Goal: Task Accomplishment & Management: Use online tool/utility

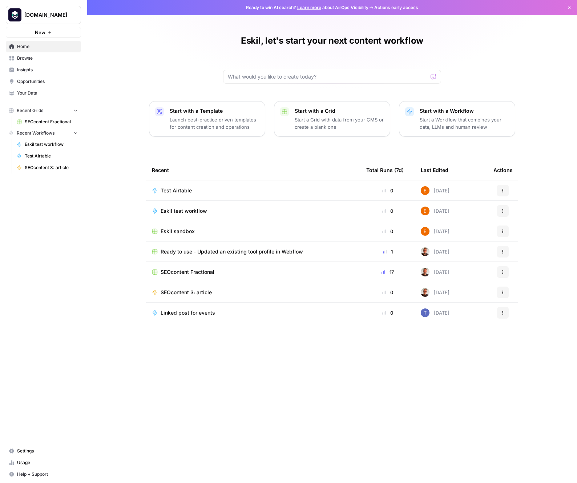
click at [181, 192] on span "Test Airtable" at bounding box center [176, 190] width 31 height 7
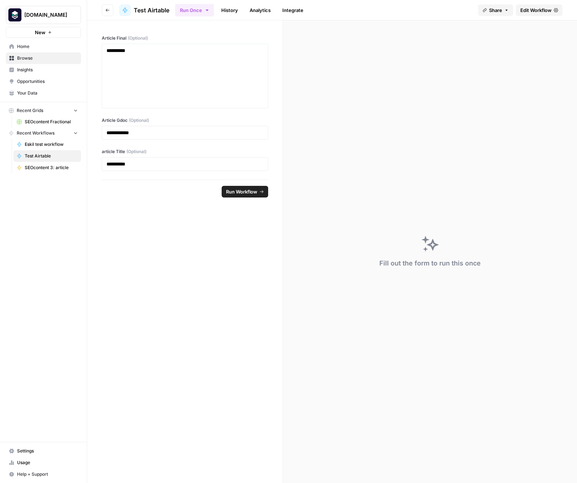
click at [51, 168] on span "SEOcontent 3: article" at bounding box center [51, 167] width 53 height 7
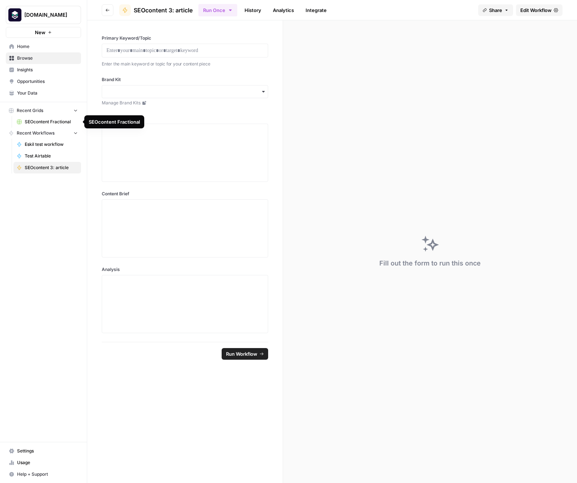
click at [34, 122] on span "SEOcontent Fractional" at bounding box center [51, 121] width 53 height 7
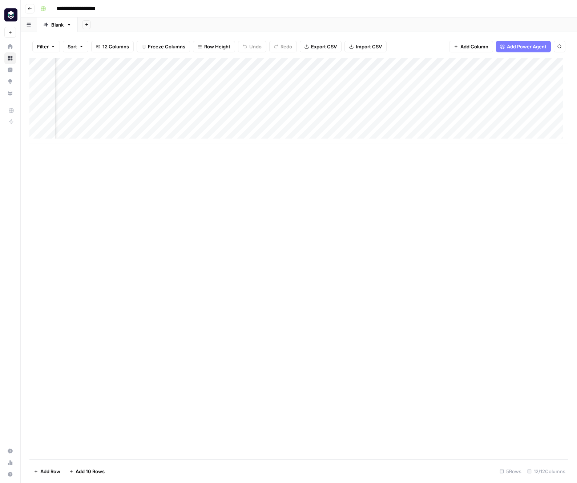
scroll to position [0, 357]
click at [424, 124] on div "Add Column" at bounding box center [298, 101] width 539 height 86
click at [70, 25] on icon "button" at bounding box center [69, 24] width 3 height 1
click at [97, 50] on span "Duplicate Sheet" at bounding box center [98, 48] width 35 height 7
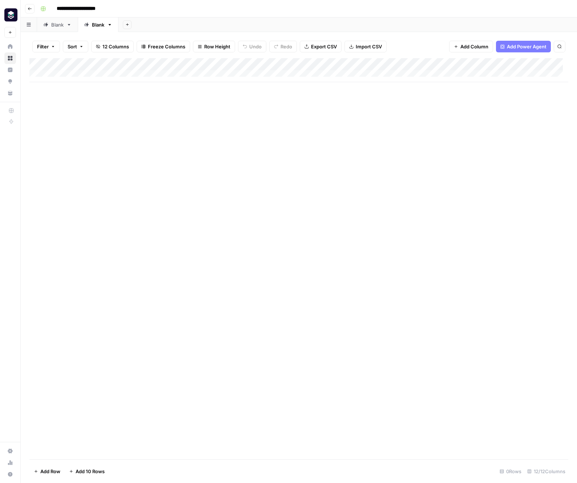
click at [101, 25] on div "Blank" at bounding box center [98, 24] width 12 height 7
click at [101, 27] on div "Blank" at bounding box center [98, 24] width 12 height 7
click at [102, 25] on input "*****" at bounding box center [98, 24] width 13 height 9
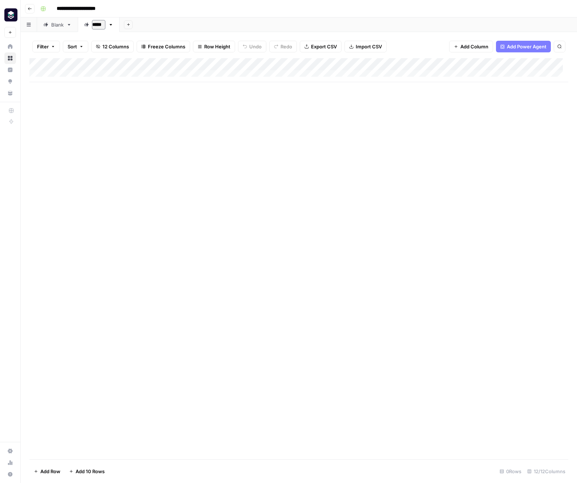
click at [102, 25] on input "*****" at bounding box center [98, 24] width 13 height 9
type input "**********"
click at [246, 26] on div "Add Sheet" at bounding box center [361, 24] width 432 height 15
click at [53, 30] on link "Blank" at bounding box center [57, 24] width 41 height 15
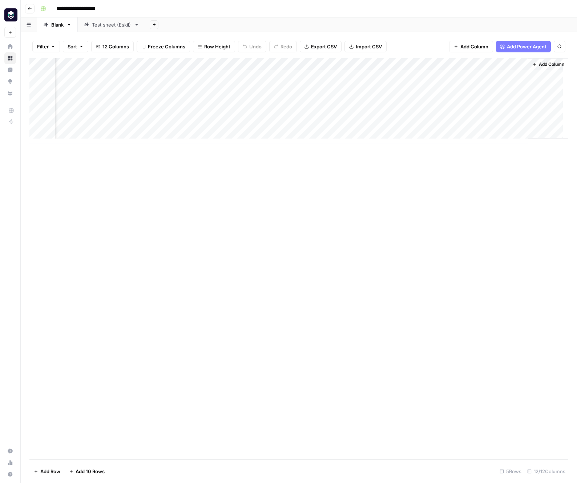
click at [408, 124] on div "Add Column" at bounding box center [298, 101] width 539 height 86
click at [441, 125] on div "Add Column" at bounding box center [298, 101] width 539 height 86
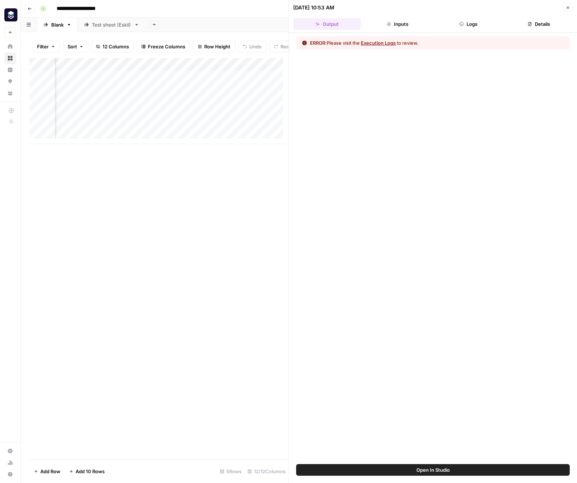
click at [392, 45] on button "Execution Logs" at bounding box center [378, 42] width 35 height 7
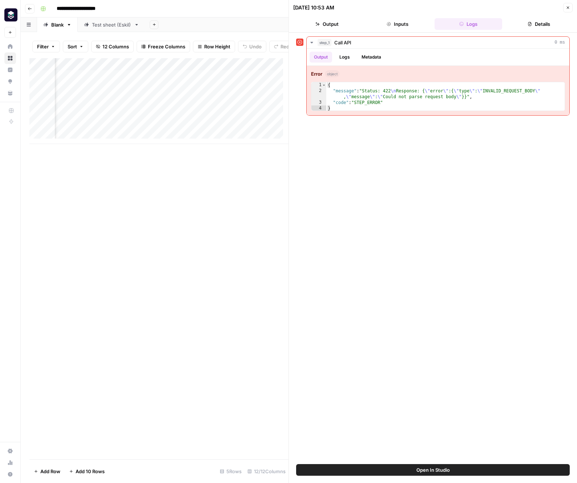
scroll to position [0, 636]
click at [395, 23] on button "Inputs" at bounding box center [398, 24] width 68 height 12
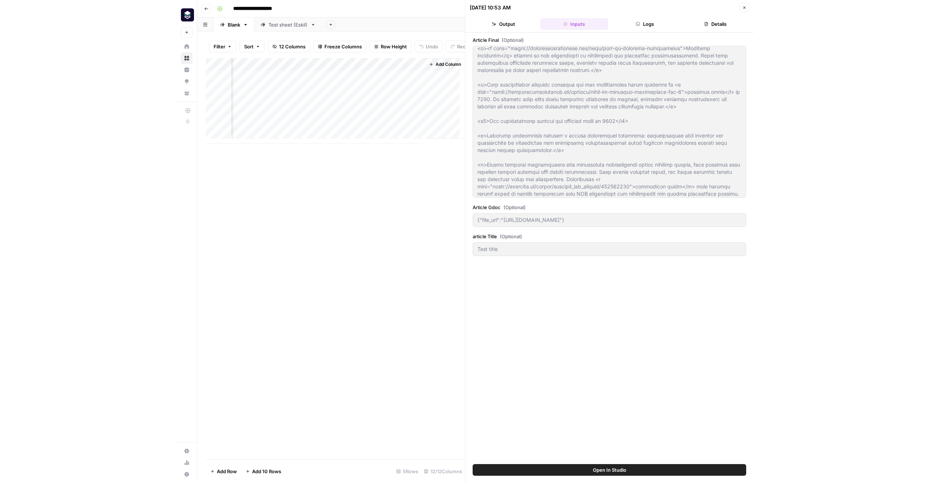
scroll to position [0, 0]
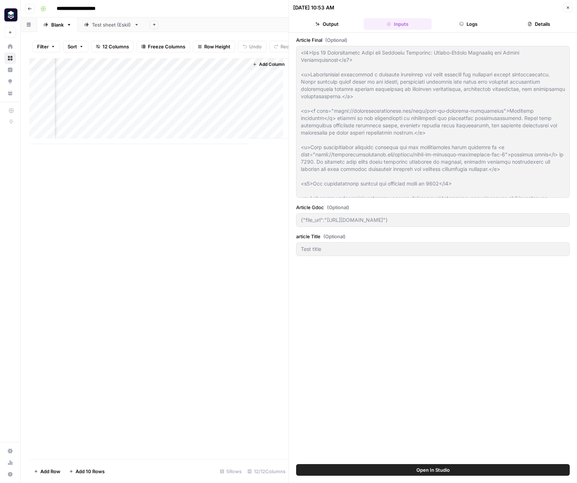
click at [468, 25] on button "Logs" at bounding box center [469, 24] width 68 height 12
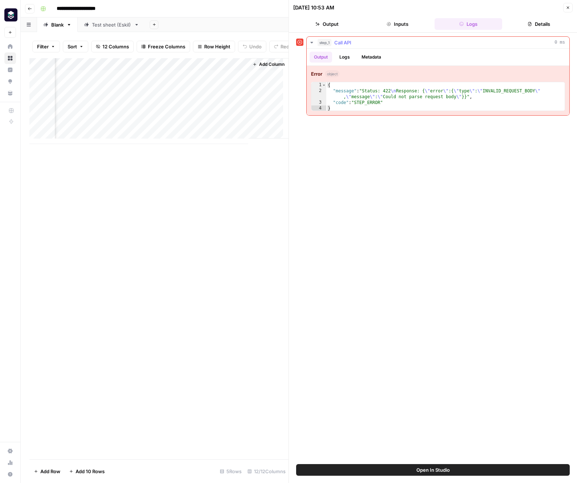
drag, startPoint x: 430, startPoint y: 111, endPoint x: 314, endPoint y: 75, distance: 121.3
click at [314, 75] on div "Error object 1 2 3 4 { "message" : "Status: 422 \n Response: { \" error \" :{ \…" at bounding box center [438, 90] width 263 height 49
click at [386, 101] on div "{ "message" : "Status: 422 \n Response: { \" error \" :{ \" type \" : \" INVALI…" at bounding box center [445, 102] width 238 height 41
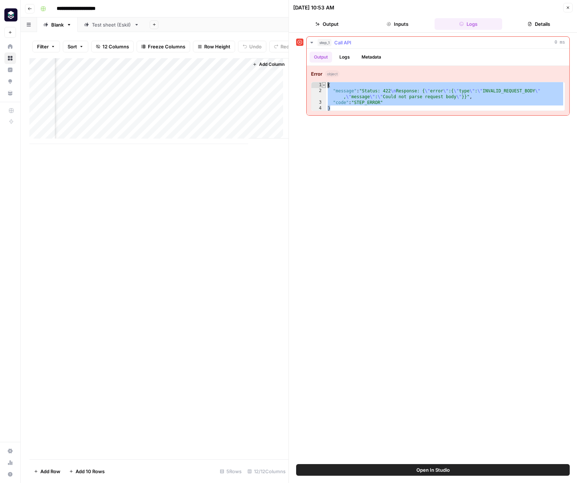
drag, startPoint x: 378, startPoint y: 108, endPoint x: 324, endPoint y: 86, distance: 58.0
click at [324, 86] on div "**********" at bounding box center [438, 96] width 254 height 29
type textarea "**********"
click at [162, 69] on div "Add Column" at bounding box center [158, 101] width 259 height 86
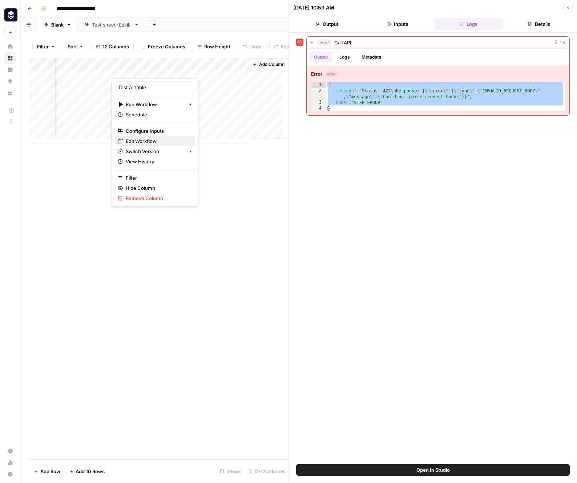
click at [160, 143] on span "Edit Workflow" at bounding box center [158, 140] width 64 height 7
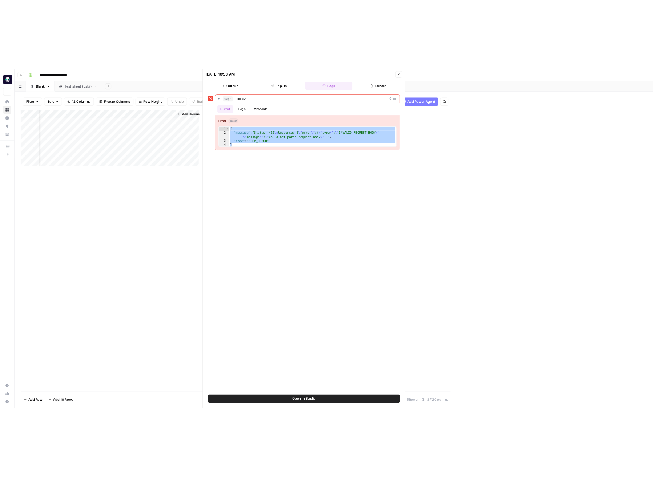
scroll to position [0, 283]
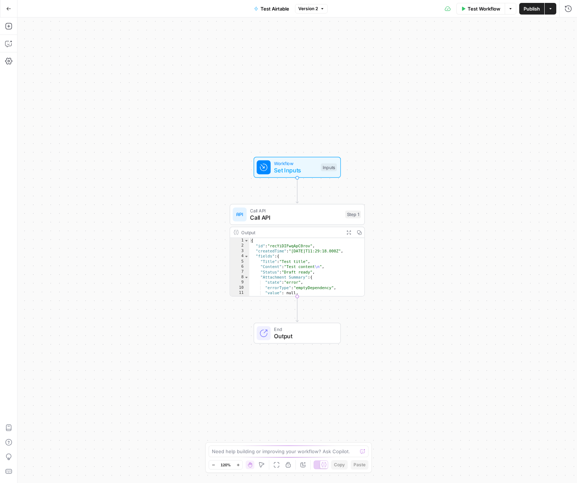
click at [305, 172] on span "Set Inputs" at bounding box center [295, 170] width 43 height 9
type textarea "**********"
click at [305, 272] on div "{ "id" : "recYiDIFwqApC0rov" , "createdTime" : "[DATE]T11:29:18.000Z" , "fields…" at bounding box center [303, 272] width 109 height 68
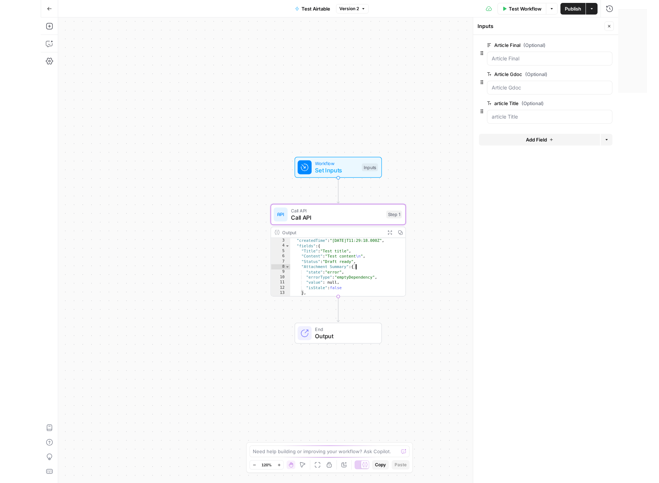
scroll to position [21, 0]
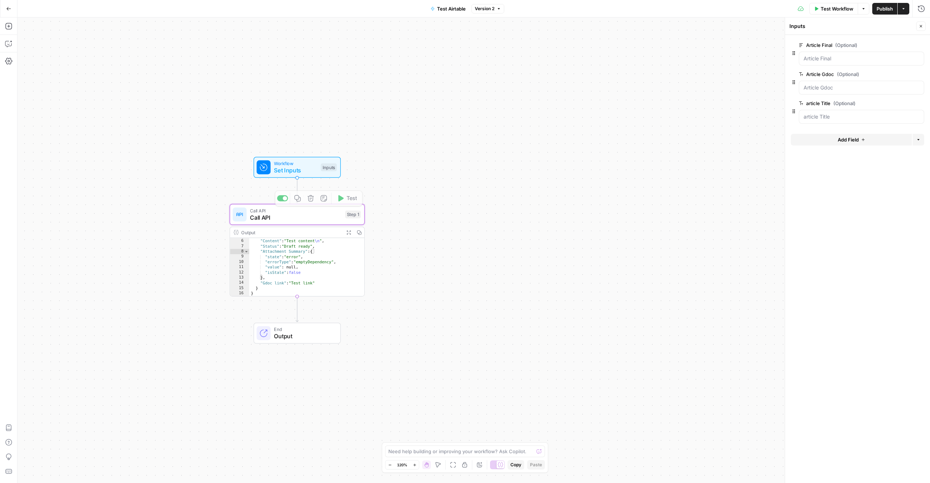
click at [294, 231] on div "Output" at bounding box center [291, 232] width 100 height 7
click at [292, 204] on div "Copy step Delete step Add Note Test" at bounding box center [319, 198] width 88 height 16
click at [293, 215] on span "Call API" at bounding box center [296, 217] width 92 height 9
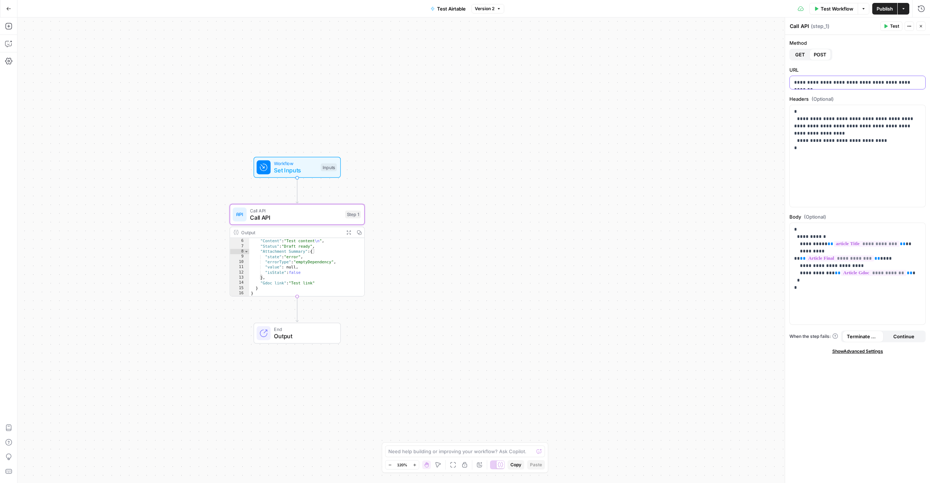
click at [577, 80] on p "**********" at bounding box center [857, 82] width 127 height 7
copy p "**********"
click at [577, 161] on div "**********" at bounding box center [858, 156] width 136 height 102
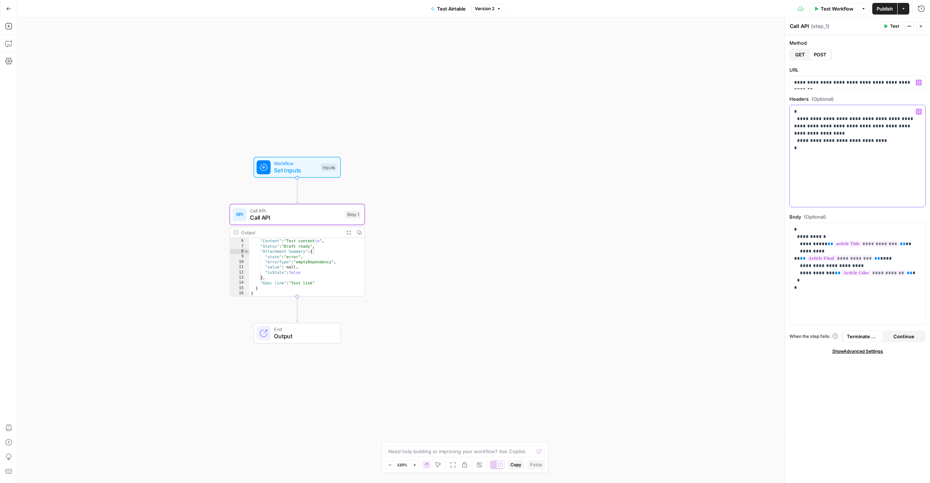
drag, startPoint x: 863, startPoint y: 159, endPoint x: 784, endPoint y: 110, distance: 93.4
click at [577, 110] on div "**********" at bounding box center [857, 249] width 145 height 465
copy p "**********"
click at [577, 275] on p "**********" at bounding box center [857, 255] width 127 height 58
drag, startPoint x: 834, startPoint y: 283, endPoint x: 784, endPoint y: 226, distance: 76.2
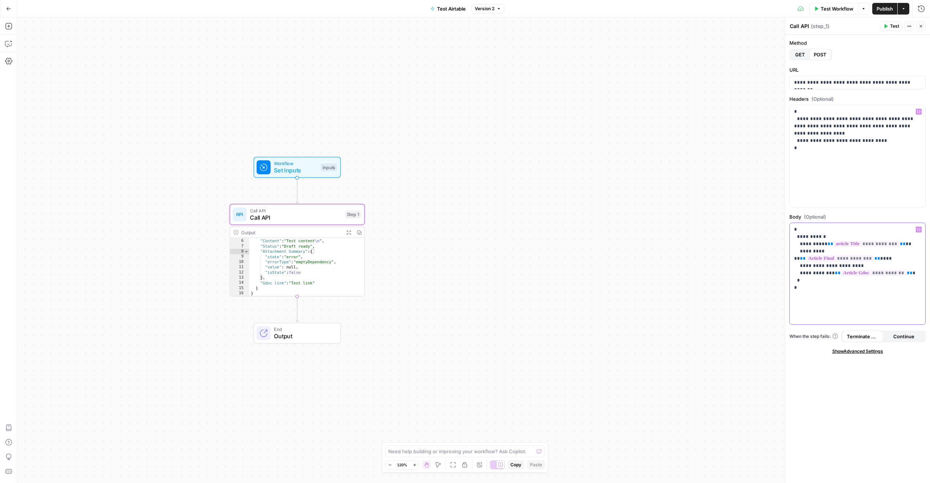
click at [577, 226] on div "**********" at bounding box center [857, 249] width 145 height 465
copy p "**********"
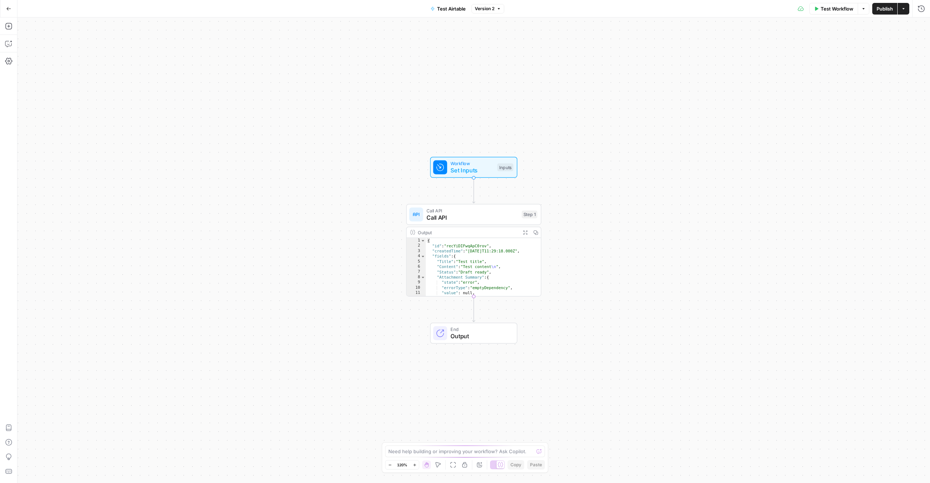
click at [4, 8] on button "Go Back" at bounding box center [8, 8] width 13 height 13
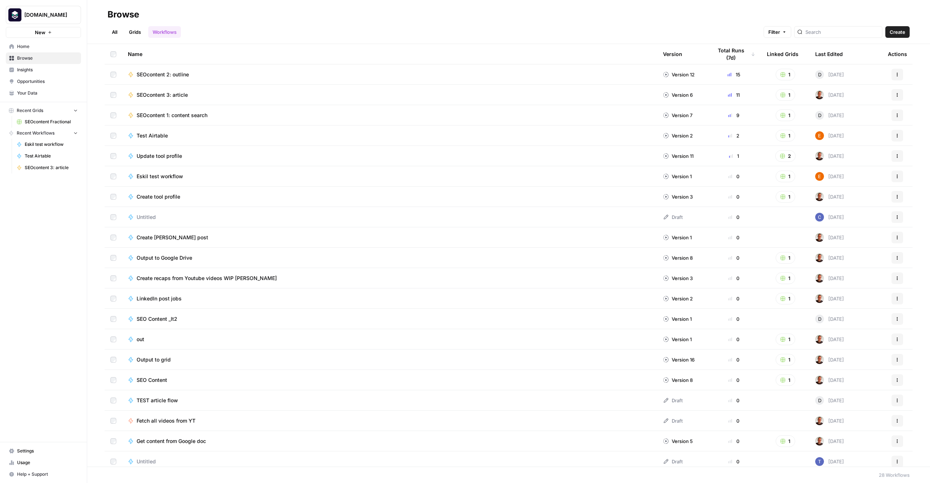
click at [179, 235] on div "Create LI TL post" at bounding box center [175, 237] width 77 height 7
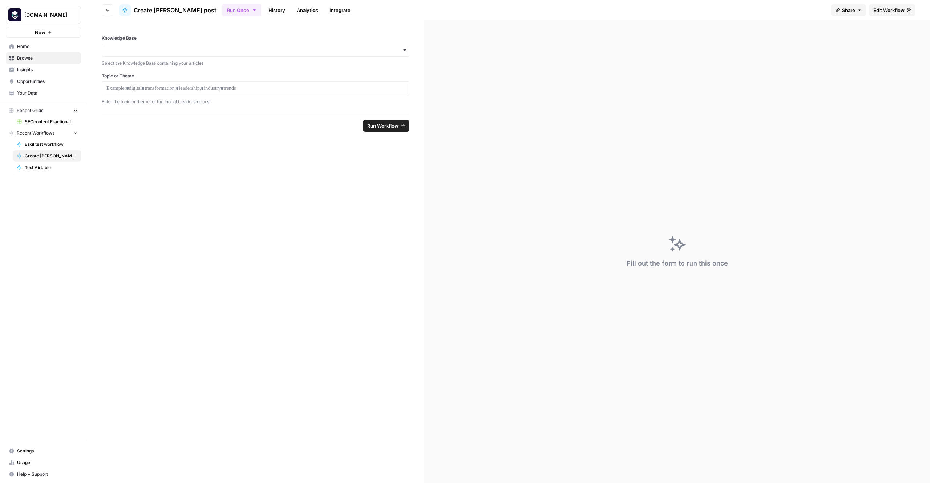
click at [264, 12] on link "History" at bounding box center [276, 10] width 25 height 12
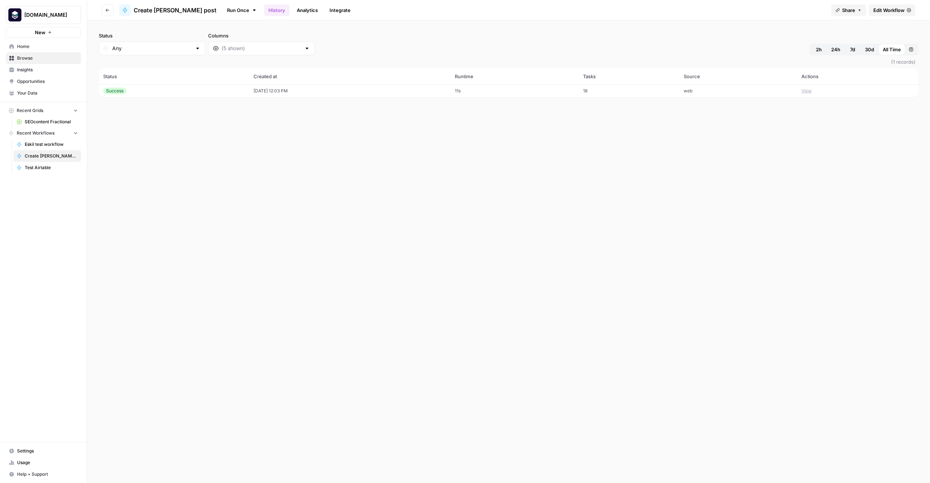
click at [293, 8] on link "Analytics" at bounding box center [308, 10] width 30 height 12
click at [325, 8] on link "Integrate" at bounding box center [340, 10] width 30 height 12
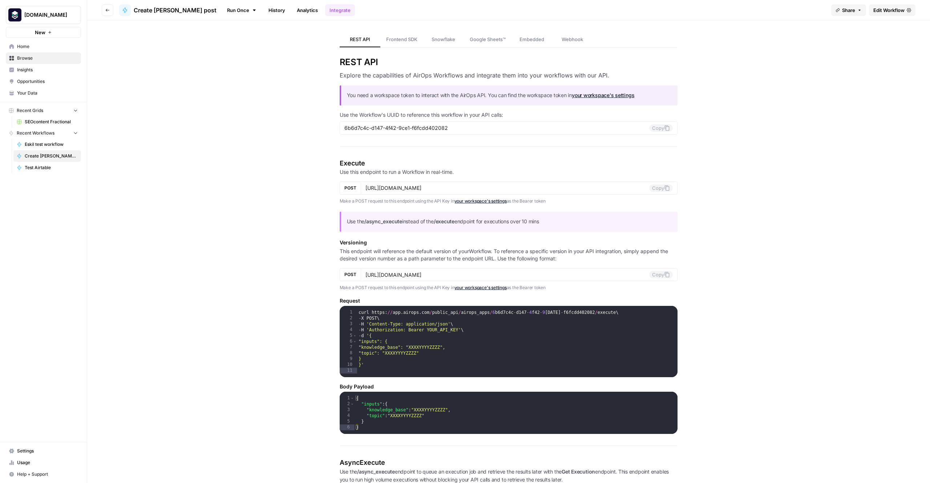
click at [222, 12] on link "Run Once" at bounding box center [241, 10] width 39 height 12
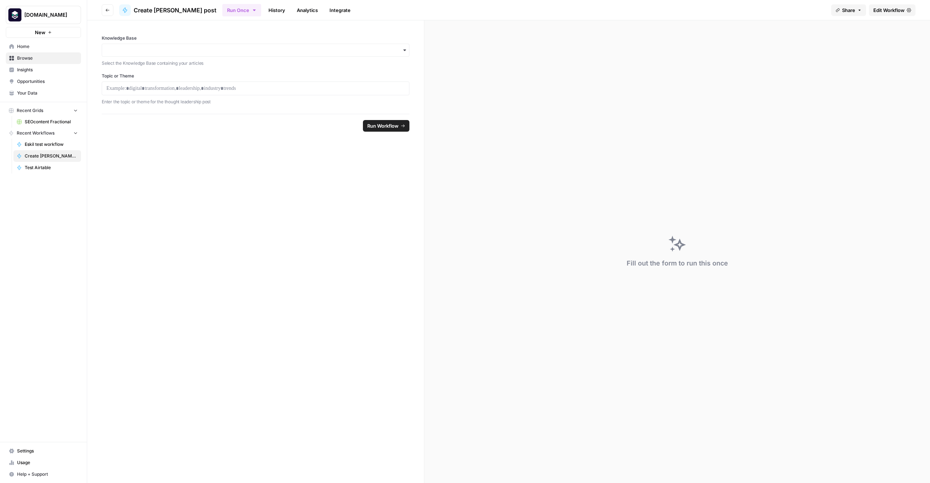
click at [108, 9] on icon "button" at bounding box center [107, 10] width 4 height 4
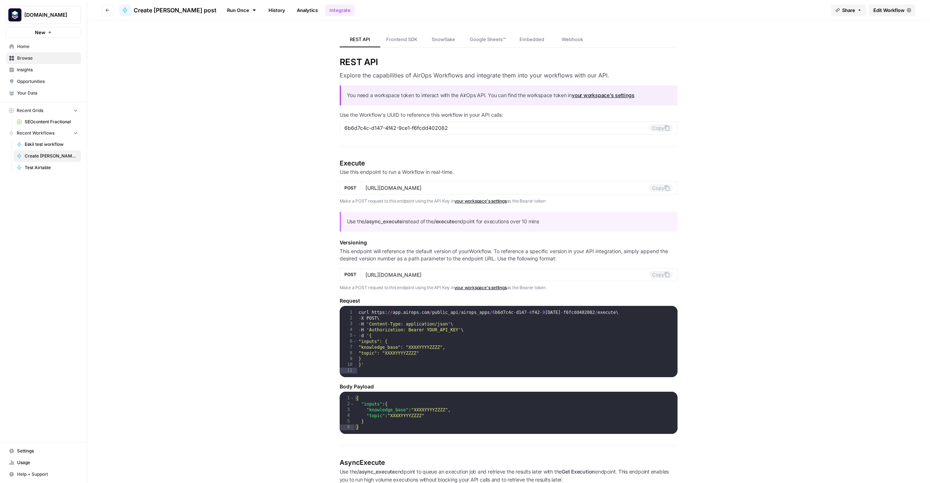
click at [37, 48] on span "Home" at bounding box center [47, 46] width 61 height 7
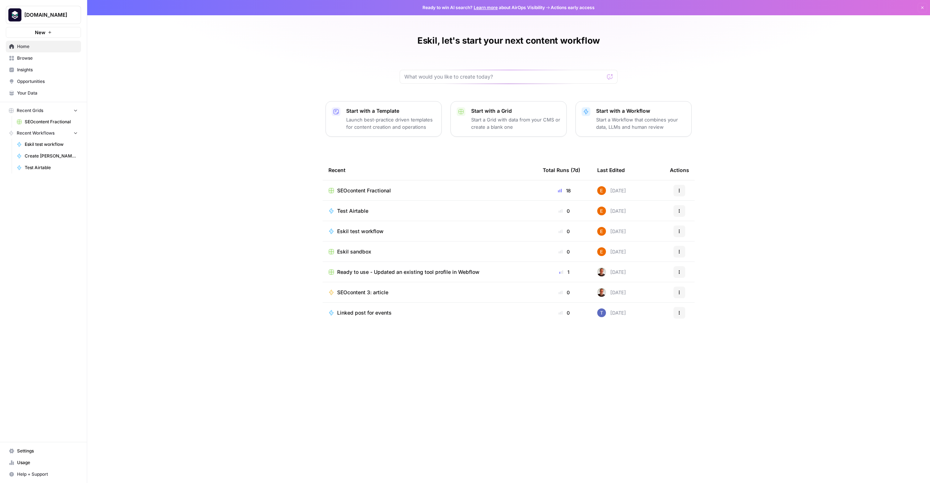
click at [378, 311] on span "Linked post for events" at bounding box center [364, 312] width 55 height 7
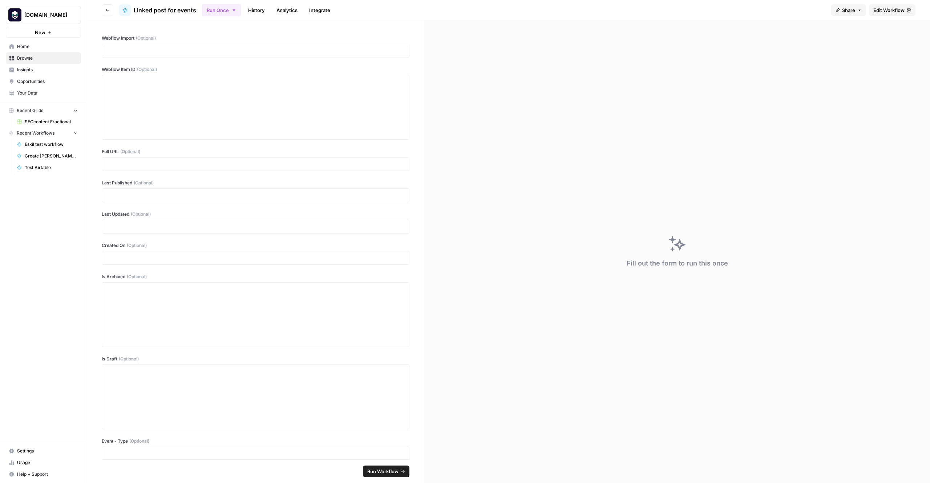
click at [161, 9] on span "Linked post for events" at bounding box center [165, 10] width 63 height 9
click at [229, 11] on button "Run Once" at bounding box center [221, 10] width 39 height 12
click at [246, 57] on span "Run this Workflow in bulk in a Grid" at bounding box center [259, 55] width 70 height 7
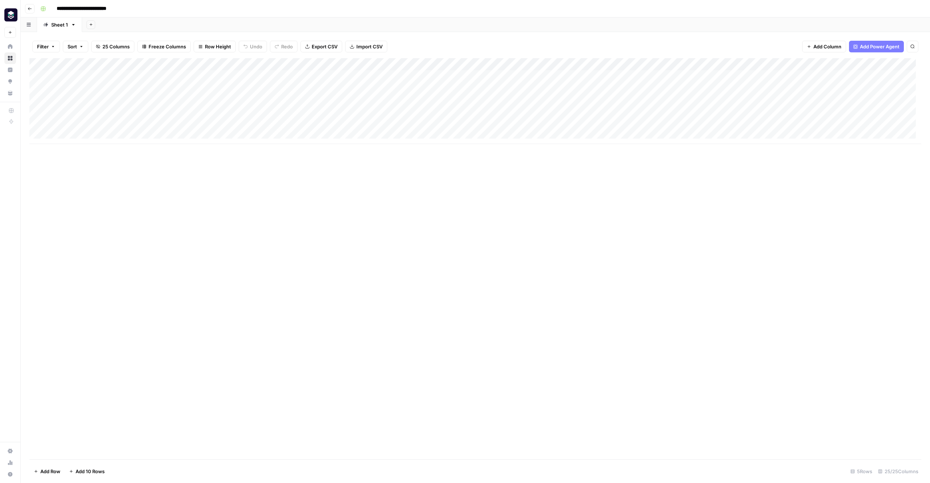
click at [28, 7] on icon "button" at bounding box center [30, 9] width 4 height 4
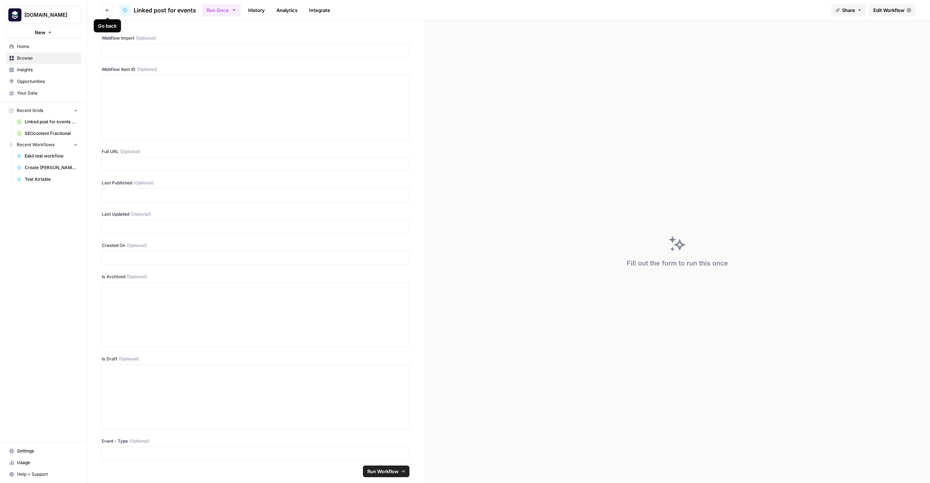
click at [106, 12] on icon "button" at bounding box center [107, 10] width 4 height 4
click at [110, 12] on button "Go back" at bounding box center [108, 10] width 12 height 12
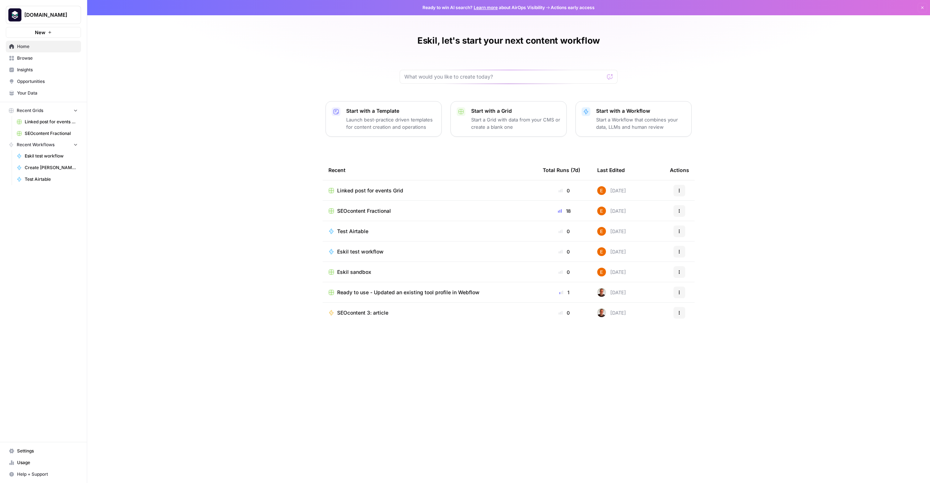
click at [681, 191] on icon "button" at bounding box center [679, 190] width 4 height 4
click at [698, 207] on span "Duplicate" at bounding box center [717, 207] width 58 height 7
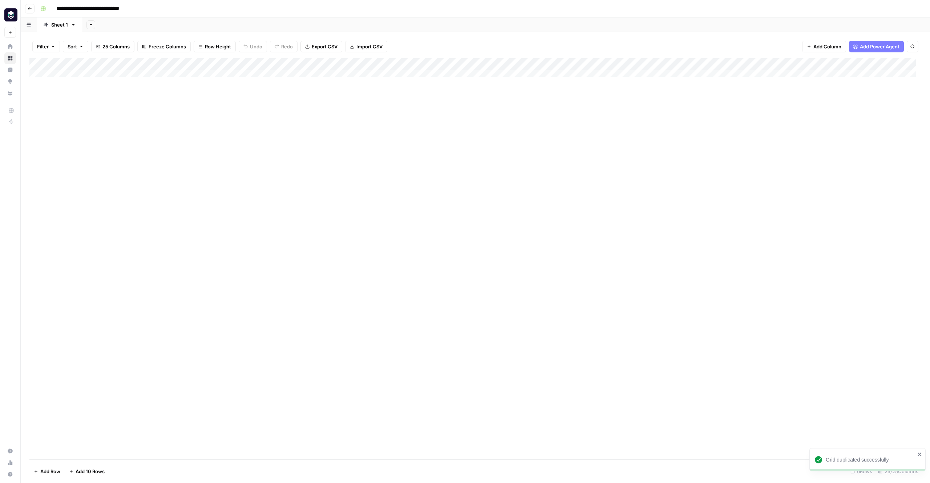
click at [104, 10] on input "**********" at bounding box center [98, 9] width 91 height 12
type input "**********"
click at [170, 23] on div "Add Sheet" at bounding box center [506, 24] width 848 height 15
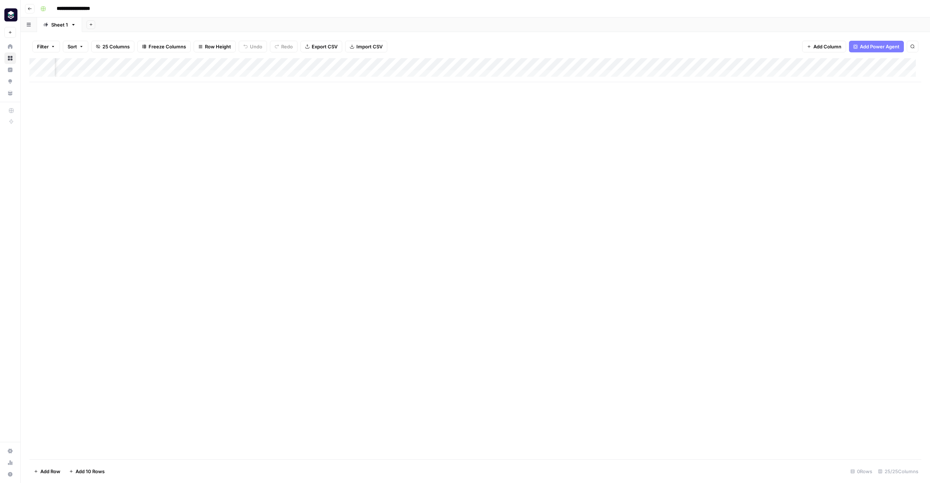
scroll to position [0, 1776]
click at [894, 65] on span "Add Column" at bounding box center [904, 64] width 25 height 7
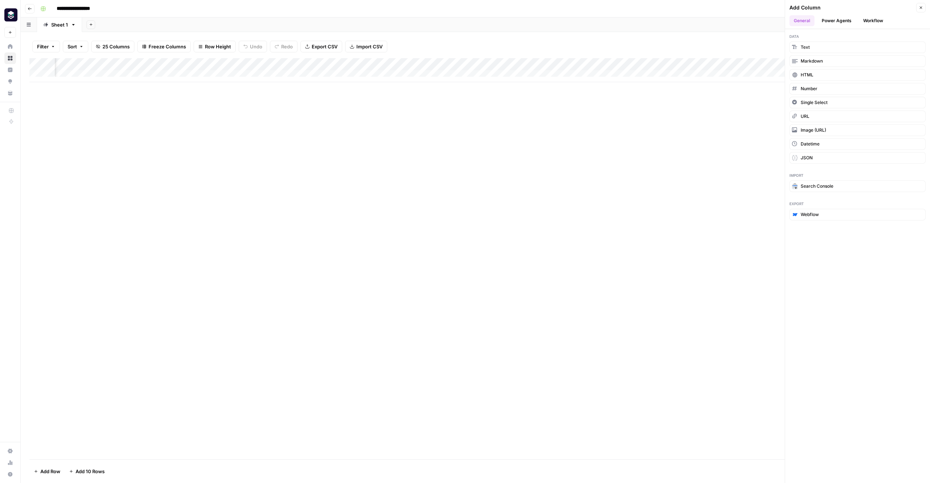
click at [872, 19] on button "Workflow" at bounding box center [873, 20] width 29 height 11
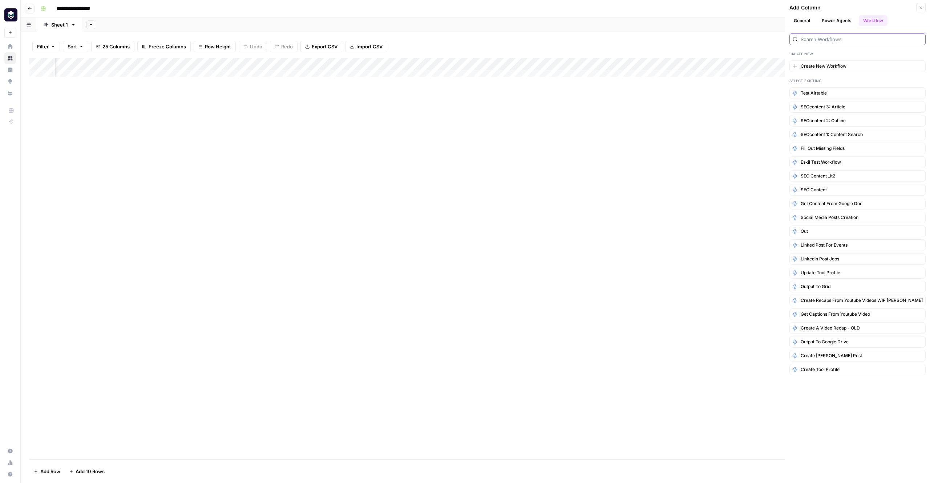
click at [845, 41] on input "search" at bounding box center [862, 39] width 122 height 7
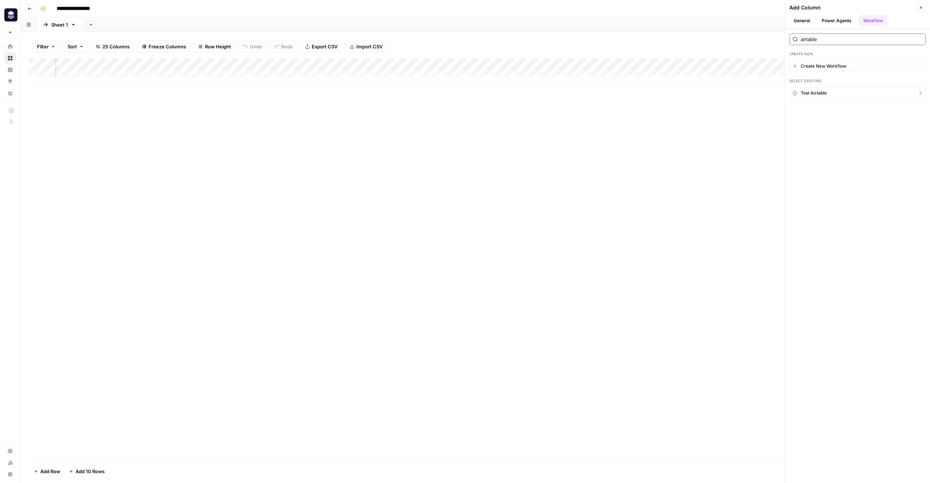
type input "airtable"
click at [839, 93] on button "Test Airtable" at bounding box center [858, 93] width 136 height 12
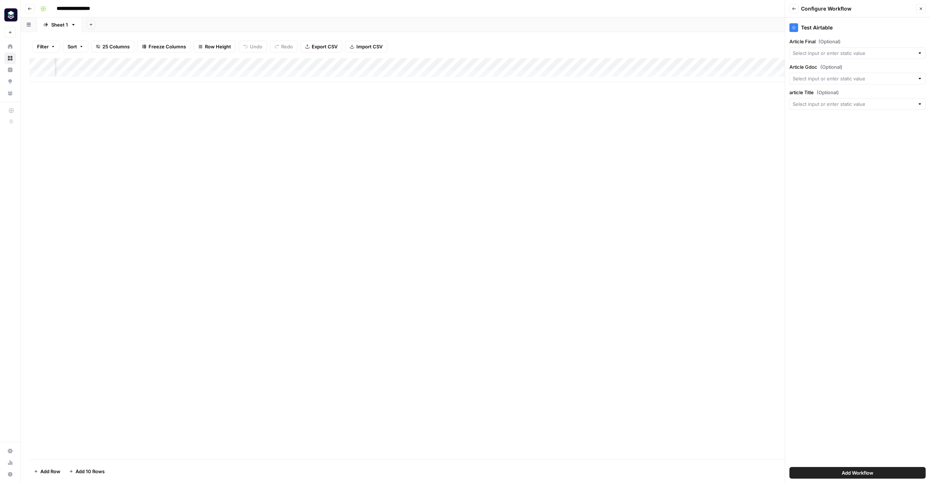
click at [793, 12] on button "Back" at bounding box center [794, 8] width 9 height 9
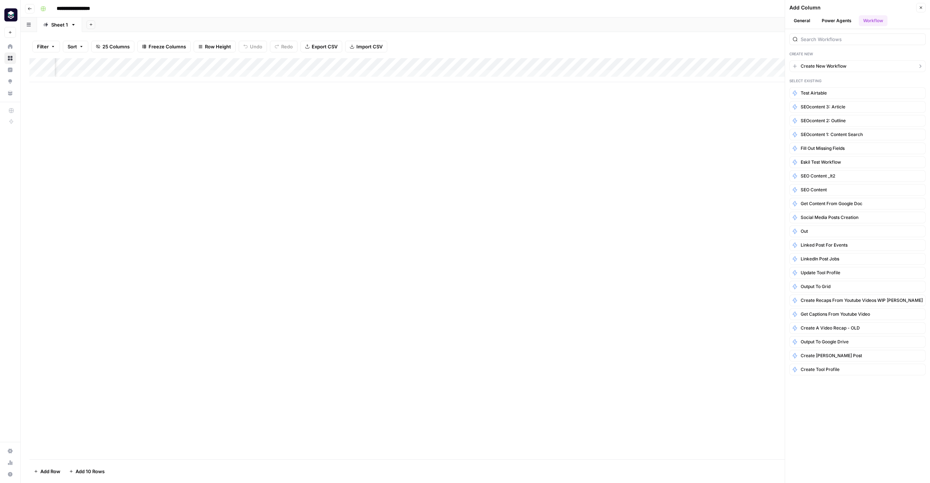
click at [851, 66] on button "Create New Workflow" at bounding box center [858, 66] width 136 height 12
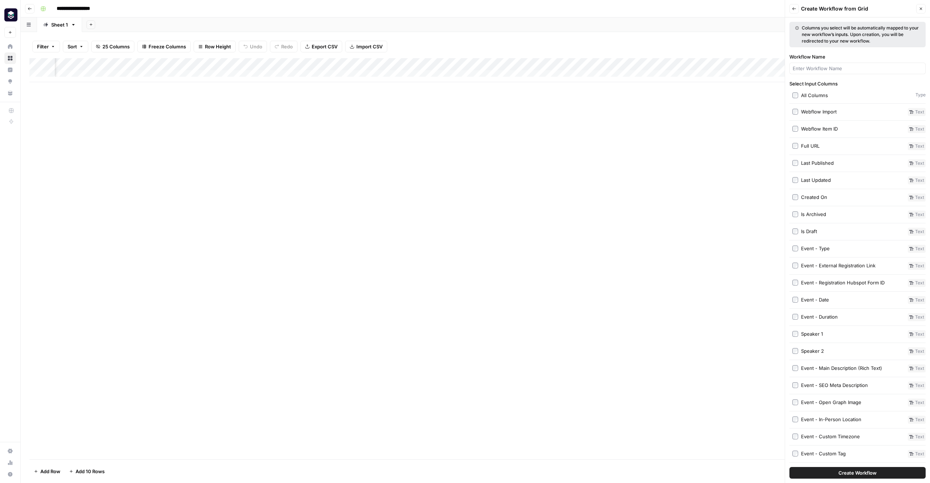
scroll to position [52, 0]
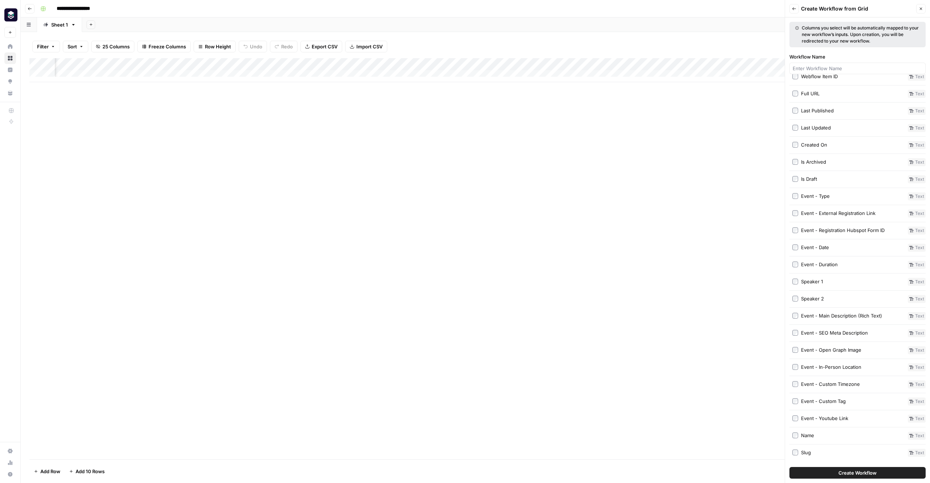
click at [811, 435] on div "Name" at bounding box center [807, 434] width 13 height 7
click at [807, 453] on div "Slug" at bounding box center [806, 451] width 10 height 7
click at [808, 281] on div "Speaker 1" at bounding box center [812, 281] width 22 height 7
click at [818, 248] on div "Event - Date" at bounding box center [815, 246] width 28 height 7
click at [840, 332] on div "Event - SEO Meta Description" at bounding box center [834, 332] width 67 height 7
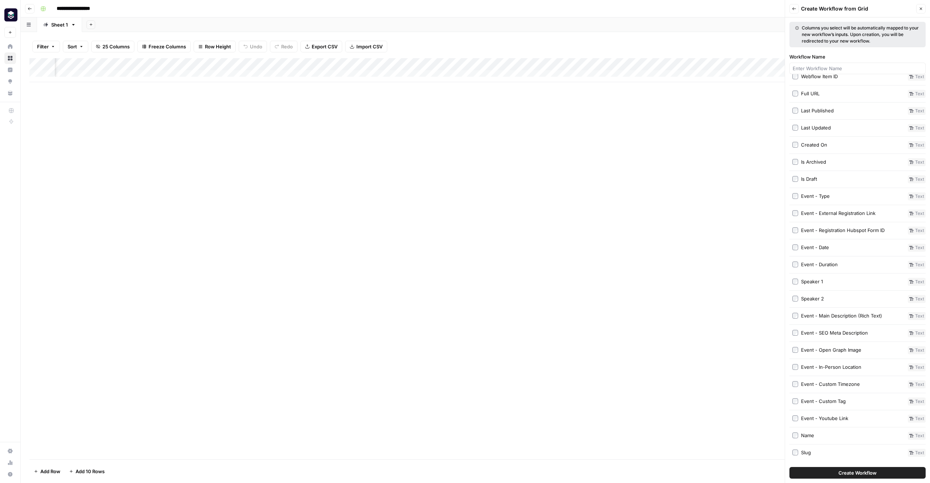
click at [866, 470] on span "Create Workflow" at bounding box center [858, 472] width 38 height 7
click at [827, 71] on input "Workflow Name" at bounding box center [858, 68] width 130 height 7
type input "Airtable event test"
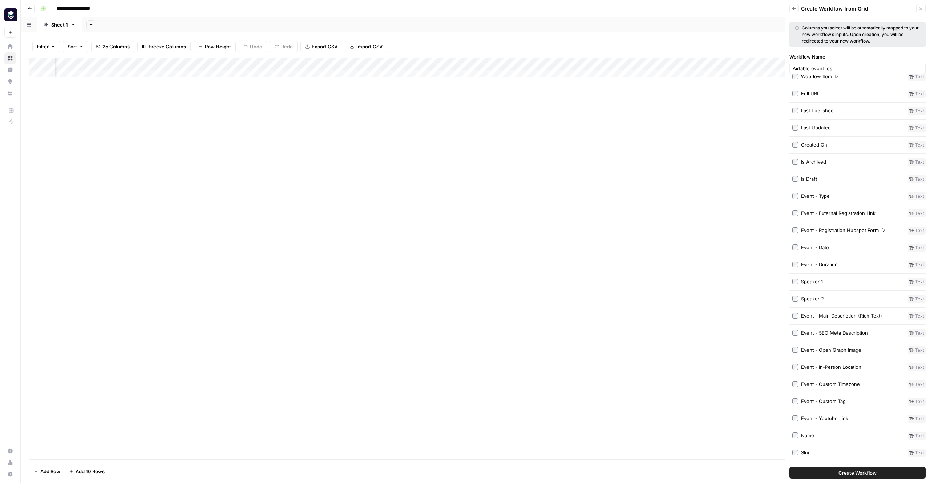
click at [864, 471] on span "Create Workflow" at bounding box center [858, 472] width 38 height 7
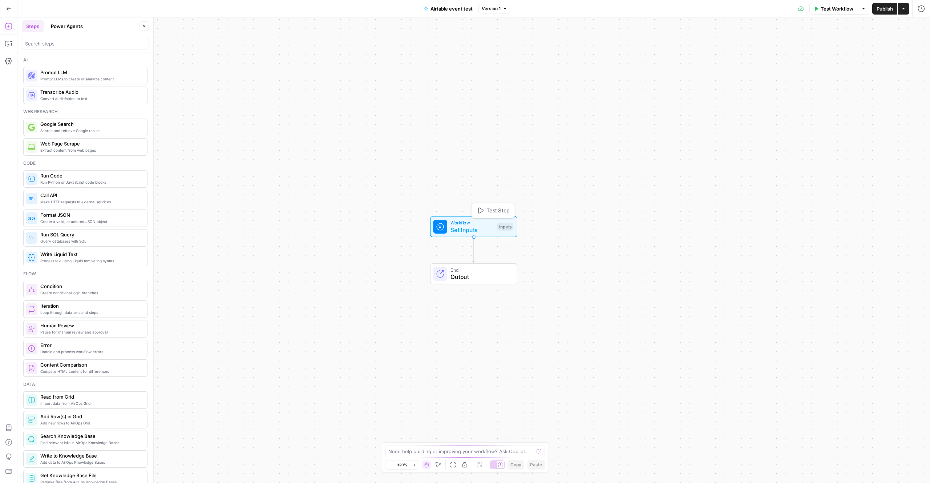
click at [488, 228] on span "Set Inputs" at bounding box center [472, 229] width 43 height 9
click at [839, 197] on span "Add Field" at bounding box center [848, 197] width 21 height 7
drag, startPoint x: 472, startPoint y: 251, endPoint x: 465, endPoint y: 249, distance: 6.9
click at [472, 251] on icon "Edge from start to end" at bounding box center [473, 249] width 3 height 25
click at [75, 44] on input "search" at bounding box center [85, 43] width 121 height 7
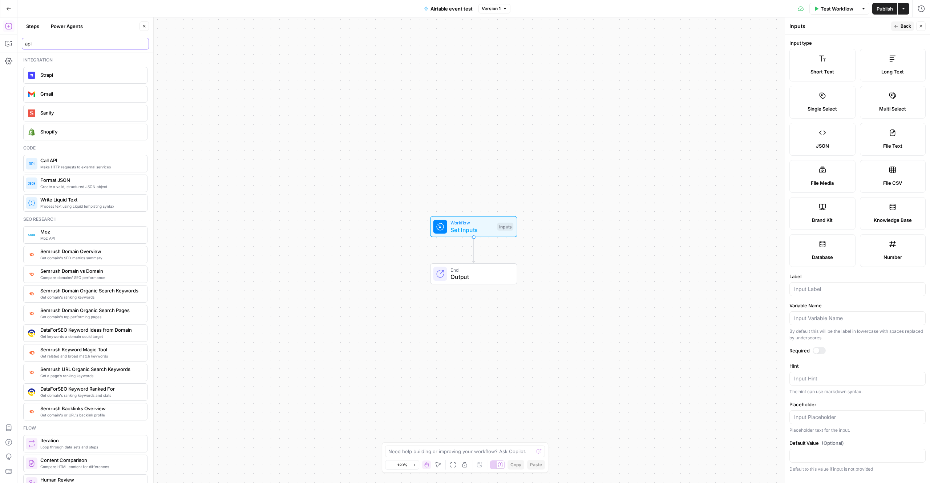
type input "api"
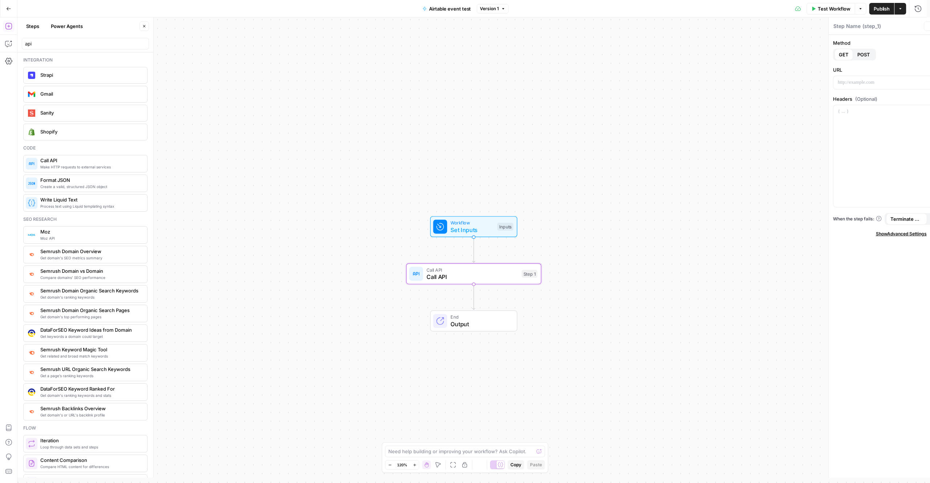
type textarea "Call API"
drag, startPoint x: 90, startPoint y: 163, endPoint x: 580, endPoint y: 3, distance: 515.8
click at [831, 82] on p at bounding box center [857, 82] width 127 height 7
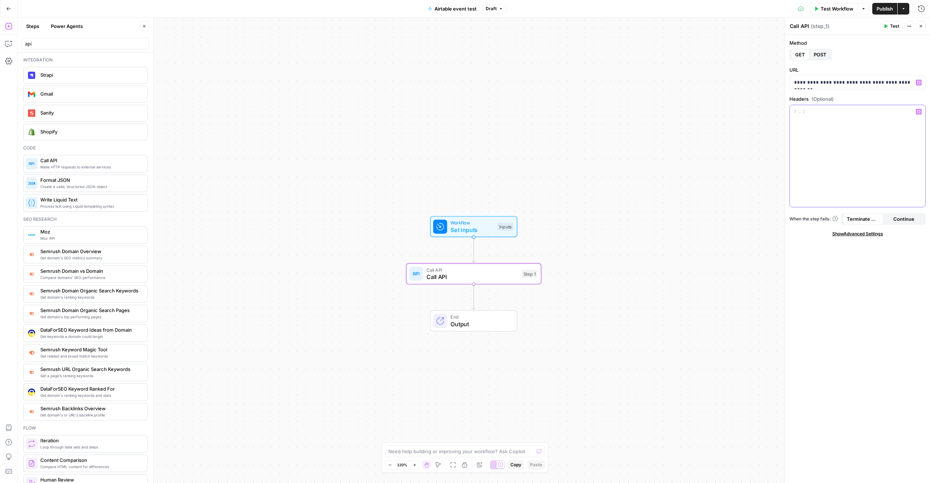
click at [879, 144] on div at bounding box center [858, 156] width 136 height 102
click at [821, 56] on span "POST" at bounding box center [820, 54] width 13 height 7
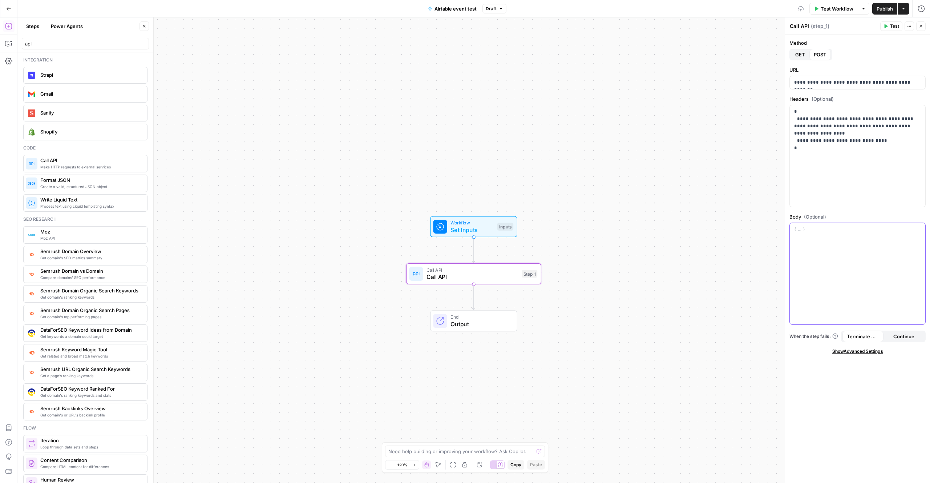
click at [862, 247] on div at bounding box center [858, 274] width 136 height 102
click at [479, 230] on span "Set Inputs" at bounding box center [472, 229] width 43 height 9
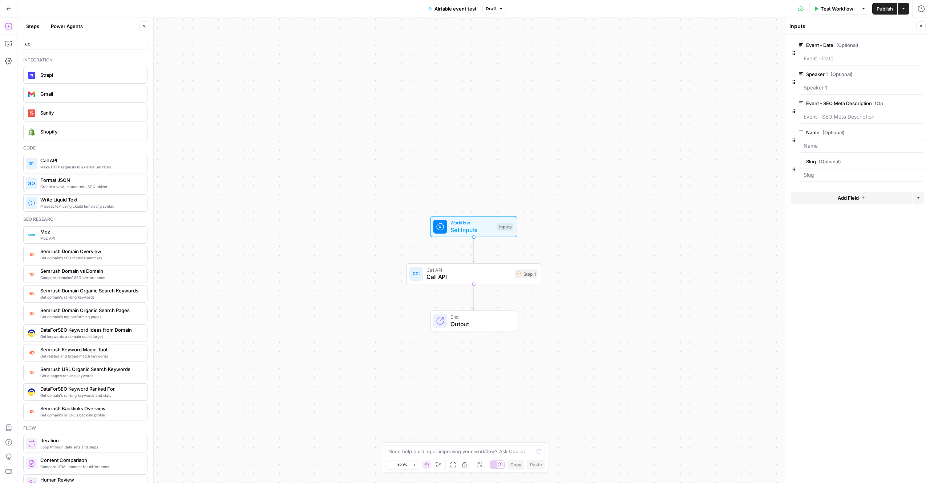
click at [465, 279] on span "Call API" at bounding box center [469, 276] width 85 height 9
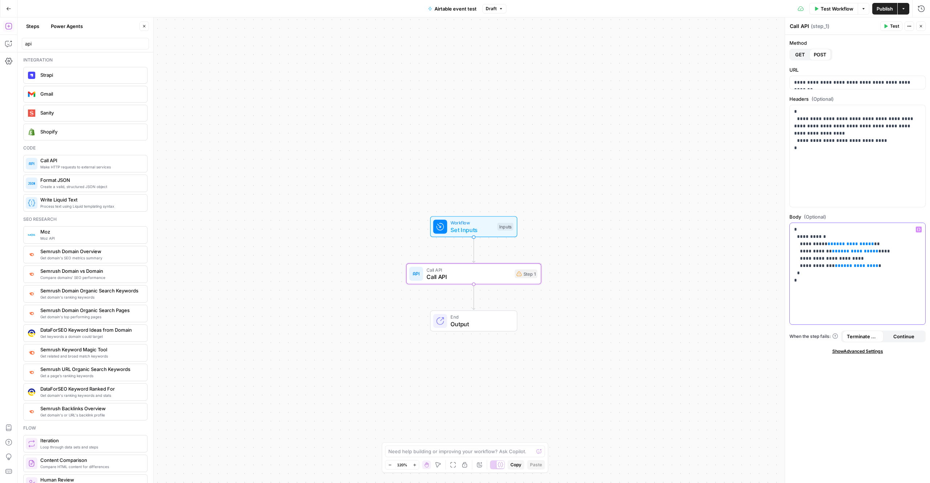
drag, startPoint x: 850, startPoint y: 243, endPoint x: 822, endPoint y: 245, distance: 27.7
click at [822, 245] on p "**********" at bounding box center [857, 255] width 127 height 58
drag, startPoint x: 856, startPoint y: 252, endPoint x: 831, endPoint y: 253, distance: 25.1
click at [831, 253] on p "**********" at bounding box center [857, 255] width 127 height 58
click at [465, 230] on span "Set Inputs" at bounding box center [472, 229] width 43 height 9
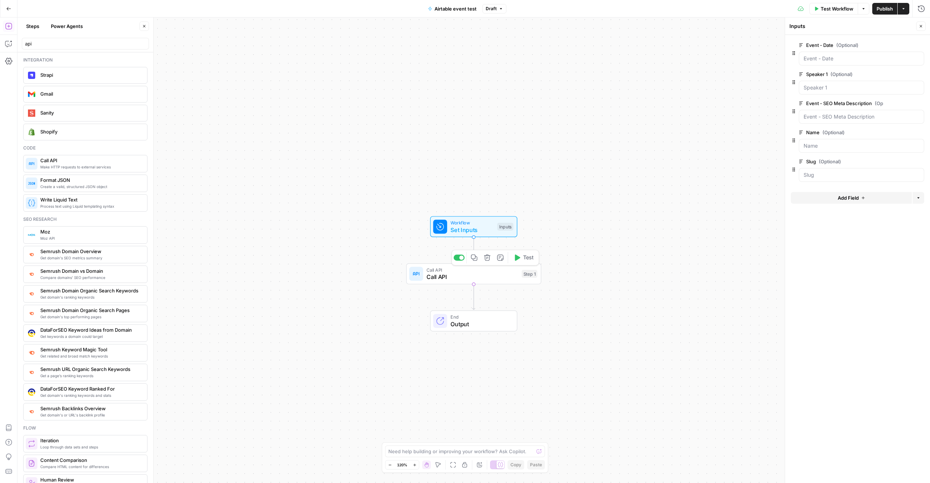
click at [475, 274] on span "Call API" at bounding box center [473, 276] width 92 height 9
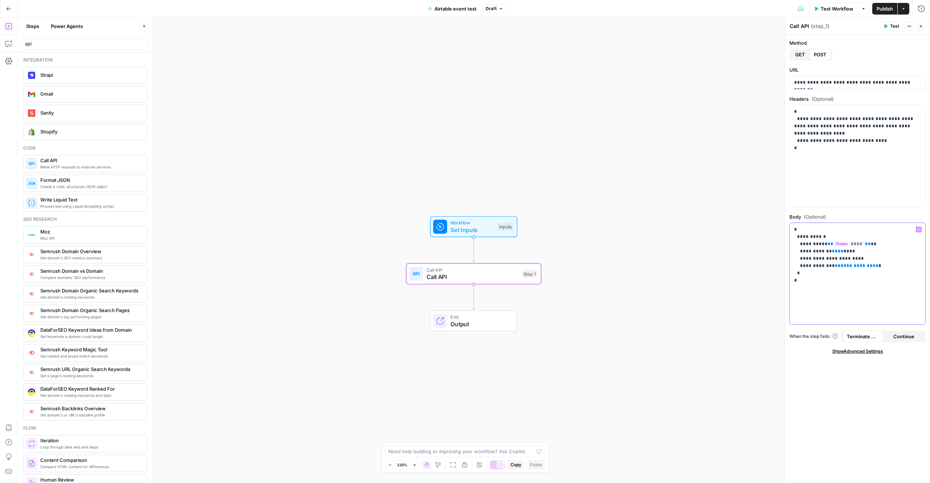
click at [838, 250] on span "**" at bounding box center [841, 251] width 6 height 5
click at [480, 228] on span "Set Inputs" at bounding box center [472, 229] width 43 height 9
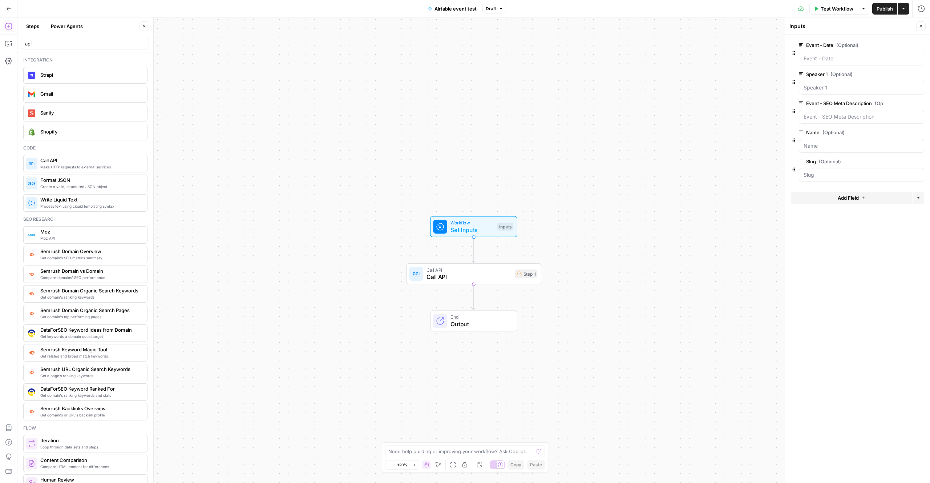
drag, startPoint x: 872, startPoint y: 102, endPoint x: 808, endPoint y: 106, distance: 64.8
click at [808, 106] on label "Event - SEO Meta Description (Optional)" at bounding box center [841, 103] width 84 height 7
copy label "Event - SEO Meta Description"
click at [466, 321] on span "Output" at bounding box center [480, 323] width 59 height 9
click at [476, 275] on span "Call API" at bounding box center [469, 276] width 85 height 9
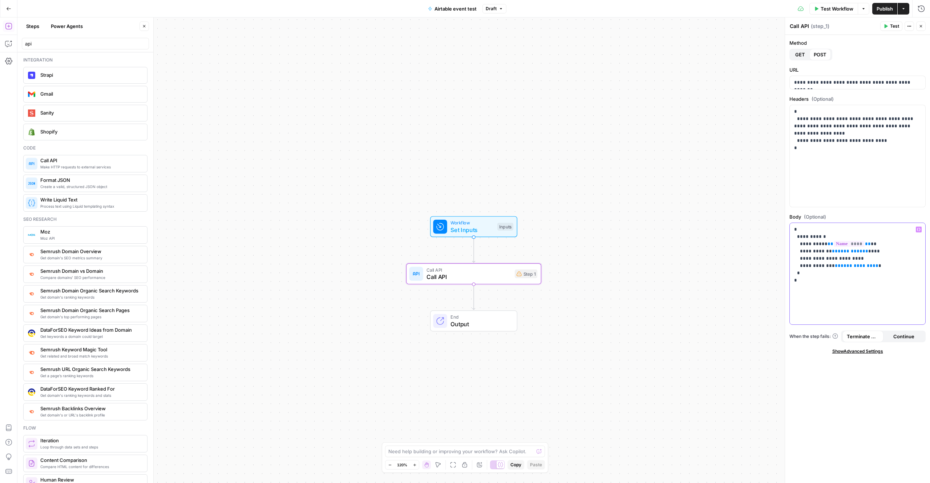
drag, startPoint x: 852, startPoint y: 251, endPoint x: 832, endPoint y: 253, distance: 20.1
click at [838, 253] on span "*********" at bounding box center [850, 251] width 25 height 5
click at [880, 269] on p "**********" at bounding box center [857, 255] width 127 height 58
drag, startPoint x: 831, startPoint y: 251, endPoint x: 897, endPoint y: 250, distance: 65.4
click at [897, 250] on p "**********" at bounding box center [857, 255] width 127 height 58
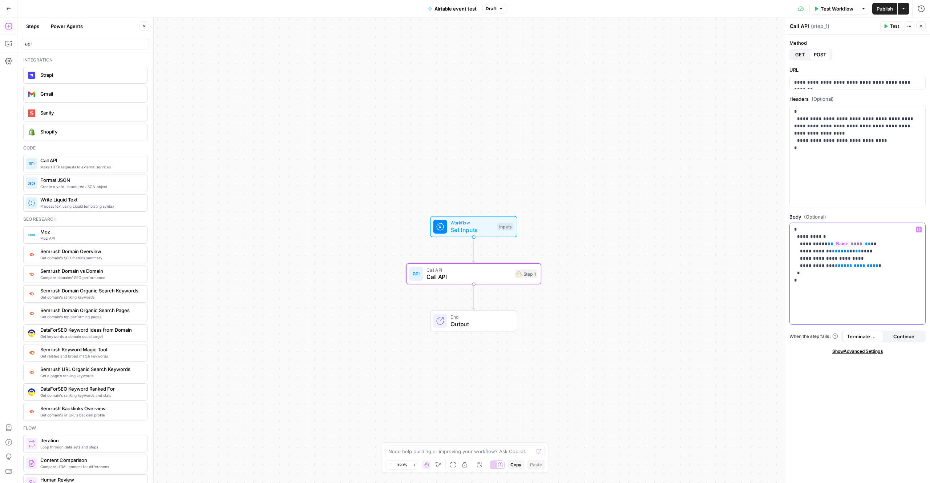
click at [838, 251] on span "****" at bounding box center [844, 251] width 12 height 5
click at [865, 270] on p "**********" at bounding box center [857, 255] width 127 height 58
click at [472, 226] on span "Set Inputs" at bounding box center [472, 229] width 43 height 9
click at [469, 232] on span "Set Inputs" at bounding box center [472, 230] width 43 height 9
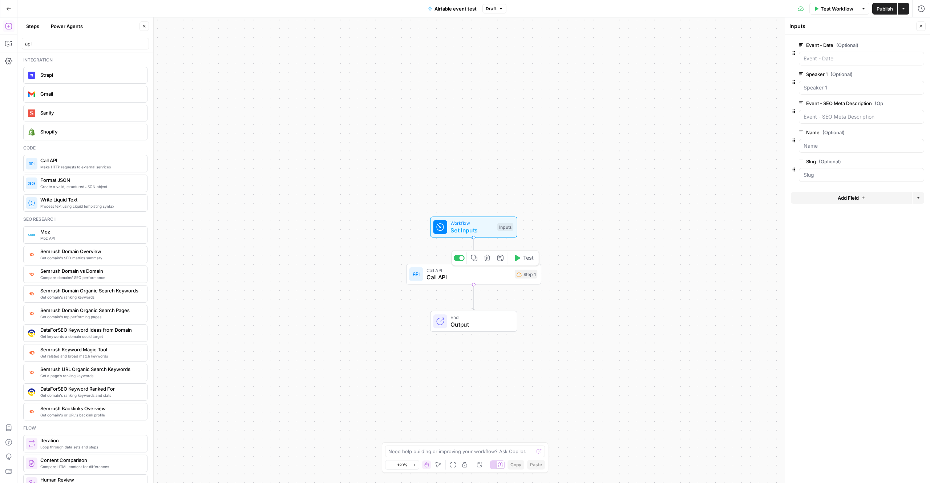
click at [475, 279] on span "Call API" at bounding box center [469, 277] width 85 height 9
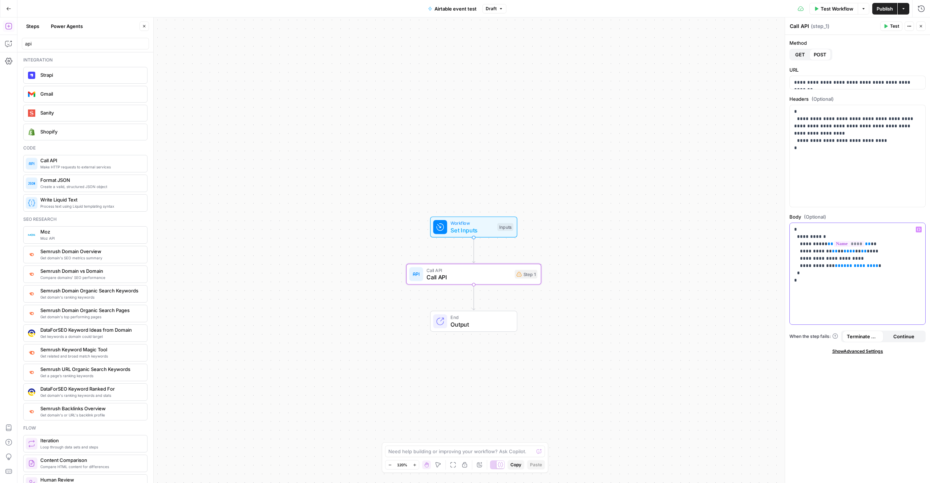
drag, startPoint x: 859, startPoint y: 266, endPoint x: 833, endPoint y: 266, distance: 26.5
click at [833, 266] on p "**********" at bounding box center [857, 255] width 127 height 58
click at [889, 23] on div "Publish P" at bounding box center [884, 24] width 23 height 7
click at [893, 47] on div "Method GET POST" at bounding box center [858, 49] width 136 height 21
click at [890, 25] on button "Test" at bounding box center [892, 25] width 22 height 9
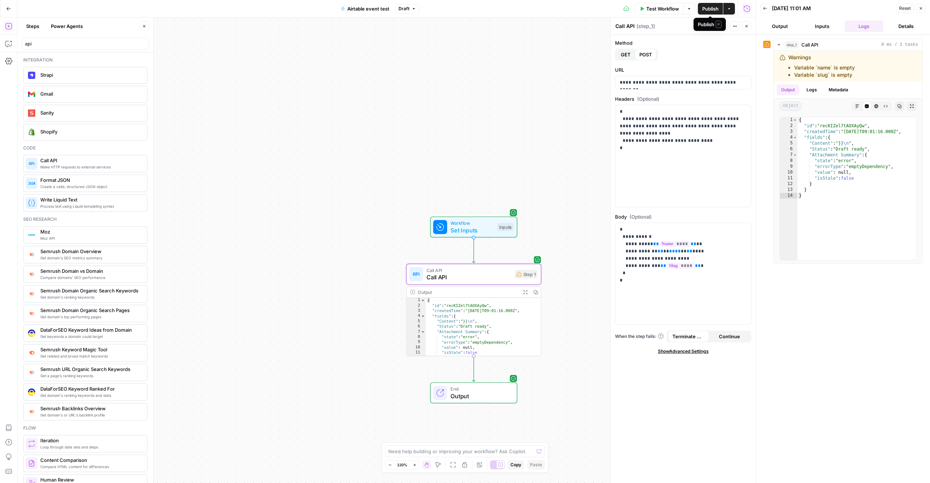
click at [709, 11] on span "Publish" at bounding box center [710, 8] width 16 height 7
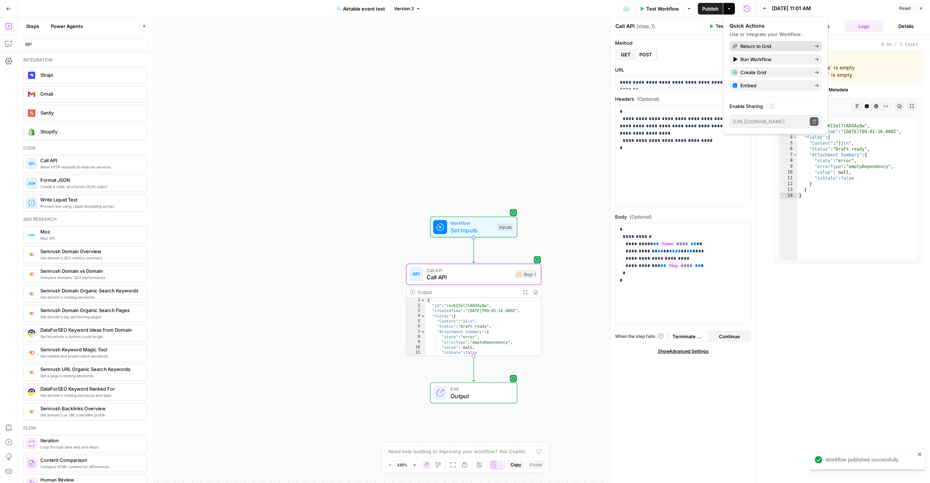
click at [760, 44] on span "Return to Grid" at bounding box center [775, 46] width 68 height 7
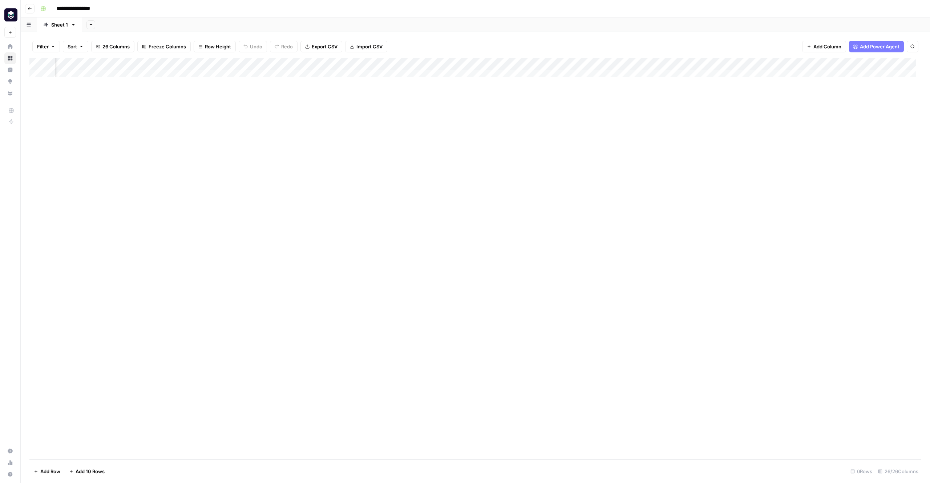
scroll to position [0, 1160]
click at [615, 64] on div "Add Column" at bounding box center [475, 70] width 892 height 24
click at [610, 80] on input "Event - SEO Meta Description" at bounding box center [613, 81] width 74 height 7
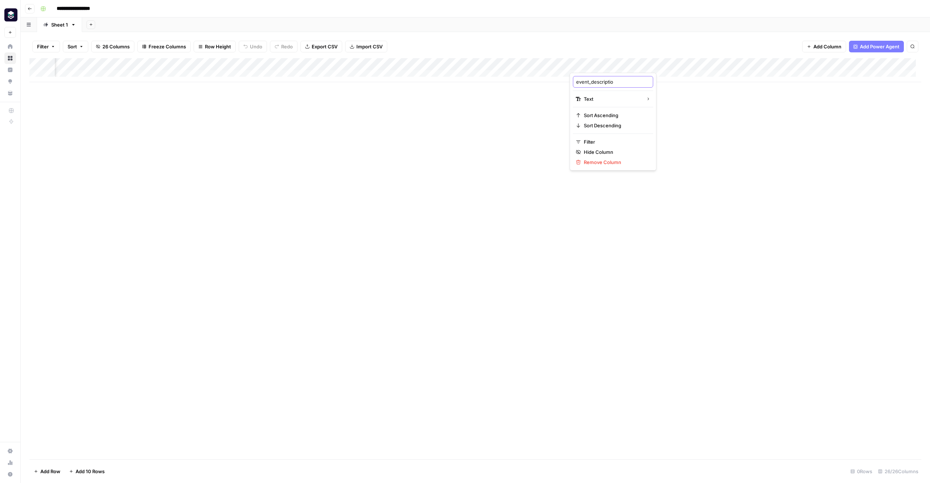
type input "event_description"
type textarea "**********"
click at [714, 174] on div "Add Column" at bounding box center [475, 258] width 892 height 401
click at [693, 62] on div "Add Column" at bounding box center [475, 76] width 892 height 36
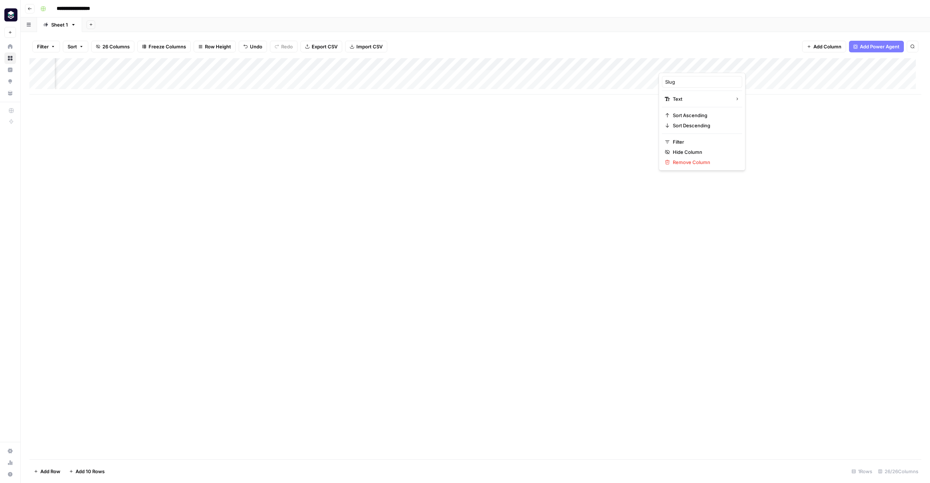
click at [693, 62] on div at bounding box center [711, 65] width 105 height 15
click at [687, 80] on input "Slug" at bounding box center [702, 81] width 74 height 7
type input "Link"
click at [706, 78] on div "Add Column" at bounding box center [475, 76] width 892 height 36
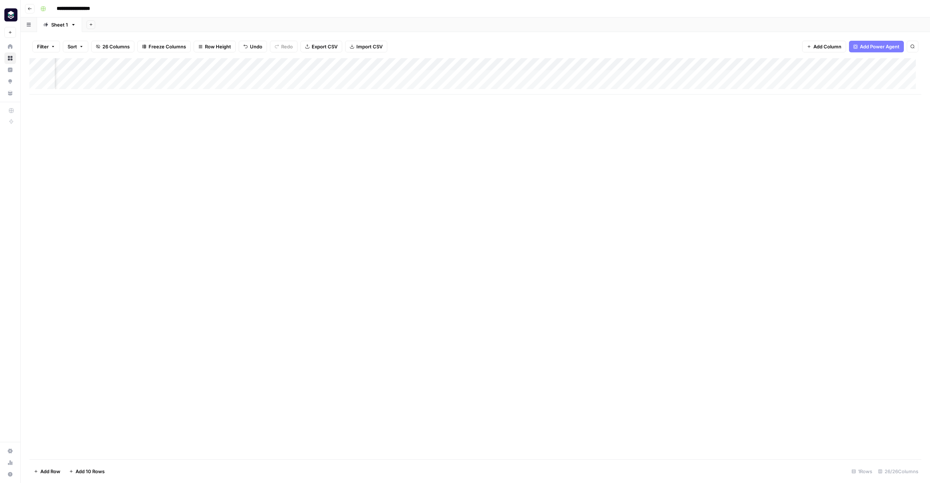
click at [706, 78] on div "Add Column" at bounding box center [475, 76] width 892 height 36
click at [706, 78] on textarea at bounding box center [717, 77] width 116 height 10
type textarea "**********"
click at [742, 174] on div "Add Column" at bounding box center [475, 258] width 892 height 401
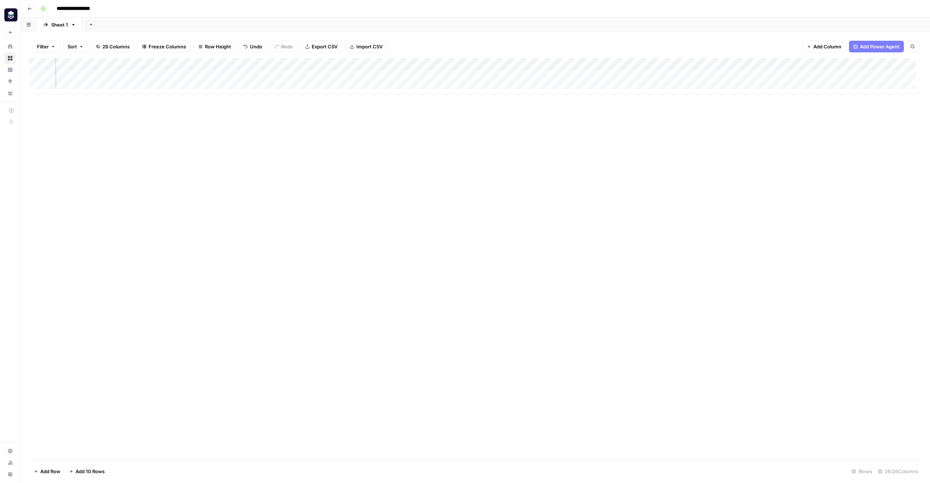
click at [692, 64] on div "Add Column" at bounding box center [475, 76] width 892 height 36
click at [692, 64] on div at bounding box center [687, 65] width 105 height 15
click at [667, 80] on input "Name" at bounding box center [678, 81] width 74 height 7
type input "event_name"
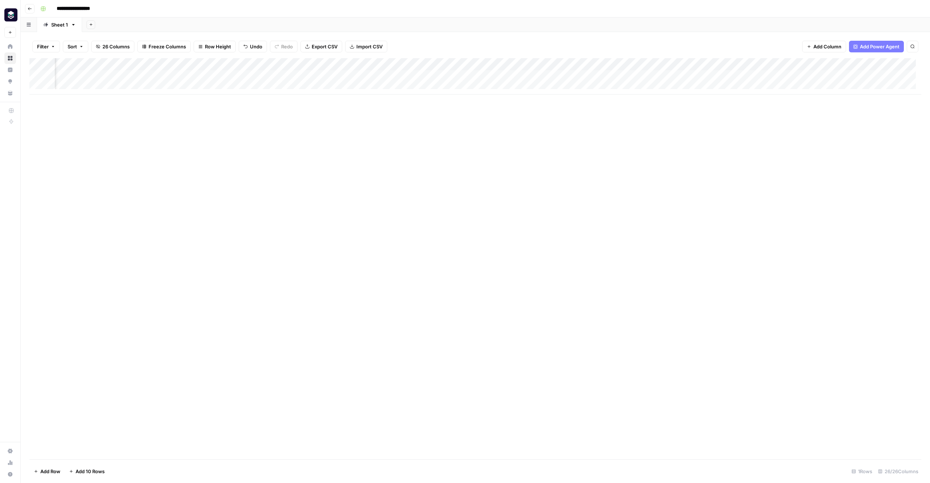
click at [741, 136] on div "Add Column" at bounding box center [475, 258] width 892 height 401
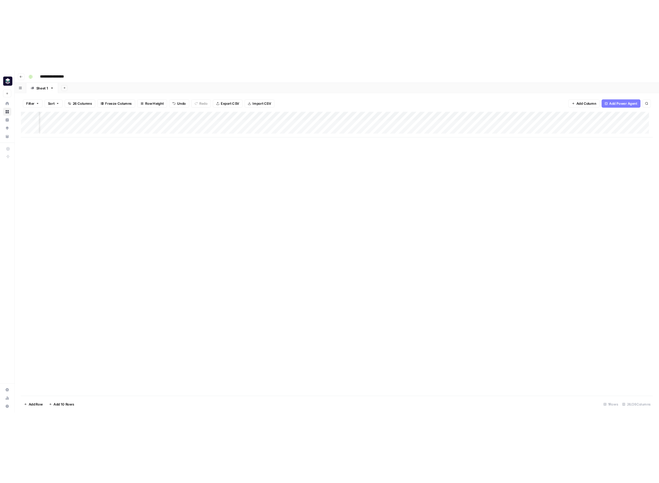
scroll to position [0, 1852]
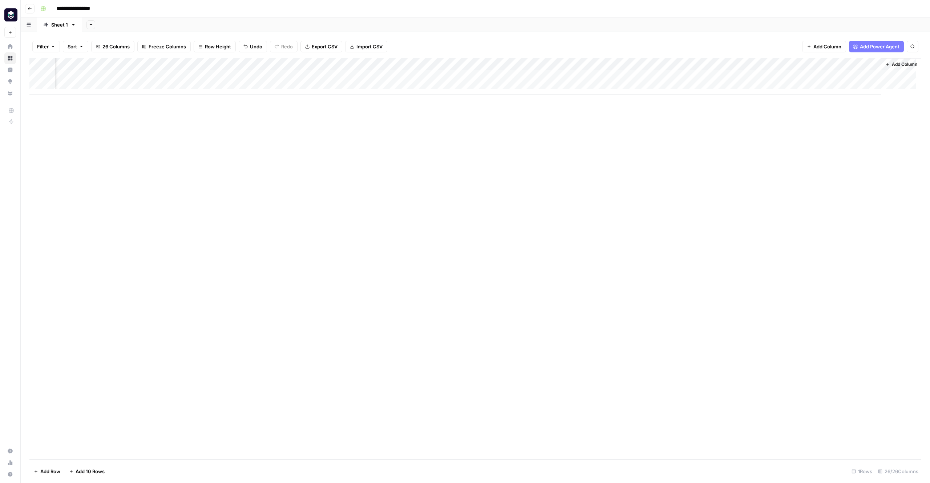
click at [861, 65] on div "Add Column" at bounding box center [475, 76] width 892 height 36
click at [847, 134] on span "Edit Workflow" at bounding box center [846, 135] width 64 height 7
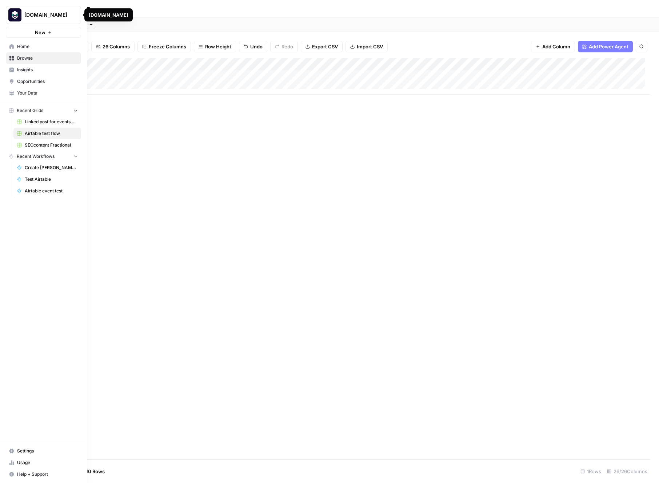
click at [35, 94] on span "Your Data" at bounding box center [47, 93] width 61 height 7
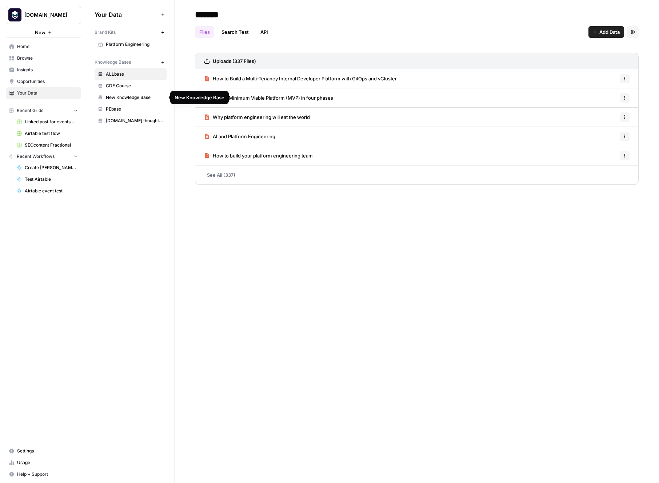
click at [144, 100] on span "New Knowledge Base" at bounding box center [135, 97] width 58 height 7
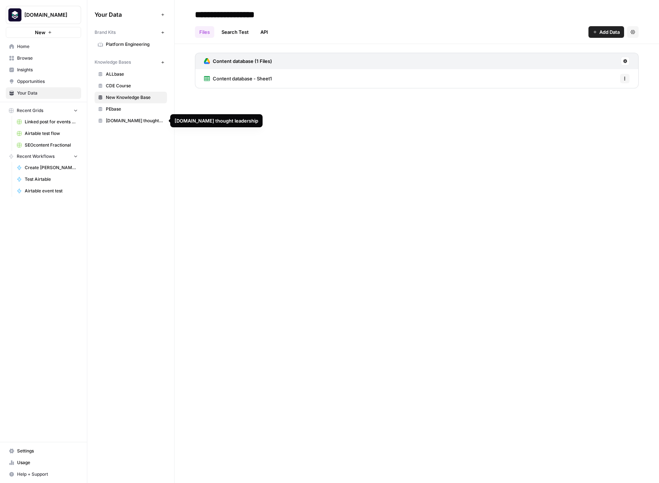
click at [142, 117] on span "PE.org thought leadership" at bounding box center [135, 120] width 58 height 7
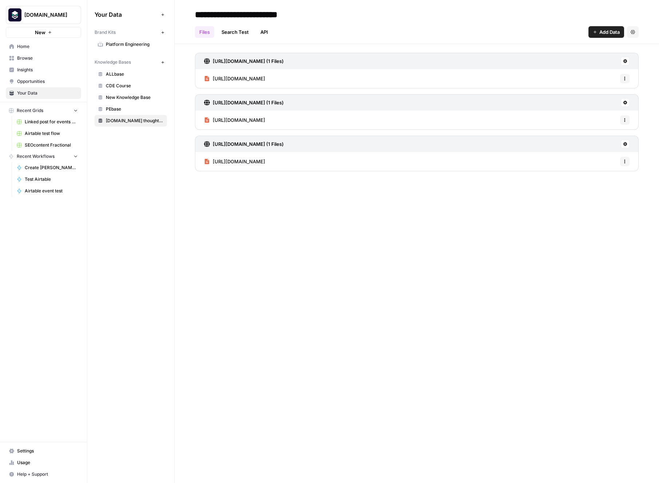
click at [141, 70] on link "ALLbase" at bounding box center [130, 74] width 72 height 12
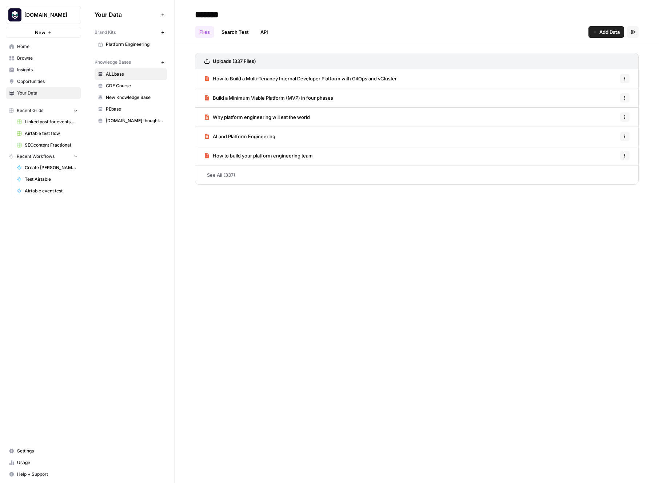
click at [161, 63] on icon "button" at bounding box center [163, 62] width 4 height 4
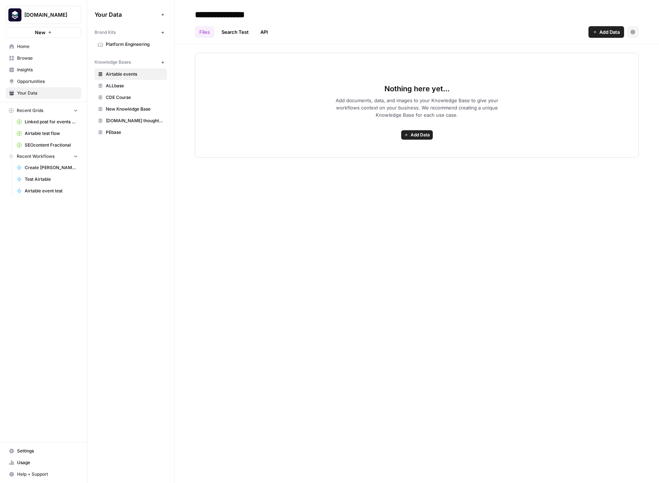
click at [232, 13] on input "**********" at bounding box center [250, 14] width 116 height 15
type input "**********"
click at [259, 35] on link "API" at bounding box center [264, 32] width 16 height 12
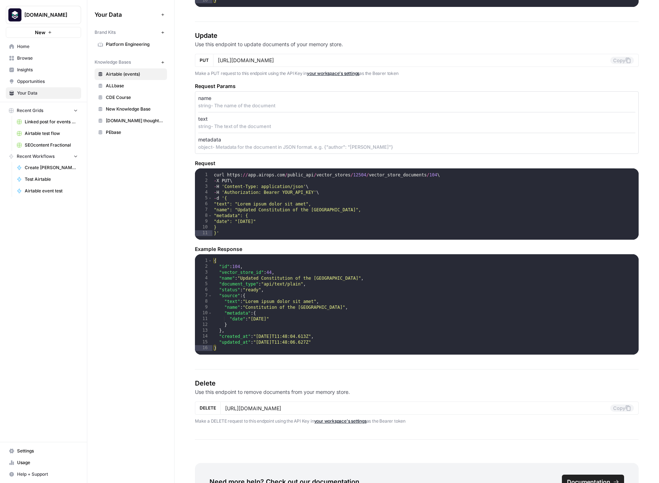
scroll to position [991, 0]
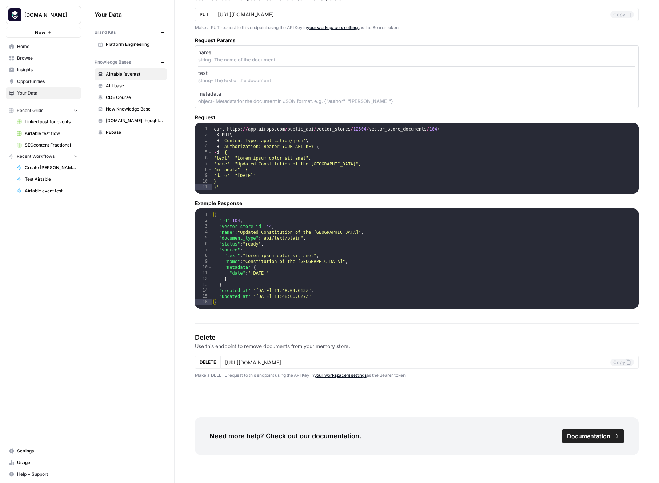
drag, startPoint x: 190, startPoint y: 61, endPoint x: 454, endPoint y: 375, distance: 409.9
copy div "REST API This page outlines the REST API that allows you to interact with Memor…"
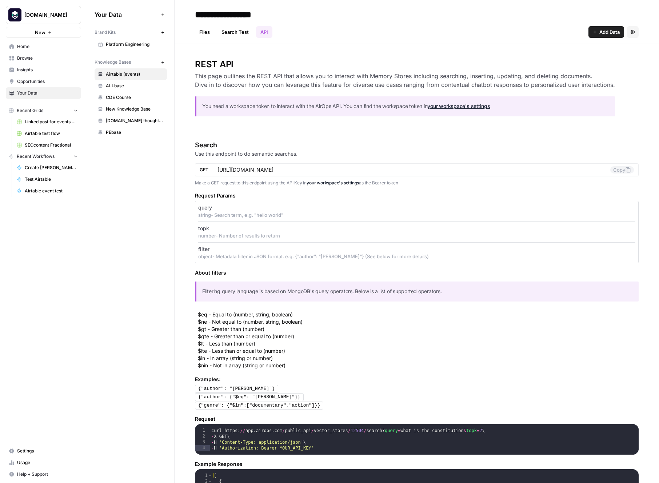
click at [417, 218] on p "string - Search term, e.g. "hello world"" at bounding box center [416, 214] width 437 height 7
click at [470, 103] on link "your workspace's settings" at bounding box center [458, 106] width 63 height 6
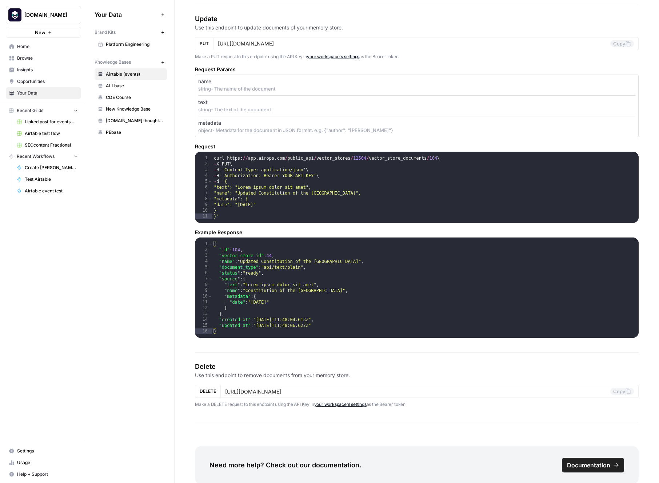
scroll to position [991, 0]
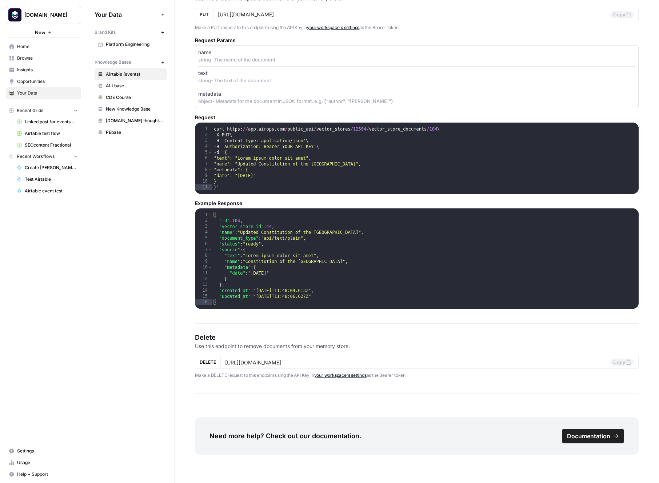
click at [589, 433] on span "Documentation" at bounding box center [588, 435] width 43 height 9
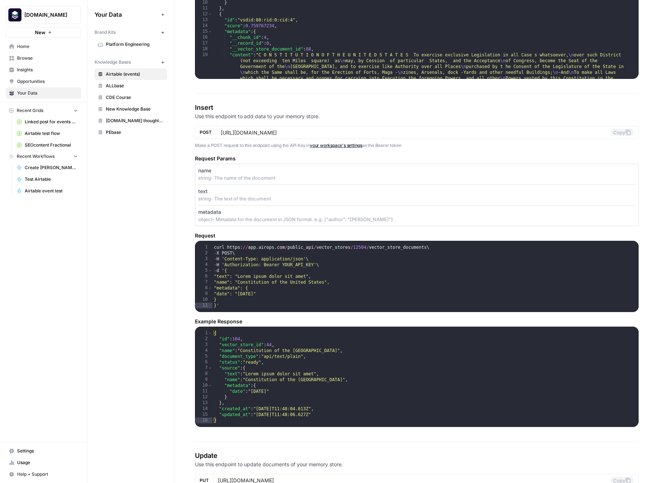
scroll to position [530, 0]
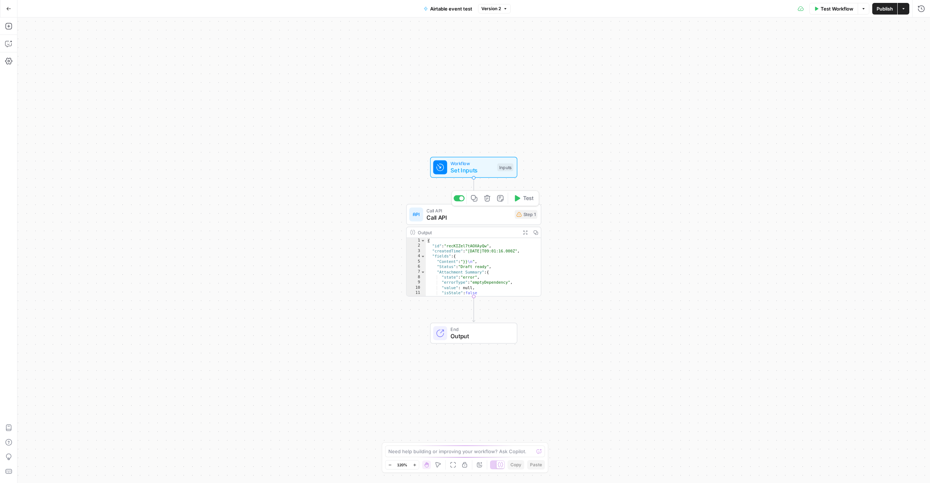
click at [480, 172] on span "Set Inputs" at bounding box center [472, 170] width 43 height 9
click at [844, 200] on span "Add Field" at bounding box center [848, 197] width 21 height 7
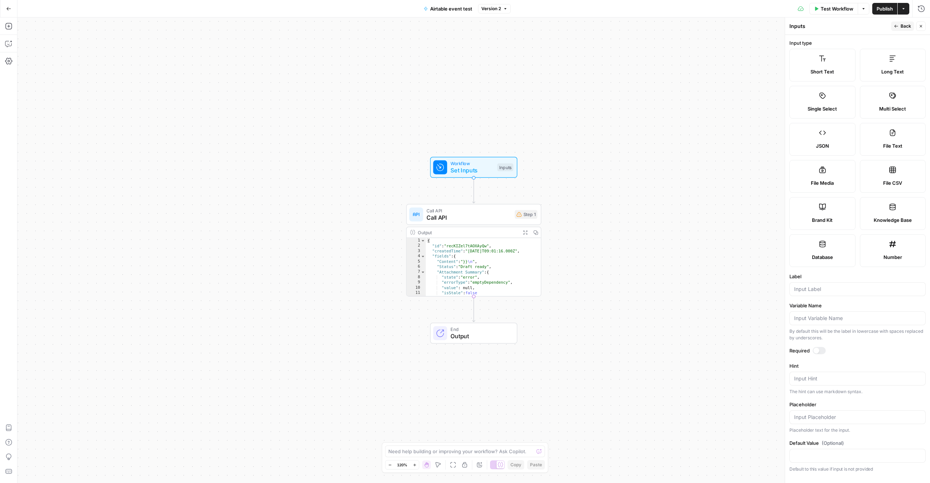
click at [905, 26] on span "Back" at bounding box center [906, 26] width 11 height 7
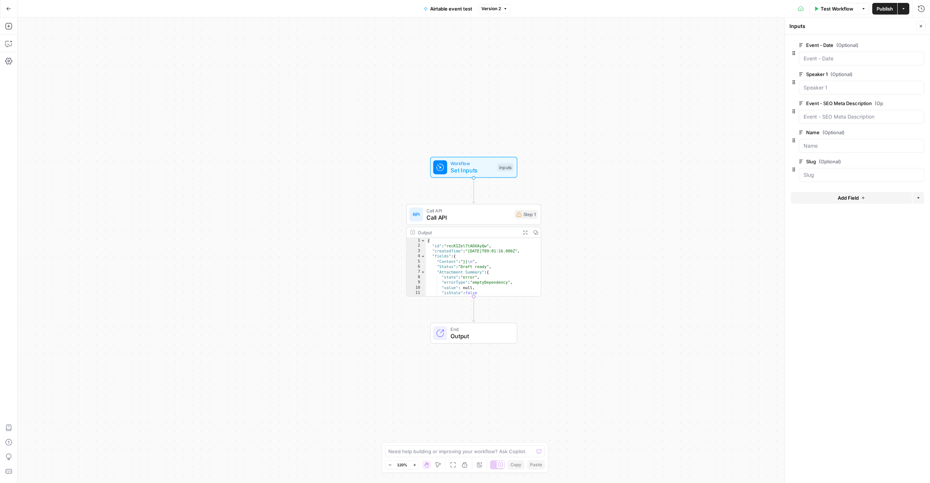
click at [922, 198] on button "Options" at bounding box center [919, 198] width 12 height 12
click at [899, 161] on span "edit field" at bounding box center [897, 161] width 16 height 6
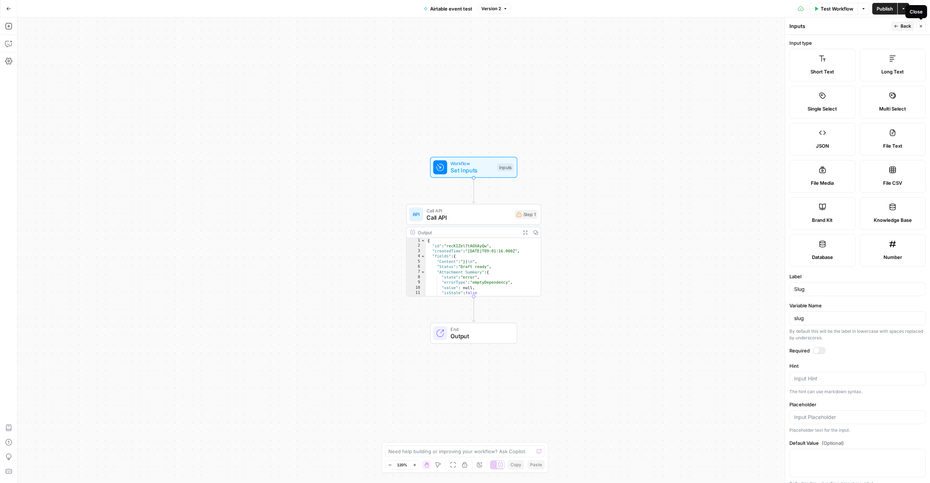
click at [906, 26] on span "Back" at bounding box center [906, 26] width 11 height 7
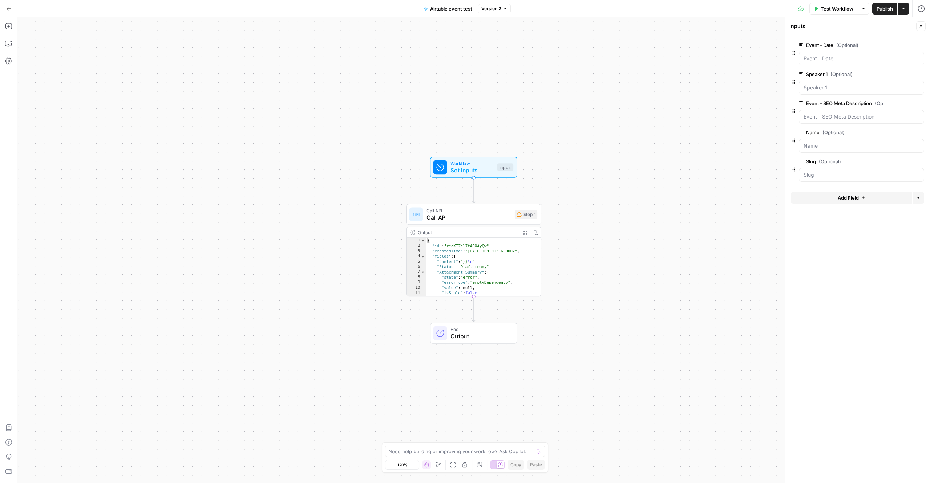
click at [889, 200] on button "Add Field" at bounding box center [851, 198] width 121 height 12
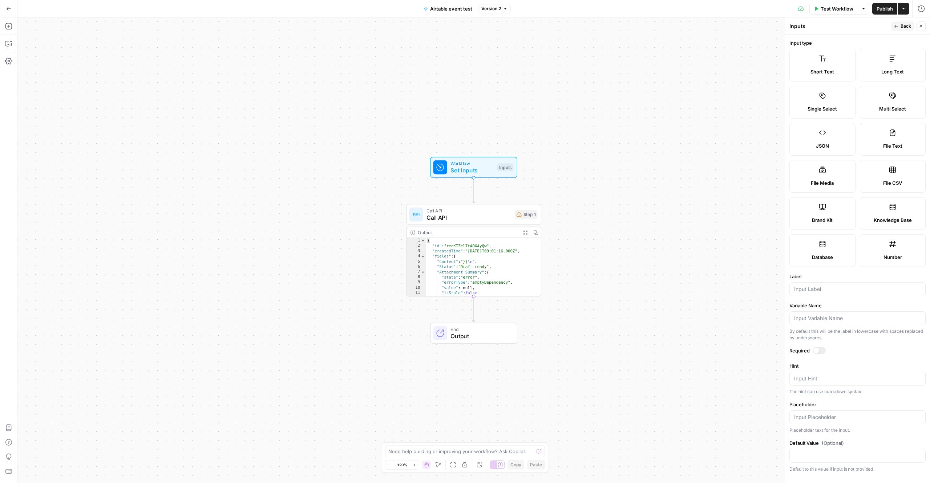
click at [906, 28] on span "Back" at bounding box center [906, 26] width 11 height 7
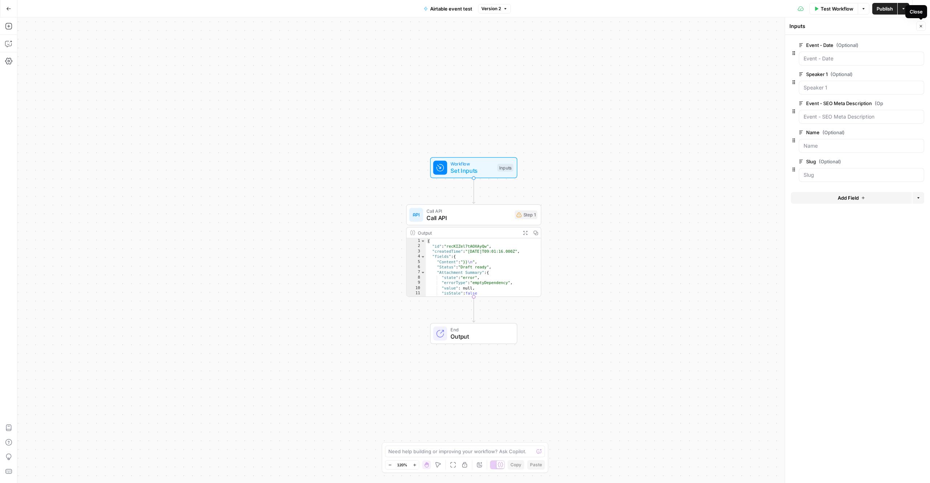
click at [622, 165] on div "Workflow Set Inputs Inputs Call API Call API Step 1 Output Expand Output Copy 1…" at bounding box center [473, 249] width 913 height 465
click at [494, 153] on span "Test Step" at bounding box center [498, 152] width 23 height 8
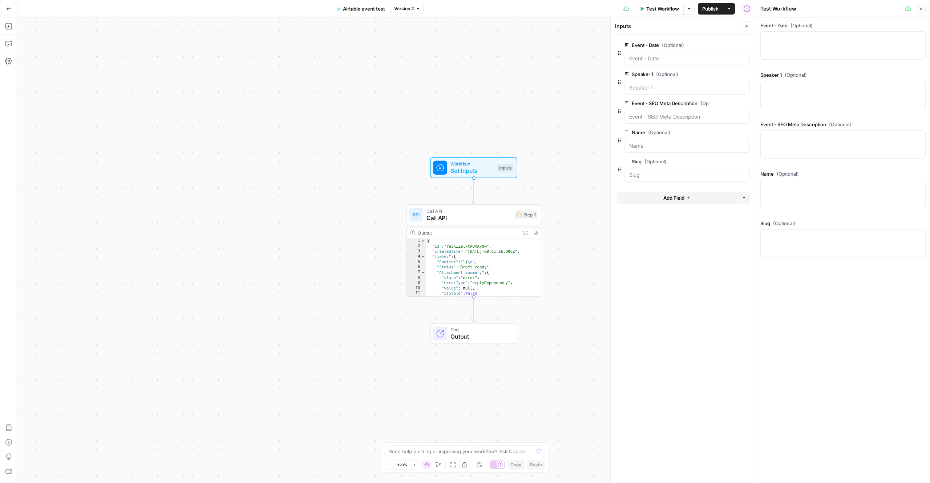
type textarea "**********"
click at [504, 278] on div "{ "id" : "recKIZel7tAOXAyQw" , "createdTime" : "2025-09-19T09:01:16.000Z" , "fi…" at bounding box center [480, 272] width 109 height 68
click at [817, 46] on div at bounding box center [843, 45] width 165 height 28
click at [490, 281] on div "{ "id" : "recKIZel7tAOXAyQw" , "createdTime" : "2025-09-19T09:01:16.000Z" , "fi…" at bounding box center [480, 272] width 109 height 68
click at [495, 218] on span "Call API" at bounding box center [469, 217] width 85 height 9
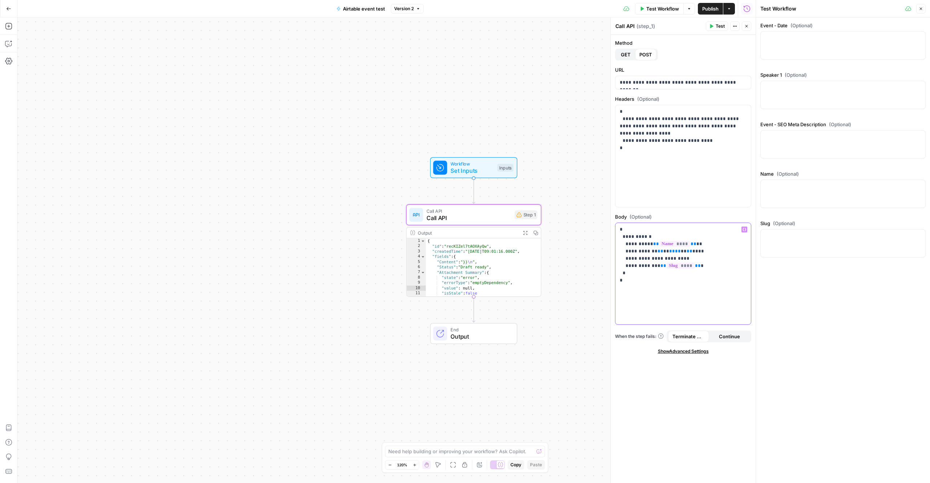
click at [691, 244] on span "**" at bounding box center [694, 243] width 6 height 5
drag, startPoint x: 641, startPoint y: 266, endPoint x: 629, endPoint y: 268, distance: 11.9
click at [627, 267] on p "**********" at bounding box center [683, 255] width 127 height 58
click at [671, 301] on div "**********" at bounding box center [684, 274] width 136 height 102
click at [713, 25] on icon "button" at bounding box center [711, 26] width 4 height 4
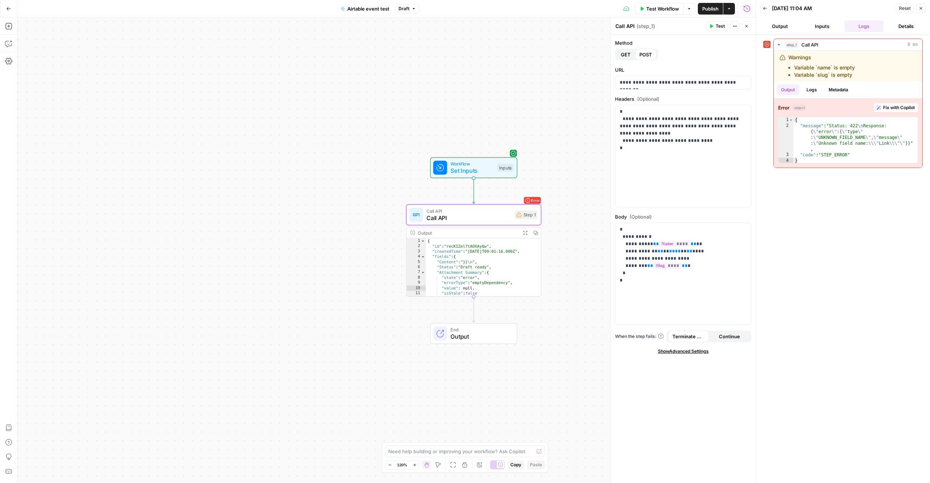
click at [721, 28] on span "Test" at bounding box center [720, 26] width 9 height 7
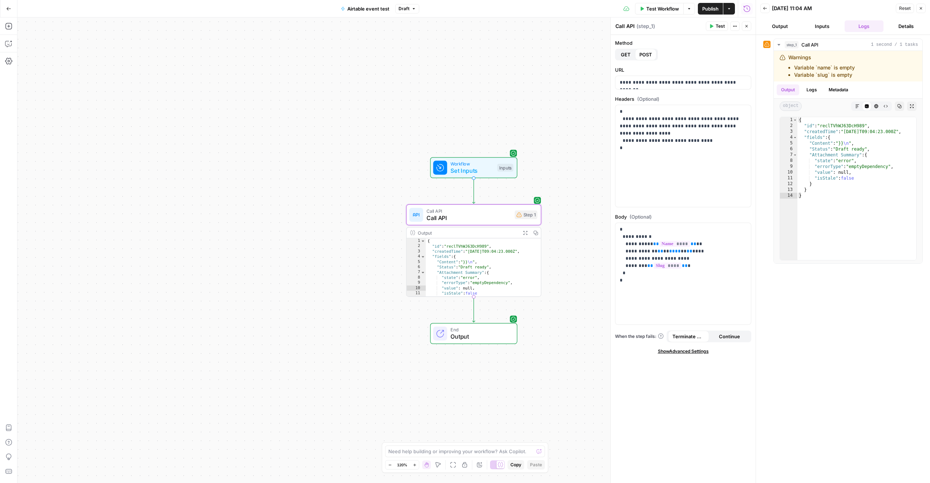
click at [551, 157] on div "**********" at bounding box center [386, 249] width 738 height 465
click at [408, 12] on span "Draft" at bounding box center [404, 8] width 11 height 7
click at [498, 168] on div "Inputs" at bounding box center [506, 168] width 16 height 8
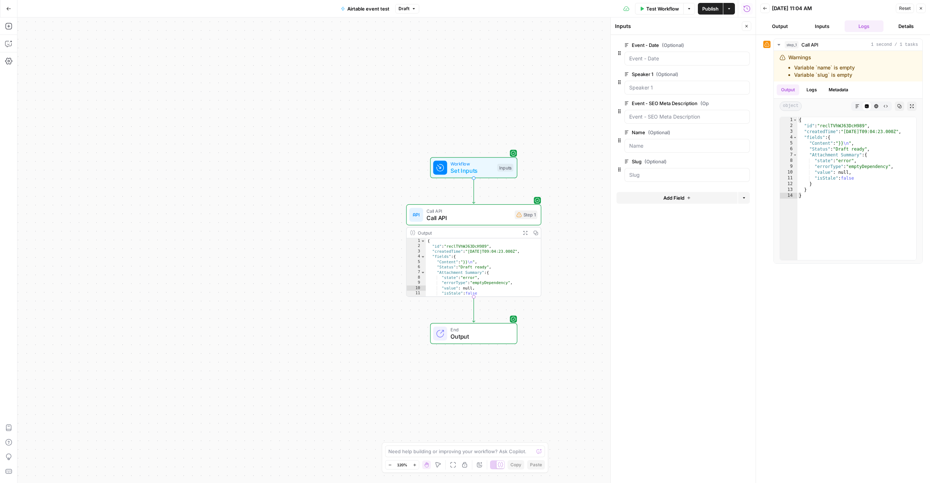
click at [729, 44] on span "edit field" at bounding box center [723, 45] width 16 height 6
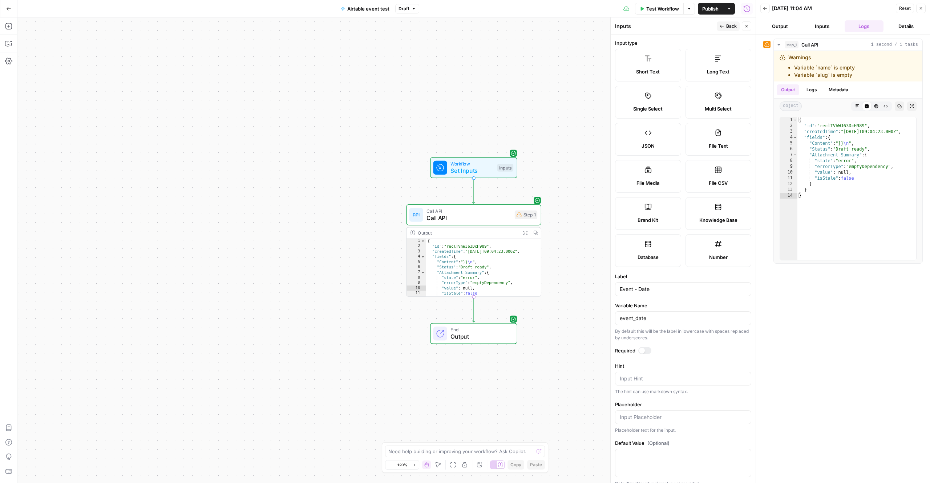
click at [727, 27] on span "Back" at bounding box center [731, 26] width 11 height 7
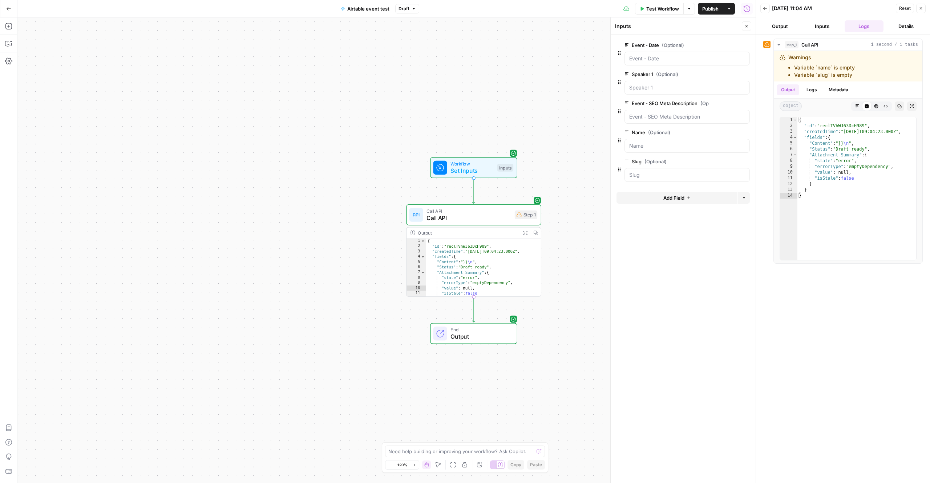
click at [720, 45] on span "edit field" at bounding box center [723, 45] width 16 height 6
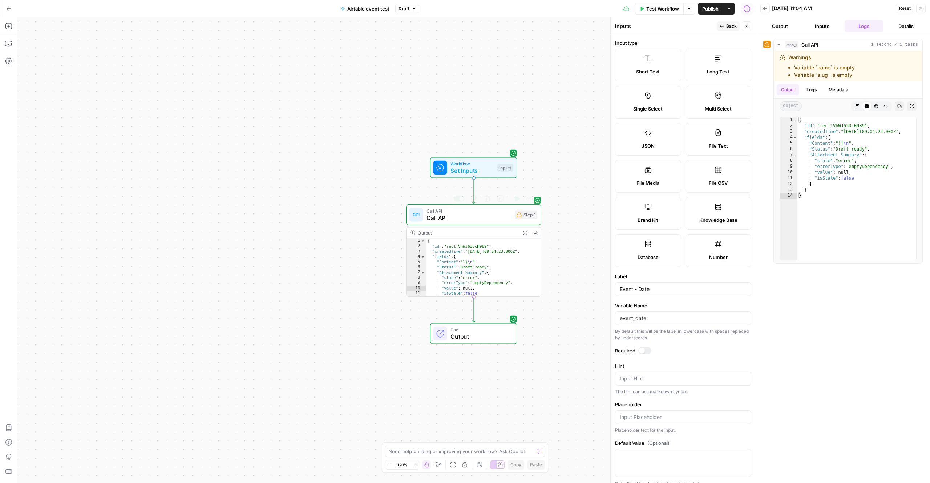
type textarea "**********"
click at [483, 262] on div "{ "id" : "reclTVhWJ63DcH989" , "createdTime" : "2025-09-19T09:04:23.000Z" , "fi…" at bounding box center [480, 272] width 109 height 68
click at [491, 216] on span "Call API" at bounding box center [469, 217] width 85 height 9
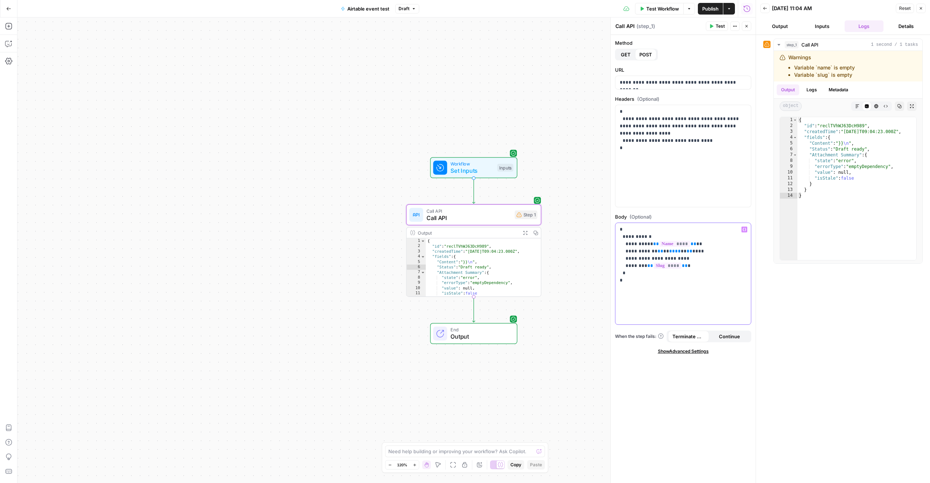
drag, startPoint x: 685, startPoint y: 264, endPoint x: 626, endPoint y: 266, distance: 58.9
click at [626, 266] on p "**********" at bounding box center [683, 255] width 127 height 58
drag, startPoint x: 678, startPoint y: 258, endPoint x: 626, endPoint y: 258, distance: 52.3
click at [626, 258] on p "**********" at bounding box center [683, 255] width 127 height 58
click at [703, 258] on p "**********" at bounding box center [683, 255] width 127 height 58
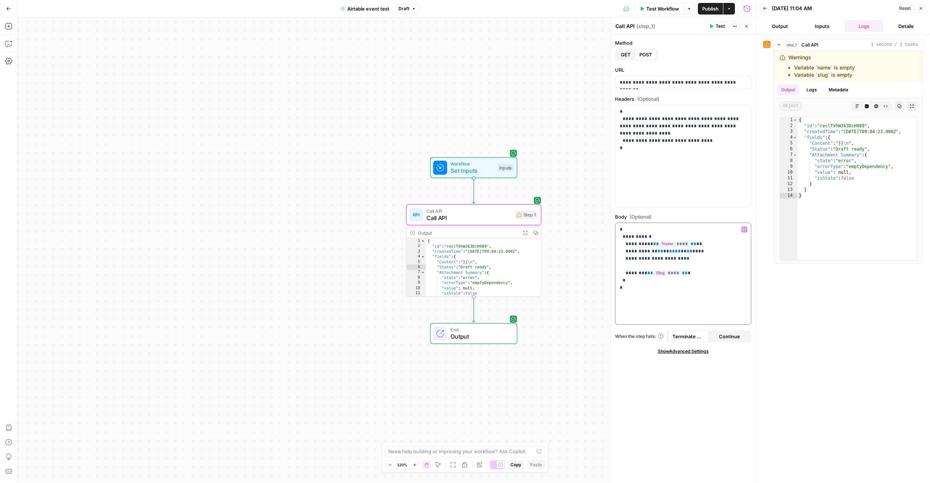
paste div
click at [635, 265] on p "**********" at bounding box center [683, 258] width 127 height 65
drag, startPoint x: 683, startPoint y: 265, endPoint x: 664, endPoint y: 268, distance: 19.1
click at [658, 266] on p "**********" at bounding box center [683, 258] width 127 height 65
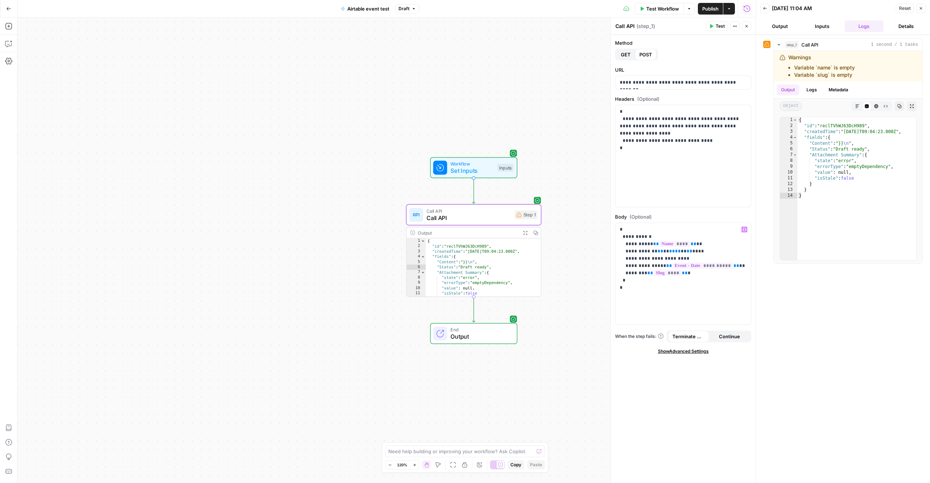
click at [475, 173] on span "Set Inputs" at bounding box center [472, 170] width 43 height 9
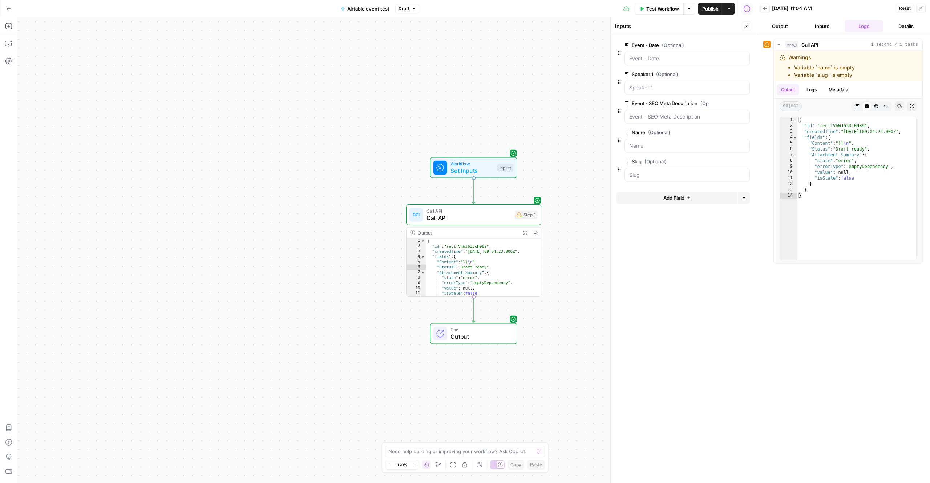
click at [716, 103] on span "edit field" at bounding box center [723, 103] width 16 height 6
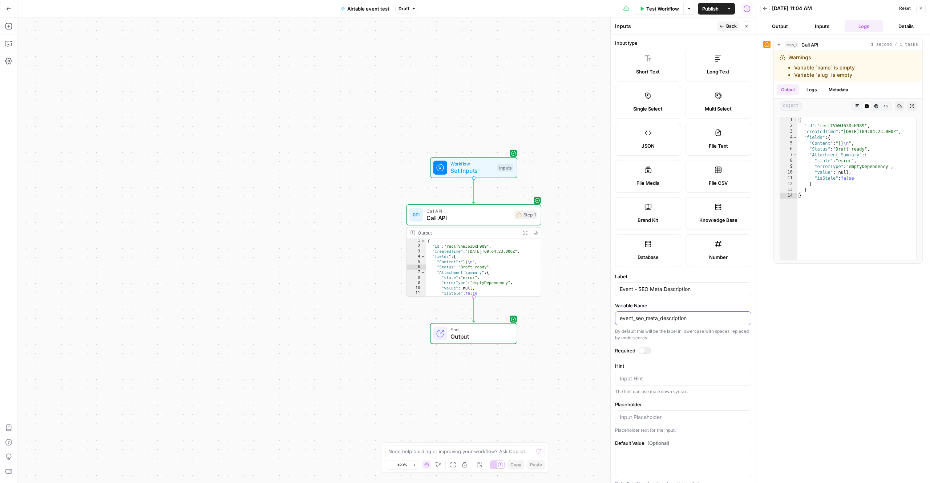
drag, startPoint x: 701, startPoint y: 319, endPoint x: 616, endPoint y: 321, distance: 85.1
click at [616, 321] on div "event_seo_meta_description" at bounding box center [683, 318] width 136 height 14
click at [462, 221] on span "Call API" at bounding box center [469, 217] width 85 height 9
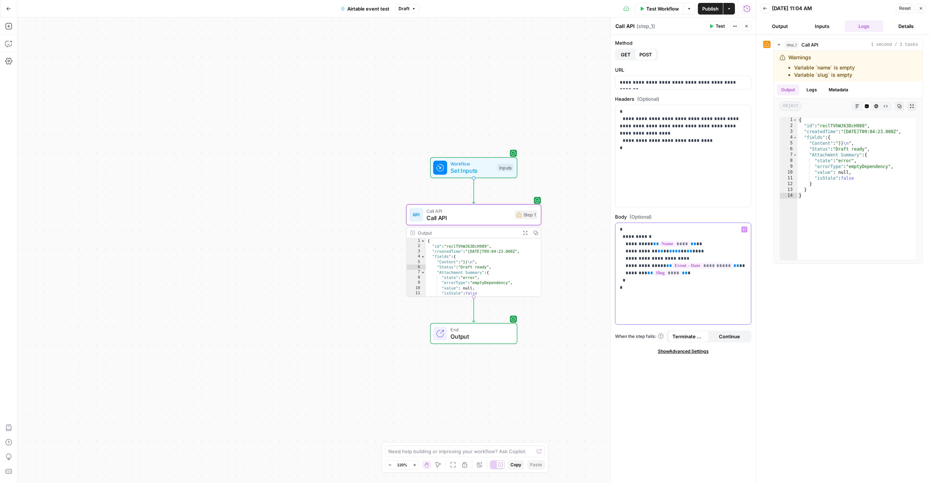
drag, startPoint x: 672, startPoint y: 252, endPoint x: 657, endPoint y: 251, distance: 15.3
click at [657, 251] on p "**********" at bounding box center [683, 258] width 127 height 65
click at [660, 251] on p "**********" at bounding box center [683, 269] width 127 height 87
drag, startPoint x: 627, startPoint y: 273, endPoint x: 635, endPoint y: 277, distance: 9.3
click at [627, 273] on p "**********" at bounding box center [683, 269] width 127 height 87
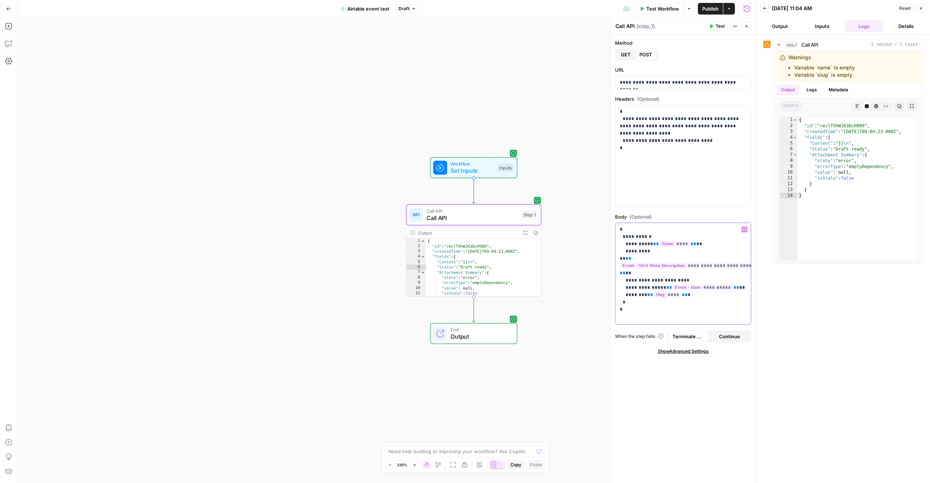
click at [677, 278] on p "**********" at bounding box center [683, 269] width 127 height 87
click at [483, 176] on div "Workflow Set Inputs Inputs Test Step" at bounding box center [473, 167] width 87 height 21
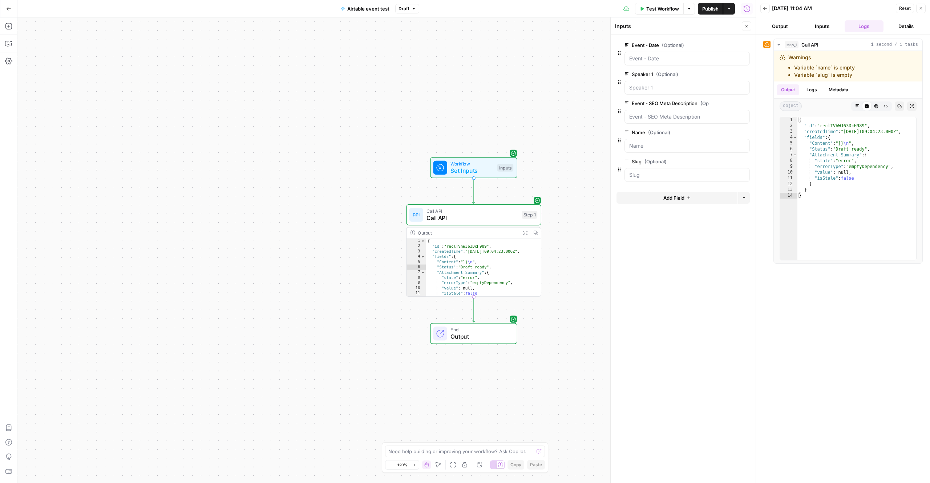
click at [705, 47] on label "Event - Date (Optional)" at bounding box center [667, 44] width 84 height 7
click at [705, 55] on Date "Event - Date (Optional)" at bounding box center [687, 58] width 116 height 7
click at [722, 45] on span "edit field" at bounding box center [723, 45] width 16 height 6
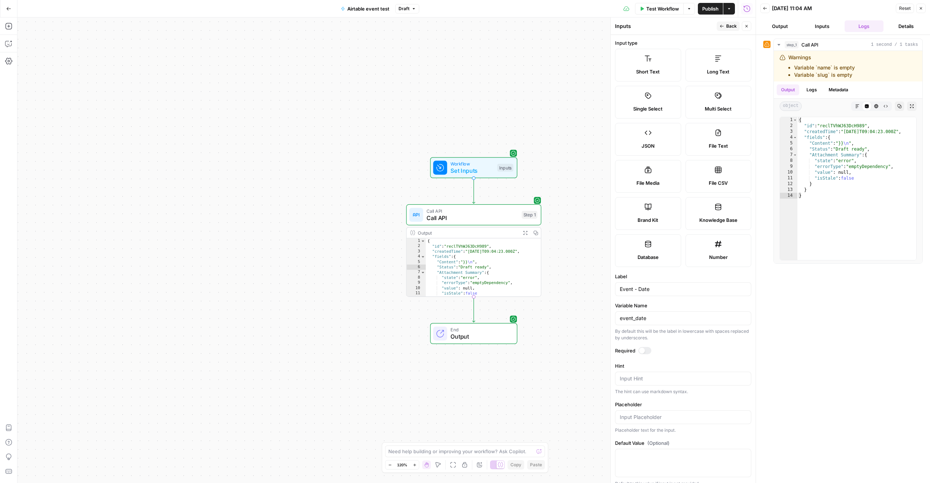
scroll to position [9, 0]
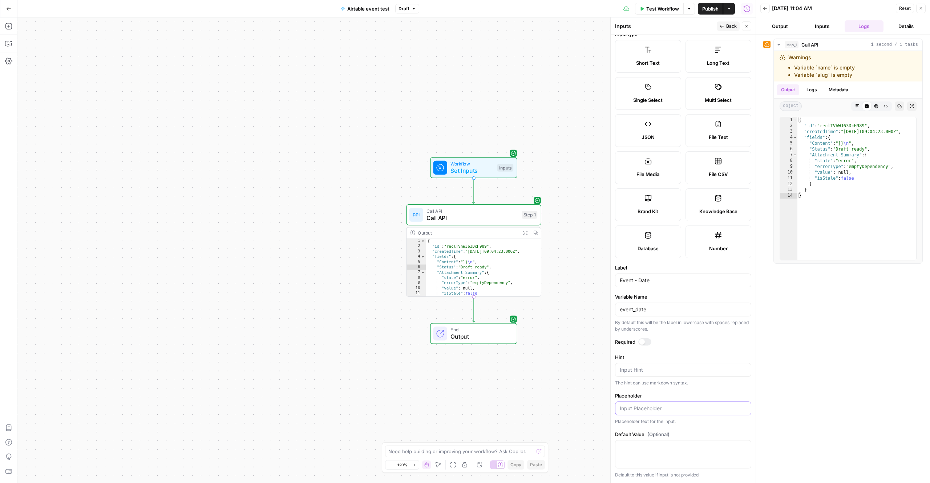
click at [696, 406] on input "Placeholder" at bounding box center [683, 407] width 127 height 7
type input "Test"
click at [726, 27] on span "Back" at bounding box center [731, 26] width 11 height 7
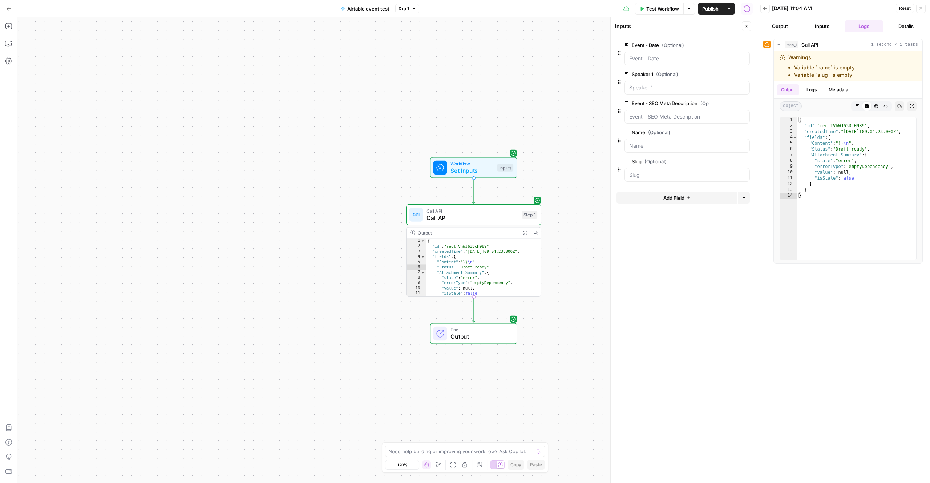
click at [721, 75] on span "edit field" at bounding box center [723, 74] width 16 height 6
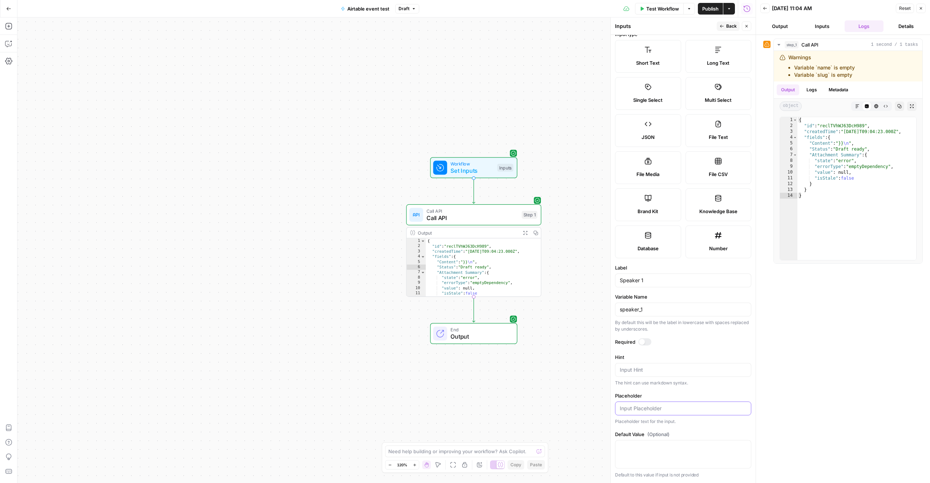
click at [662, 410] on input "Placeholder" at bounding box center [683, 407] width 127 height 7
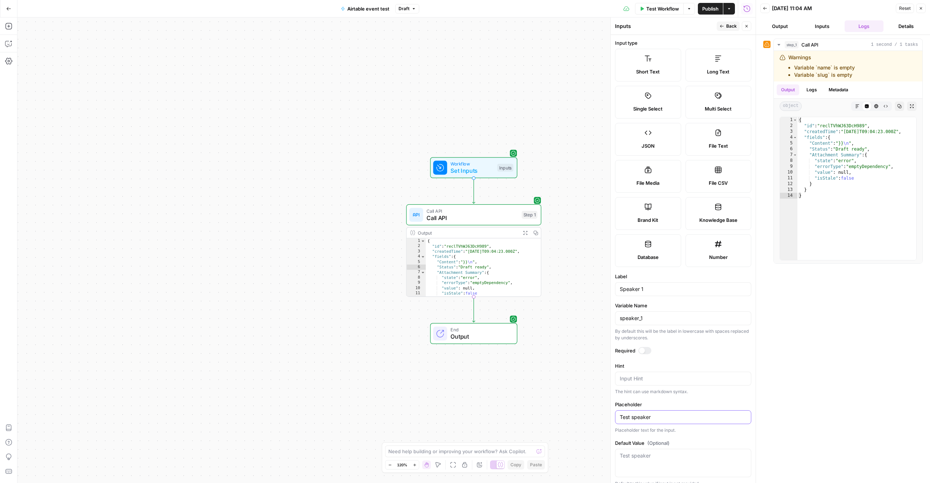
type input "Test speaker"
click at [728, 28] on span "Back" at bounding box center [731, 26] width 11 height 7
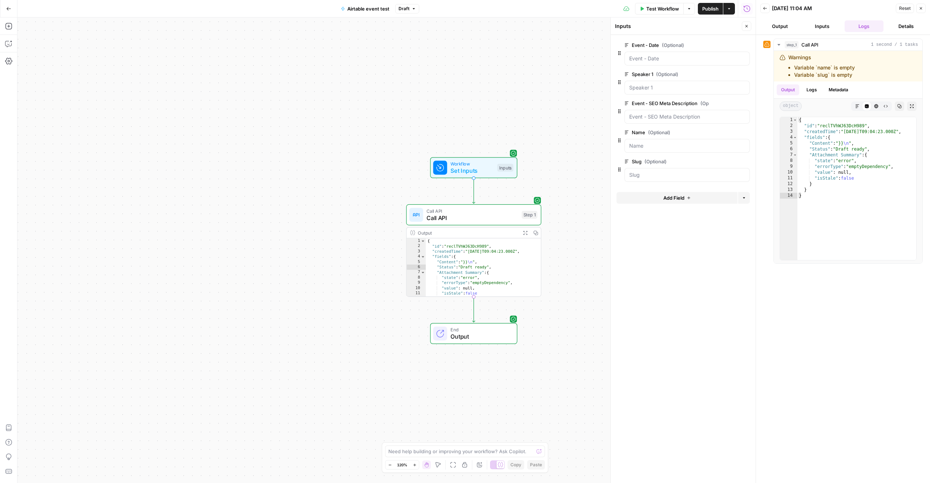
click at [687, 105] on label "Event - SEO Meta Description (Optional)" at bounding box center [667, 103] width 84 height 7
click at [687, 113] on Description "Event - SEO Meta Description (Optional)" at bounding box center [687, 116] width 116 height 7
click at [719, 101] on span "edit field" at bounding box center [723, 103] width 16 height 6
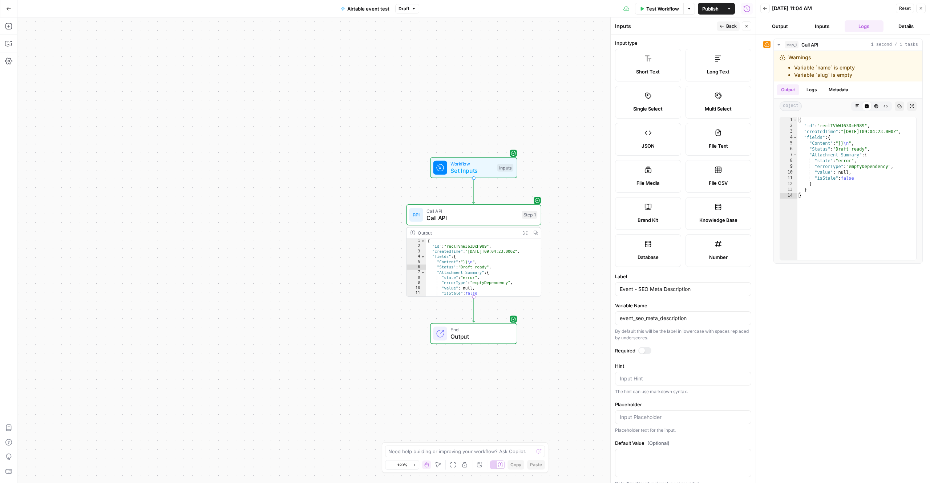
scroll to position [9, 0]
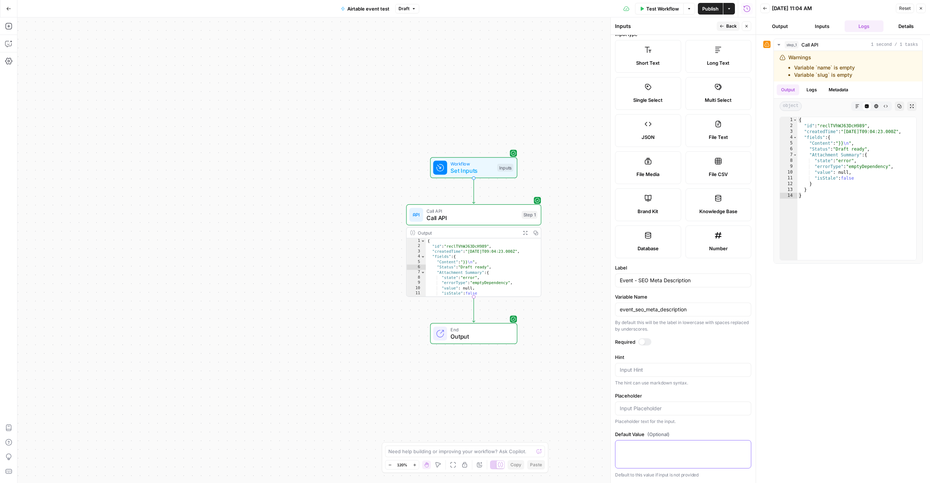
click at [683, 449] on textarea "Default Value (Optional)" at bounding box center [683, 446] width 127 height 7
type textarea "R"
type textarea "Test content"
click at [734, 29] on span "Back" at bounding box center [731, 26] width 11 height 7
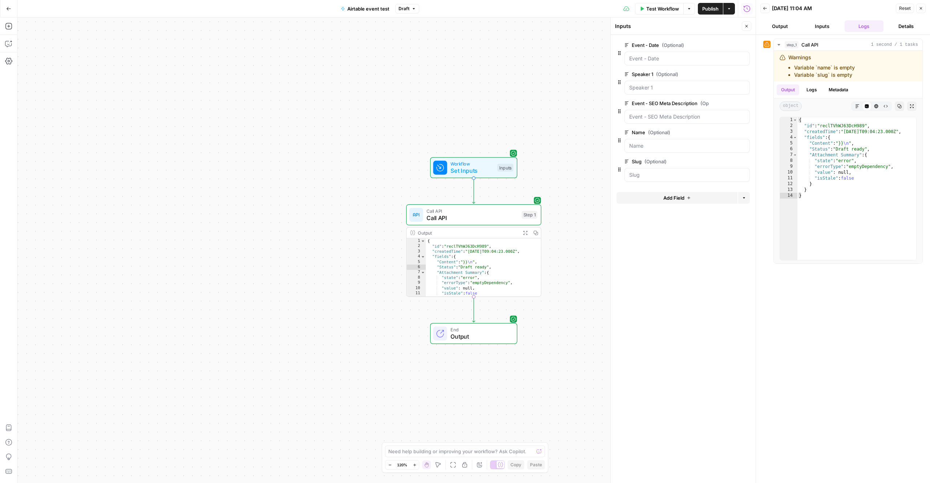
click at [717, 130] on span "edit field" at bounding box center [723, 132] width 16 height 6
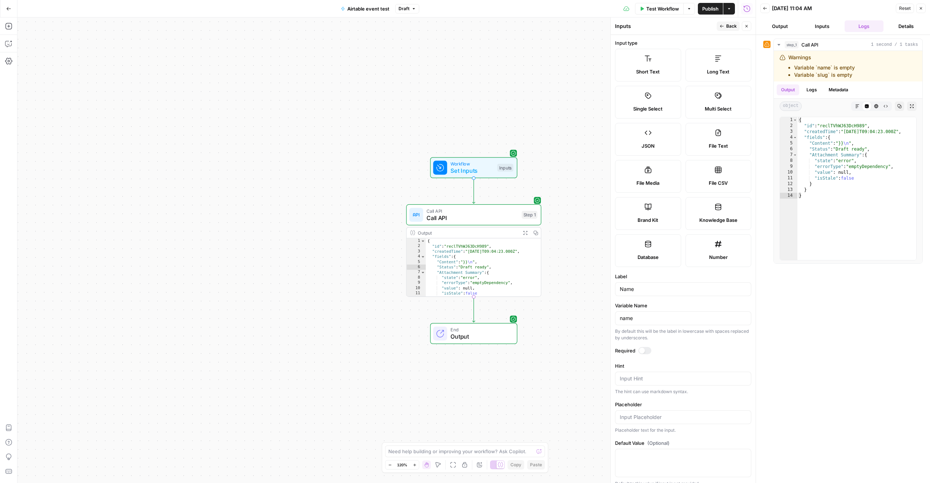
click at [686, 462] on div at bounding box center [683, 462] width 136 height 28
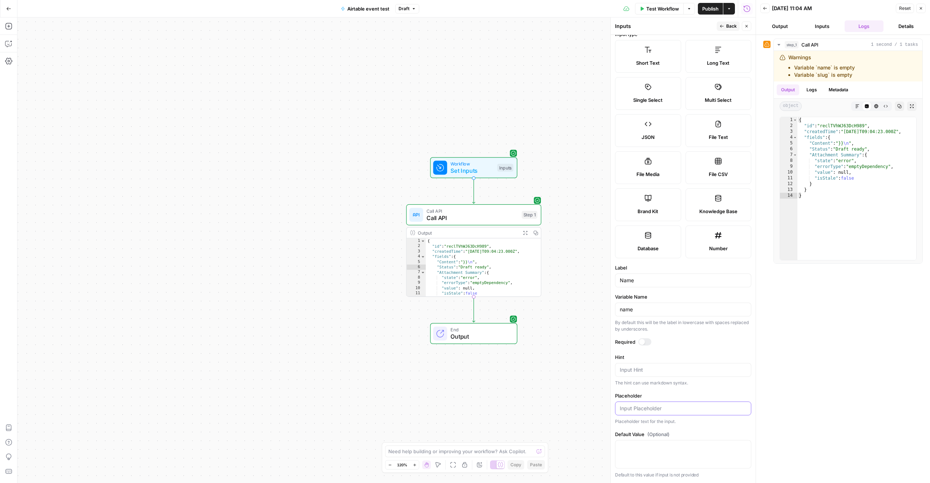
click at [664, 408] on input "Placeholder" at bounding box center [683, 407] width 127 height 7
type input "Test name"
click at [722, 26] on icon "button" at bounding box center [722, 26] width 4 height 4
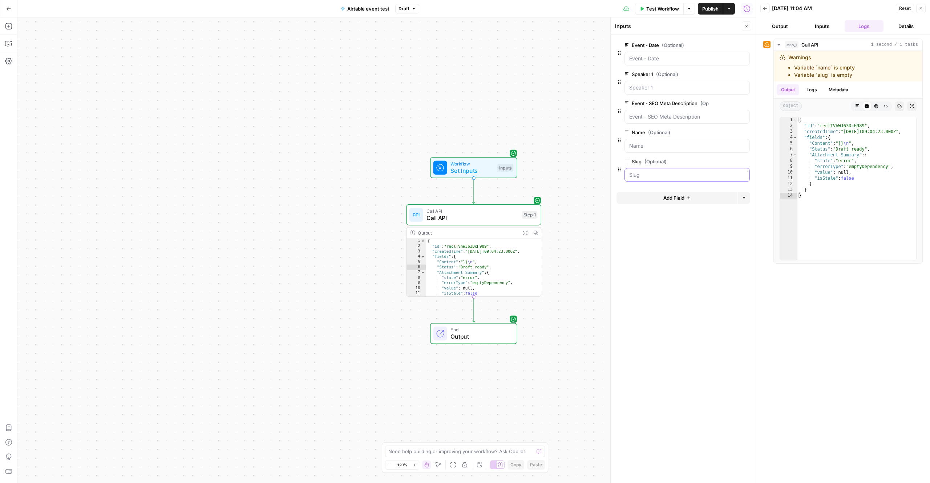
click at [676, 177] on input "Slug (Optional)" at bounding box center [687, 174] width 116 height 7
click at [692, 175] on input "Slug (Optional)" at bounding box center [687, 174] width 116 height 7
click at [723, 161] on span "edit field" at bounding box center [723, 161] width 16 height 6
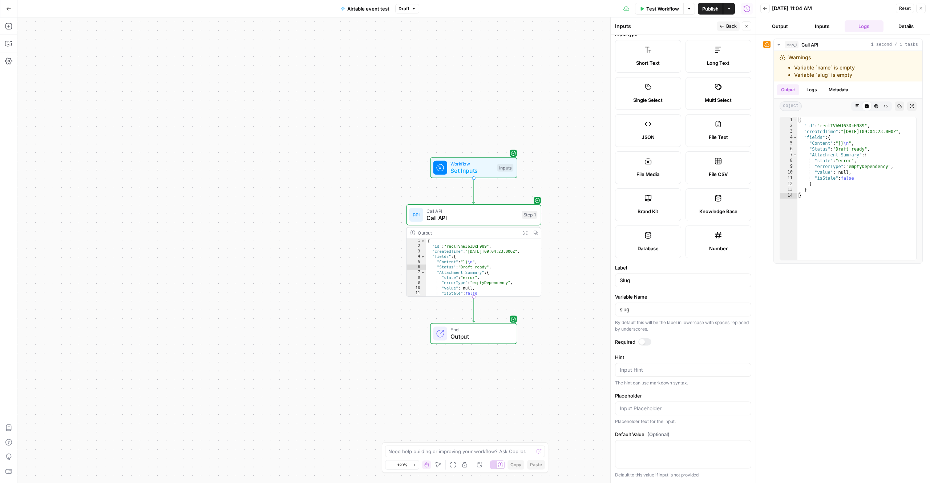
click at [666, 414] on div at bounding box center [683, 408] width 136 height 14
type input "Test link"
click at [726, 27] on span "Back" at bounding box center [731, 26] width 11 height 7
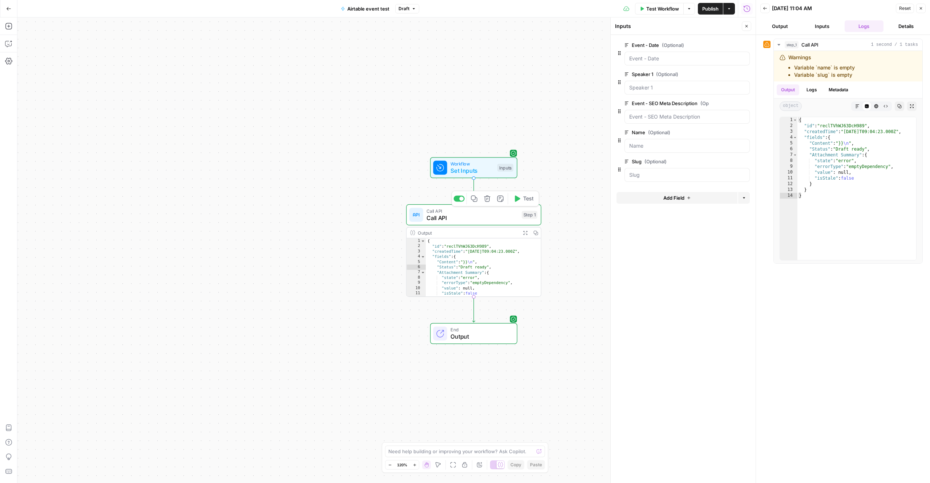
click at [497, 221] on span "Call API" at bounding box center [473, 217] width 92 height 9
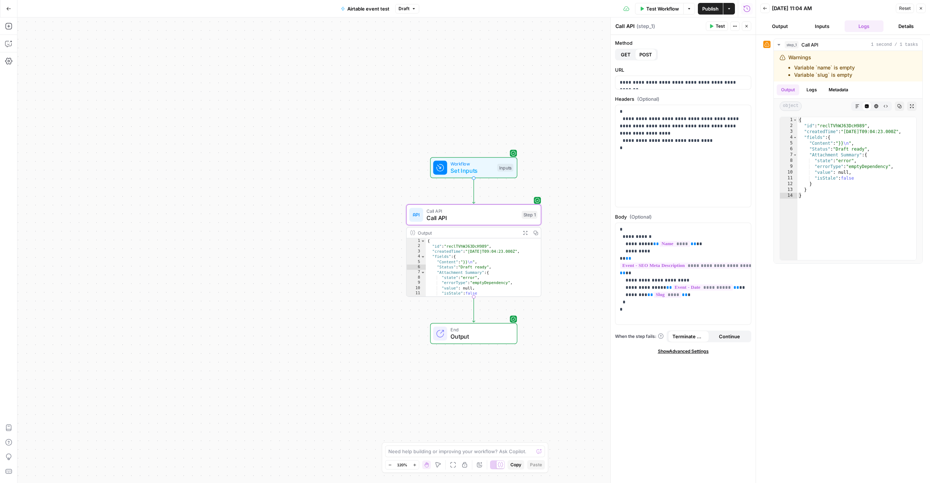
click at [722, 27] on span "Test" at bounding box center [720, 26] width 9 height 7
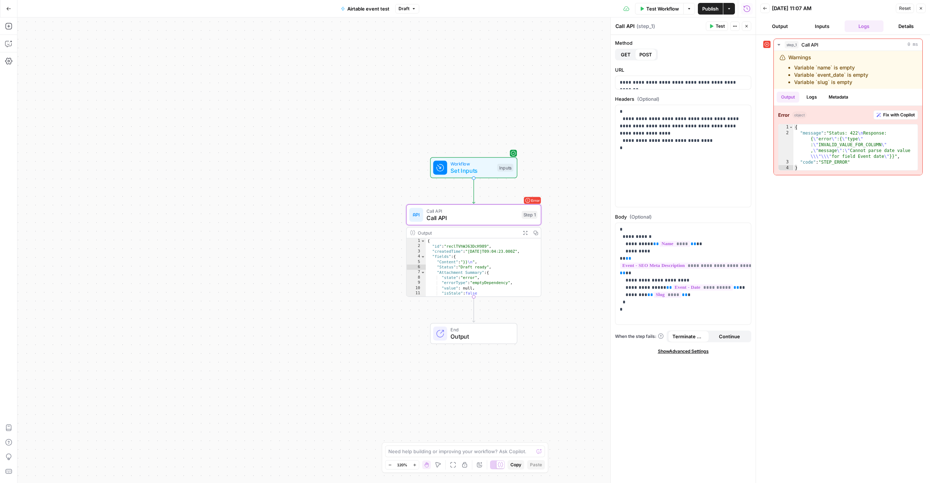
click at [712, 25] on icon "button" at bounding box center [711, 26] width 3 height 4
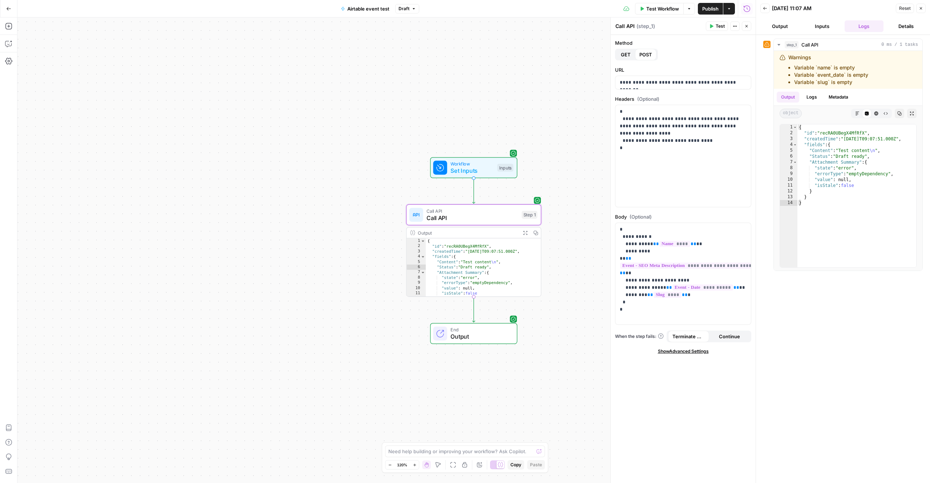
click at [709, 9] on span "Publish" at bounding box center [710, 8] width 16 height 7
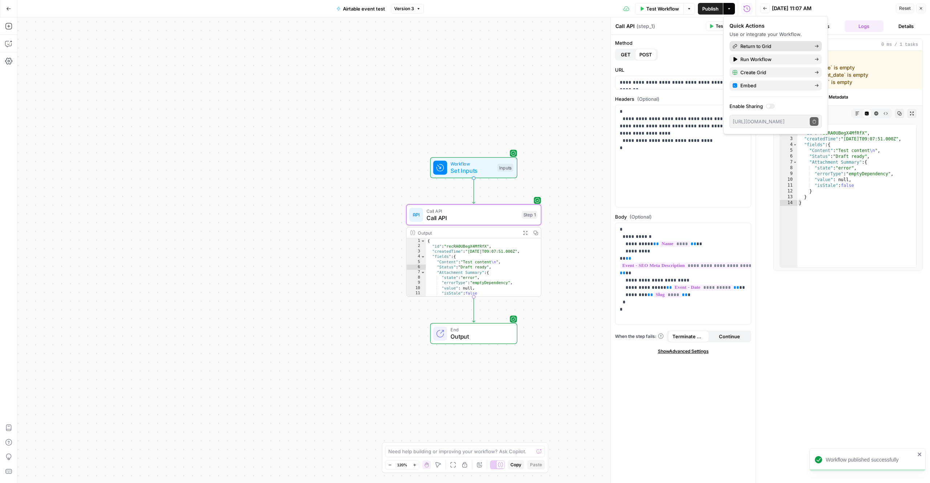
click at [753, 44] on span "Return to Grid" at bounding box center [775, 46] width 68 height 7
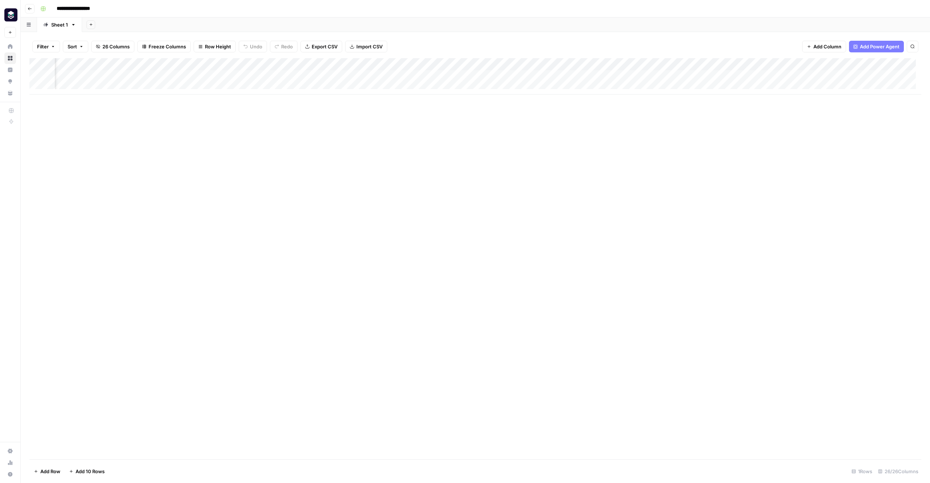
scroll to position [0, 769]
click at [487, 76] on div "Add Column" at bounding box center [475, 76] width 892 height 36
click at [479, 77] on div "Add Column" at bounding box center [475, 76] width 892 height 36
type textarea "**********"
type textarea "*"
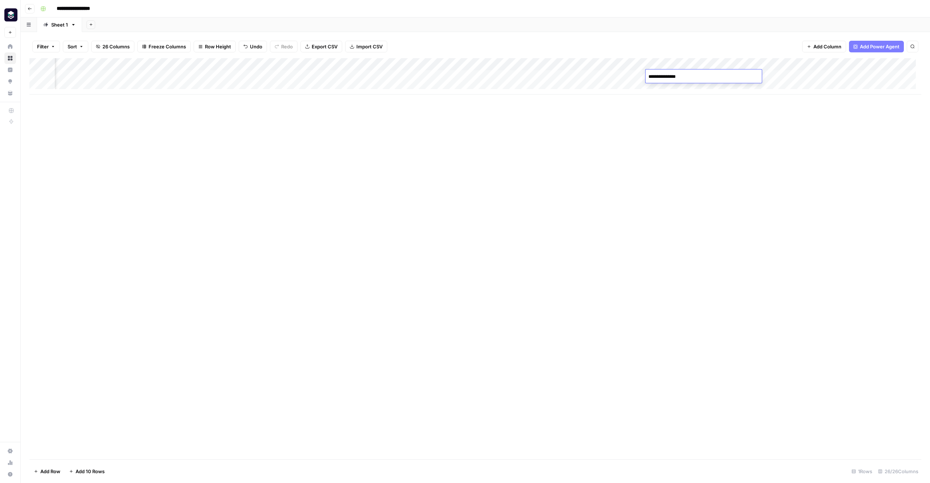
type textarea "**********"
click at [757, 80] on div "Add Column" at bounding box center [475, 76] width 892 height 36
type textarea "**********"
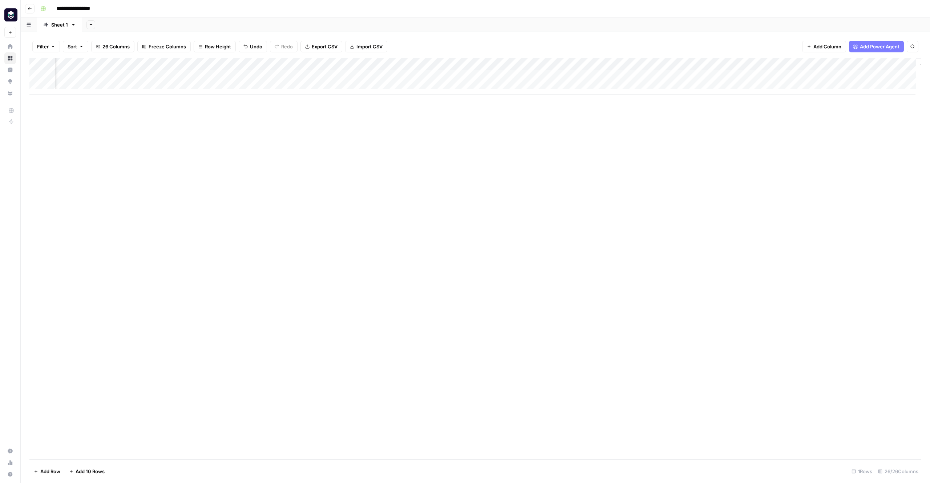
click at [876, 76] on div "Add Column" at bounding box center [475, 76] width 892 height 36
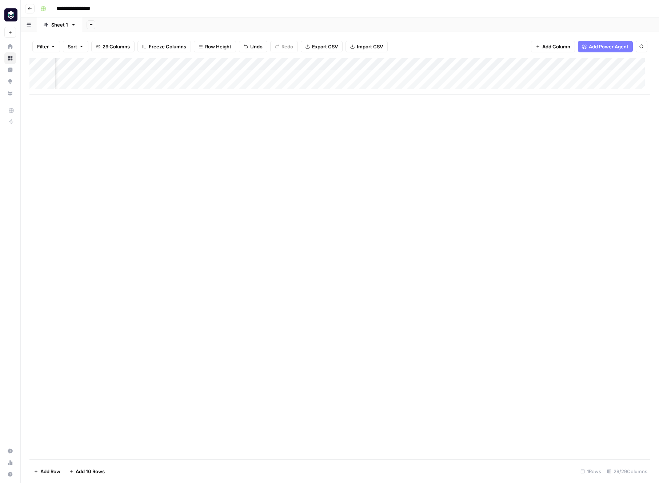
scroll to position [0, 0]
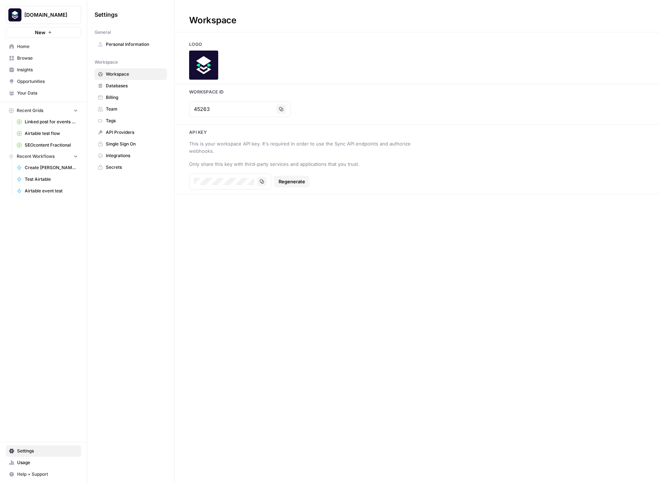
click at [43, 50] on link "Home" at bounding box center [43, 47] width 75 height 12
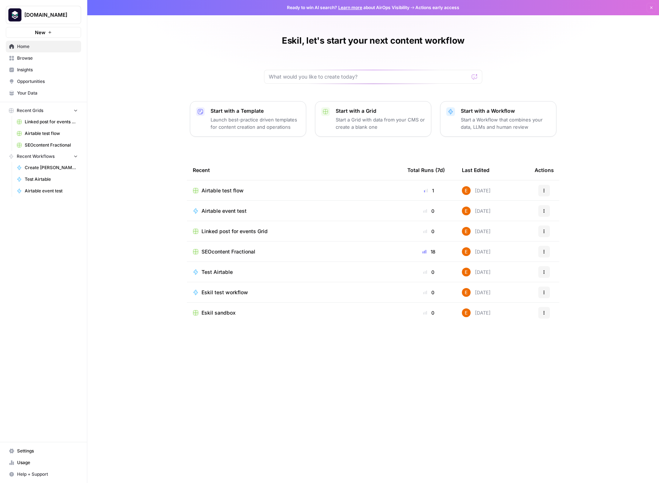
click at [215, 192] on span "Airtable test flow" at bounding box center [222, 190] width 42 height 7
click at [223, 210] on span "Airtable event test" at bounding box center [223, 210] width 45 height 7
click at [47, 133] on span "Airtable test flow" at bounding box center [51, 133] width 53 height 7
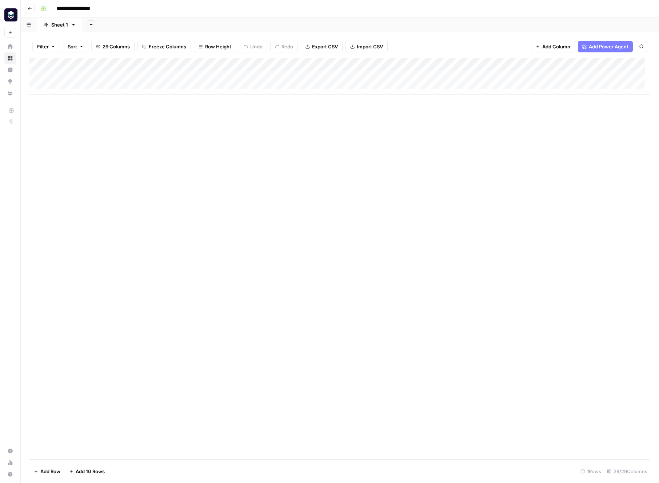
click at [32, 9] on icon "button" at bounding box center [30, 9] width 4 height 4
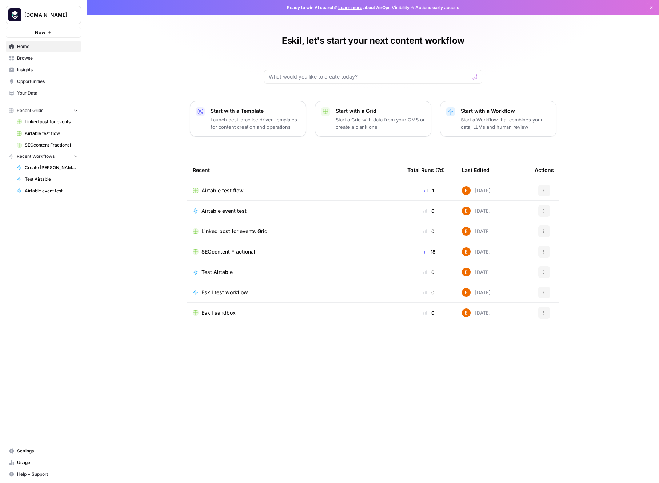
click at [268, 210] on div "Airtable event test" at bounding box center [294, 210] width 203 height 7
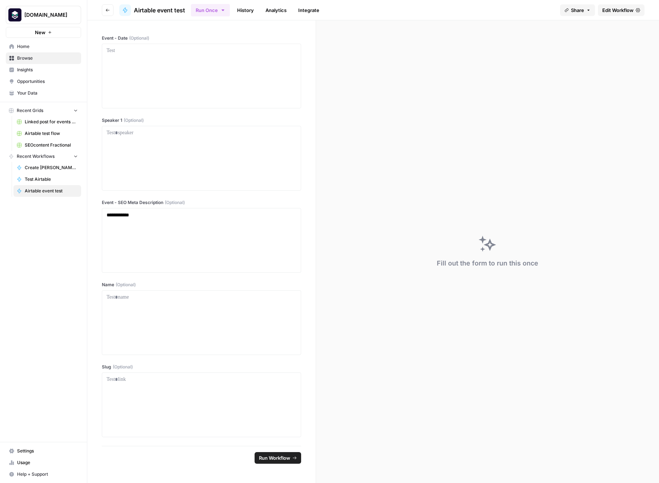
click at [584, 12] on button "Share" at bounding box center [577, 10] width 35 height 12
click at [584, 11] on button "Share" at bounding box center [577, 10] width 35 height 12
click at [109, 11] on icon "button" at bounding box center [107, 10] width 4 height 4
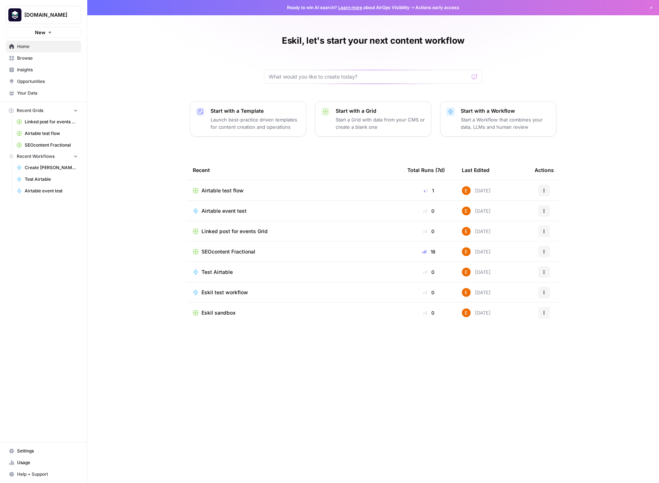
click at [237, 233] on span "Linked post for events Grid" at bounding box center [234, 231] width 66 height 7
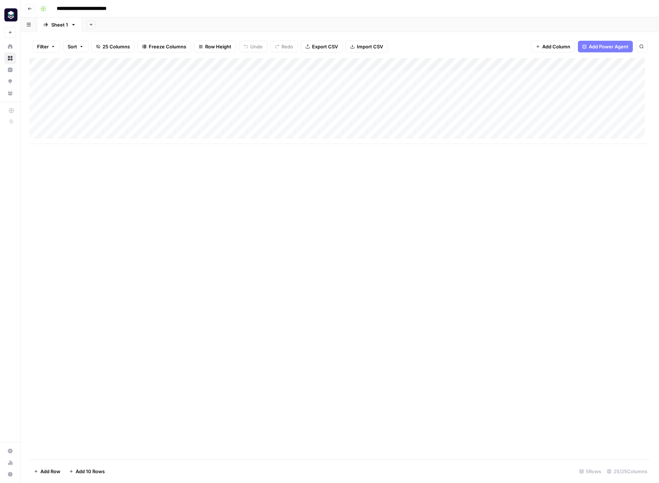
click at [31, 10] on icon "button" at bounding box center [30, 9] width 4 height 4
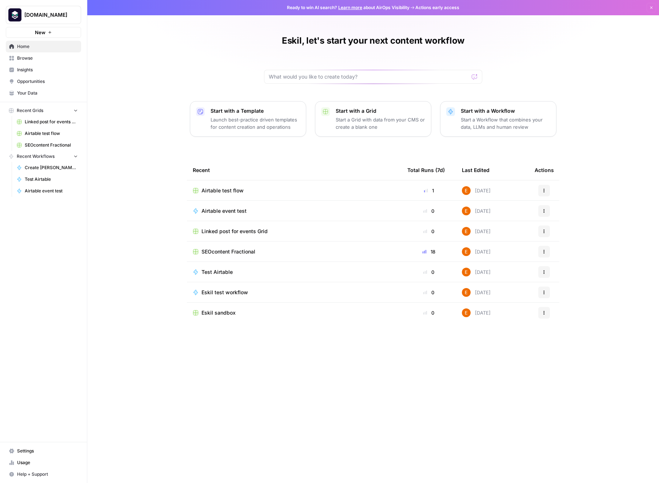
click at [35, 56] on span "Browse" at bounding box center [47, 58] width 61 height 7
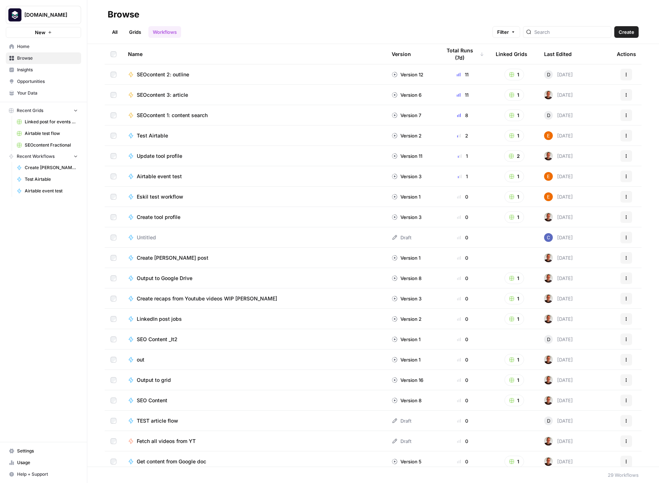
click at [138, 33] on link "Grids" at bounding box center [135, 32] width 21 height 12
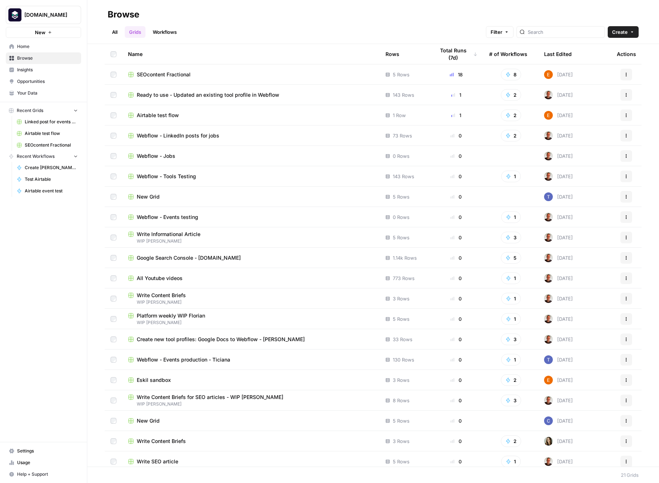
click at [560, 56] on div "Last Edited" at bounding box center [558, 54] width 28 height 20
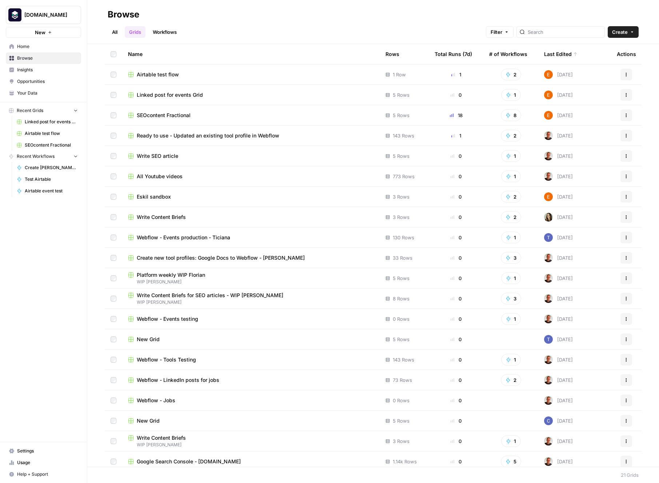
click at [187, 95] on span "Linked post for events Grid" at bounding box center [170, 94] width 66 height 7
click at [168, 75] on span "Airtable test flow" at bounding box center [158, 74] width 42 height 7
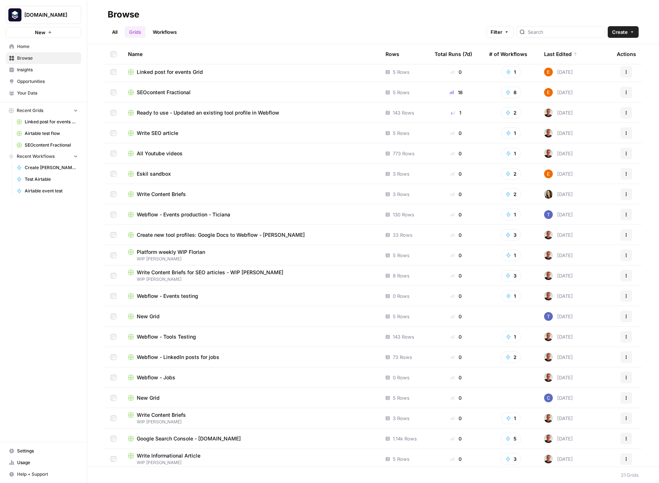
scroll to position [25, 0]
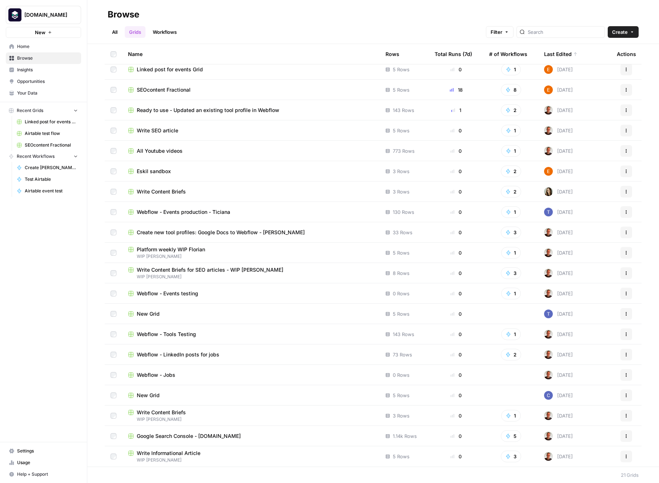
click at [319, 292] on div "Webflow - Events testing" at bounding box center [251, 293] width 246 height 7
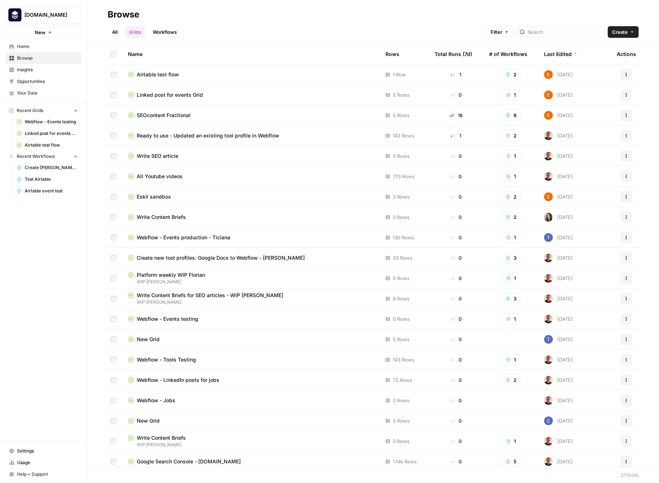
click at [625, 31] on span "Create" at bounding box center [620, 31] width 16 height 7
click at [601, 55] on span "Blank" at bounding box center [602, 58] width 53 height 7
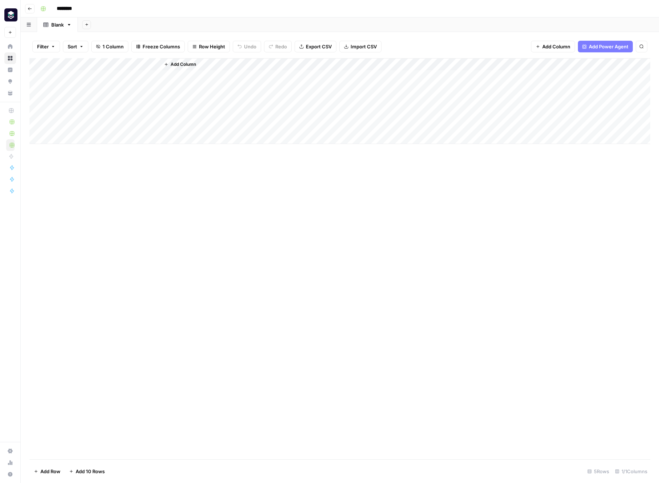
click at [78, 62] on div "Add Column" at bounding box center [339, 101] width 620 height 86
click at [78, 62] on div at bounding box center [107, 65] width 105 height 15
click at [81, 83] on input "Title" at bounding box center [98, 81] width 74 height 7
type input "event_name"
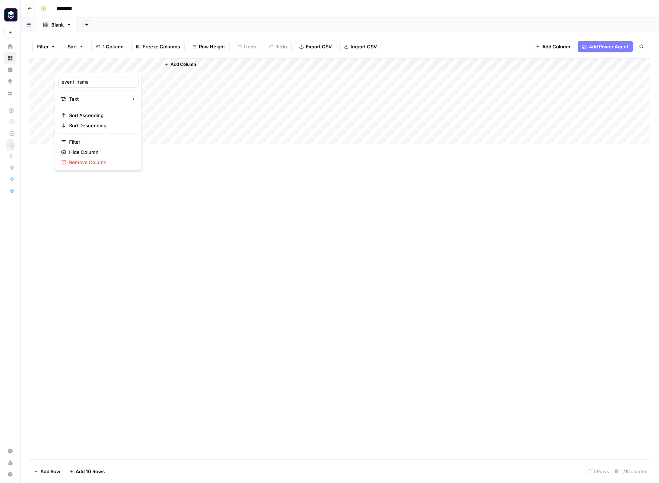
click at [189, 65] on span "Add Column" at bounding box center [182, 64] width 25 height 7
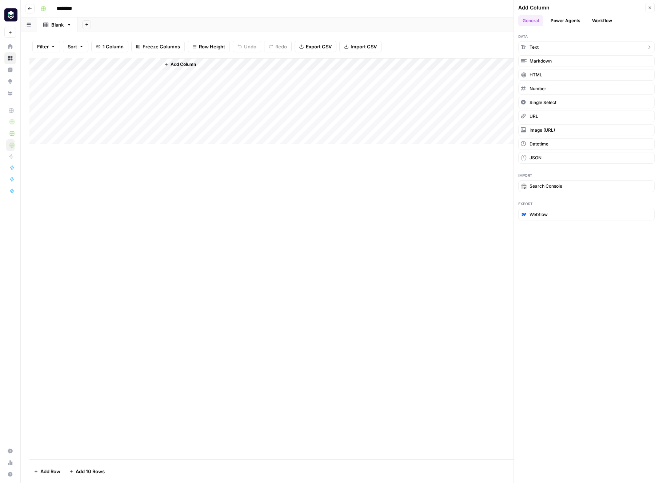
click at [545, 45] on button "Text" at bounding box center [586, 47] width 136 height 12
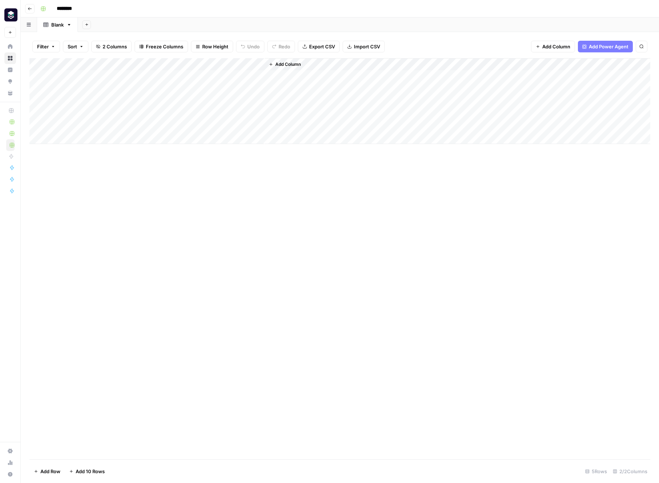
click at [181, 65] on div "Add Column" at bounding box center [339, 101] width 620 height 86
click at [188, 84] on input "New Column" at bounding box center [203, 81] width 74 height 7
type input "E"
type input "event_date"
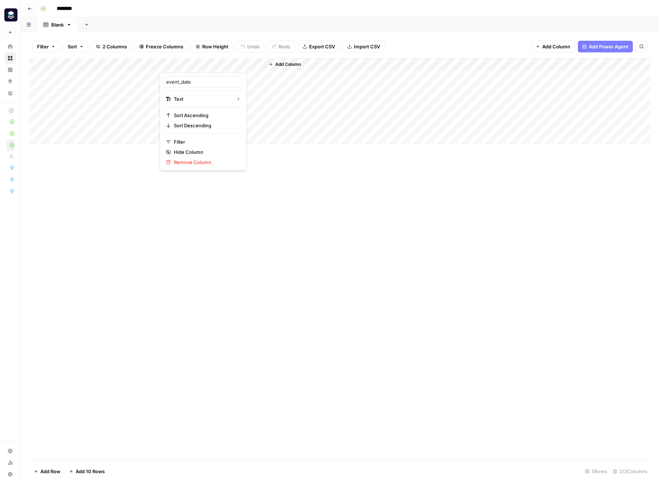
click at [283, 182] on div "Add Column" at bounding box center [339, 258] width 620 height 401
click at [206, 63] on div "Add Column" at bounding box center [339, 101] width 620 height 86
click at [206, 63] on div at bounding box center [212, 65] width 105 height 15
click at [193, 82] on input "New Column" at bounding box center [203, 81] width 74 height 7
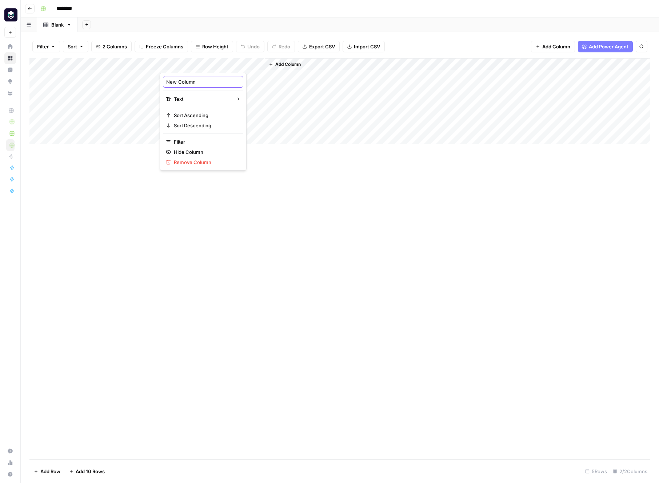
click at [193, 82] on input "New Column" at bounding box center [203, 81] width 74 height 7
type input "event_date"
click at [69, 64] on div "Add Column" at bounding box center [339, 101] width 620 height 86
click at [74, 84] on input "Title" at bounding box center [98, 81] width 74 height 7
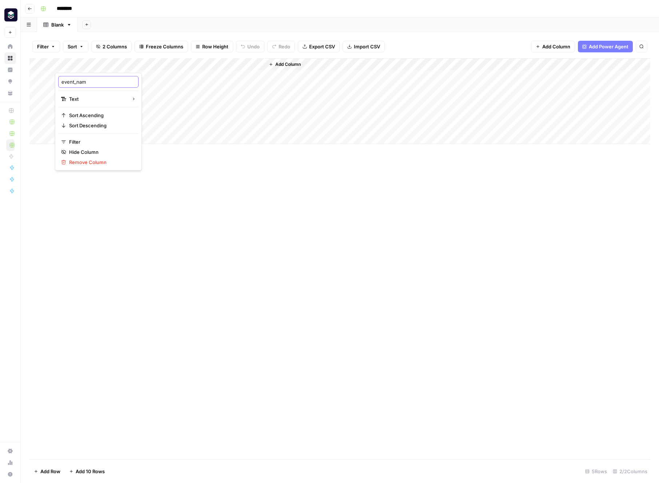
type input "event_name"
click at [302, 64] on button "Add Column" at bounding box center [285, 64] width 38 height 9
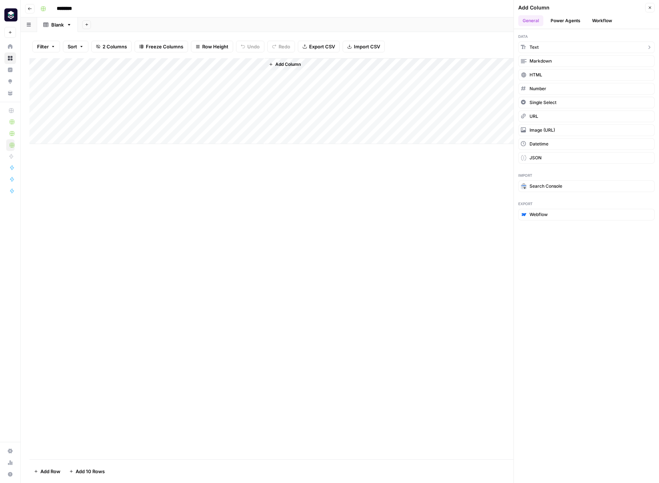
click at [547, 46] on button "Text" at bounding box center [586, 47] width 136 height 12
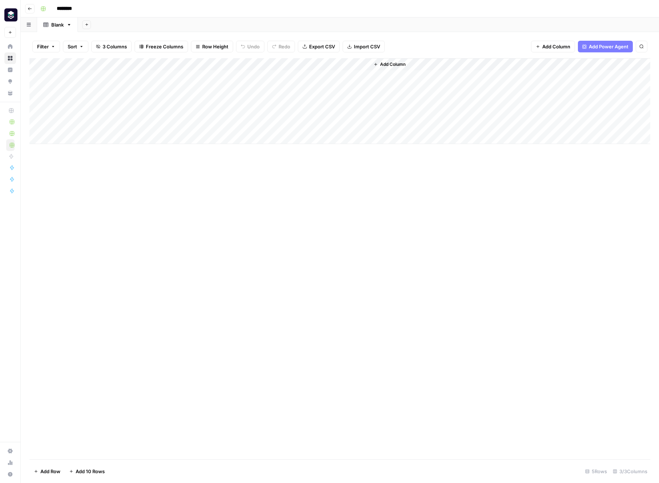
click at [287, 61] on div "Add Column" at bounding box center [339, 101] width 620 height 86
click at [297, 81] on input "New Column" at bounding box center [308, 81] width 74 height 7
click at [297, 80] on input "New Column" at bounding box center [308, 81] width 74 height 7
type input "speaker_name"
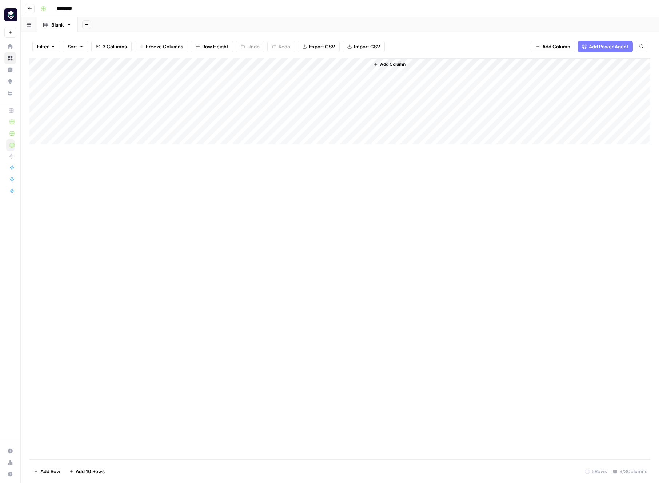
click at [382, 63] on span "Add Column" at bounding box center [392, 64] width 25 height 7
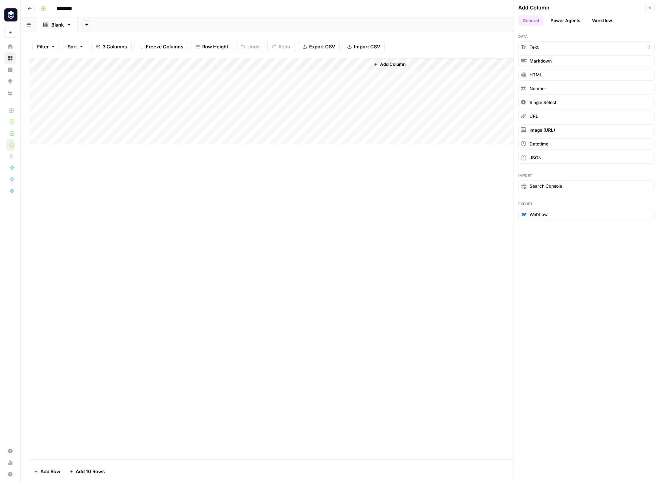
click at [545, 48] on button "Text" at bounding box center [586, 47] width 136 height 12
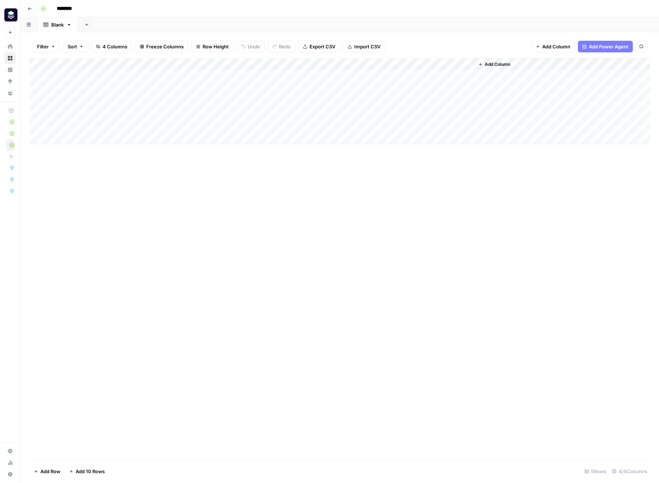
click at [398, 64] on div "Add Column" at bounding box center [339, 101] width 620 height 86
click at [404, 83] on input "New Column" at bounding box center [412, 81] width 74 height 7
type input "event_type"
click at [464, 166] on div "Add Column" at bounding box center [339, 258] width 620 height 401
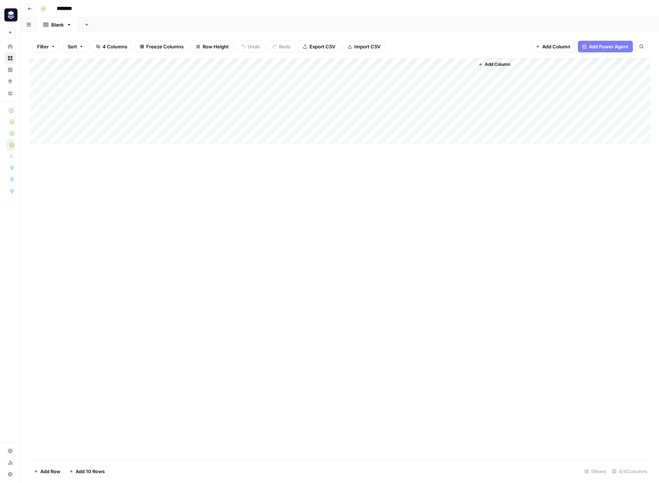
click at [433, 64] on div "Add Column" at bounding box center [339, 101] width 620 height 86
click at [398, 83] on input "New Column" at bounding box center [412, 81] width 74 height 7
type input "event_type"
click at [504, 63] on span "Add Column" at bounding box center [496, 64] width 25 height 7
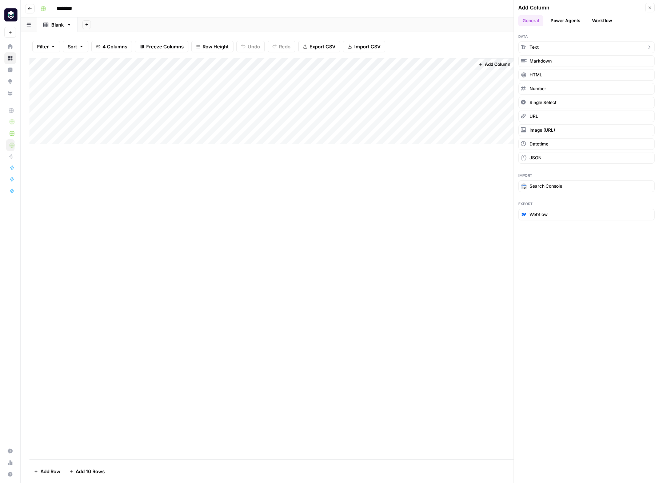
click at [552, 47] on button "Text" at bounding box center [586, 47] width 136 height 12
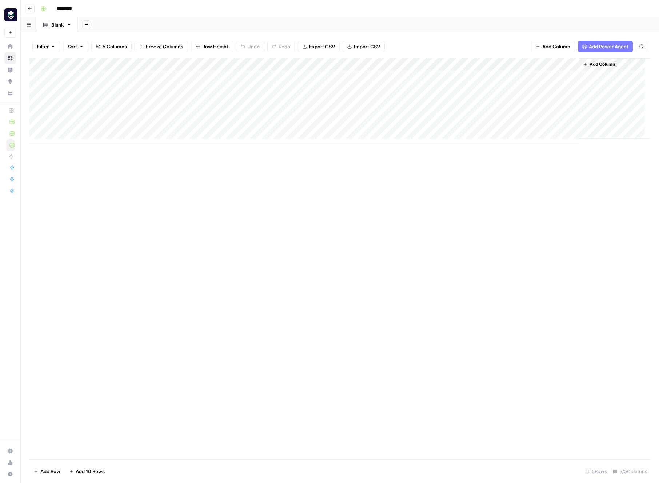
click at [506, 65] on div "Add Column" at bounding box center [339, 101] width 620 height 86
click at [505, 82] on input "New Column" at bounding box center [517, 81] width 74 height 7
type input "event_description"
click at [423, 202] on div "Add Column" at bounding box center [339, 258] width 620 height 401
click at [557, 42] on button "Add Column" at bounding box center [553, 47] width 44 height 12
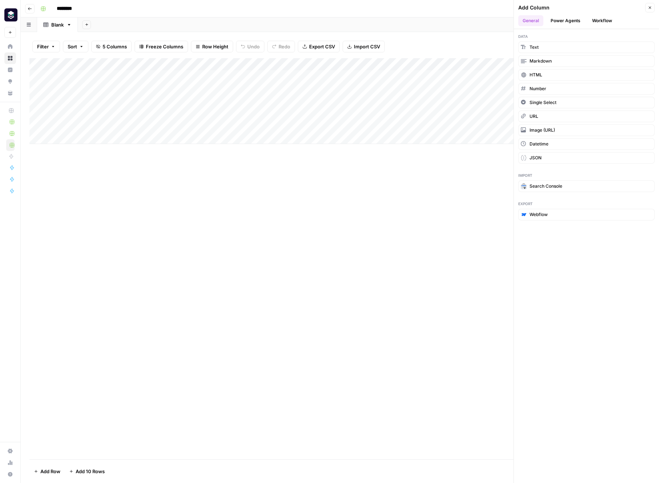
click at [604, 20] on button "Workflow" at bounding box center [601, 20] width 29 height 11
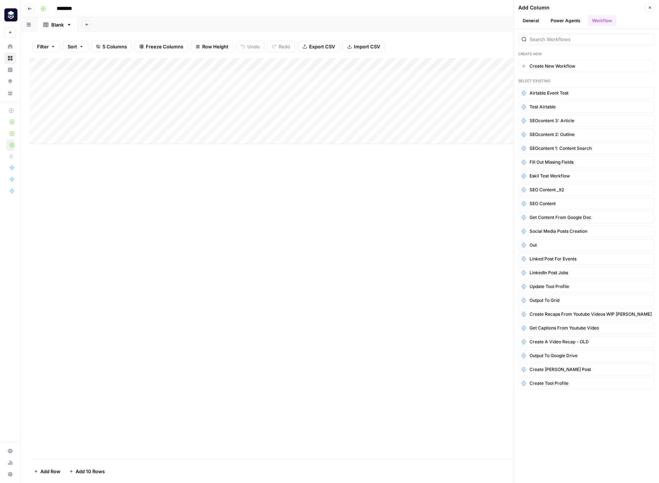
click at [559, 19] on button "Power Agents" at bounding box center [565, 20] width 39 height 11
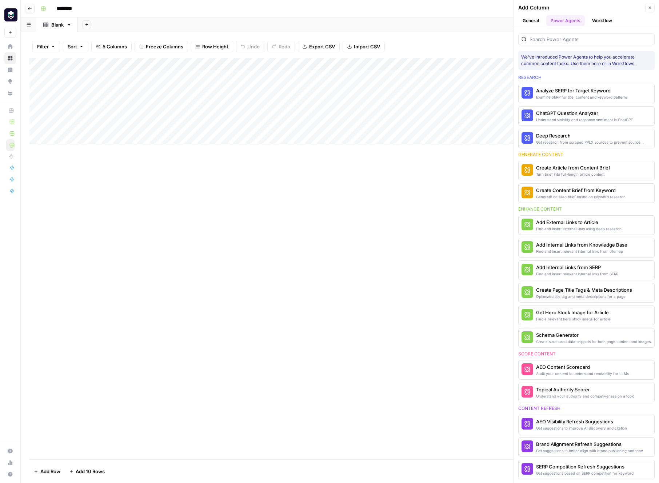
click at [530, 20] on button "General" at bounding box center [530, 20] width 25 height 11
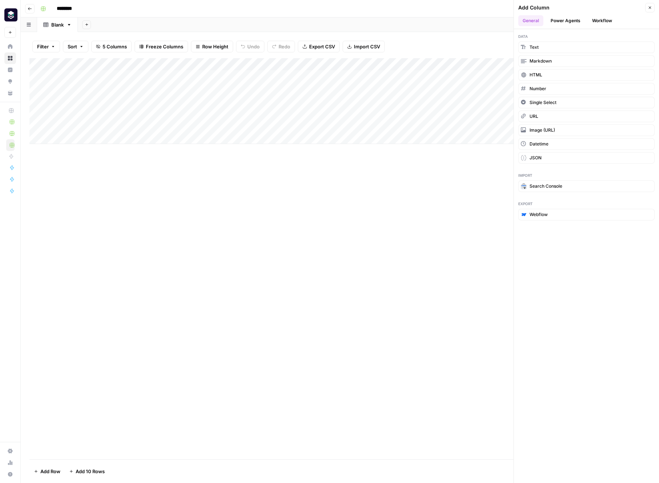
click at [608, 23] on button "Workflow" at bounding box center [601, 20] width 29 height 11
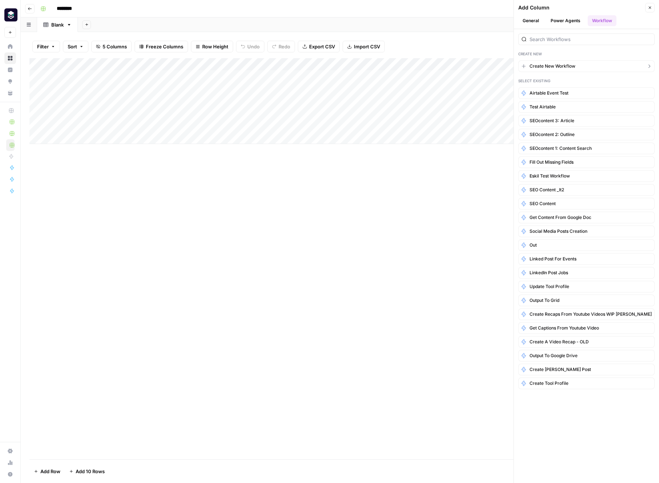
click at [585, 64] on button "Create New Workflow" at bounding box center [586, 66] width 136 height 12
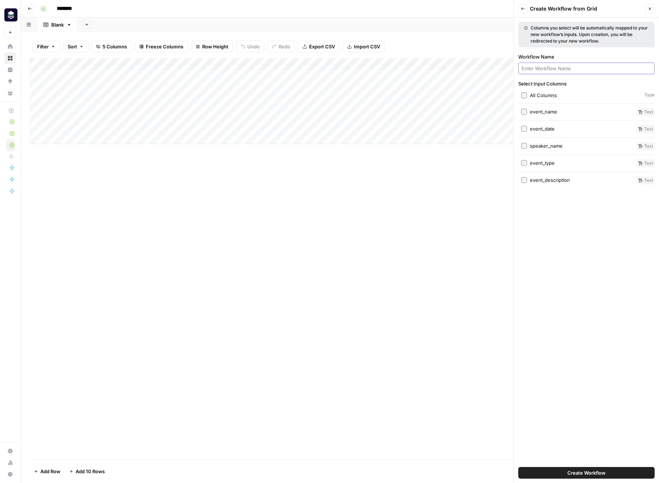
click at [586, 67] on input "Workflow Name" at bounding box center [586, 68] width 130 height 7
type input "trigger test"
click at [598, 470] on span "Create Workflow" at bounding box center [586, 472] width 38 height 7
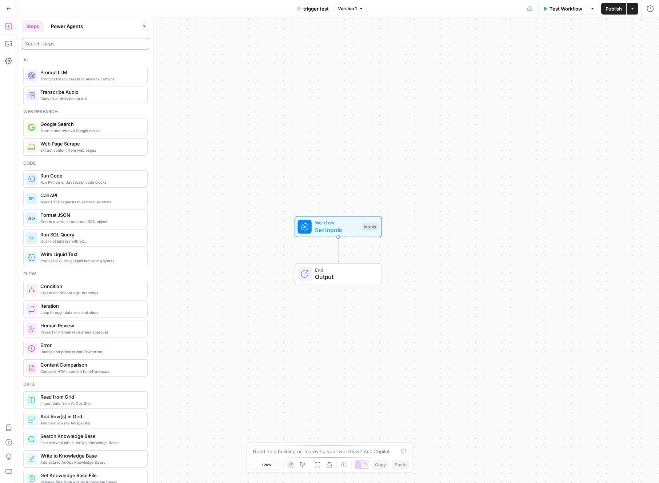
click at [64, 45] on input "search" at bounding box center [85, 43] width 121 height 7
type input "webhook"
type input "trigg"
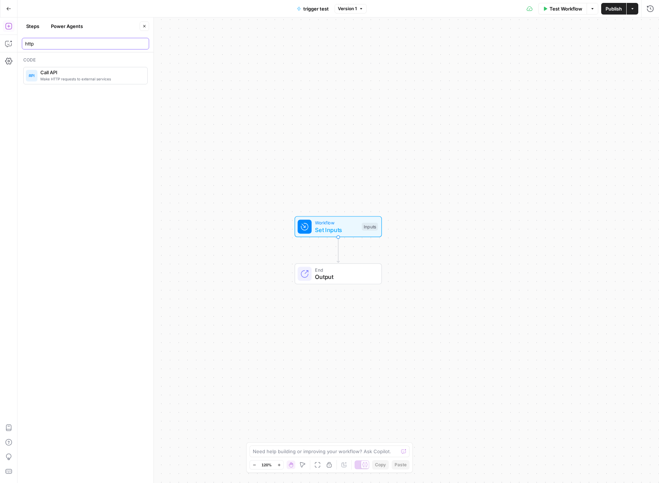
type input "http"
click at [96, 73] on span "Call API" at bounding box center [90, 72] width 101 height 7
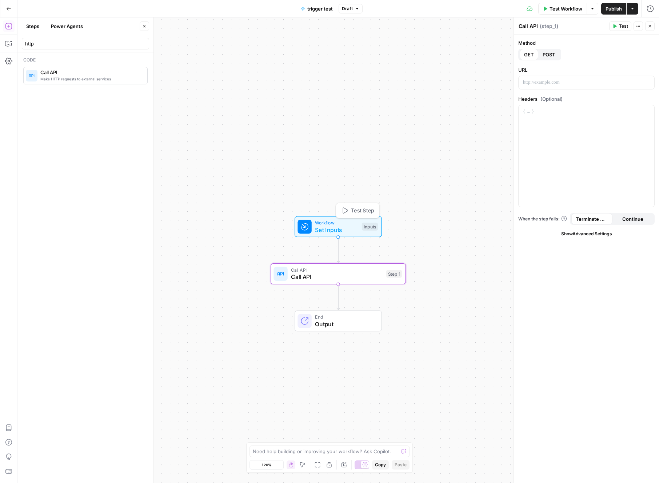
click at [346, 229] on span "Set Inputs" at bounding box center [336, 229] width 43 height 9
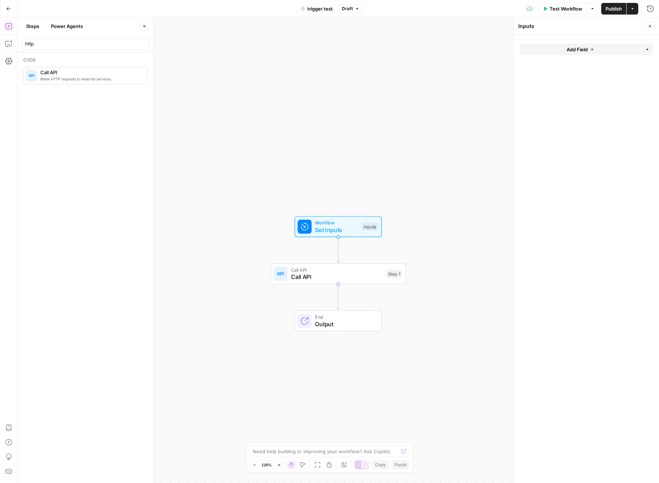
click at [592, 48] on icon "button" at bounding box center [591, 49] width 4 height 4
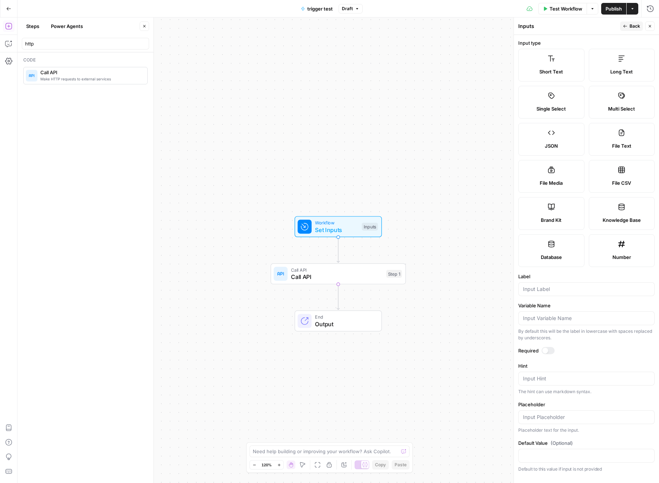
click at [555, 150] on label "JSON" at bounding box center [551, 139] width 66 height 33
click at [575, 293] on div at bounding box center [586, 289] width 136 height 14
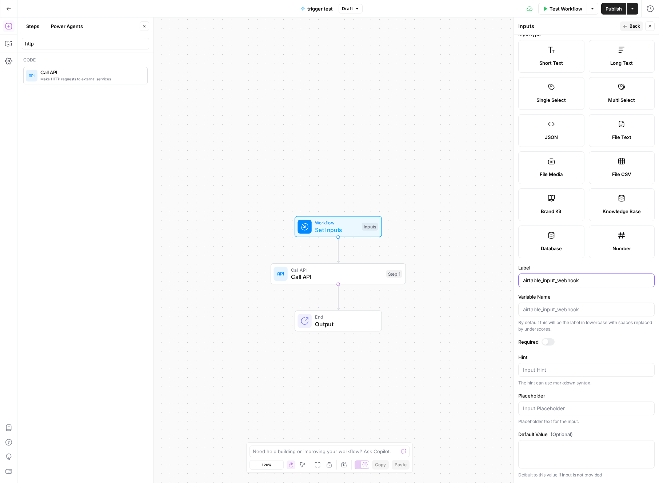
type input "airtable_input_webhook"
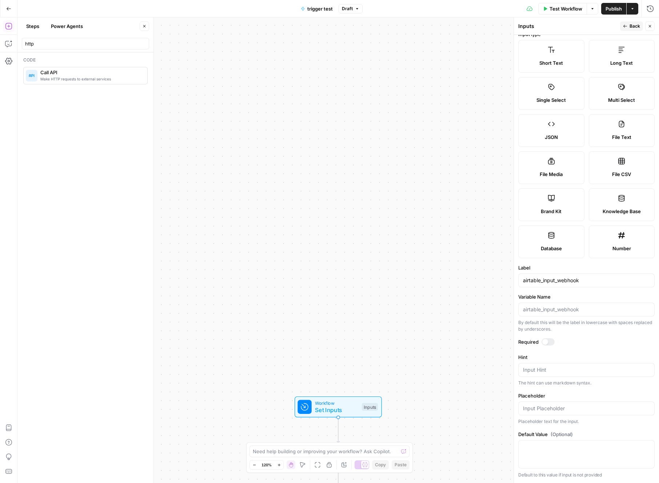
click at [613, 10] on span "Publish" at bounding box center [613, 8] width 16 height 7
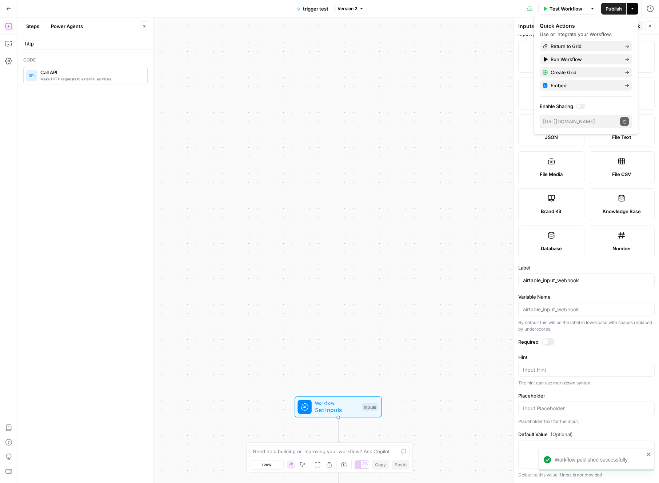
click at [421, 131] on div "Workflow Set Inputs Inputs Call API Call API Step 1 End Output" at bounding box center [337, 249] width 641 height 465
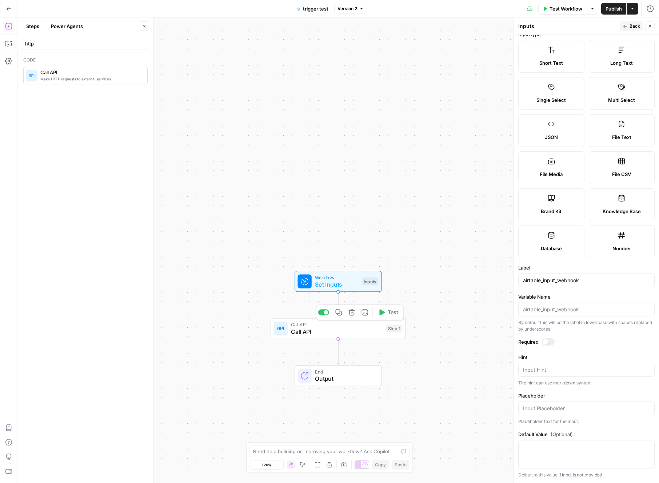
click at [354, 313] on icon "button" at bounding box center [351, 312] width 7 height 7
click at [318, 84] on span "Delete Step" at bounding box center [309, 83] width 28 height 7
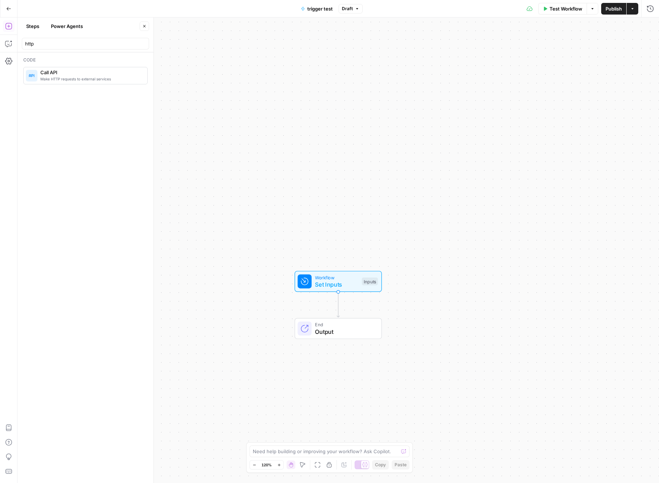
click at [330, 279] on span "Workflow" at bounding box center [336, 277] width 43 height 7
click at [578, 56] on input "airtable_input_webhook (Optional)" at bounding box center [590, 58] width 116 height 7
click at [604, 63] on div at bounding box center [589, 59] width 125 height 14
click at [621, 5] on span "Publish" at bounding box center [613, 8] width 16 height 7
click at [463, 114] on div "Workflow Set Inputs Inputs End Output" at bounding box center [337, 249] width 641 height 465
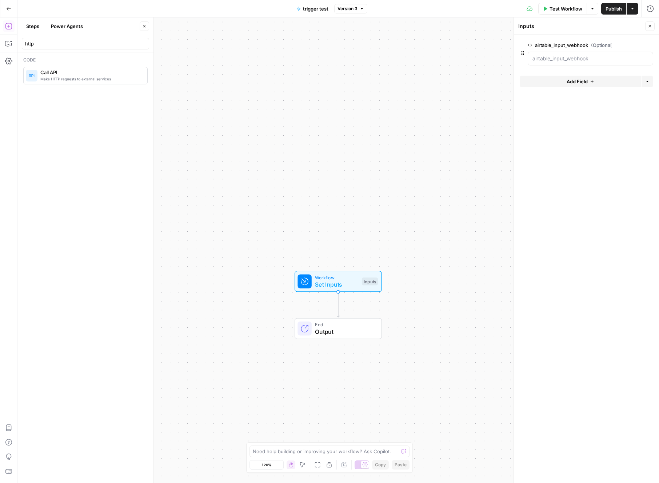
click at [315, 8] on span "trigger test" at bounding box center [315, 8] width 25 height 7
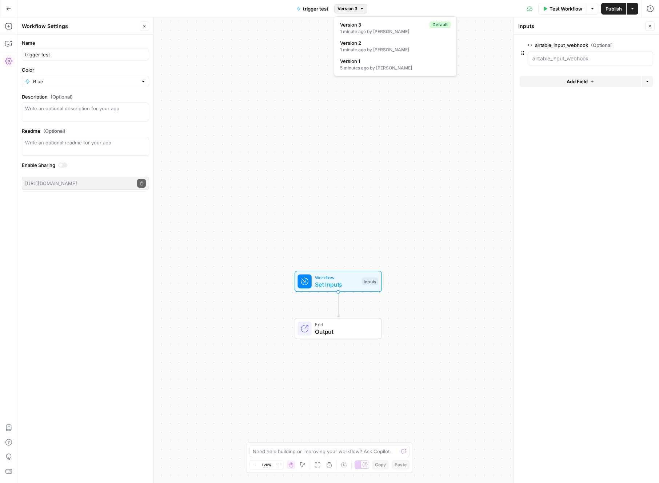
click at [348, 5] on span "Version 3" at bounding box center [347, 8] width 20 height 7
click at [435, 13] on div "Test Workflow Options Publish Actions Run History" at bounding box center [513, 8] width 292 height 17
click at [591, 11] on button "Options" at bounding box center [592, 9] width 12 height 12
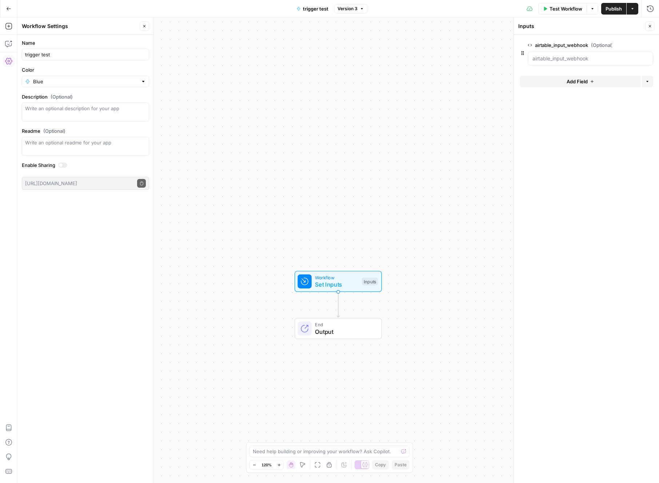
click at [635, 10] on button "Actions" at bounding box center [632, 9] width 12 height 12
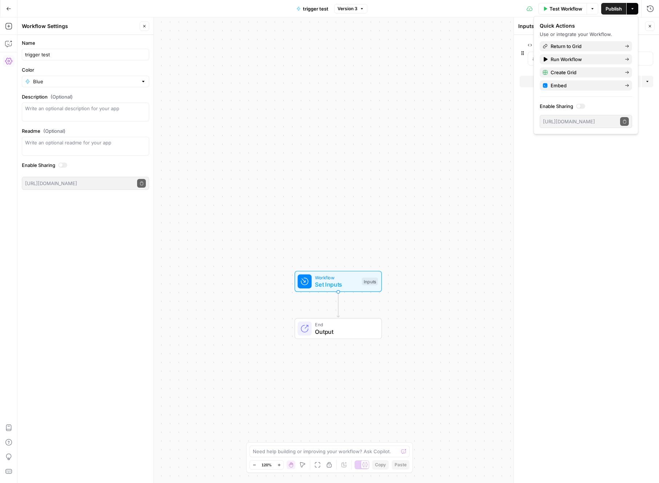
click at [635, 10] on button "Actions" at bounding box center [632, 9] width 12 height 12
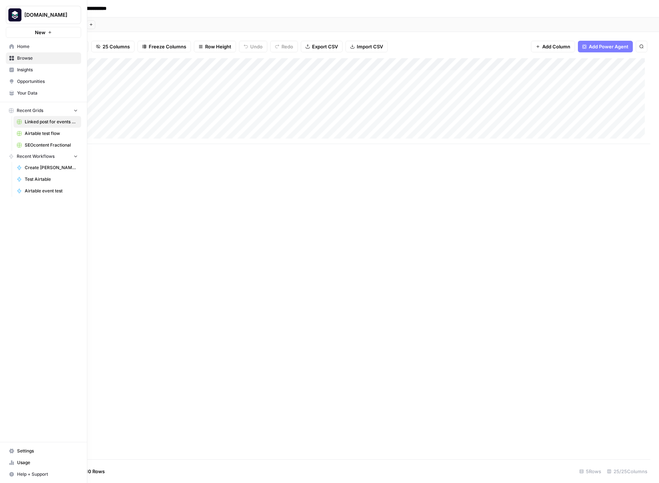
click at [16, 450] on link "Settings" at bounding box center [43, 451] width 75 height 12
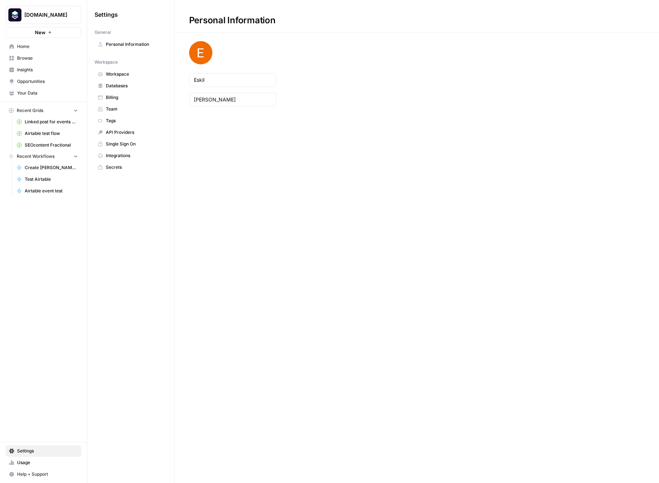
click at [137, 157] on span "Integrations" at bounding box center [135, 155] width 58 height 7
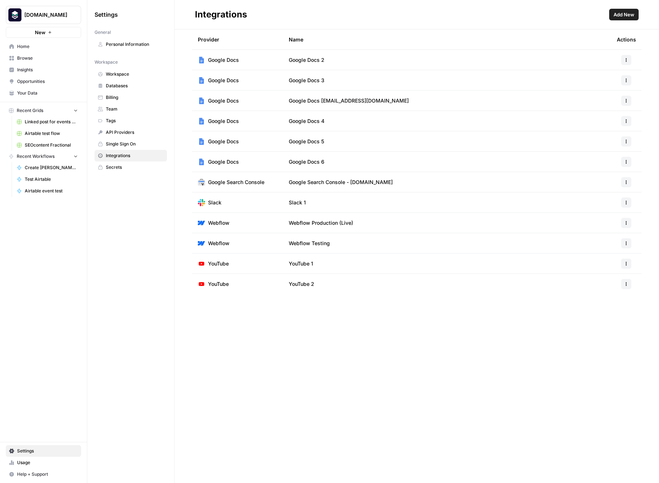
click at [623, 16] on span "Add New" at bounding box center [623, 14] width 21 height 7
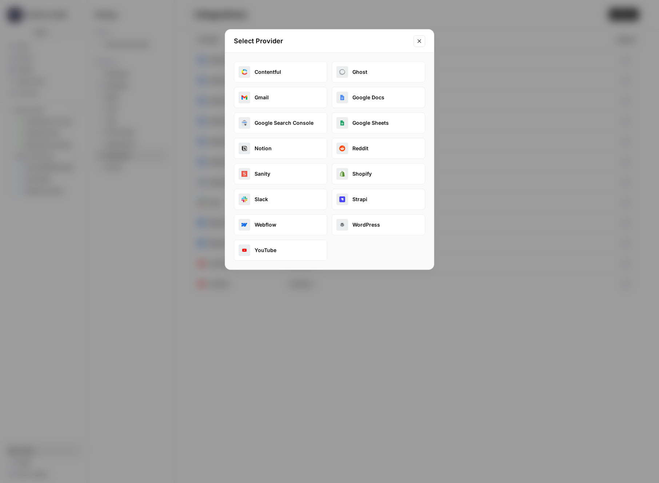
click at [417, 40] on icon "Close modal" at bounding box center [419, 41] width 6 height 6
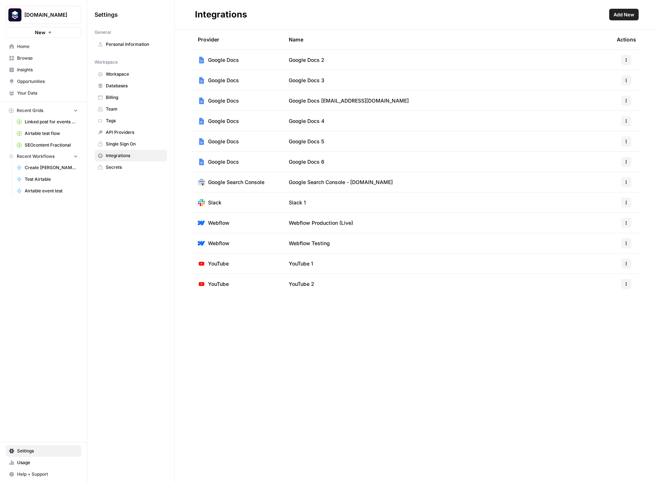
click at [134, 133] on span "API Providers" at bounding box center [135, 132] width 58 height 7
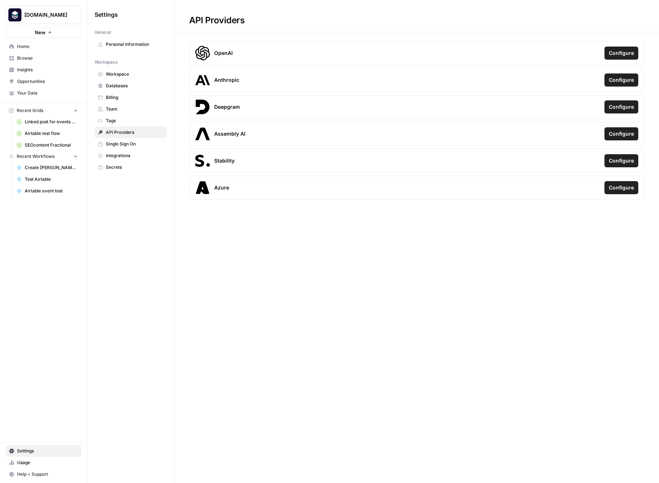
click at [134, 168] on span "Secrets" at bounding box center [135, 167] width 58 height 7
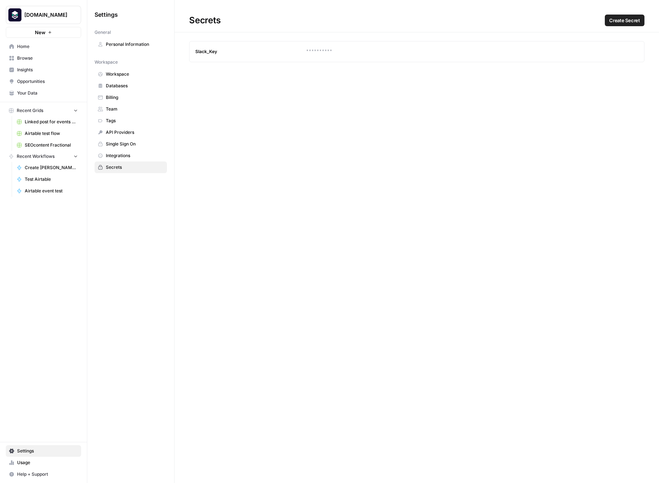
click at [133, 76] on span "Workspace" at bounding box center [135, 74] width 58 height 7
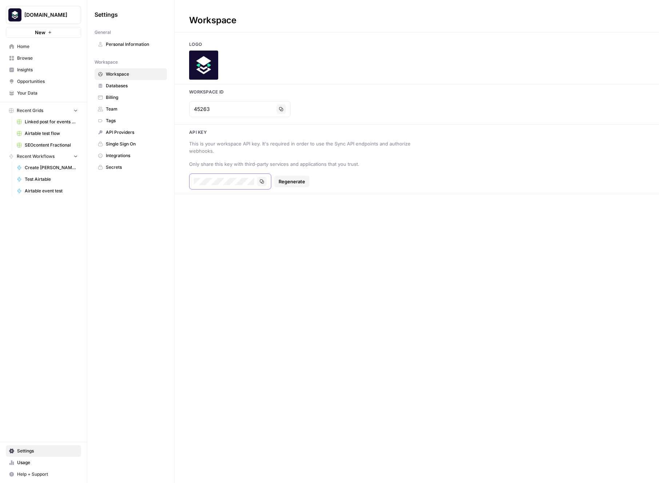
click at [262, 182] on icon "button" at bounding box center [261, 181] width 4 height 4
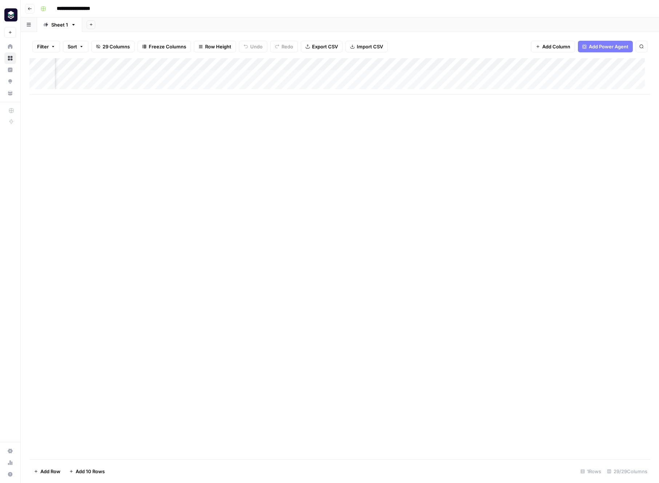
scroll to position [0, 163]
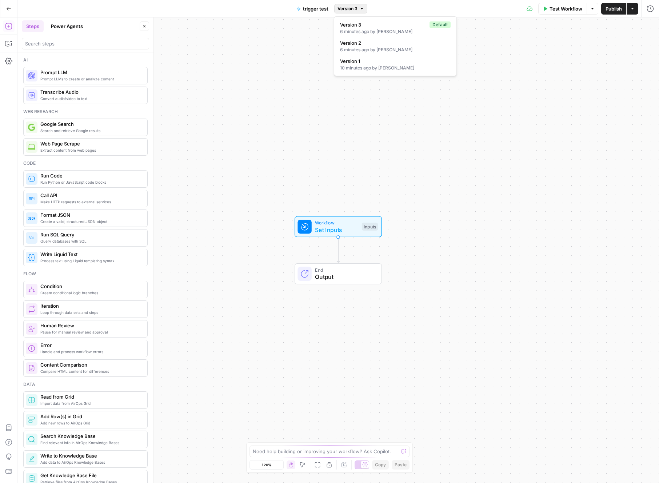
click at [361, 7] on icon "button" at bounding box center [361, 9] width 4 height 4
click at [591, 8] on icon "button" at bounding box center [592, 9] width 4 height 4
click at [630, 9] on icon "button" at bounding box center [632, 9] width 4 height 4
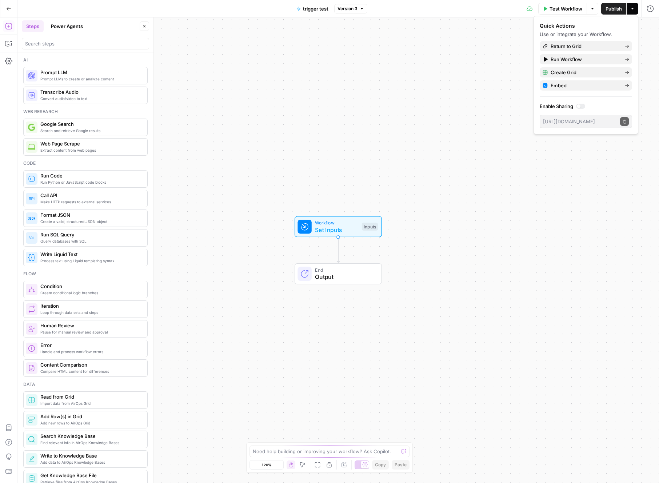
click at [630, 9] on icon "button" at bounding box center [632, 9] width 4 height 4
click at [651, 9] on icon "button" at bounding box center [649, 8] width 7 height 7
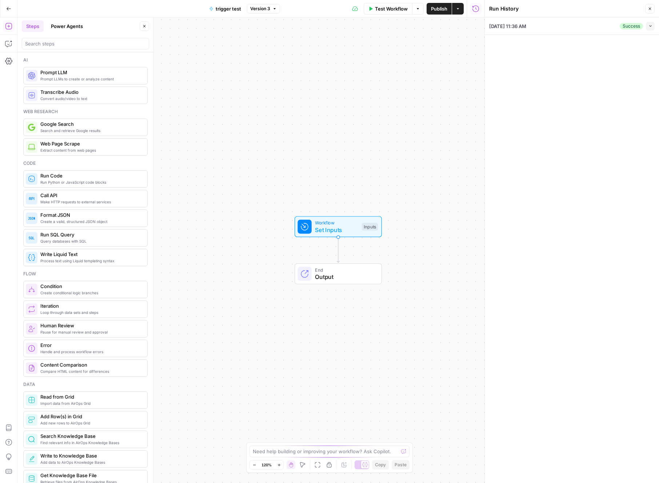
click at [648, 27] on icon "button" at bounding box center [650, 26] width 4 height 4
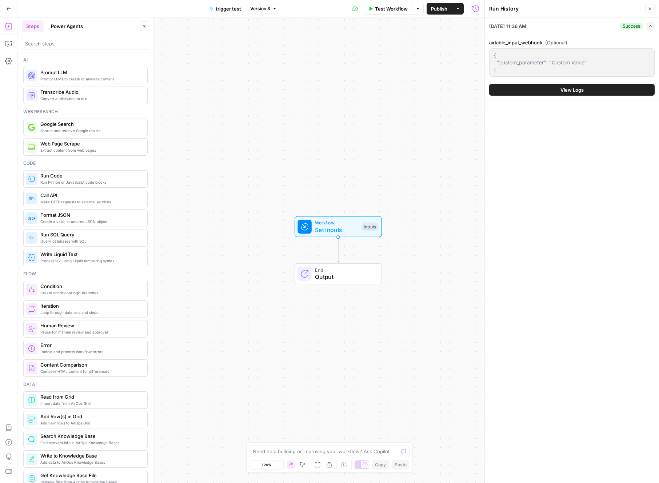
click at [648, 27] on icon "button" at bounding box center [650, 26] width 4 height 4
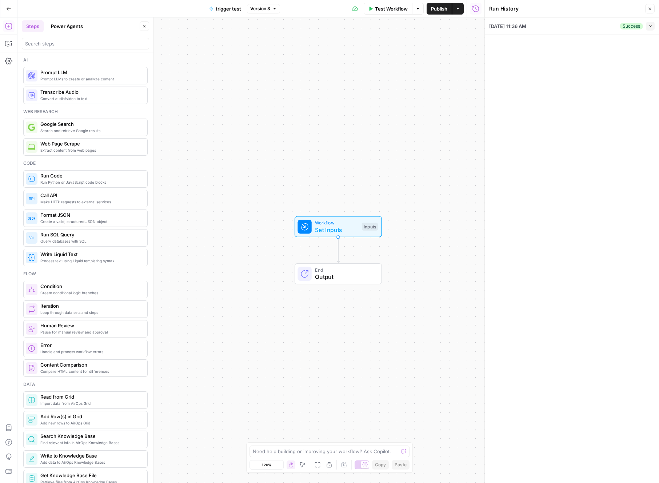
click at [471, 6] on button "Run History" at bounding box center [476, 9] width 12 height 12
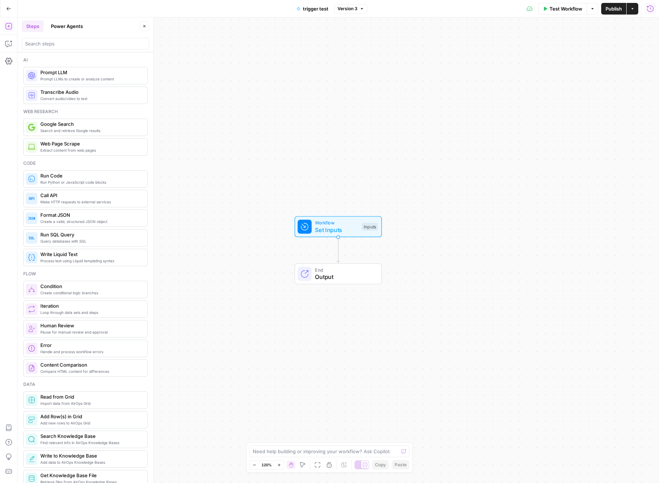
click at [651, 7] on icon "button" at bounding box center [649, 8] width 7 height 7
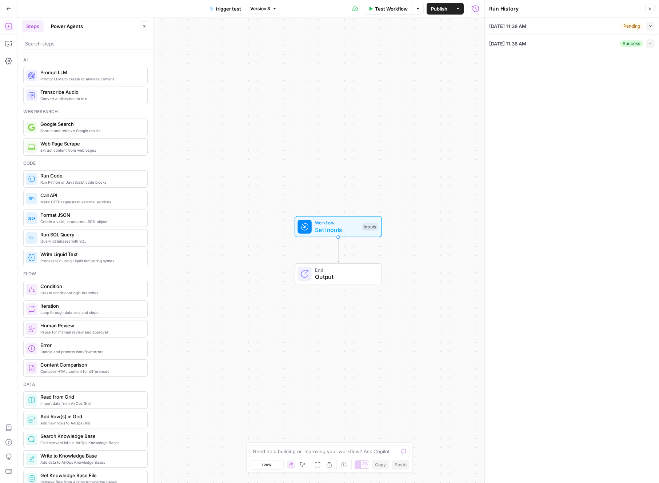
click at [646, 26] on button "Collapse" at bounding box center [649, 26] width 9 height 9
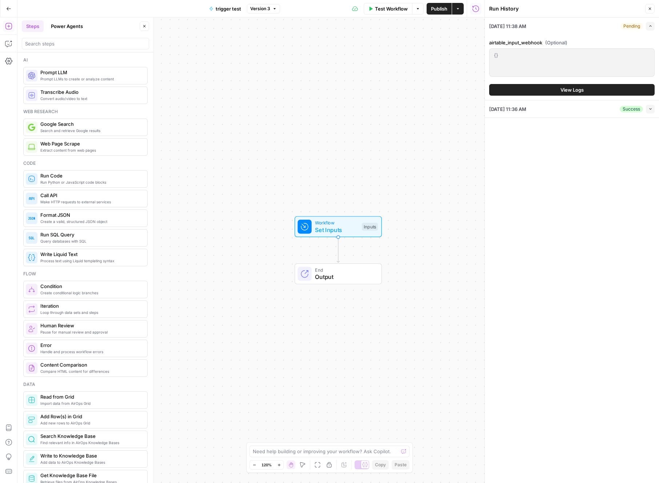
click at [585, 91] on button "View Logs" at bounding box center [571, 90] width 165 height 12
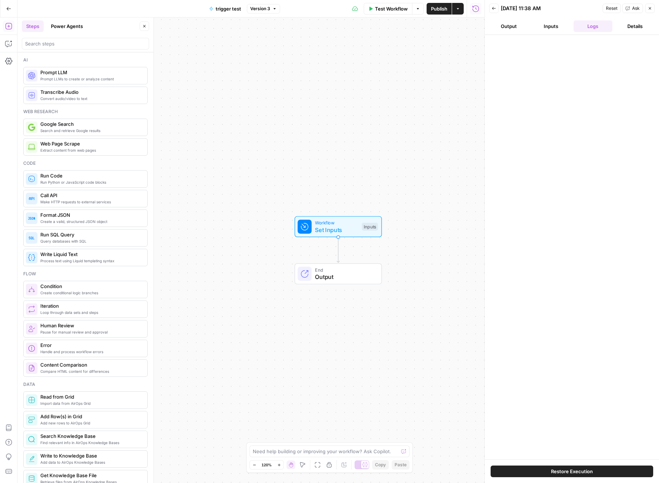
click at [556, 31] on button "Inputs" at bounding box center [550, 26] width 39 height 12
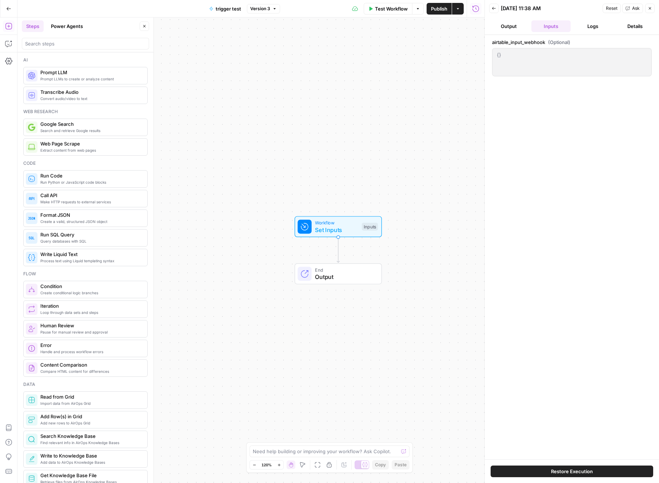
click at [580, 28] on button "Logs" at bounding box center [592, 26] width 39 height 12
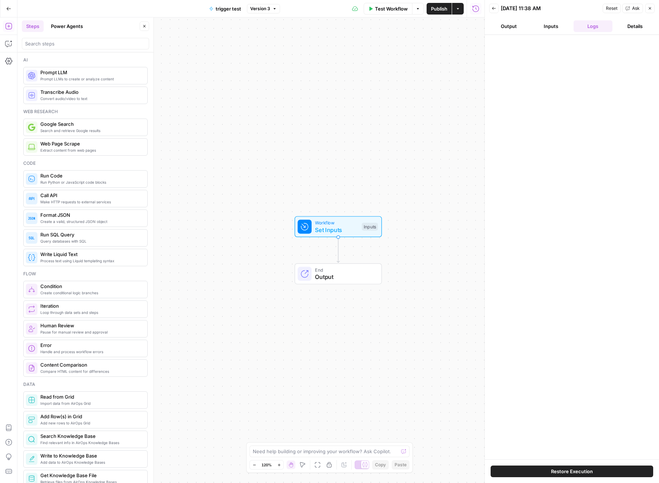
click at [511, 29] on button "Output" at bounding box center [508, 26] width 39 height 12
click at [538, 25] on button "Inputs" at bounding box center [550, 26] width 39 height 12
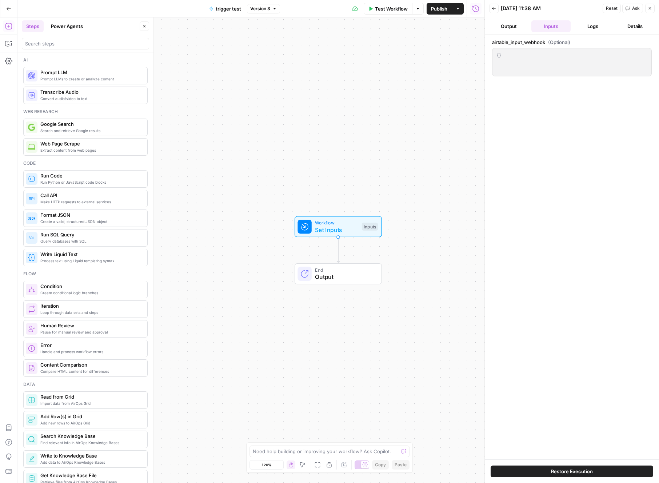
click at [589, 25] on button "Logs" at bounding box center [592, 26] width 39 height 12
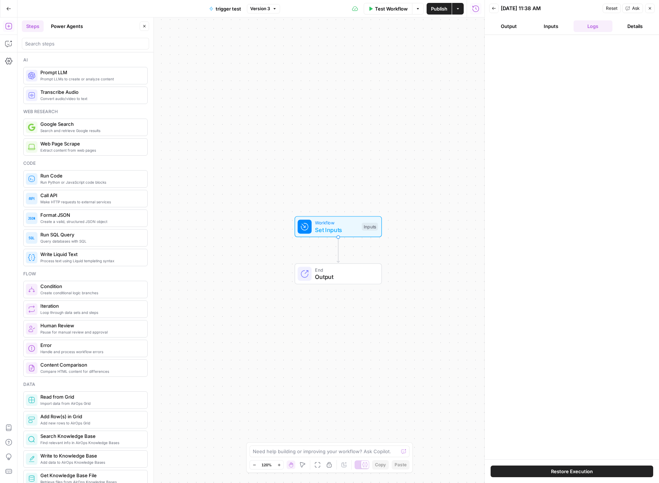
click at [631, 25] on button "Details" at bounding box center [634, 26] width 39 height 12
click at [588, 26] on button "Logs" at bounding box center [592, 26] width 39 height 12
click at [559, 28] on button "Inputs" at bounding box center [550, 26] width 39 height 12
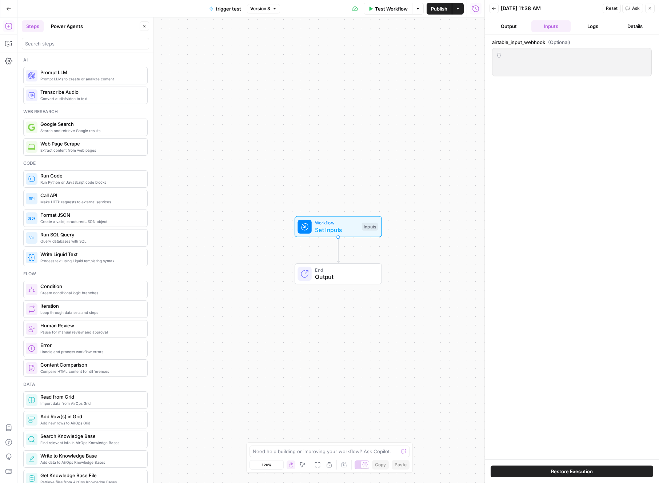
click at [516, 28] on button "Output" at bounding box center [508, 26] width 39 height 12
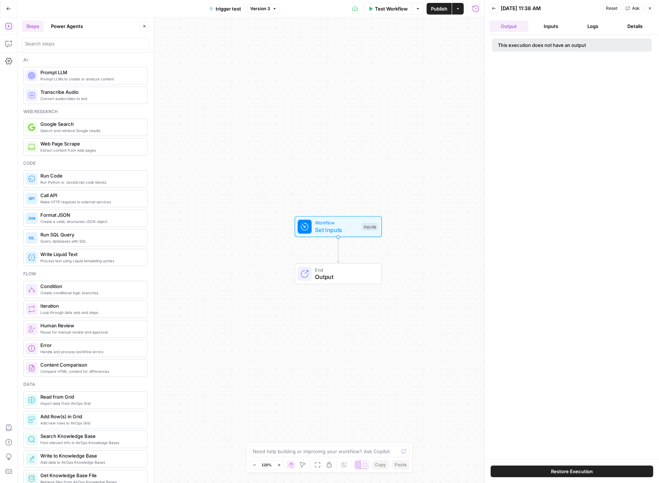
click at [492, 10] on icon "button" at bounding box center [493, 8] width 4 height 4
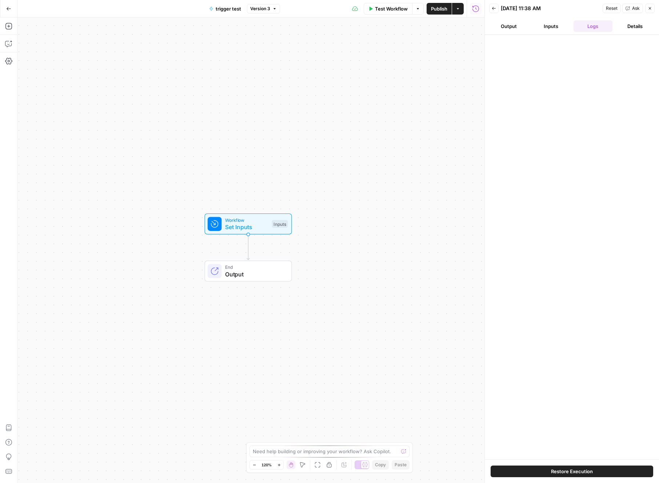
click at [475, 10] on icon "button" at bounding box center [475, 8] width 7 height 7
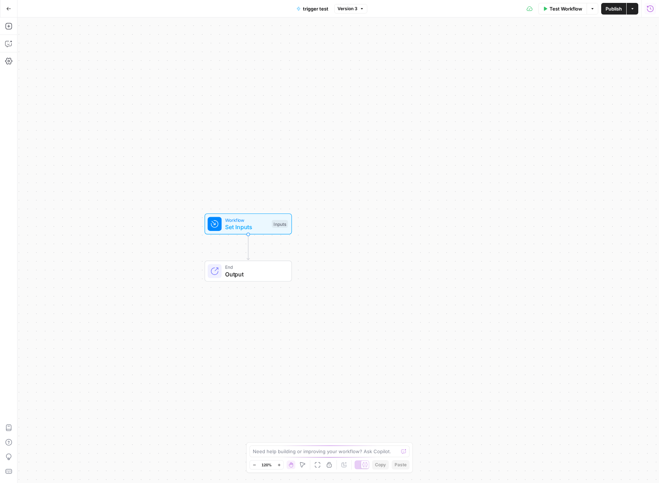
click at [648, 9] on icon "button" at bounding box center [649, 8] width 7 height 7
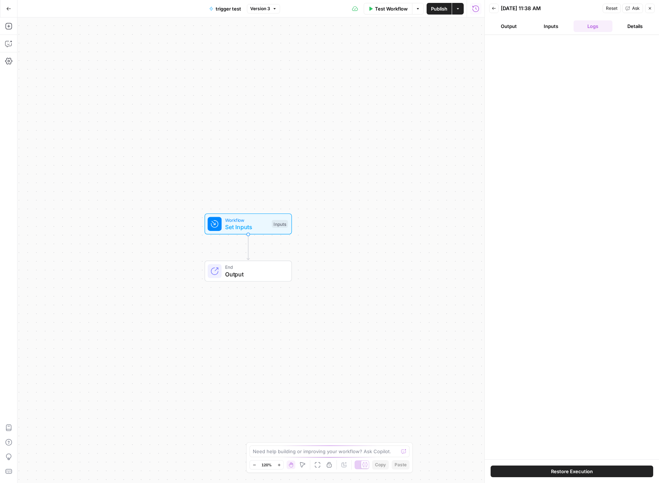
click at [511, 24] on button "Output" at bounding box center [508, 26] width 39 height 12
click at [495, 8] on icon "button" at bounding box center [494, 8] width 4 height 3
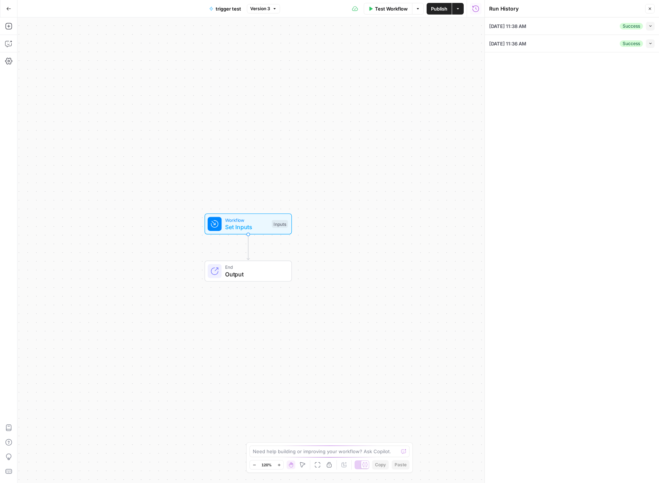
click at [649, 25] on icon "button" at bounding box center [650, 26] width 4 height 4
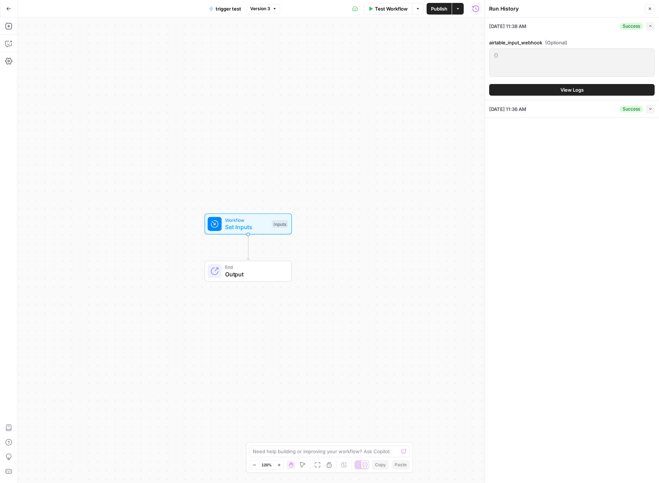
click at [543, 283] on div "09/19/25 at 11:38 AM Success Expand airtable_input_webhook (Optional) {} {} Vie…" at bounding box center [571, 249] width 174 height 465
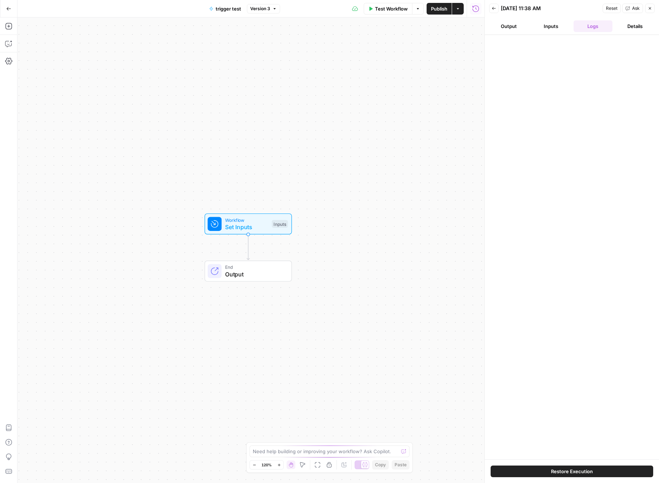
click at [478, 7] on icon "button" at bounding box center [475, 8] width 7 height 7
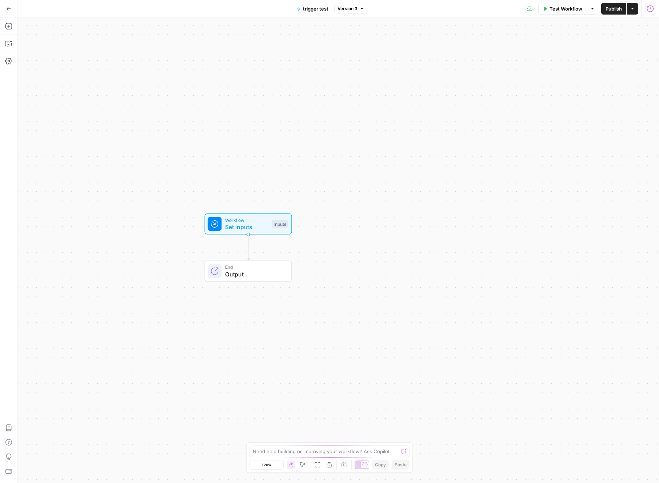
click at [651, 9] on icon "button" at bounding box center [649, 8] width 7 height 7
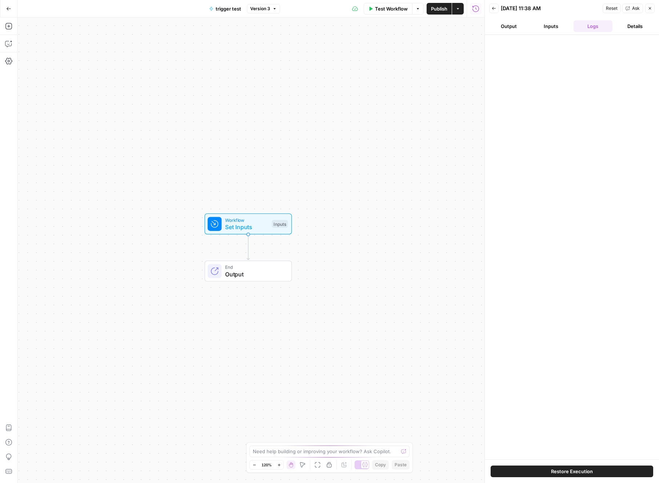
click at [499, 8] on div "Back 09/19/25 at 11:38 AM Reset Ask Close" at bounding box center [571, 8] width 165 height 11
click at [497, 9] on button "Back" at bounding box center [493, 8] width 9 height 9
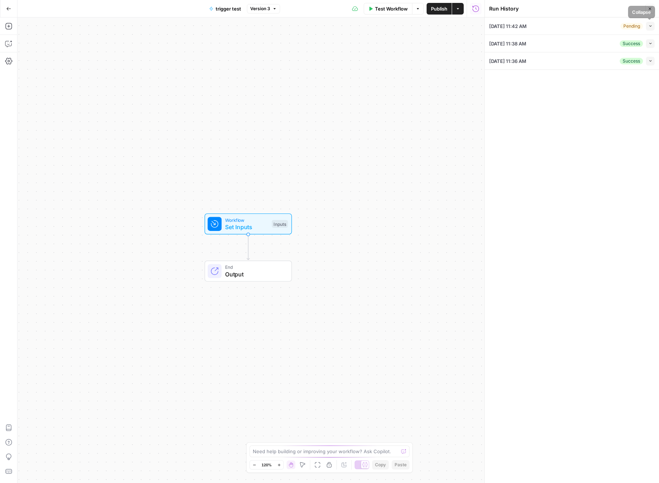
click at [651, 27] on icon "button" at bounding box center [650, 26] width 4 height 4
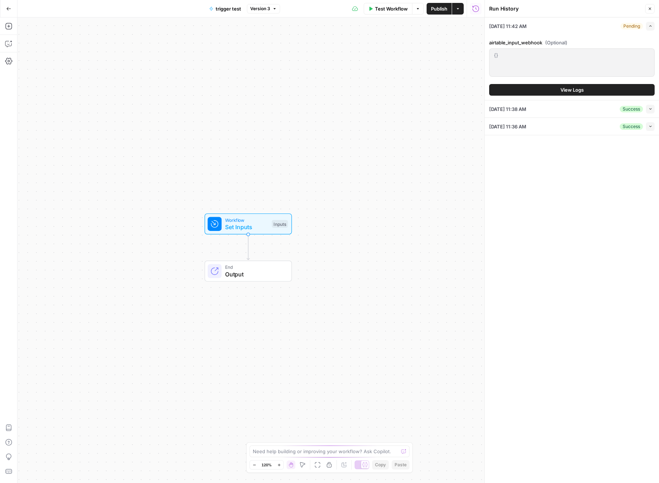
click at [599, 86] on button "View Logs" at bounding box center [571, 90] width 165 height 12
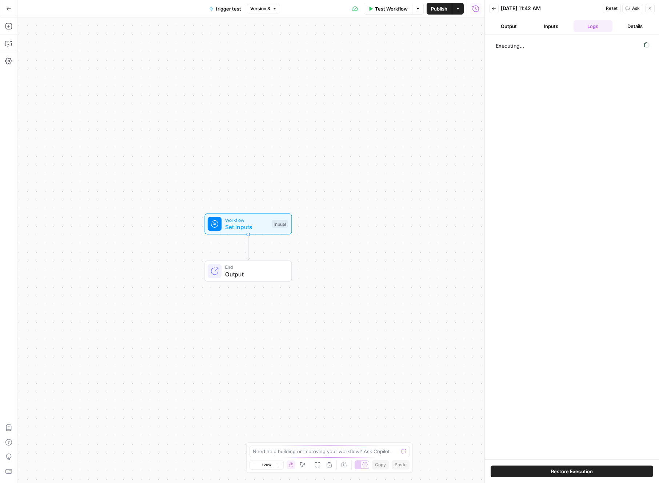
click at [554, 25] on button "Inputs" at bounding box center [550, 26] width 39 height 12
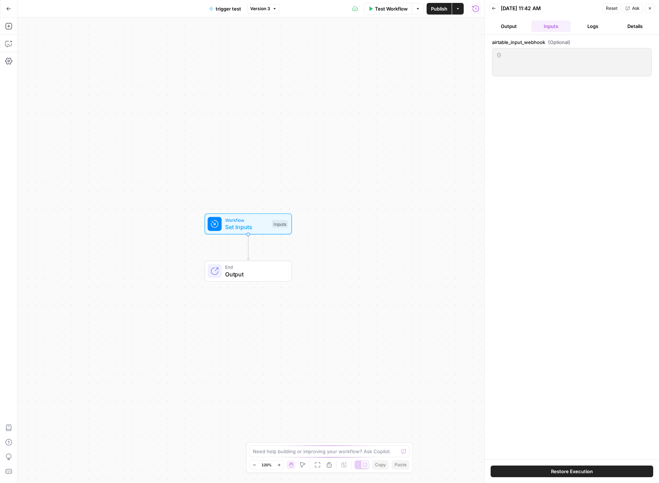
click at [587, 23] on button "Logs" at bounding box center [592, 26] width 39 height 12
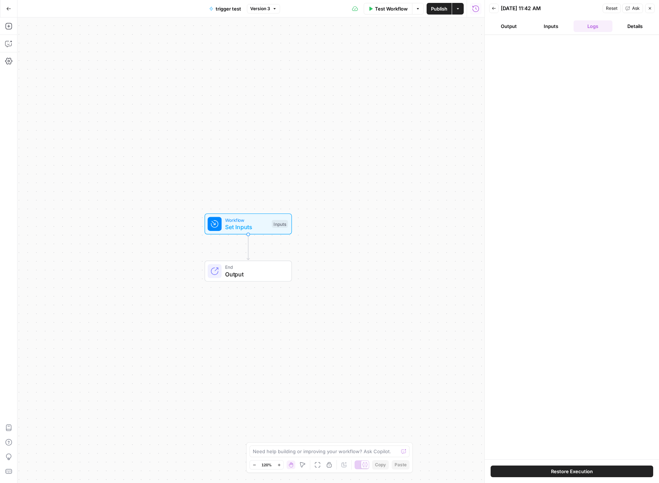
click at [625, 28] on button "Details" at bounding box center [634, 26] width 39 height 12
click at [577, 27] on button "Logs" at bounding box center [592, 26] width 39 height 12
click at [559, 26] on button "Inputs" at bounding box center [550, 26] width 39 height 12
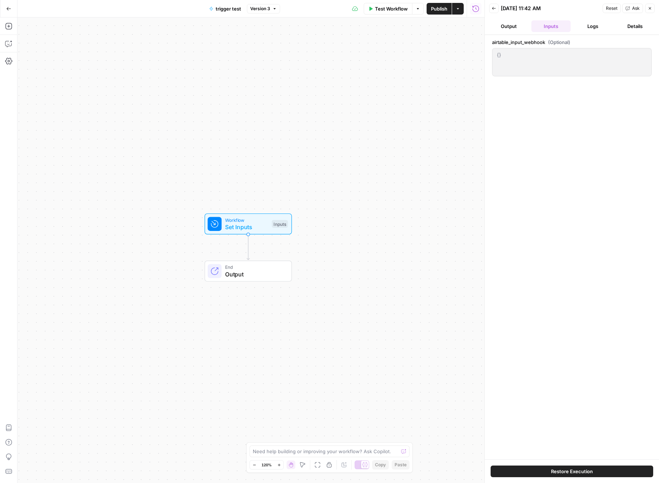
click at [514, 29] on button "Output" at bounding box center [508, 26] width 39 height 12
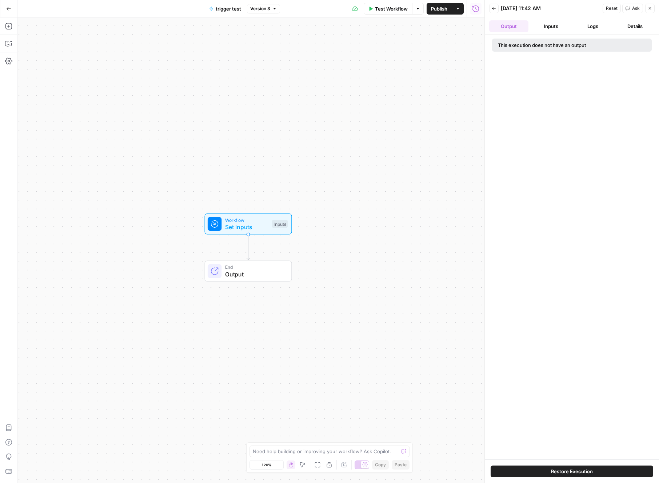
click at [540, 24] on button "Inputs" at bounding box center [550, 26] width 39 height 12
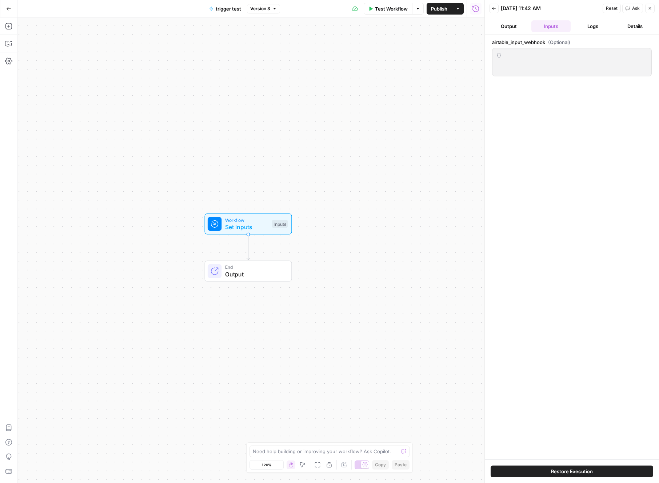
click at [493, 7] on icon "button" at bounding box center [494, 8] width 4 height 3
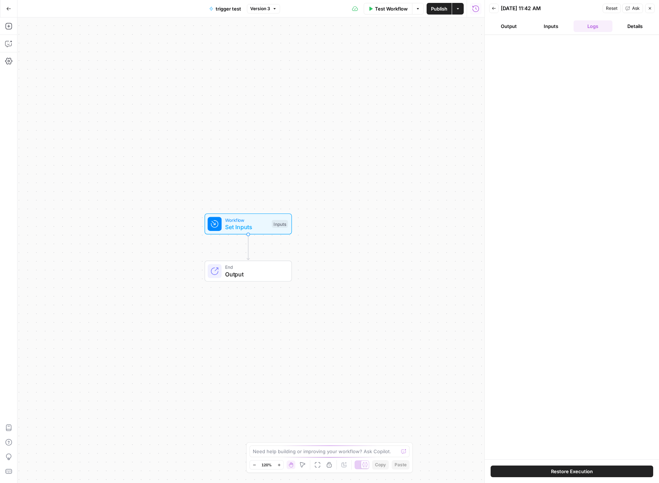
click at [494, 9] on icon "button" at bounding box center [493, 8] width 4 height 4
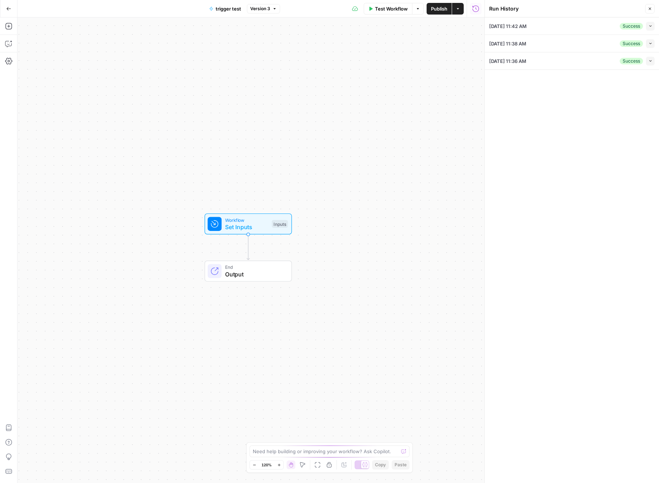
click at [567, 27] on div "[DATE] 11:42 AM Success Collapse" at bounding box center [571, 25] width 165 height 17
click at [651, 27] on icon "button" at bounding box center [650, 26] width 4 height 4
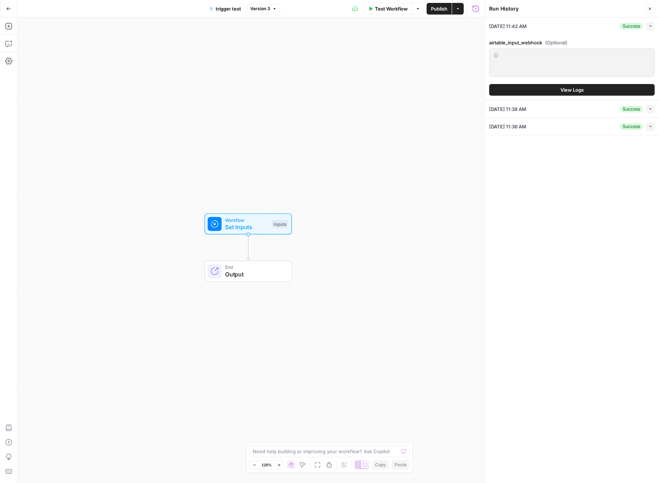
click at [653, 8] on button "Close" at bounding box center [649, 8] width 9 height 9
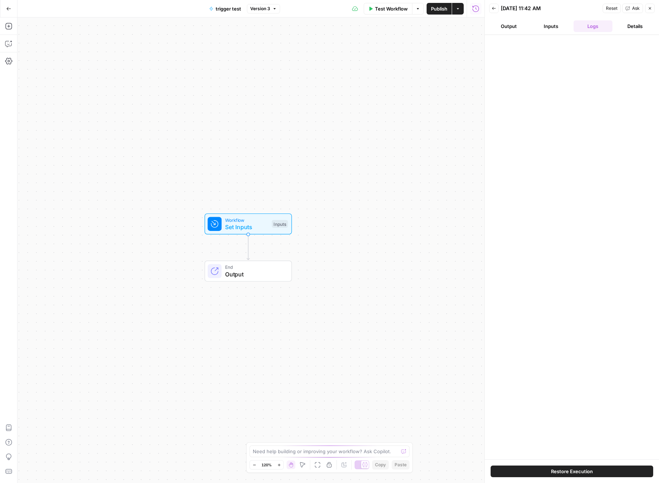
click at [491, 9] on button "Back" at bounding box center [493, 8] width 9 height 9
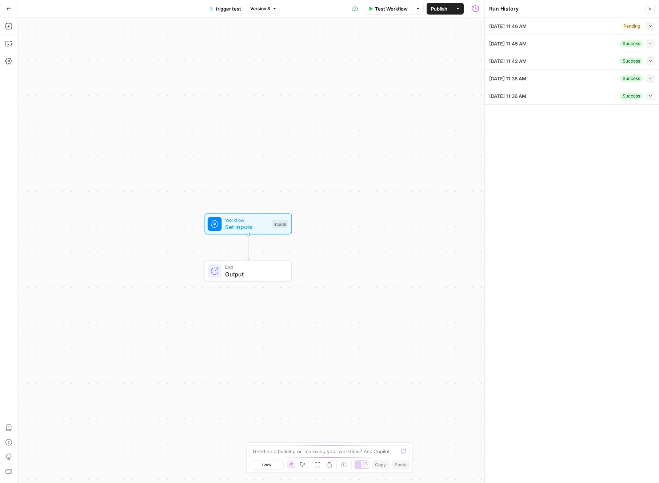
click at [649, 26] on icon "button" at bounding box center [650, 26] width 4 height 4
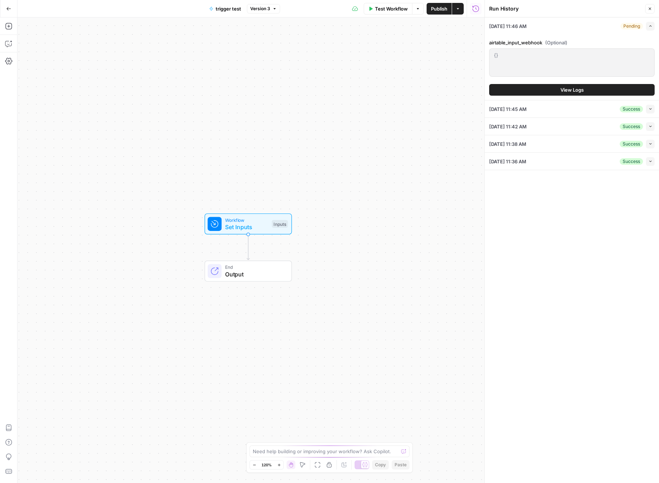
click at [649, 110] on icon "button" at bounding box center [650, 109] width 4 height 4
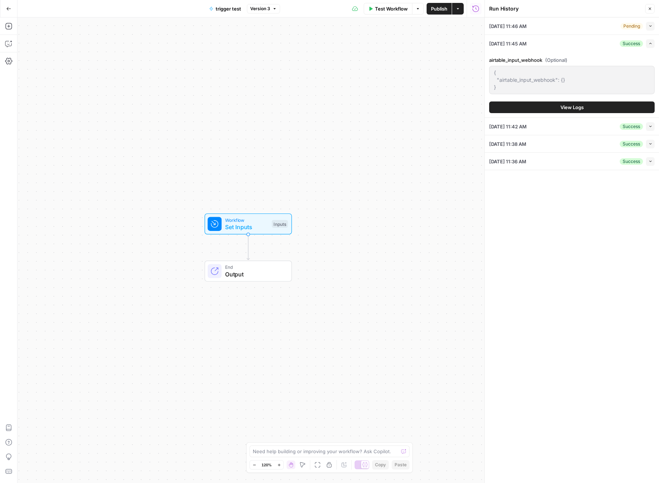
click at [476, 9] on icon "button" at bounding box center [475, 8] width 7 height 7
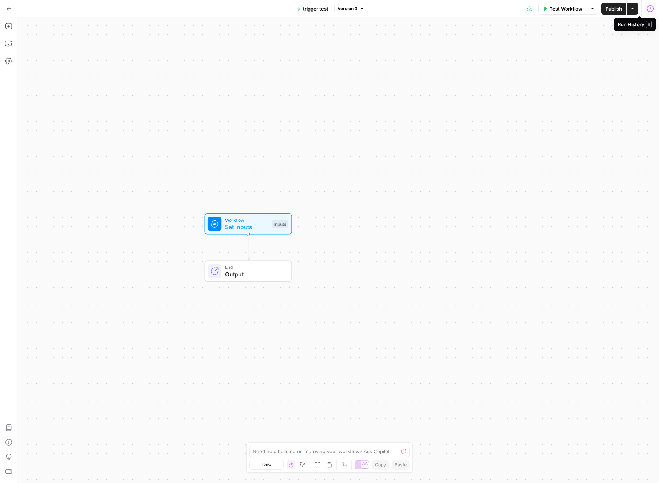
click at [653, 8] on icon "button" at bounding box center [649, 8] width 7 height 7
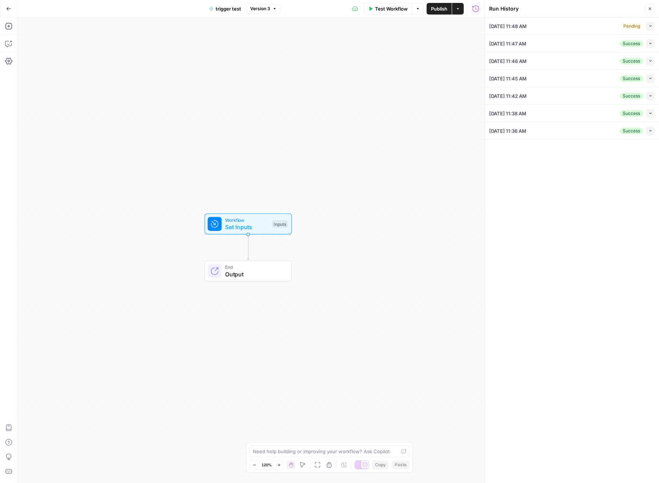
click at [617, 27] on div "09/19/25 at 11:48 AM Pending Collapse" at bounding box center [571, 25] width 165 height 17
click at [649, 24] on icon "button" at bounding box center [650, 26] width 4 height 4
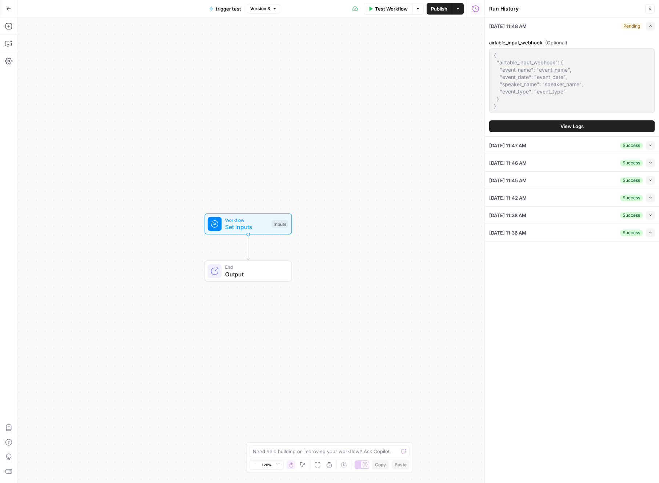
click at [593, 123] on button "View Logs" at bounding box center [571, 126] width 165 height 12
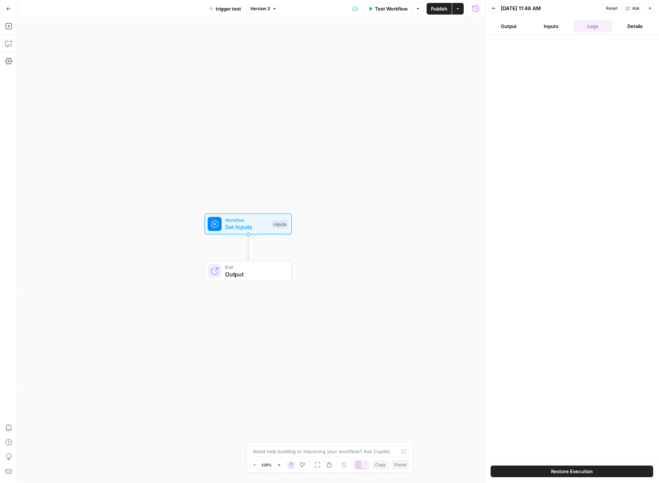
click at [553, 25] on button "Inputs" at bounding box center [550, 26] width 39 height 12
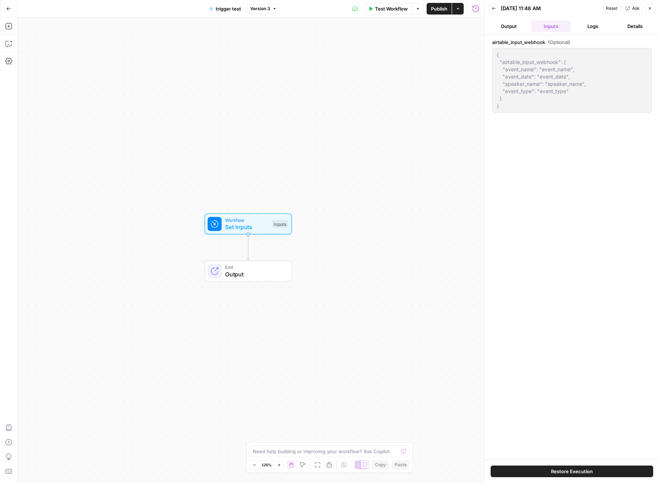
click at [495, 7] on icon "button" at bounding box center [493, 8] width 4 height 4
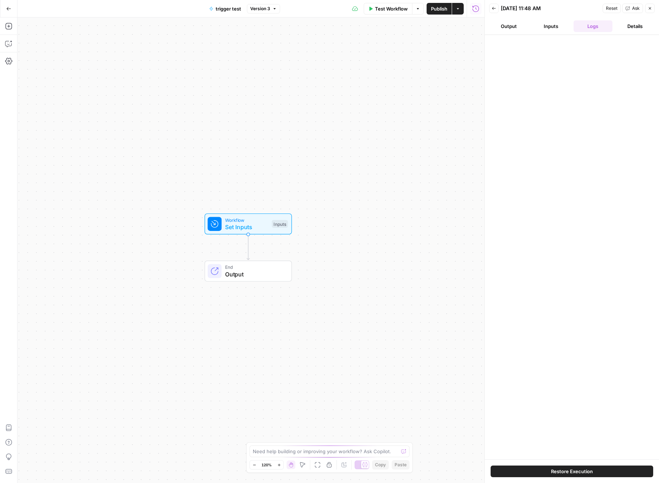
click at [513, 28] on button "Output" at bounding box center [508, 26] width 39 height 12
click at [494, 8] on icon "button" at bounding box center [493, 8] width 4 height 4
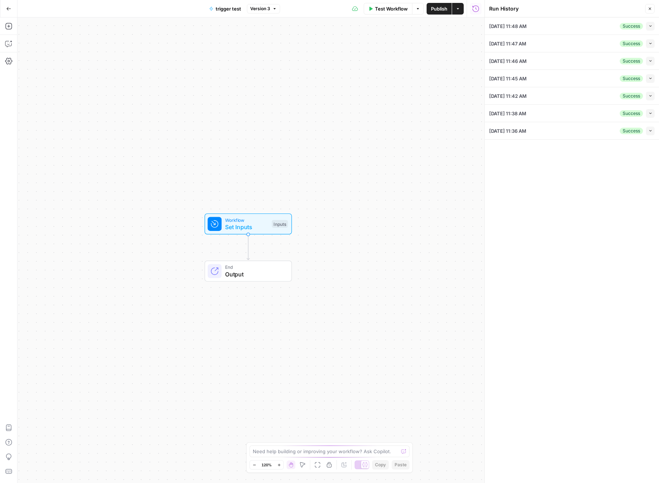
drag, startPoint x: 557, startPoint y: 28, endPoint x: 601, endPoint y: 27, distance: 44.4
click at [557, 28] on div "09/19/25 at 11:48 AM Success Collapse" at bounding box center [571, 25] width 165 height 17
click at [648, 25] on icon "button" at bounding box center [650, 26] width 4 height 4
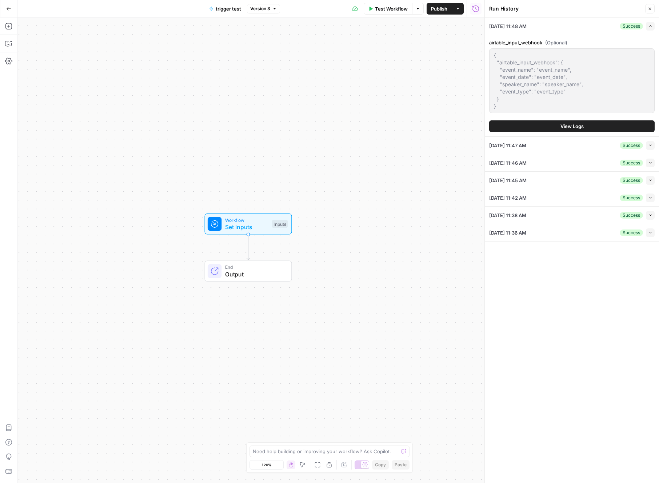
click at [481, 8] on div at bounding box center [484, 241] width 7 height 483
click at [477, 9] on icon "button" at bounding box center [475, 8] width 7 height 7
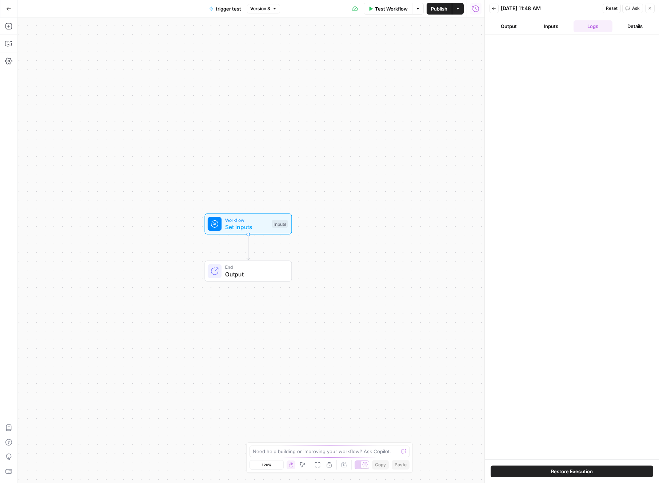
click at [496, 10] on button "Back" at bounding box center [493, 8] width 9 height 9
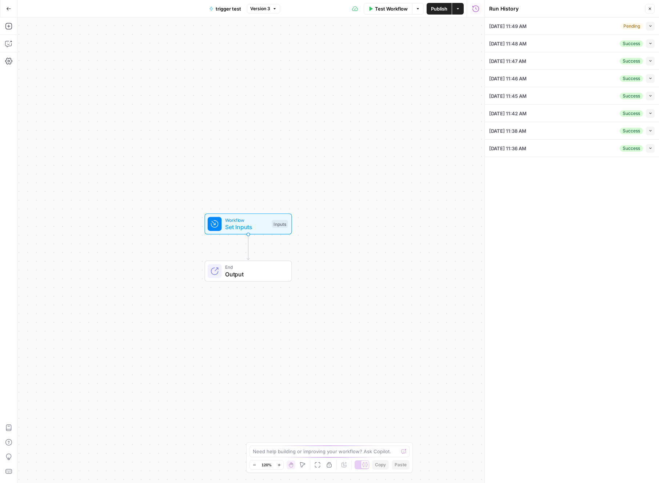
click at [647, 26] on button "Collapse" at bounding box center [649, 26] width 9 height 9
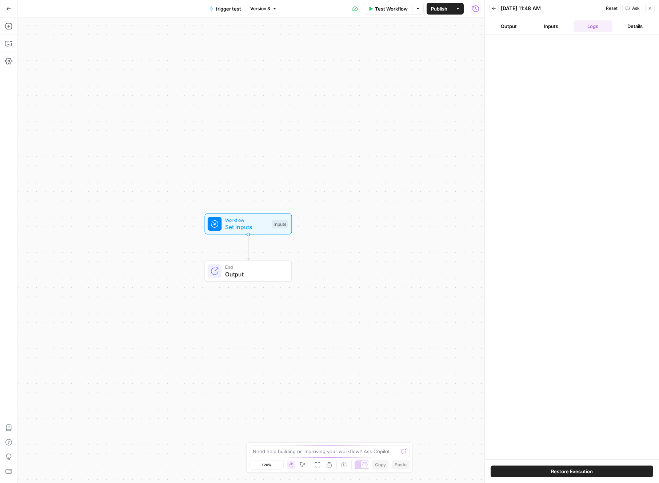
click at [494, 7] on icon "button" at bounding box center [493, 8] width 4 height 4
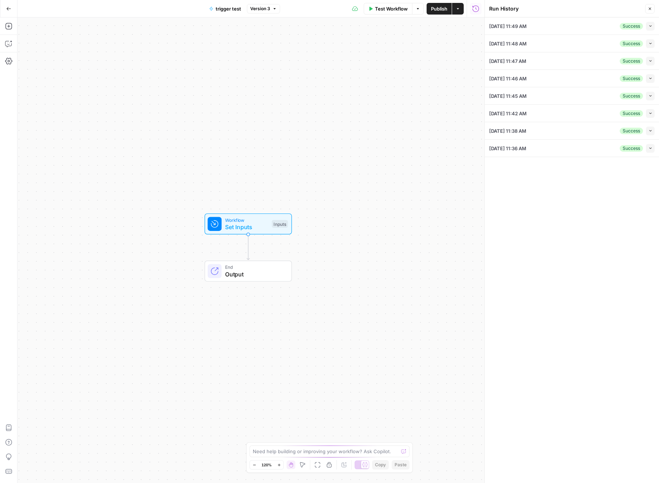
click at [648, 26] on icon "button" at bounding box center [650, 26] width 4 height 4
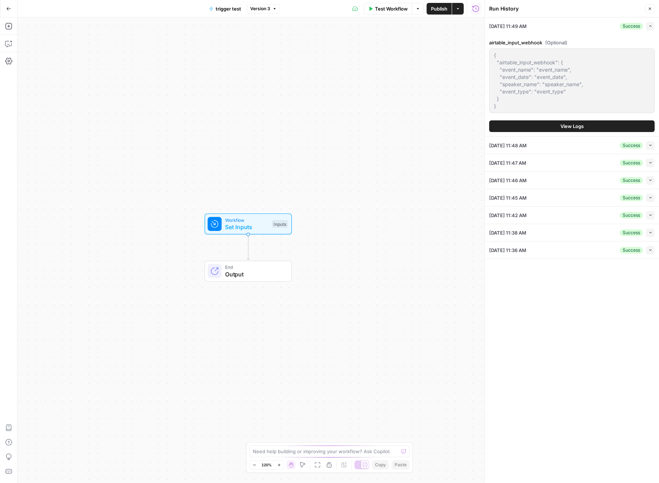
click at [573, 124] on span "View Logs" at bounding box center [571, 125] width 23 height 7
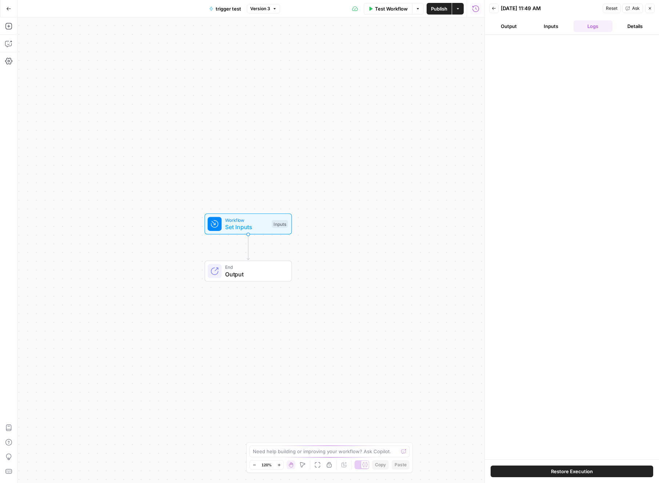
click at [553, 27] on button "Inputs" at bounding box center [550, 26] width 39 height 12
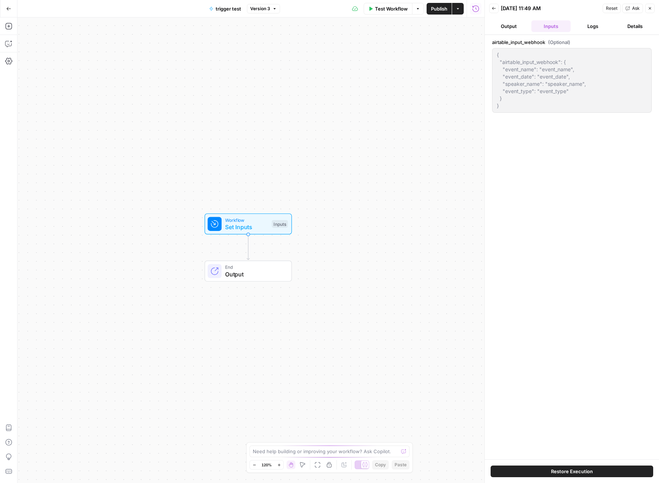
click at [510, 25] on button "Output" at bounding box center [508, 26] width 39 height 12
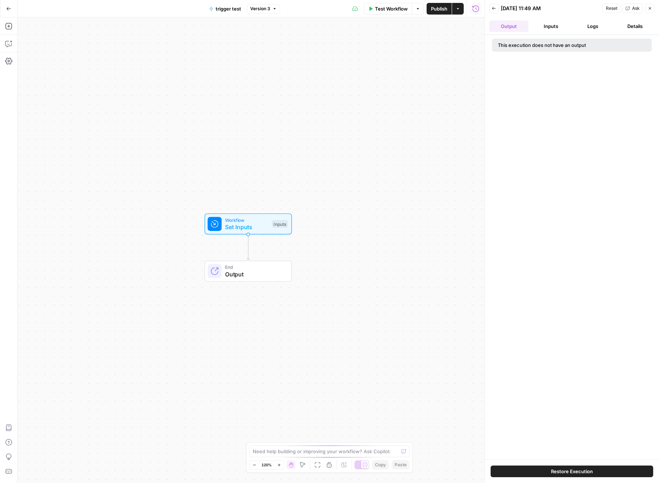
click at [567, 25] on button "Inputs" at bounding box center [550, 26] width 39 height 12
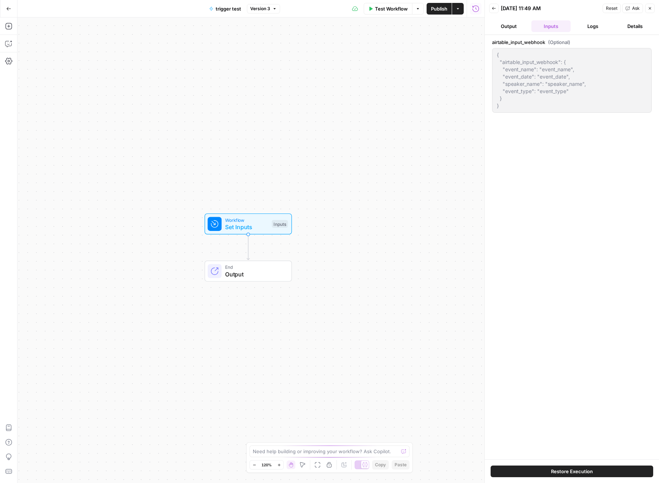
click at [491, 8] on icon "button" at bounding box center [493, 8] width 4 height 4
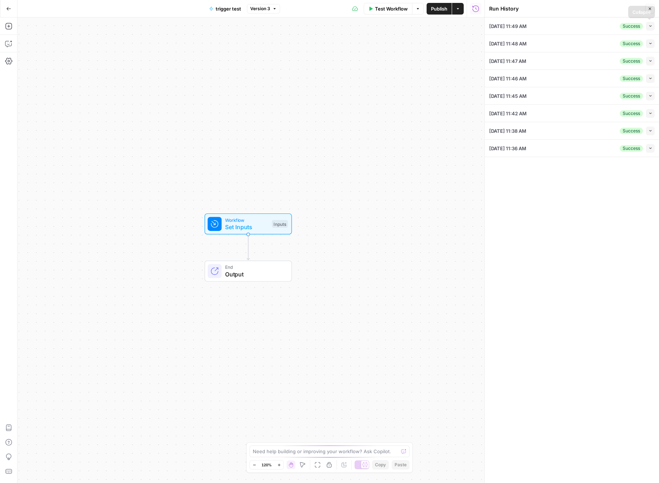
click at [645, 24] on button "Collapse" at bounding box center [649, 26] width 9 height 9
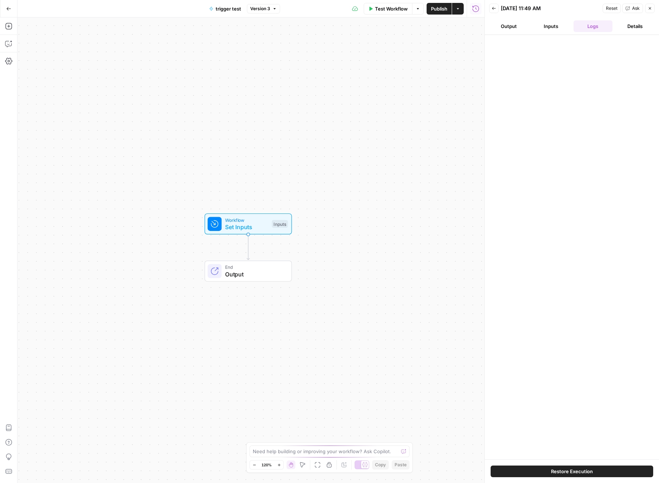
click at [475, 9] on icon "button" at bounding box center [475, 8] width 7 height 7
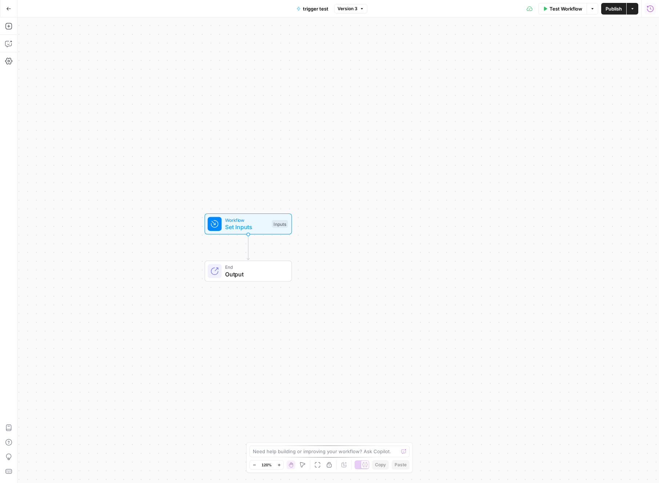
click at [652, 7] on icon "button" at bounding box center [649, 8] width 7 height 7
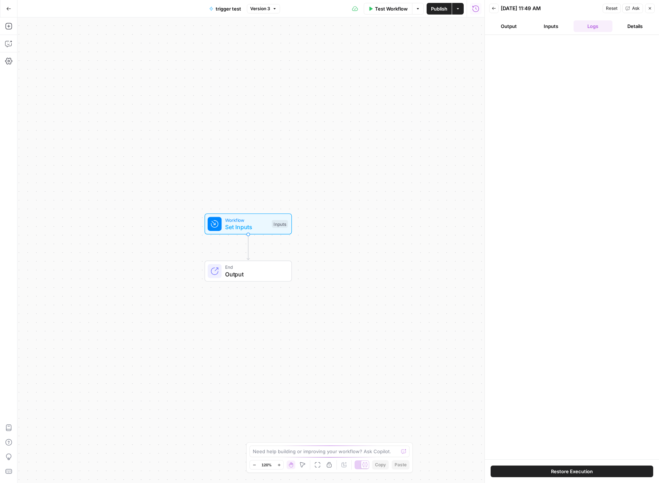
click at [607, 24] on button "Logs" at bounding box center [592, 26] width 39 height 12
click at [493, 7] on icon "button" at bounding box center [493, 8] width 4 height 4
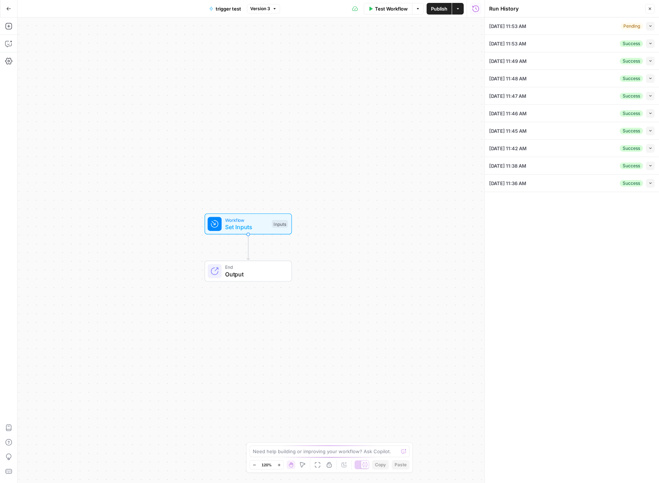
click at [651, 27] on icon "button" at bounding box center [650, 26] width 4 height 4
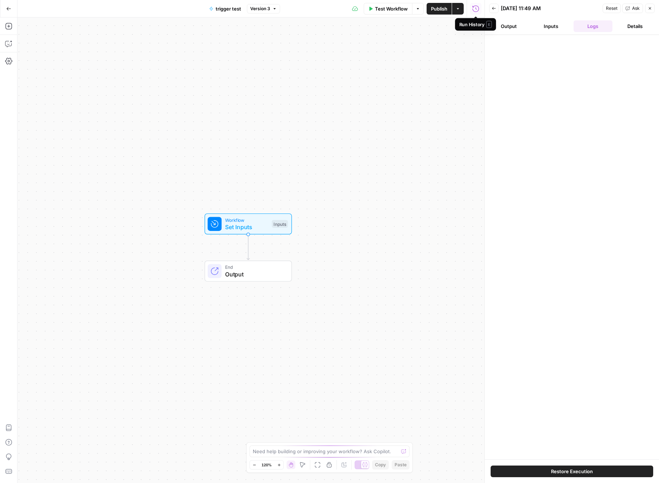
click at [473, 9] on icon "button" at bounding box center [475, 8] width 7 height 7
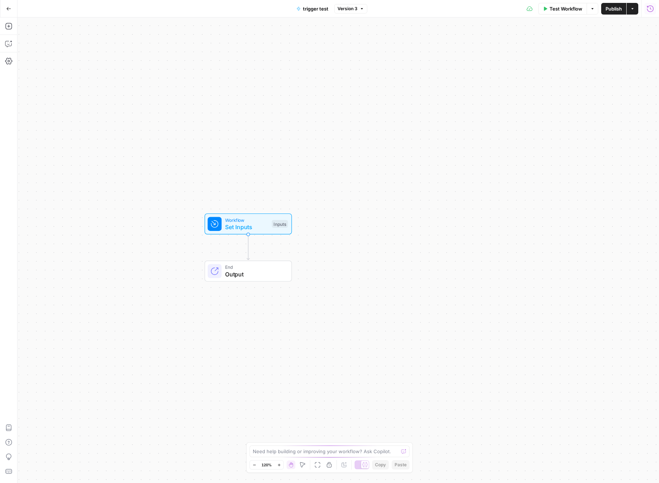
click at [649, 8] on icon "button" at bounding box center [649, 8] width 7 height 7
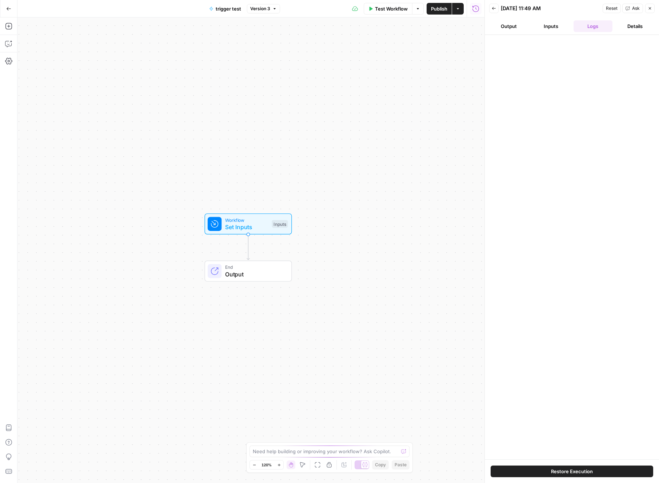
click at [500, 25] on button "Output" at bounding box center [508, 26] width 39 height 12
click at [541, 22] on button "Inputs" at bounding box center [550, 26] width 39 height 12
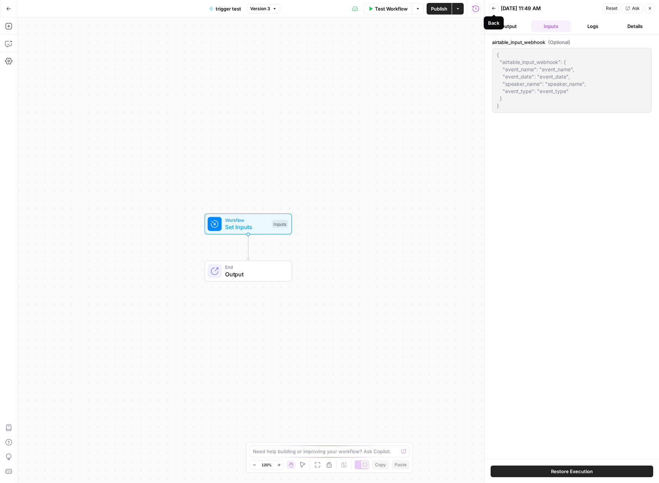
click at [494, 8] on icon "button" at bounding box center [494, 8] width 4 height 3
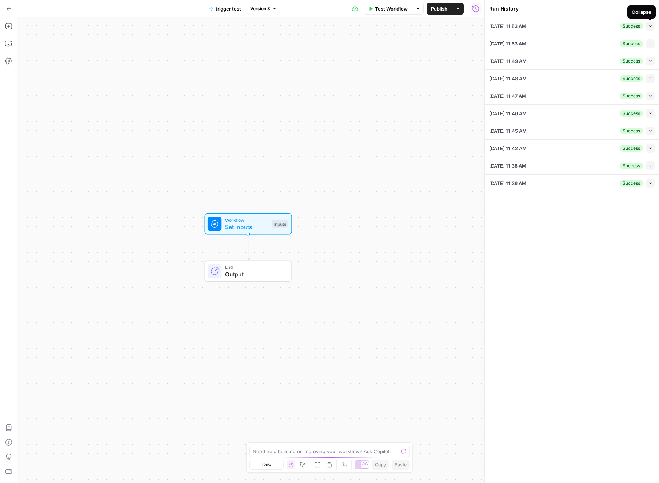
click at [649, 27] on icon "button" at bounding box center [650, 26] width 4 height 4
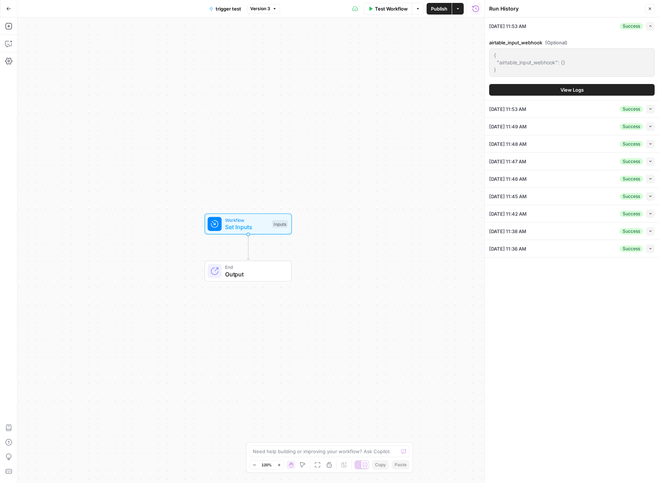
click at [573, 87] on span "View Logs" at bounding box center [571, 89] width 23 height 7
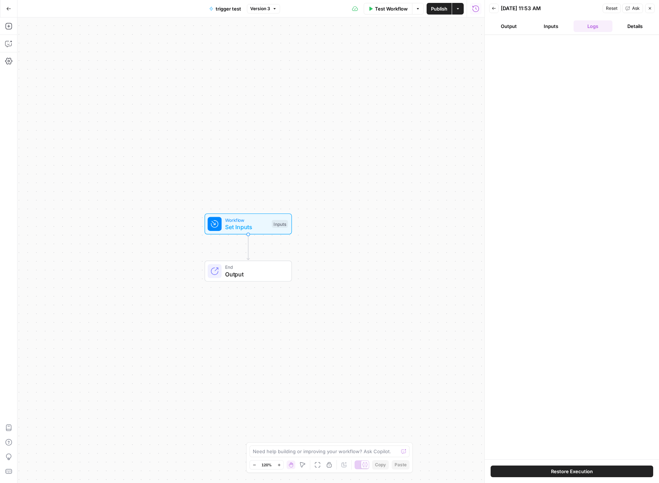
click at [562, 28] on button "Inputs" at bounding box center [550, 26] width 39 height 12
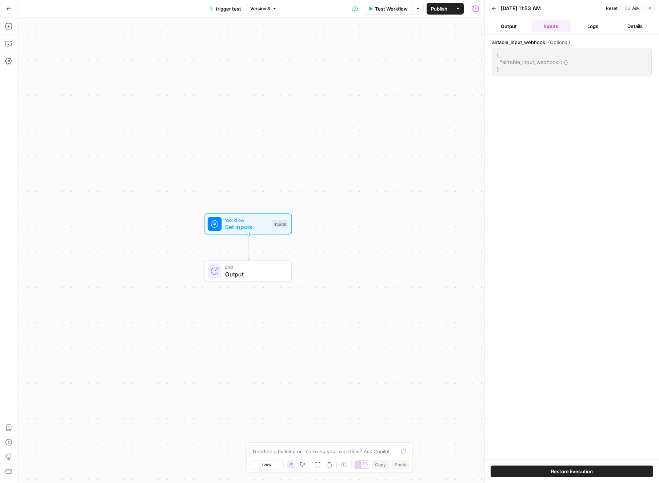
click at [494, 9] on icon "button" at bounding box center [493, 8] width 4 height 4
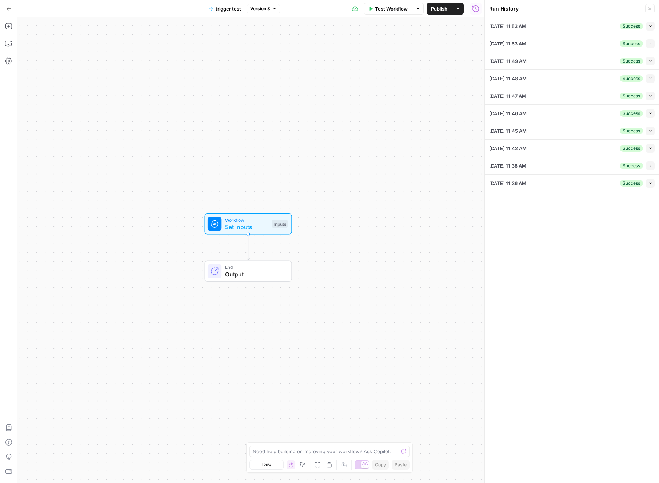
click at [655, 29] on li "09/19/25 at 11:53 AM Success Collapse View Logs" at bounding box center [571, 25] width 174 height 17
click at [653, 28] on button "Collapse" at bounding box center [649, 26] width 9 height 9
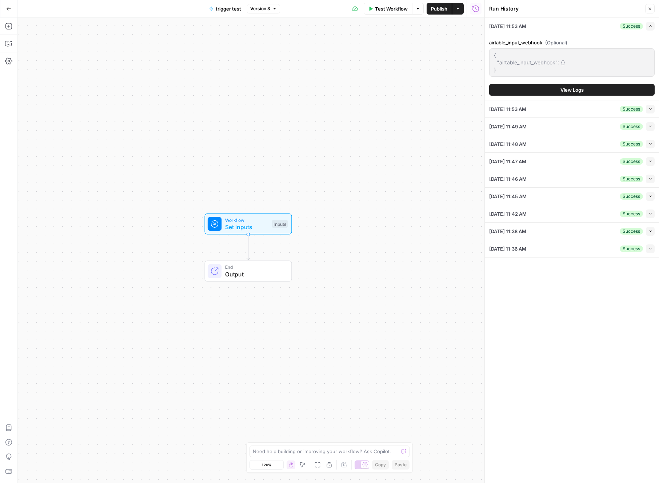
click at [480, 8] on button "Run History" at bounding box center [476, 9] width 12 height 12
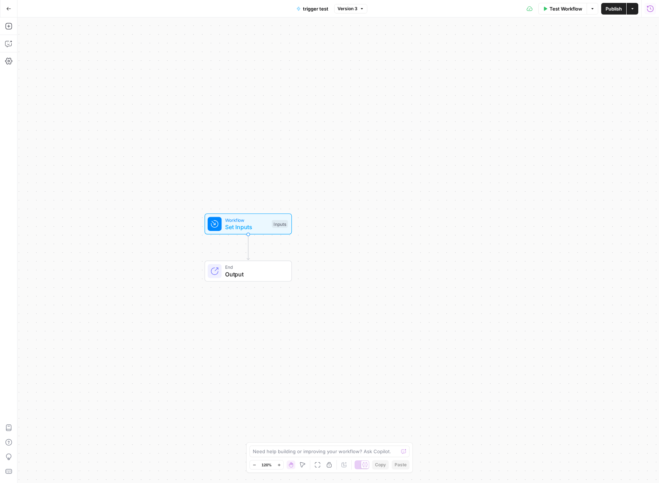
click at [648, 8] on icon "button" at bounding box center [649, 8] width 7 height 7
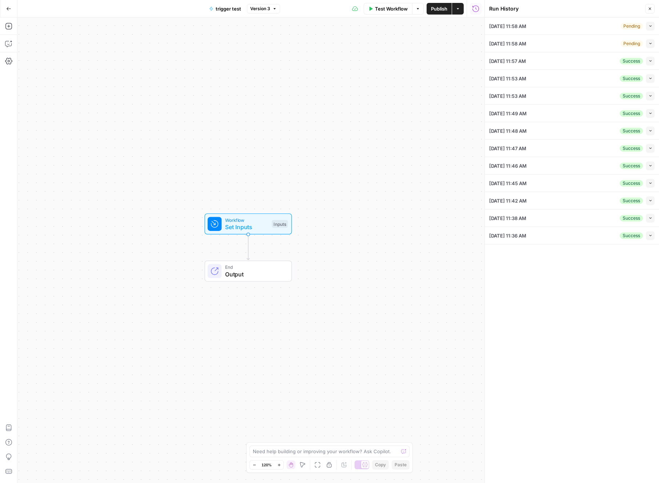
click at [649, 24] on icon "button" at bounding box center [650, 26] width 4 height 4
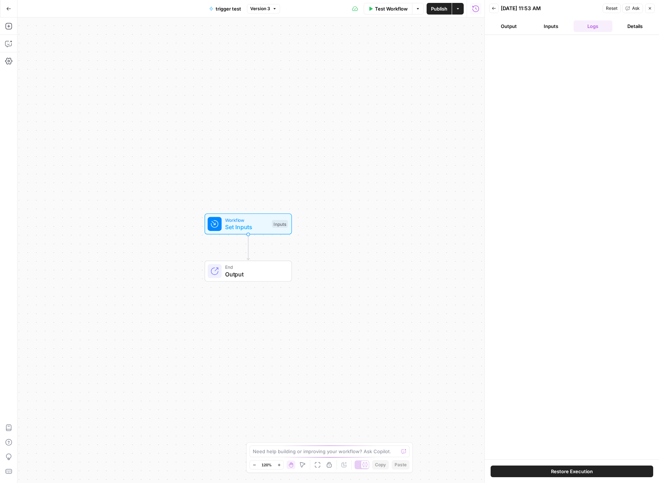
click at [492, 7] on icon "button" at bounding box center [493, 8] width 4 height 4
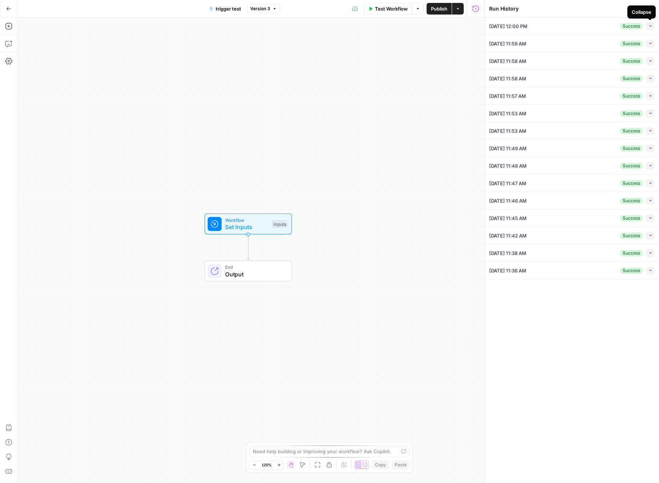
click at [650, 27] on icon "button" at bounding box center [650, 26] width 4 height 4
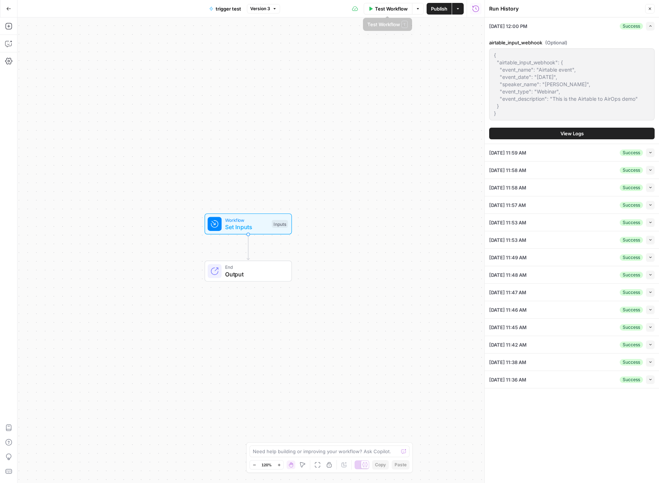
click at [419, 10] on icon "button" at bounding box center [417, 9] width 4 height 4
click at [247, 255] on icon "Edge from start to end" at bounding box center [248, 246] width 3 height 25
click at [264, 282] on div "Workflow Set Inputs Inputs End Output" at bounding box center [250, 249] width 467 height 465
click at [456, 10] on icon "button" at bounding box center [457, 9] width 4 height 4
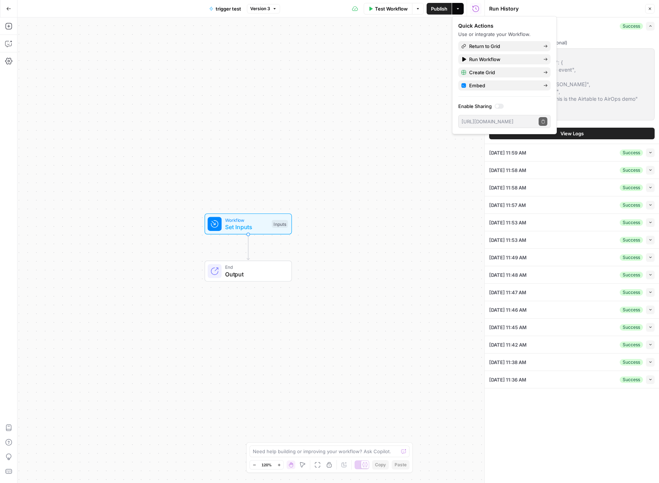
click at [456, 10] on icon "button" at bounding box center [457, 9] width 4 height 4
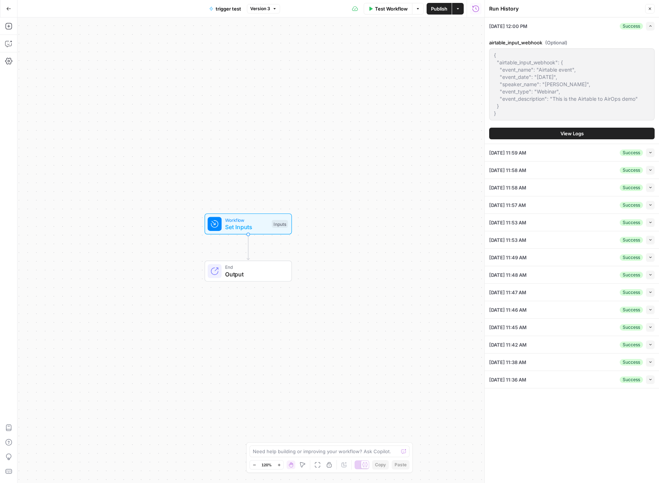
click at [651, 10] on icon "button" at bounding box center [649, 9] width 4 height 4
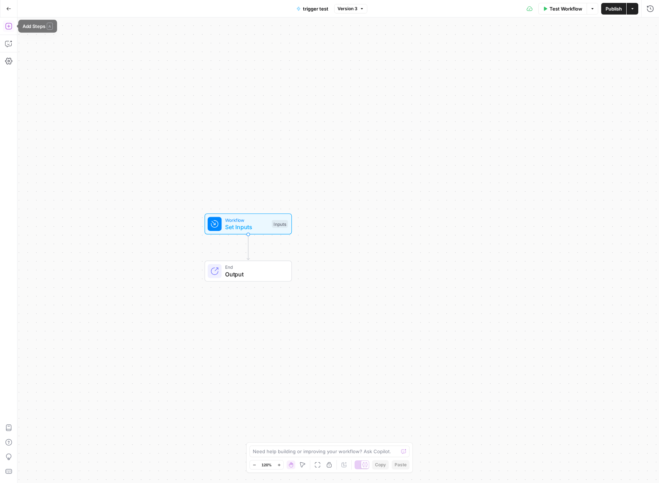
click at [9, 25] on icon "button" at bounding box center [8, 26] width 7 height 7
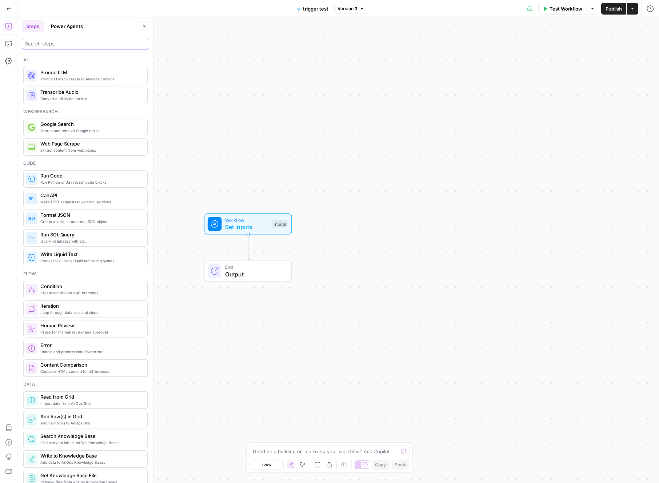
click at [71, 46] on input "search" at bounding box center [85, 43] width 121 height 7
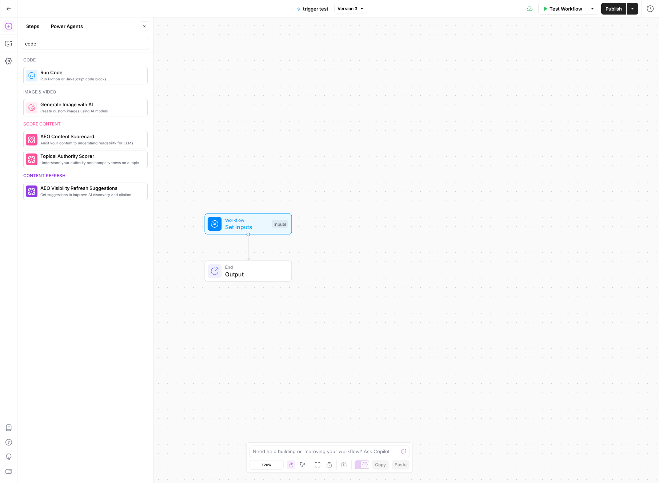
click at [74, 47] on div "code" at bounding box center [85, 44] width 127 height 12
click at [74, 47] on input "code" at bounding box center [85, 43] width 121 height 7
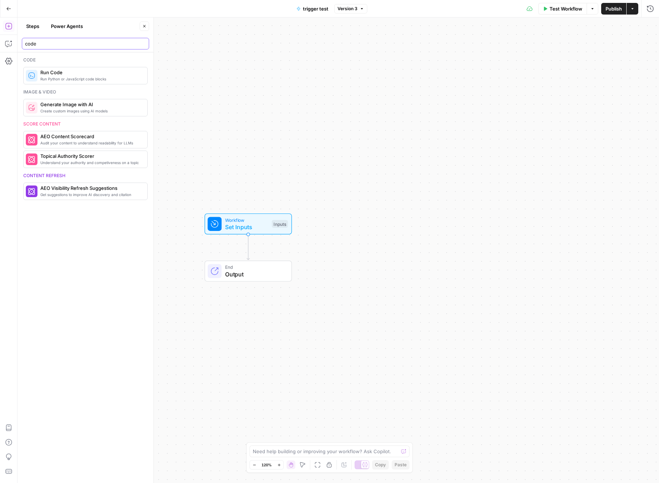
click at [73, 46] on input "code" at bounding box center [85, 43] width 121 height 7
click at [73, 45] on input "code" at bounding box center [85, 43] width 121 height 7
click at [73, 44] on input "code" at bounding box center [85, 43] width 121 height 7
type input "flatt"
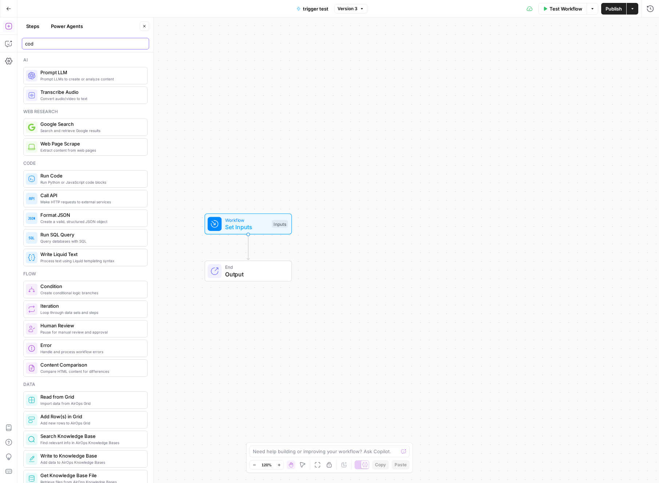
type input "code"
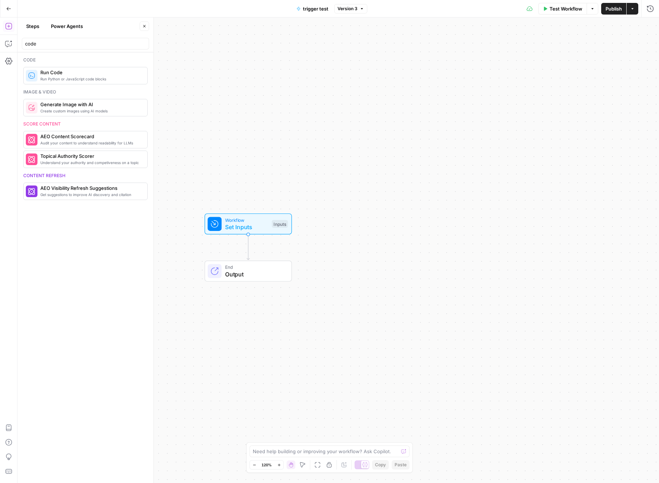
click at [77, 79] on span "Run Python or JavaScript code blocks" at bounding box center [90, 79] width 101 height 6
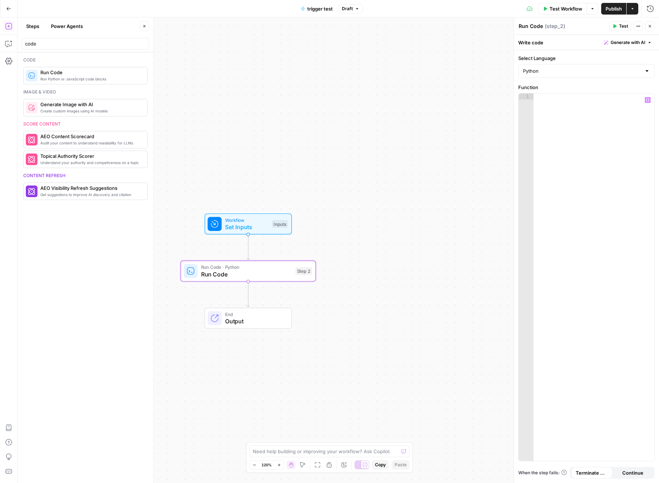
click at [583, 114] on div at bounding box center [593, 282] width 121 height 379
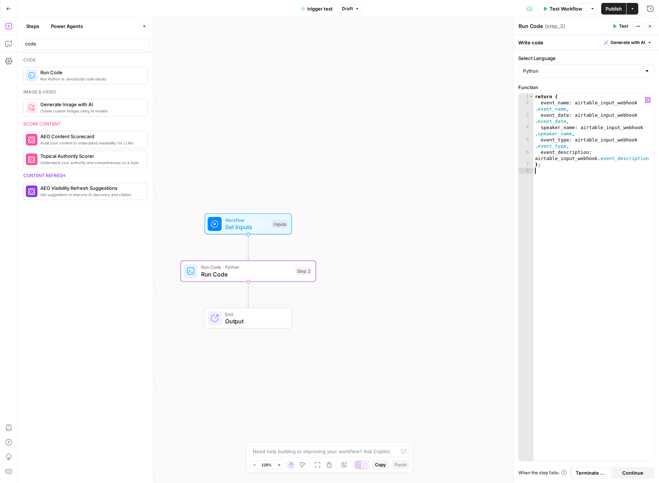
click at [620, 26] on span "Test" at bounding box center [623, 26] width 9 height 7
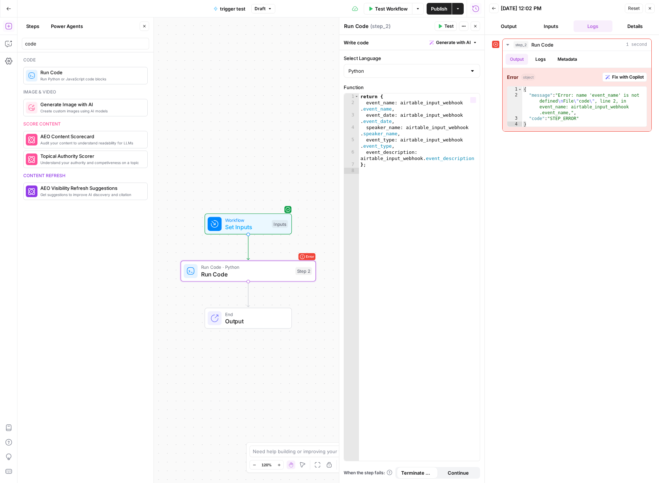
click at [425, 76] on div "Python" at bounding box center [411, 71] width 136 height 14
click at [424, 87] on span "JavaScript" at bounding box center [414, 88] width 113 height 7
type input "JavaScript"
click at [447, 28] on span "Test" at bounding box center [448, 26] width 9 height 7
click at [454, 28] on button "Test" at bounding box center [445, 25] width 22 height 9
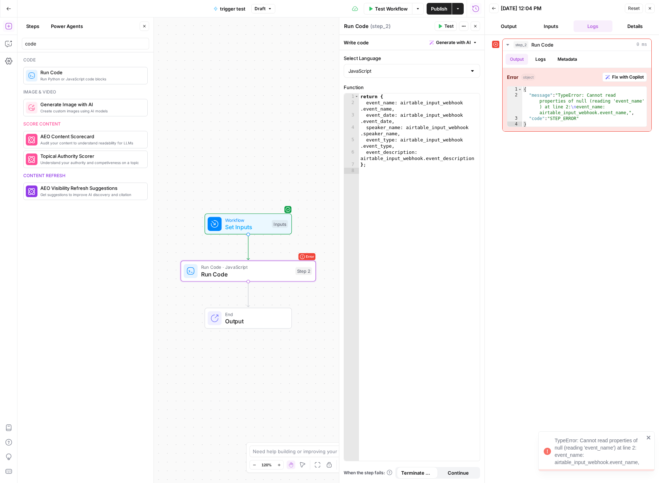
click at [476, 28] on icon "button" at bounding box center [475, 26] width 4 height 4
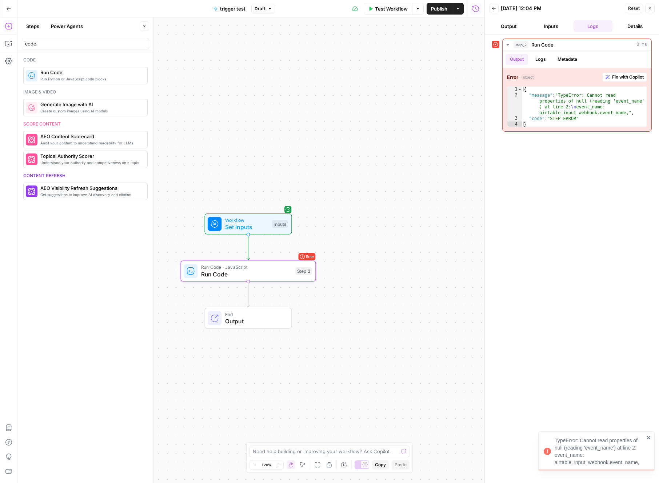
click at [261, 226] on span "Set Inputs" at bounding box center [246, 226] width 43 height 9
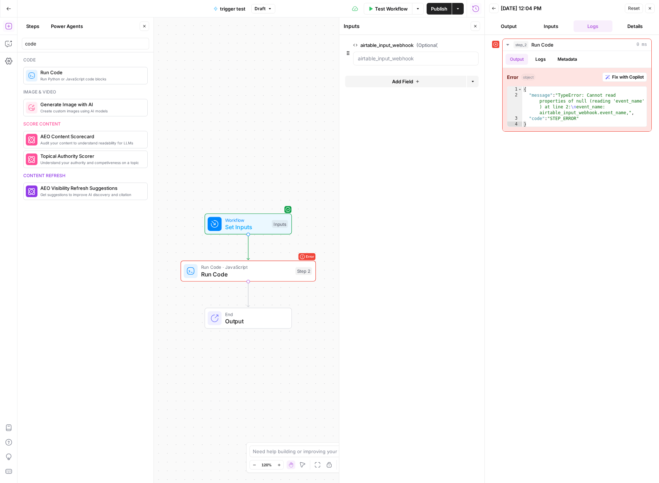
click at [472, 25] on button "Close" at bounding box center [474, 25] width 9 height 9
click at [376, 10] on span "Test Workflow" at bounding box center [391, 8] width 33 height 7
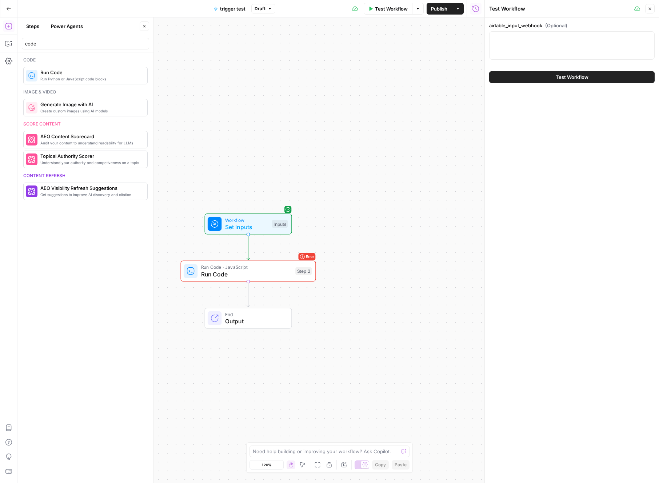
click at [581, 76] on span "Test Workflow" at bounding box center [571, 76] width 33 height 7
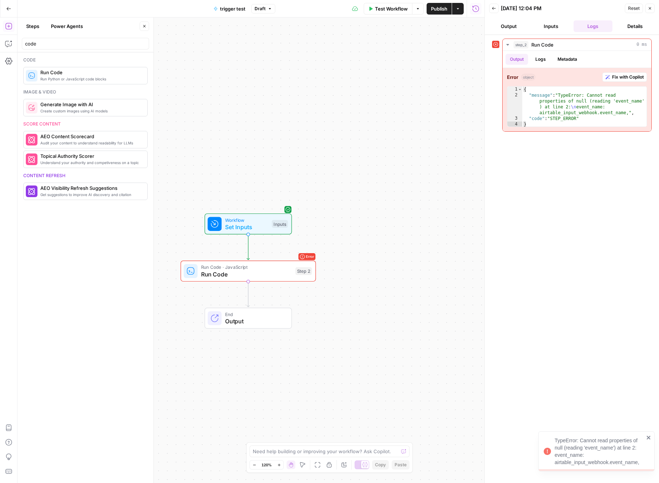
click at [510, 29] on button "Output" at bounding box center [508, 26] width 39 height 12
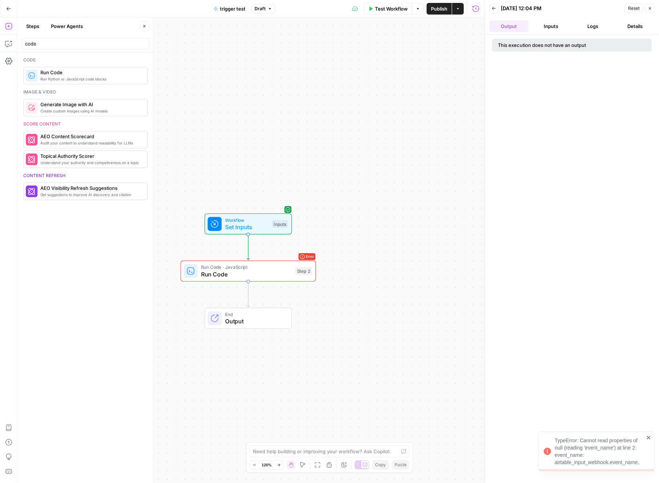
click at [494, 9] on icon "button" at bounding box center [493, 8] width 4 height 4
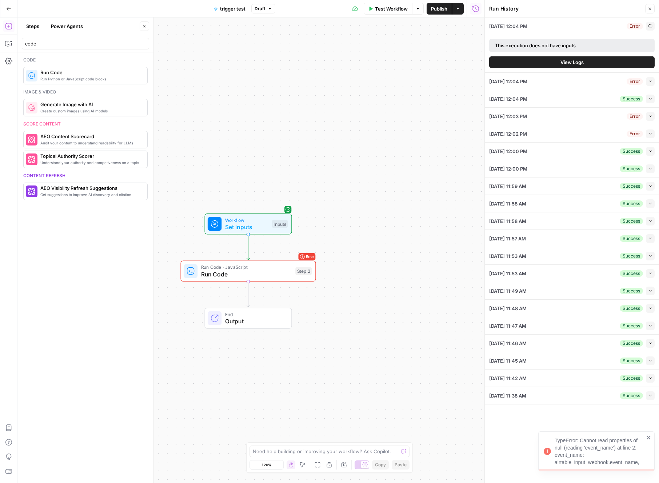
click at [221, 233] on div "Workflow Set Inputs Inputs" at bounding box center [248, 223] width 87 height 21
click at [471, 7] on button "Run History" at bounding box center [476, 9] width 12 height 12
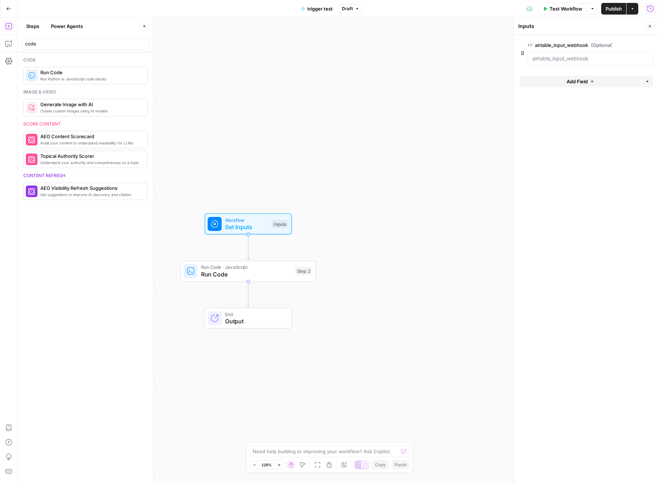
click at [652, 5] on icon "button" at bounding box center [649, 8] width 7 height 7
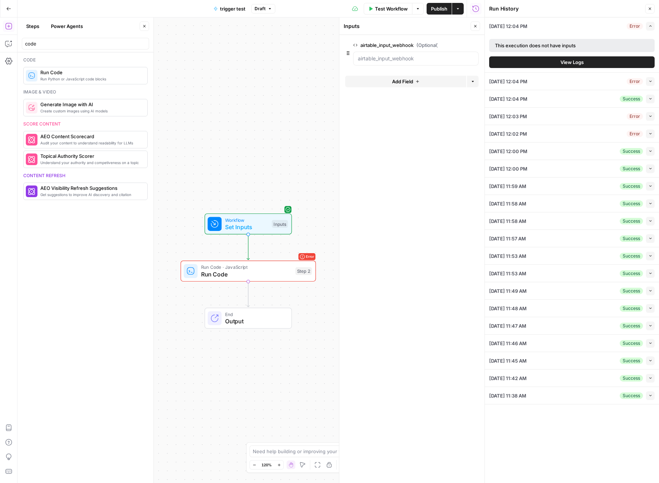
click at [575, 97] on div "09/19/25 at 12:04 PM Success Collapse" at bounding box center [571, 98] width 165 height 17
click at [647, 96] on button "Collapse" at bounding box center [649, 98] width 9 height 9
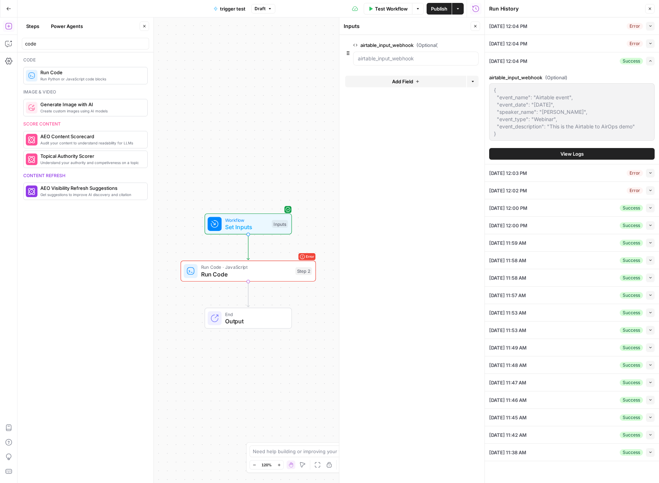
click at [317, 235] on div "Workflow Set Inputs Inputs Error Run Code · JavaScript Run Code Step 2 End Outp…" at bounding box center [250, 249] width 467 height 465
click at [256, 268] on span "Run Code · JavaScript" at bounding box center [246, 266] width 91 height 7
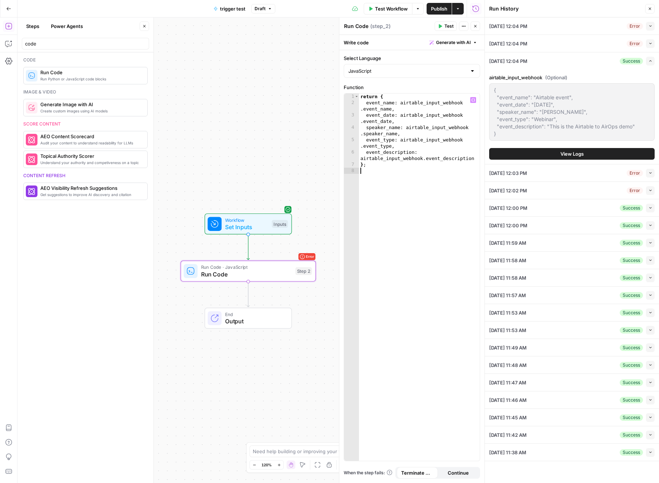
click at [452, 170] on div "return { event_name : airtable_input_webhook . event_name , event_date : airtab…" at bounding box center [419, 282] width 121 height 379
click at [446, 27] on span "Test" at bounding box center [448, 26] width 9 height 7
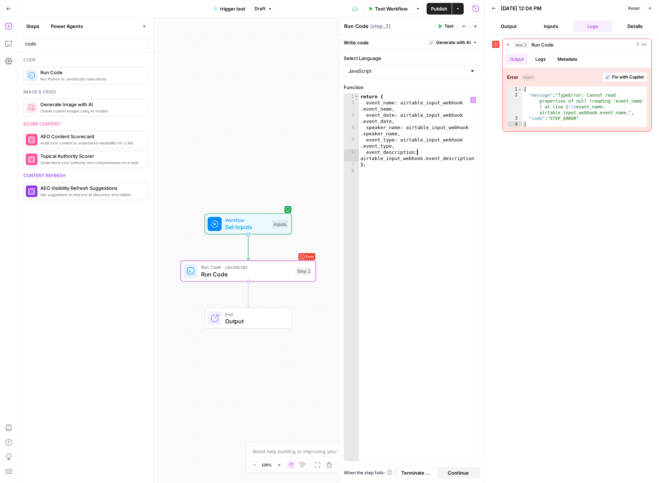
click at [447, 152] on div "return { event_name : airtable_input_webhook . event_name , event_date : airtab…" at bounding box center [419, 282] width 121 height 379
drag, startPoint x: 363, startPoint y: 109, endPoint x: 367, endPoint y: 103, distance: 6.6
click at [367, 103] on div "return { event_name : airtable_input_webhook . event_name , event_date : airtab…" at bounding box center [419, 282] width 121 height 379
click at [394, 103] on div "return { event_name , event_date : airtable_input_webhook . event_date , speake…" at bounding box center [419, 282] width 121 height 379
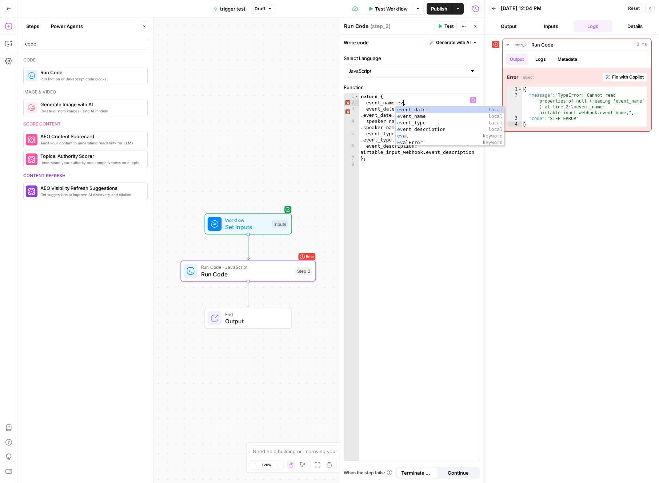
scroll to position [0, 3]
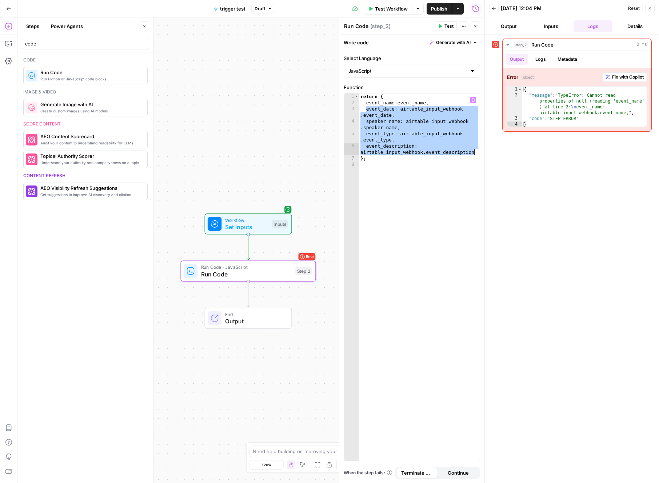
drag, startPoint x: 366, startPoint y: 108, endPoint x: 473, endPoint y: 152, distance: 116.0
click at [473, 152] on div "return { event_name : event_name , event_date : airtable_input_webhook . event_…" at bounding box center [419, 282] width 121 height 379
type textarea "**********"
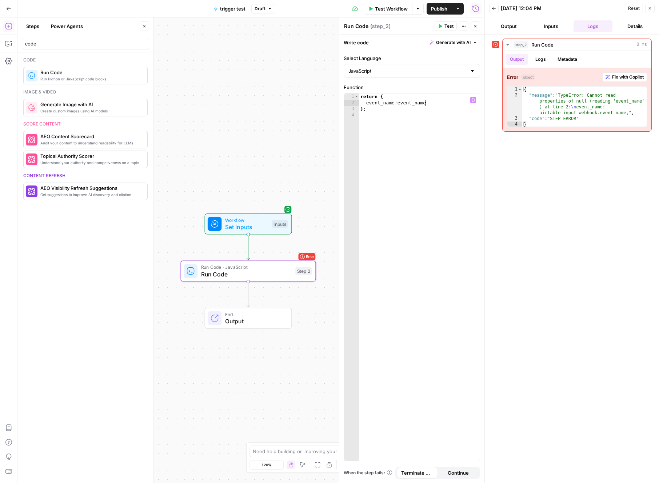
type textarea "**********"
click at [449, 26] on span "Test" at bounding box center [448, 26] width 9 height 7
click at [84, 40] on input "code" at bounding box center [85, 43] width 121 height 7
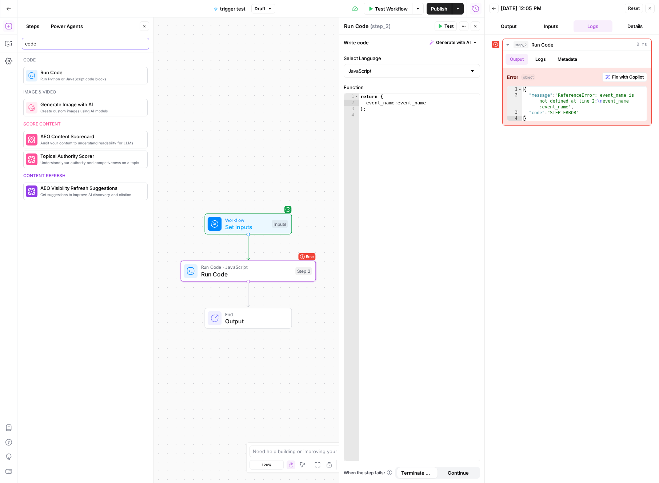
click at [145, 43] on input "code" at bounding box center [85, 43] width 121 height 7
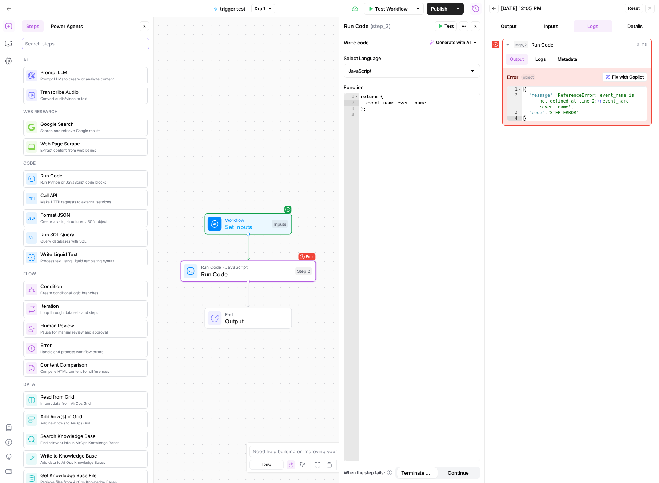
click at [142, 43] on input "search" at bounding box center [85, 43] width 121 height 7
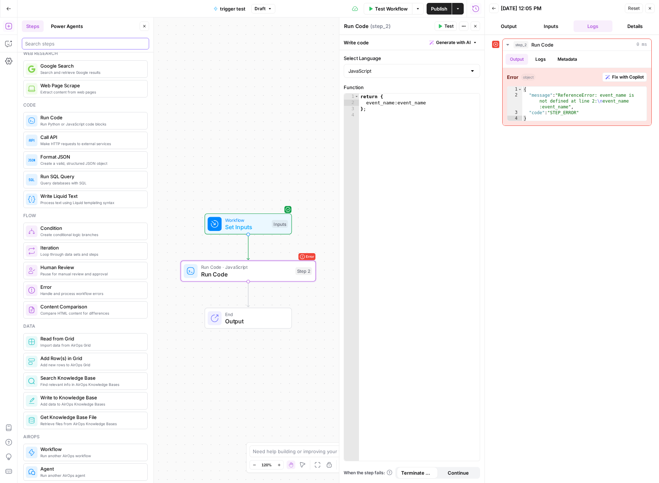
scroll to position [75, 0]
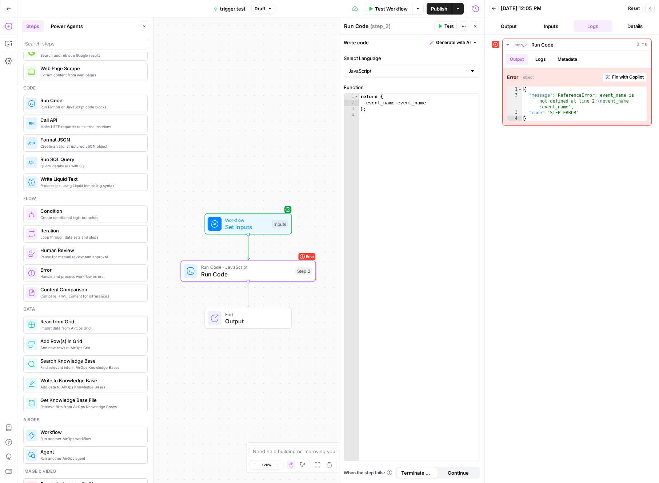
click at [115, 142] on span "Format JSON" at bounding box center [90, 139] width 101 height 7
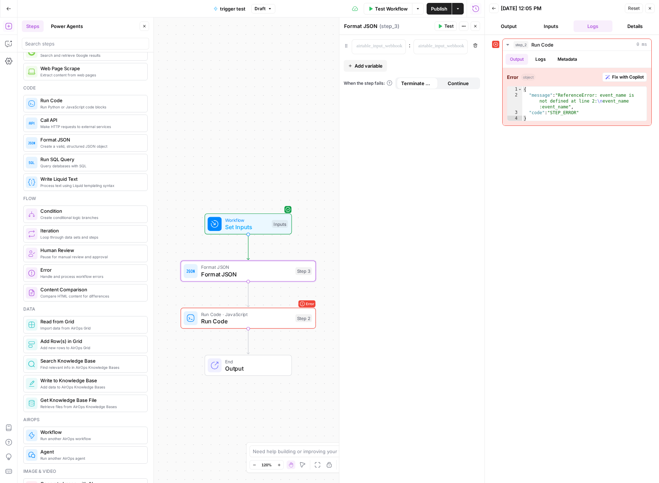
click at [434, 124] on div ": Remove Add variable When the step fails: Terminate Workflow Continue" at bounding box center [411, 259] width 145 height 448
click at [261, 322] on span "Run Code" at bounding box center [246, 321] width 91 height 9
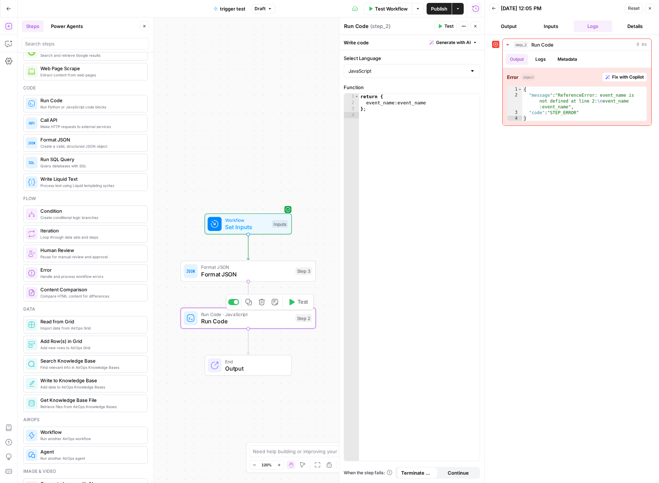
click at [261, 277] on span "Format JSON" at bounding box center [246, 274] width 91 height 9
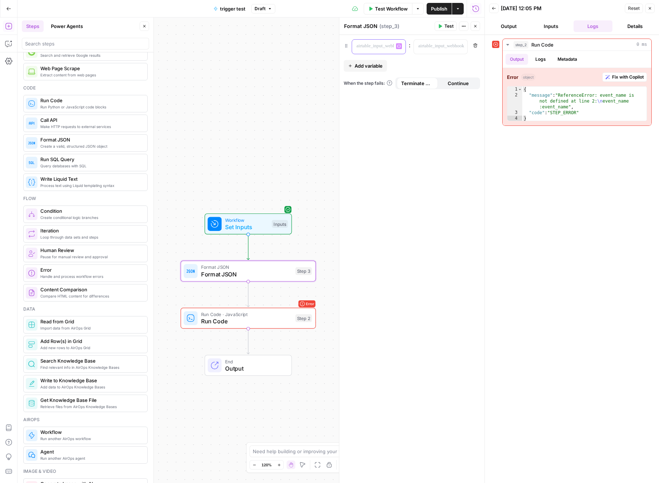
click at [380, 45] on p at bounding box center [372, 46] width 33 height 7
click at [496, 8] on button "Back" at bounding box center [493, 8] width 9 height 9
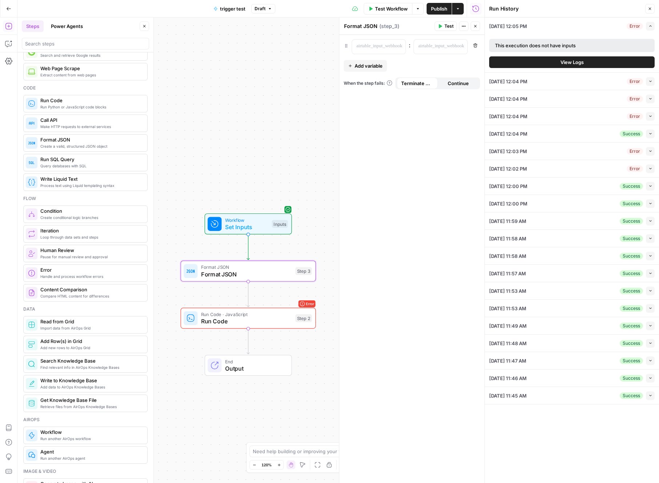
click at [648, 8] on icon "button" at bounding box center [649, 9] width 3 height 3
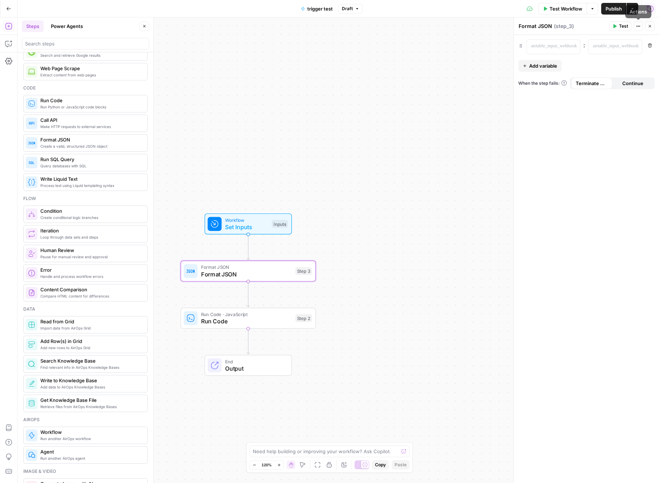
click at [634, 25] on button "Actions" at bounding box center [637, 25] width 9 height 9
click at [549, 46] on p at bounding box center [547, 46] width 33 height 7
click at [617, 47] on p at bounding box center [608, 46] width 33 height 7
click at [632, 27] on div "Test Actions Close" at bounding box center [631, 25] width 45 height 9
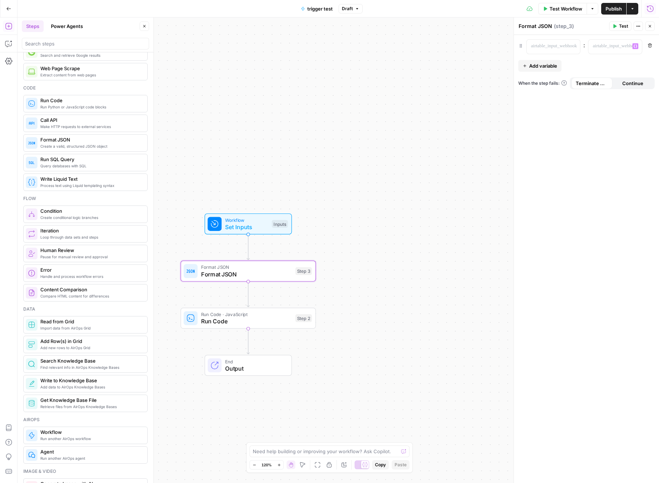
click at [637, 27] on icon "button" at bounding box center [638, 26] width 4 height 4
click at [578, 10] on span "Test Workflow" at bounding box center [565, 8] width 33 height 7
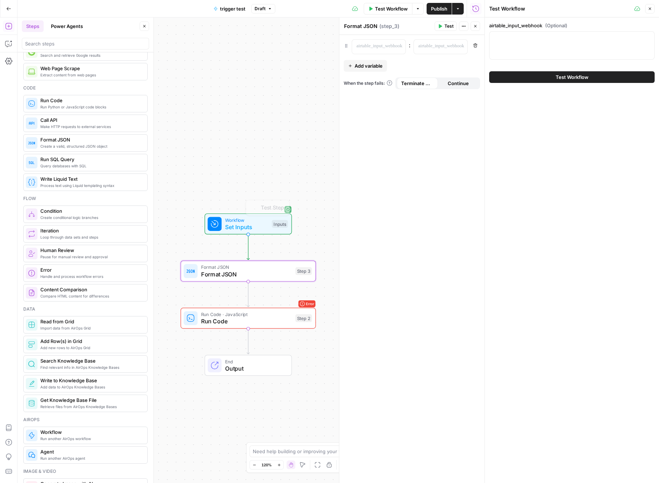
click at [241, 226] on span "Set Inputs" at bounding box center [246, 226] width 43 height 9
click at [273, 228] on div "Inputs" at bounding box center [279, 224] width 16 height 8
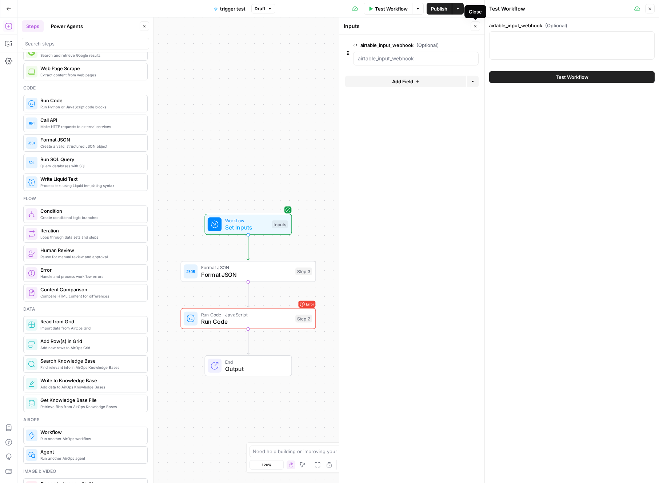
click at [475, 26] on icon "button" at bounding box center [475, 26] width 4 height 4
click at [272, 209] on span "Test Step" at bounding box center [272, 208] width 23 height 8
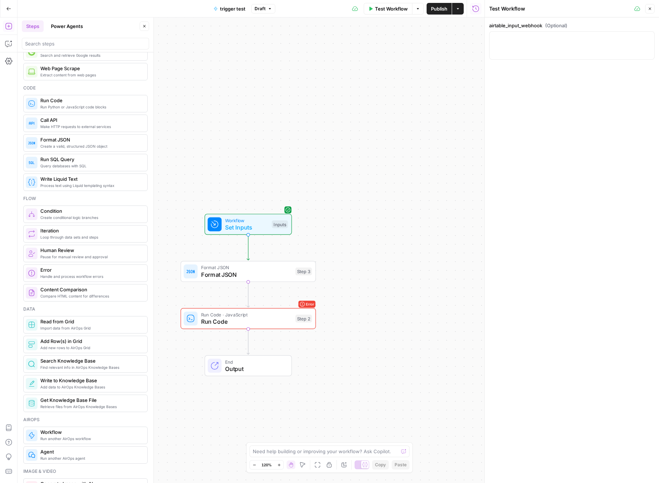
click at [556, 45] on div at bounding box center [571, 45] width 165 height 28
click at [476, 7] on icon "button" at bounding box center [475, 8] width 7 height 7
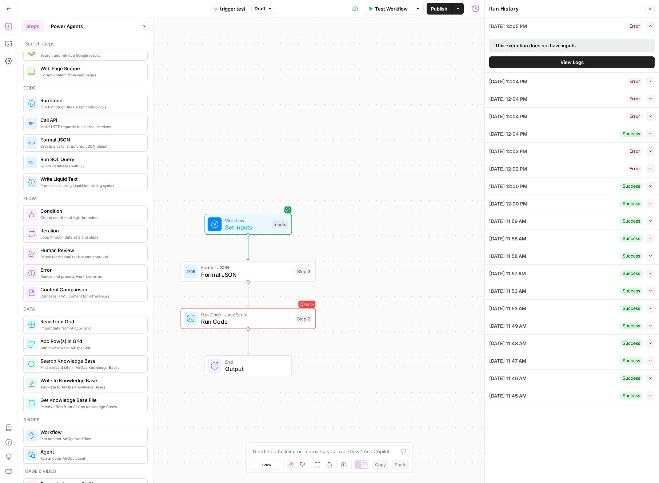
click at [612, 133] on div "09/19/25 at 12:04 PM Success Collapse" at bounding box center [571, 133] width 165 height 17
click at [654, 135] on button "Collapse" at bounding box center [649, 133] width 9 height 9
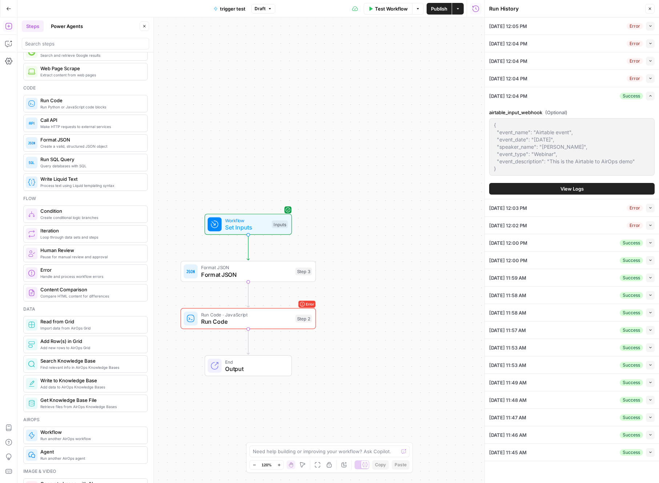
click at [490, 126] on div "{ "event_name": "Airtable event", "event_date": "2025-09-19", "speaker_name": "…" at bounding box center [571, 146] width 165 height 57
click at [270, 223] on div "Workflow Set Inputs Inputs Test Step" at bounding box center [248, 224] width 80 height 15
click at [392, 52] on div at bounding box center [415, 59] width 125 height 14
click at [398, 58] on input "airtable_input_webhook (Optional)" at bounding box center [416, 58] width 116 height 7
click at [426, 59] on input "airtable_input_webhook (Optional)" at bounding box center [416, 58] width 116 height 7
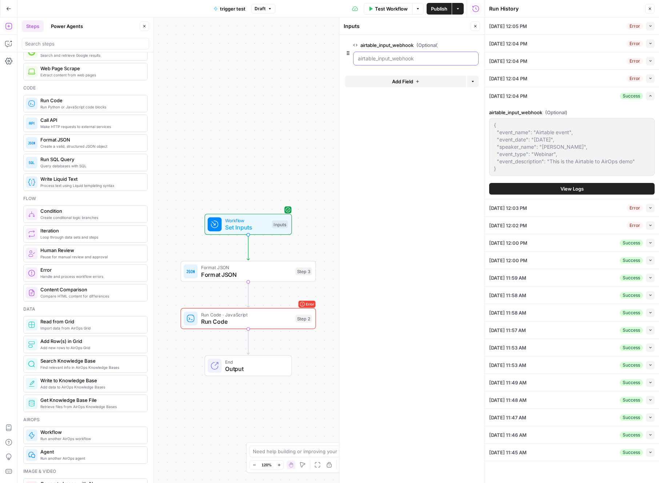
click at [426, 59] on input "airtable_input_webhook (Optional)" at bounding box center [416, 58] width 116 height 7
click at [649, 7] on icon "button" at bounding box center [649, 9] width 4 height 4
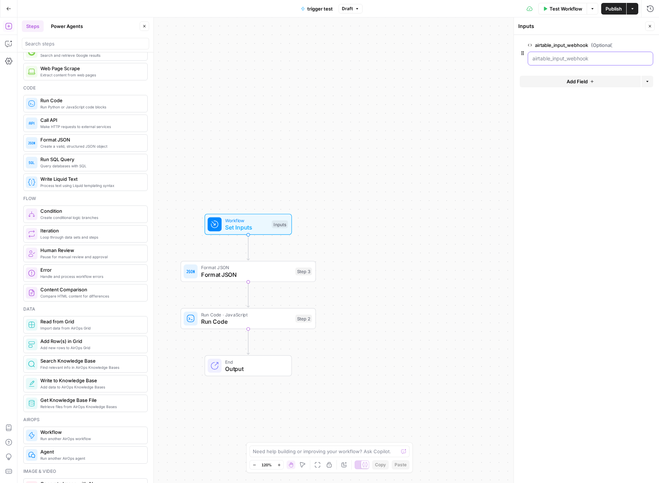
click at [604, 56] on input "airtable_input_webhook (Optional)" at bounding box center [590, 58] width 116 height 7
click at [579, 57] on input "airtable_input_webhook (Optional)" at bounding box center [590, 58] width 116 height 7
click at [252, 267] on span "Format JSON" at bounding box center [246, 267] width 91 height 7
click at [555, 49] on p at bounding box center [547, 46] width 33 height 7
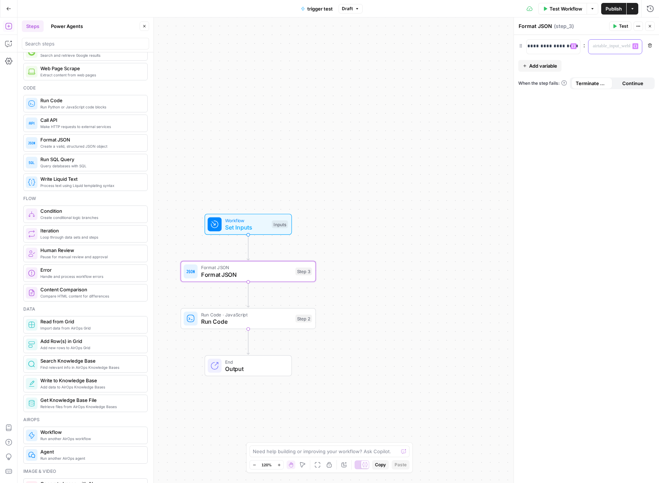
drag, startPoint x: 612, startPoint y: 52, endPoint x: 615, endPoint y: 56, distance: 5.0
click at [612, 52] on div at bounding box center [609, 47] width 42 height 14
click at [618, 61] on div "**********" at bounding box center [586, 259] width 145 height 448
click at [619, 24] on span "Test" at bounding box center [623, 26] width 9 height 7
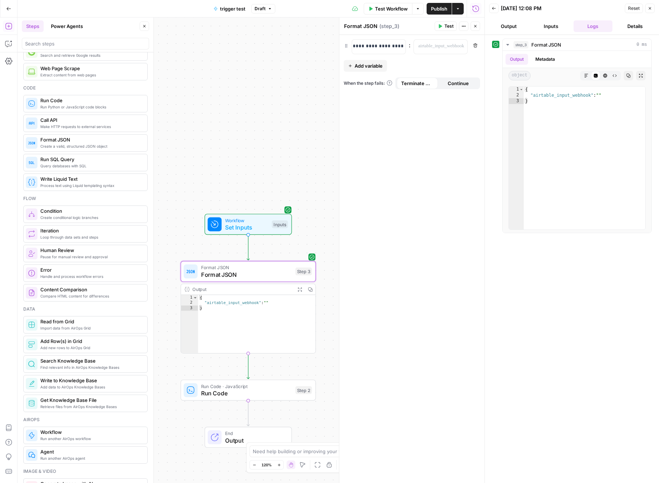
click at [379, 65] on span "Add variable" at bounding box center [368, 65] width 28 height 7
click at [391, 43] on p "**********" at bounding box center [378, 46] width 45 height 7
click at [556, 24] on button "Inputs" at bounding box center [550, 26] width 39 height 12
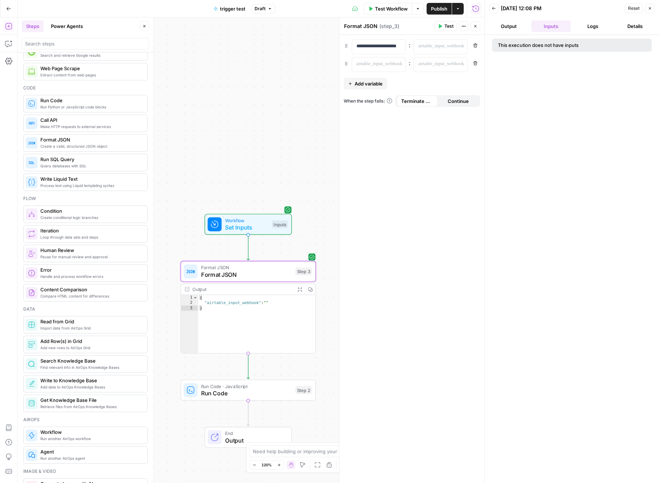
click at [588, 26] on button "Logs" at bounding box center [592, 26] width 39 height 12
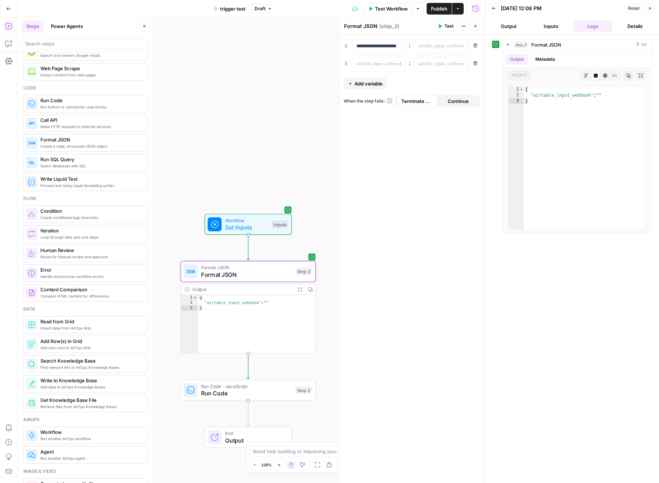
click at [511, 24] on button "Output" at bounding box center [508, 26] width 39 height 12
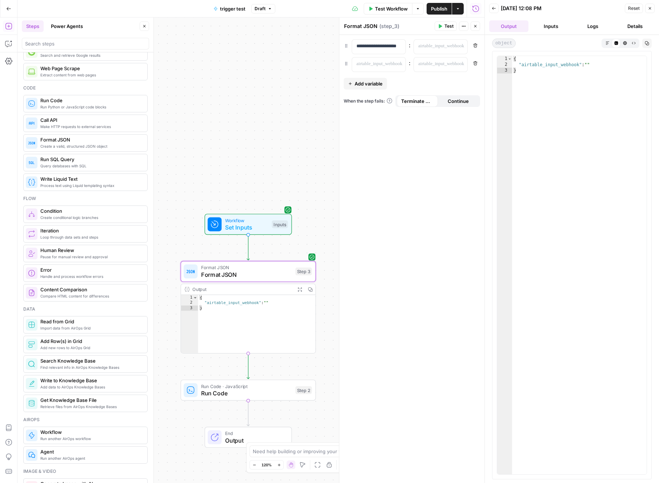
click at [549, 27] on button "Inputs" at bounding box center [550, 26] width 39 height 12
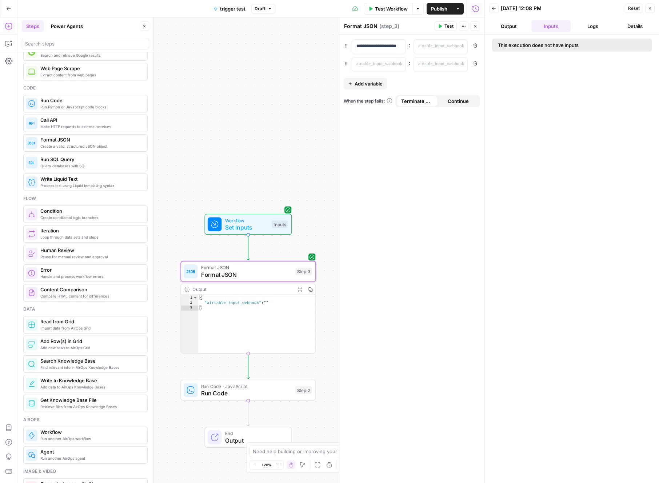
click at [602, 24] on button "Logs" at bounding box center [592, 26] width 39 height 12
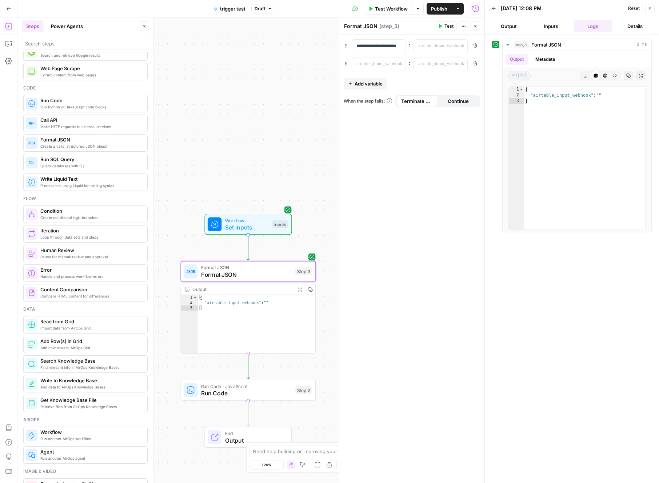
click at [635, 29] on button "Details" at bounding box center [634, 26] width 39 height 12
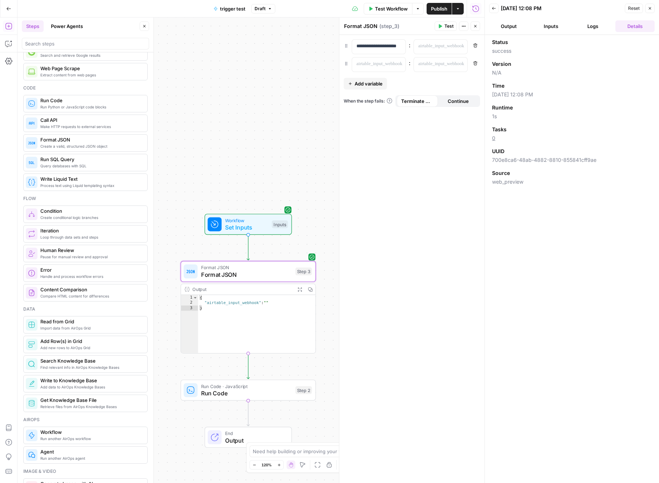
click at [597, 29] on button "Logs" at bounding box center [592, 26] width 39 height 12
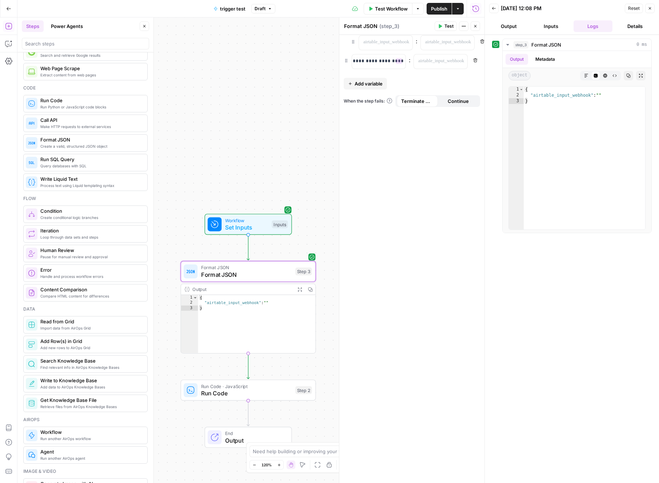
drag, startPoint x: 345, startPoint y: 63, endPoint x: 353, endPoint y: 41, distance: 23.5
drag, startPoint x: 344, startPoint y: 46, endPoint x: 348, endPoint y: 65, distance: 19.3
click at [367, 47] on p "**********" at bounding box center [378, 46] width 45 height 7
click at [367, 47] on p "**********" at bounding box center [372, 46] width 33 height 7
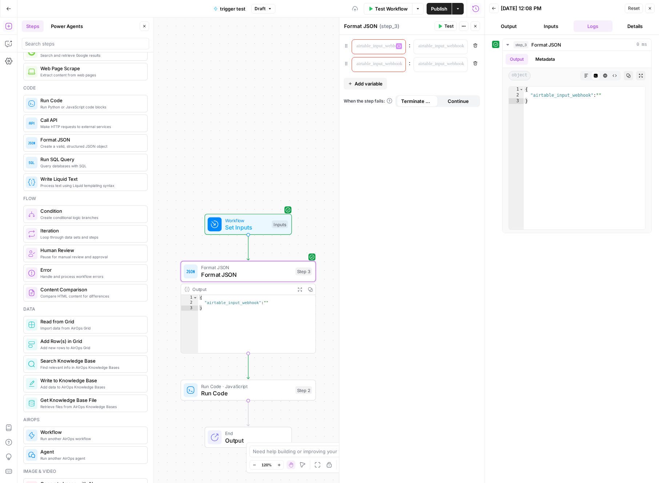
click at [418, 73] on div "“/” to reference Variables Menu : Remove “/” to reference Variables Menu : Remo…" at bounding box center [411, 259] width 145 height 448
click at [398, 47] on icon "button" at bounding box center [399, 46] width 4 height 4
click at [105, 73] on button "Select variable airtable_input_webhook" at bounding box center [140, 74] width 91 height 12
click at [461, 47] on icon "button" at bounding box center [461, 46] width 4 height 4
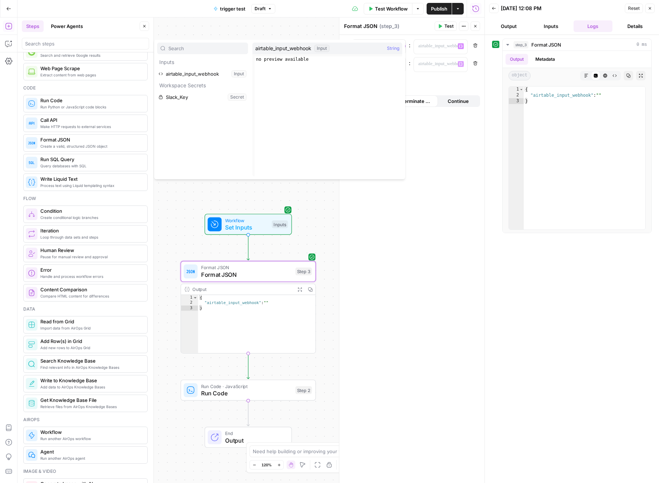
click at [455, 86] on div "**********" at bounding box center [411, 259] width 145 height 448
drag, startPoint x: 403, startPoint y: 63, endPoint x: 398, endPoint y: 66, distance: 5.7
click at [403, 64] on div "“/” to reference Variables Menu" at bounding box center [378, 64] width 53 height 14
click at [398, 66] on button "Variables Menu" at bounding box center [399, 64] width 6 height 6
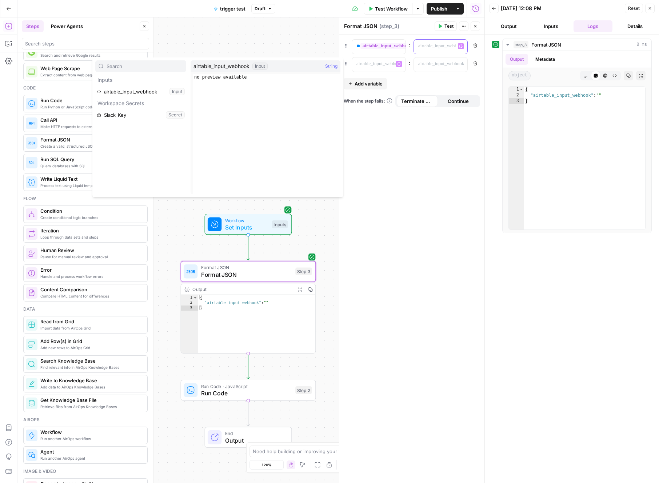
click at [423, 46] on p at bounding box center [434, 46] width 33 height 7
click at [460, 46] on icon "button" at bounding box center [461, 46] width 4 height 4
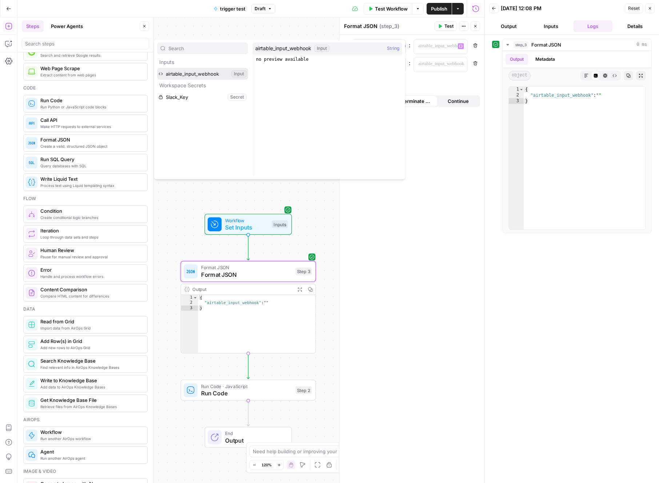
click at [218, 71] on button "Select variable airtable_input_webhook" at bounding box center [202, 74] width 91 height 12
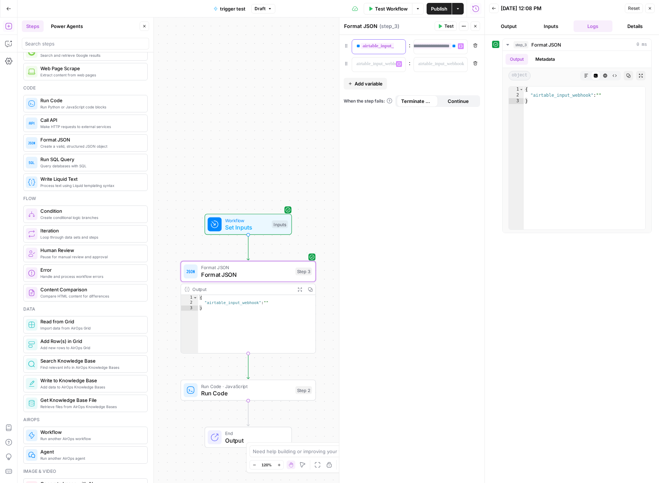
scroll to position [0, 76]
click at [357, 48] on span "**" at bounding box center [358, 46] width 4 height 5
click at [474, 64] on icon "button" at bounding box center [475, 63] width 4 height 4
click at [449, 27] on span "Test" at bounding box center [448, 26] width 9 height 7
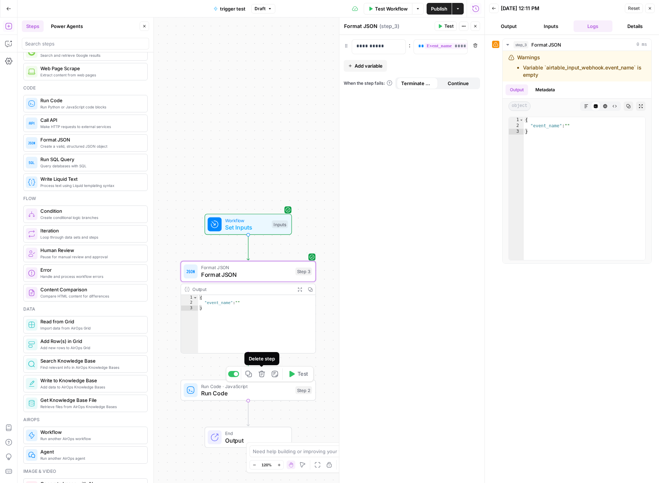
click at [262, 393] on span "Run Code" at bounding box center [246, 393] width 91 height 9
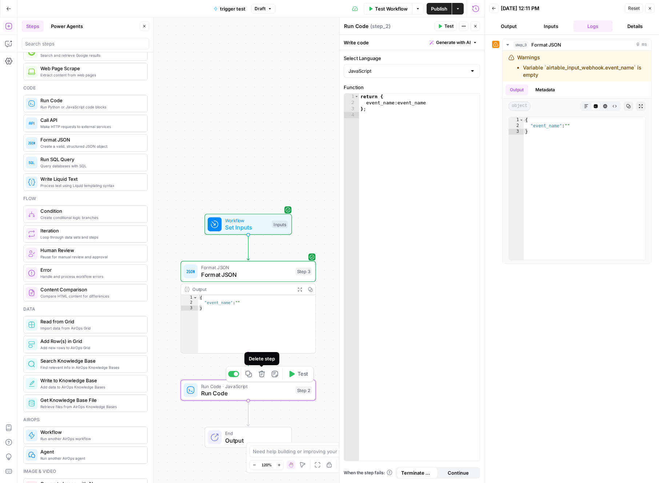
click at [263, 373] on icon "button" at bounding box center [261, 374] width 6 height 6
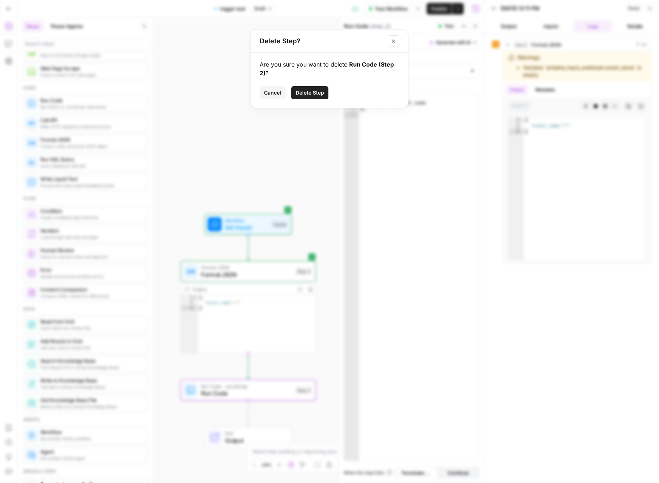
click at [319, 86] on div "Are you sure you want to delete Run Code (Step 2) ? Cancel Delete Step" at bounding box center [329, 80] width 157 height 55
click at [319, 89] on span "Delete Step" at bounding box center [309, 92] width 28 height 7
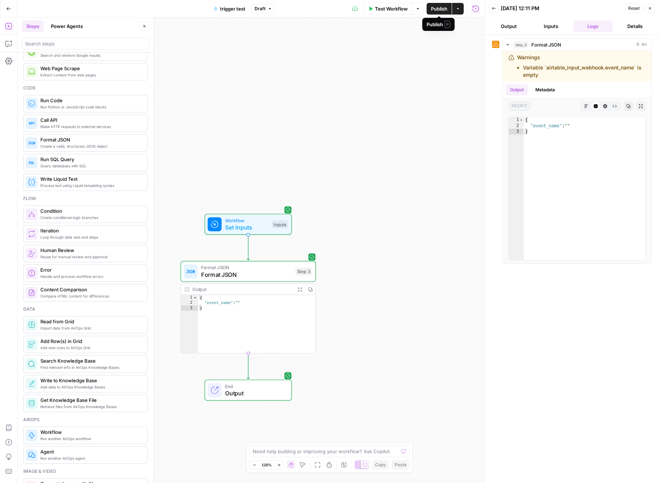
click at [442, 10] on span "Publish" at bounding box center [439, 8] width 16 height 7
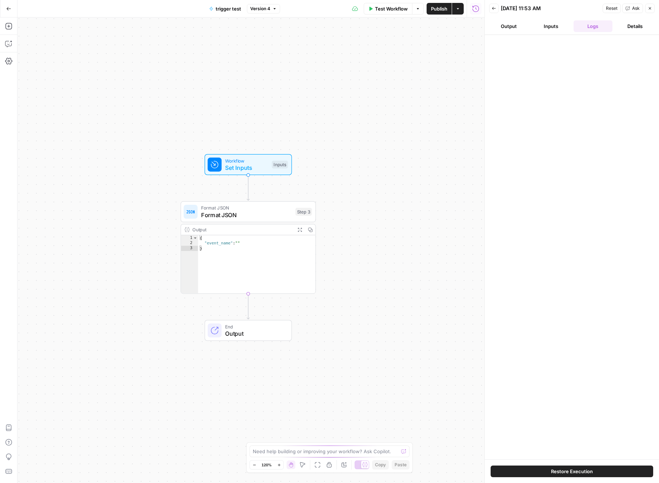
click at [495, 9] on icon "button" at bounding box center [493, 8] width 4 height 4
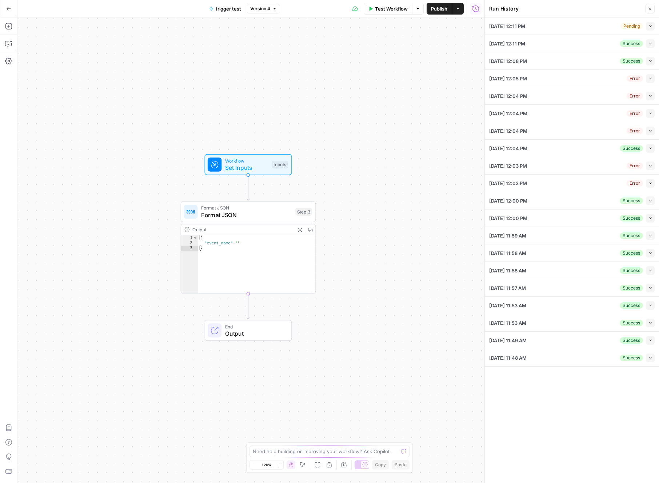
click at [647, 28] on button "Collapse" at bounding box center [649, 26] width 9 height 9
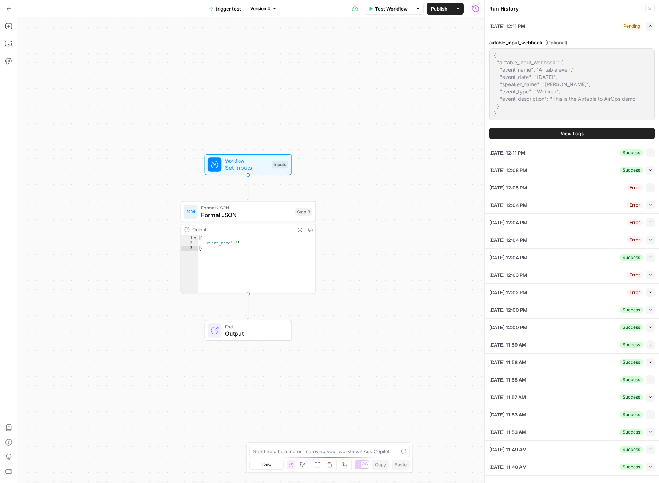
click at [548, 133] on button "View Logs" at bounding box center [571, 134] width 165 height 12
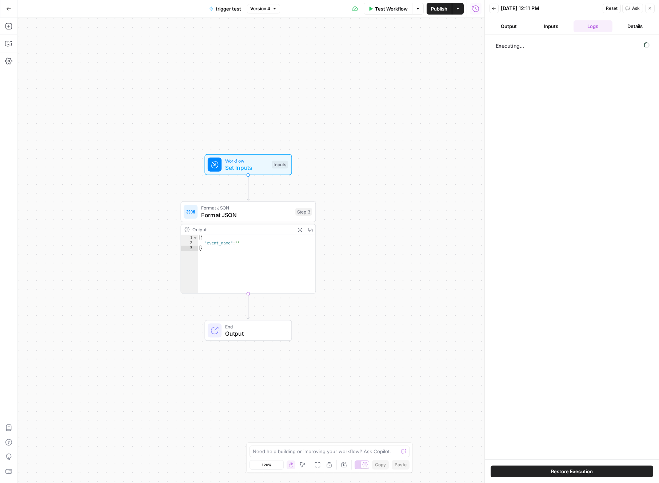
click at [550, 27] on button "Inputs" at bounding box center [550, 26] width 39 height 12
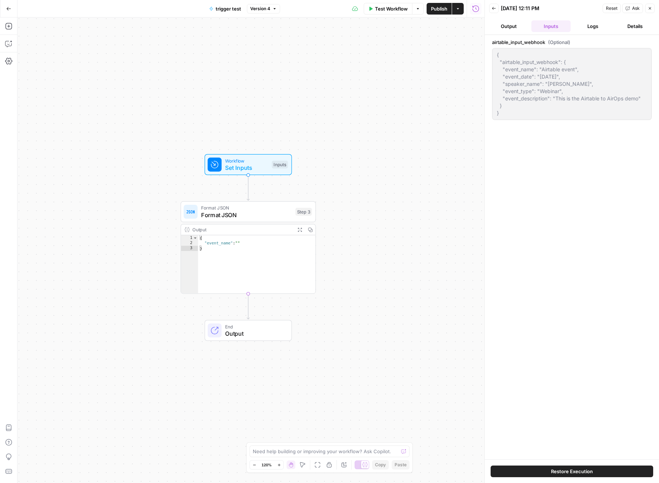
click at [595, 27] on button "Logs" at bounding box center [592, 26] width 39 height 12
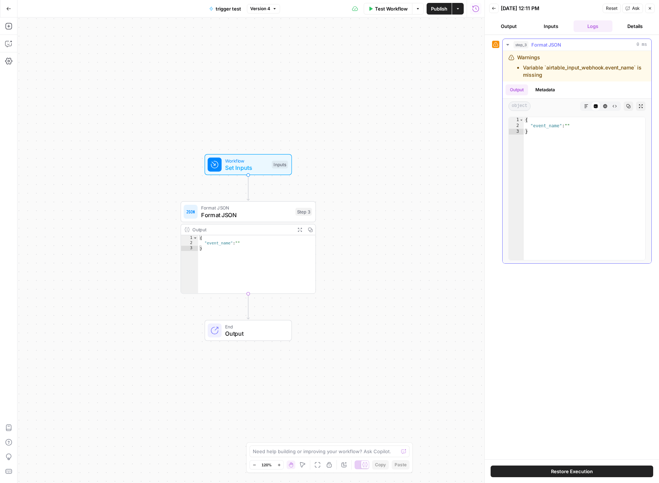
click at [546, 88] on button "Metadata" at bounding box center [545, 89] width 28 height 11
click at [517, 89] on button "Output" at bounding box center [516, 89] width 23 height 11
click at [246, 166] on span "Set Inputs" at bounding box center [246, 167] width 43 height 9
click at [245, 168] on span "Set Inputs" at bounding box center [246, 167] width 43 height 9
click at [546, 24] on button "Inputs" at bounding box center [550, 26] width 39 height 12
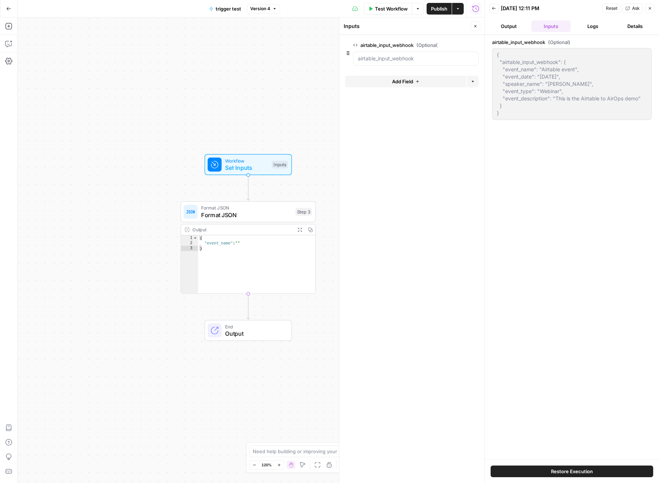
click at [511, 25] on button "Output" at bounding box center [508, 26] width 39 height 12
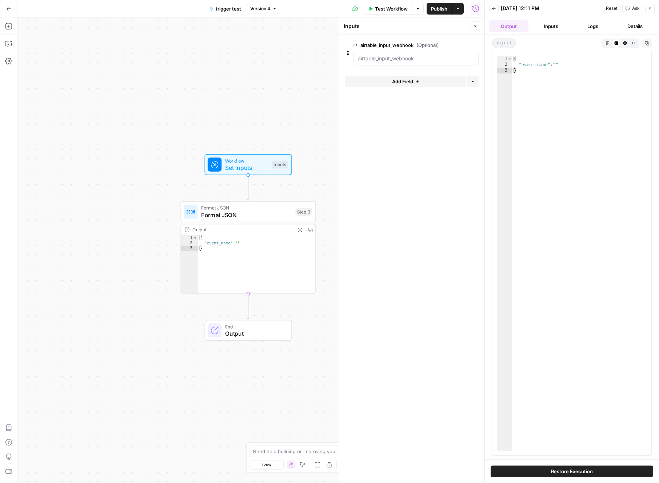
click at [545, 23] on button "Inputs" at bounding box center [550, 26] width 39 height 12
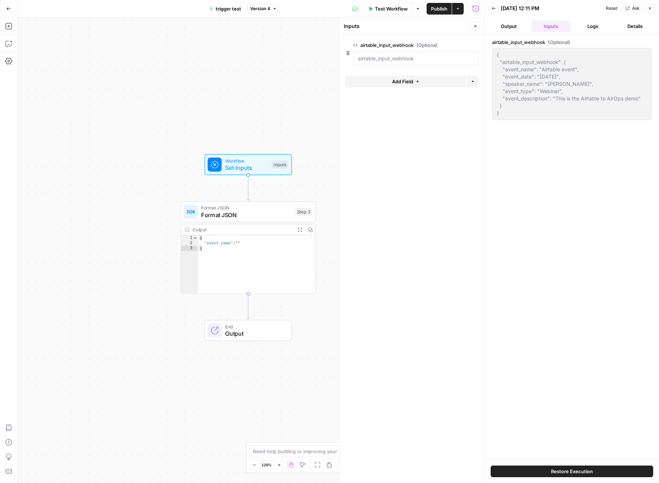
click at [511, 23] on button "Output" at bounding box center [508, 26] width 39 height 12
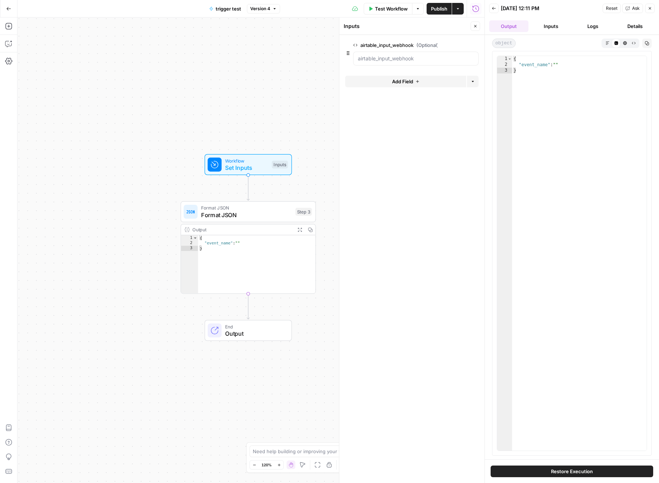
click at [551, 20] on button "Inputs" at bounding box center [550, 26] width 39 height 12
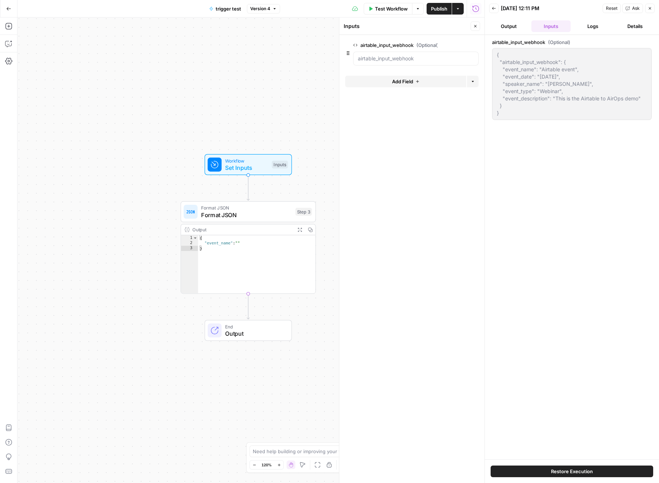
click at [233, 206] on span "Format JSON" at bounding box center [246, 207] width 91 height 7
click at [475, 24] on icon "button" at bounding box center [475, 26] width 4 height 4
click at [648, 8] on icon "button" at bounding box center [649, 8] width 4 height 4
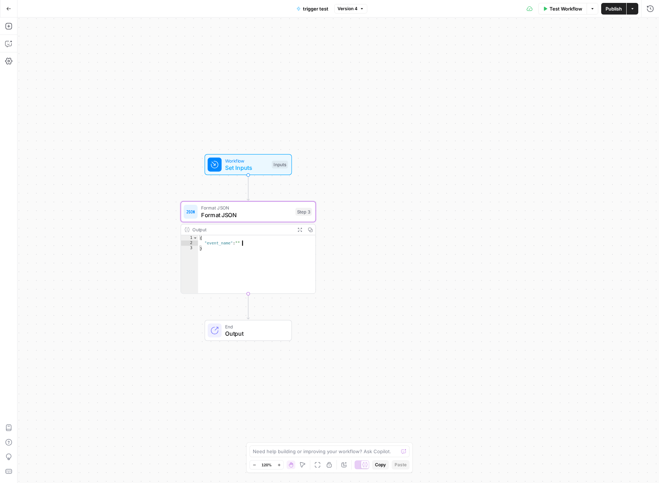
type textarea "**********"
click at [264, 240] on div "{ "event_name" : "" }" at bounding box center [256, 269] width 117 height 68
click at [274, 243] on div "{ "event_name" : "" }" at bounding box center [256, 269] width 117 height 68
click at [200, 227] on div "Output" at bounding box center [242, 229] width 100 height 7
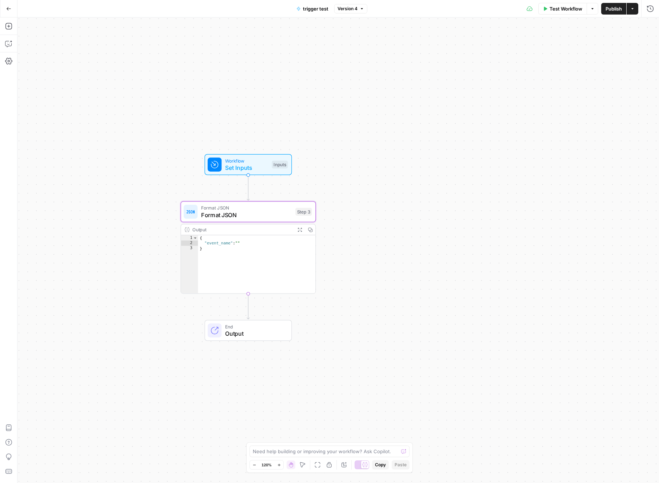
click at [225, 211] on span "Format JSON" at bounding box center [246, 214] width 91 height 9
click at [7, 57] on icon "button" at bounding box center [8, 60] width 7 height 7
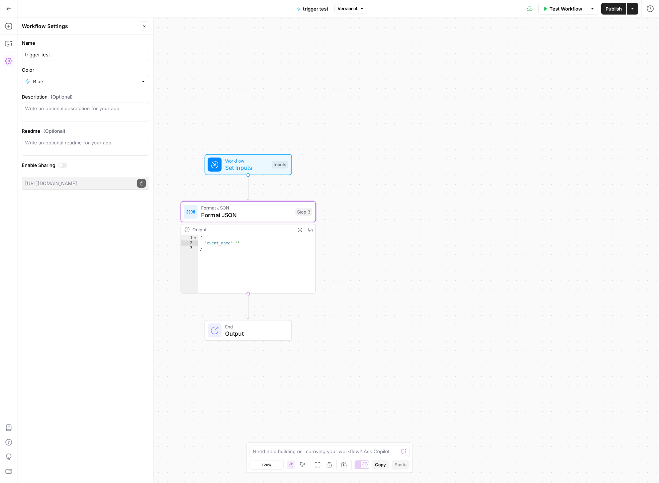
click at [7, 57] on icon "button" at bounding box center [8, 60] width 7 height 7
click at [246, 169] on span "Set Inputs" at bounding box center [246, 167] width 43 height 9
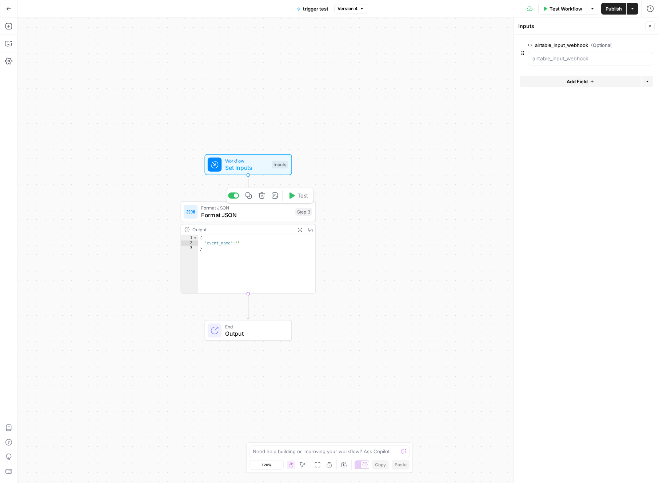
click at [243, 217] on span "Format JSON" at bounding box center [246, 214] width 91 height 9
click at [605, 52] on div "**********" at bounding box center [609, 47] width 42 height 14
click at [624, 47] on span "**********" at bounding box center [653, 46] width 120 height 6
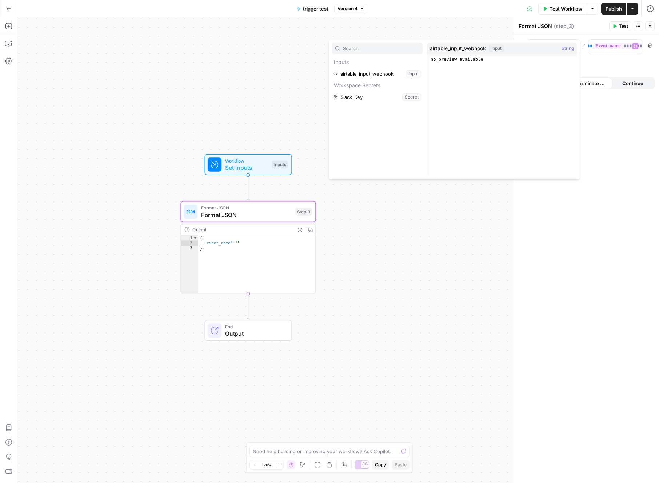
type input "airtable_input_webhook.airtable_input_webhook.event_name"
click at [476, 48] on span "airtable_input_webhook" at bounding box center [458, 48] width 56 height 7
click at [383, 76] on button "Select variable airtable_input_webhook" at bounding box center [376, 74] width 91 height 12
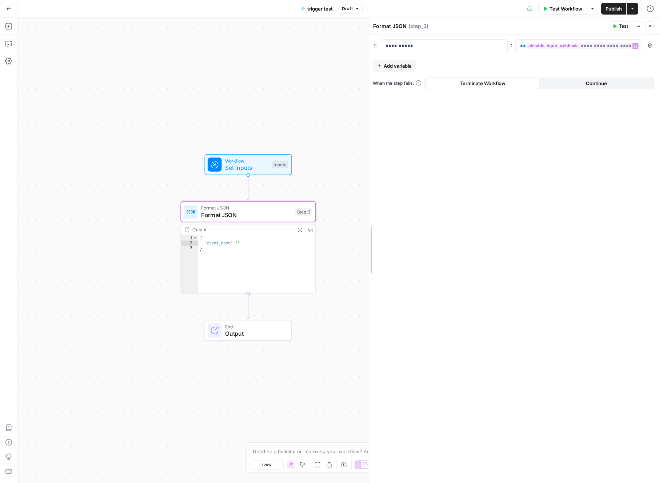
drag, startPoint x: 514, startPoint y: 52, endPoint x: 313, endPoint y: 74, distance: 202.2
click at [295, 75] on body "**********" at bounding box center [329, 241] width 659 height 483
click at [616, 47] on span "**********" at bounding box center [583, 46] width 115 height 6
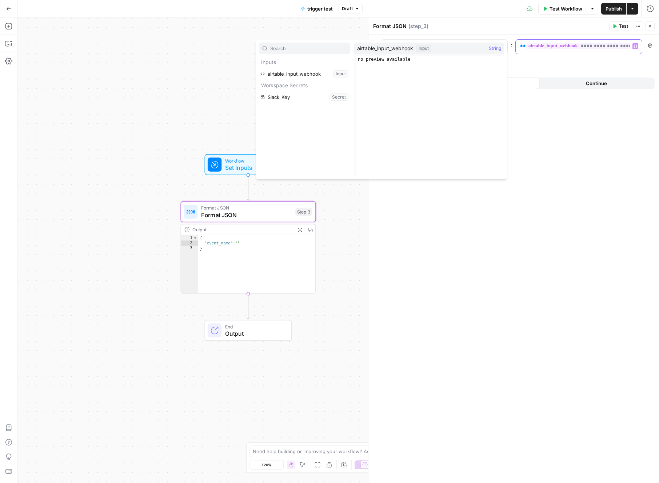
click at [625, 51] on div "**********" at bounding box center [578, 47] width 126 height 14
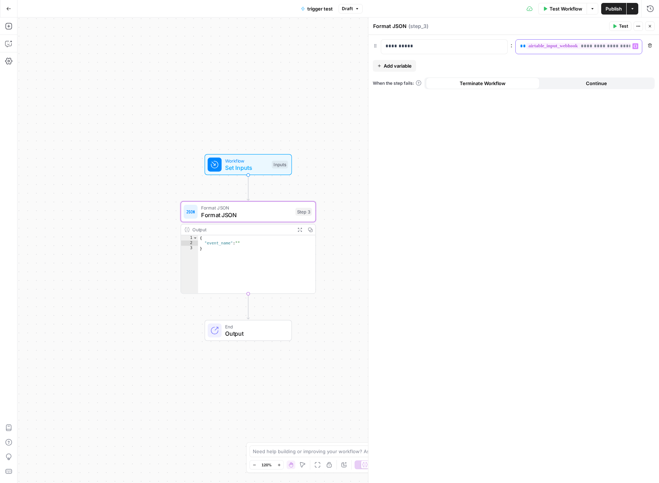
click at [626, 51] on div "**********" at bounding box center [572, 47] width 114 height 14
click at [615, 46] on span "**********" at bounding box center [583, 46] width 115 height 6
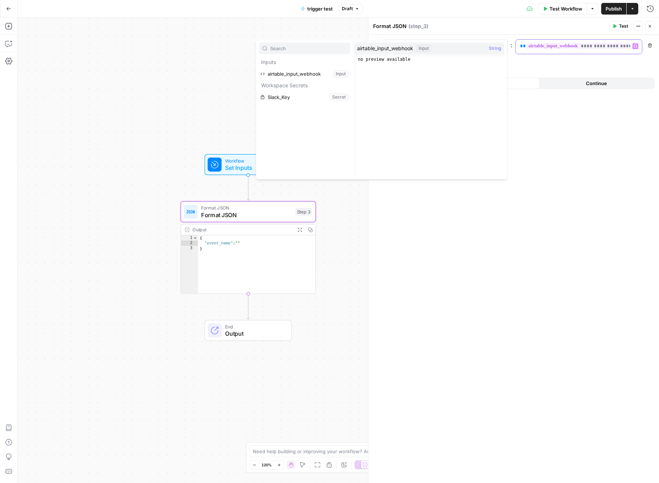
click at [601, 43] on span "**********" at bounding box center [583, 46] width 115 height 6
click at [636, 46] on span "Variables Menu" at bounding box center [636, 46] width 0 height 0
click at [527, 57] on div "**********" at bounding box center [513, 259] width 290 height 448
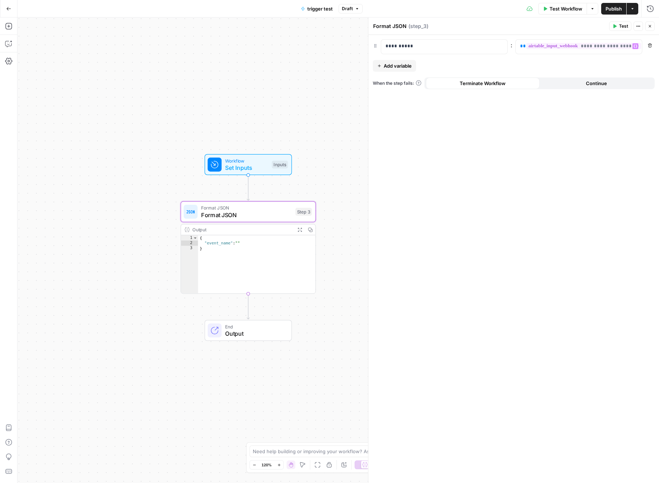
click at [391, 65] on span "Add variable" at bounding box center [397, 65] width 28 height 7
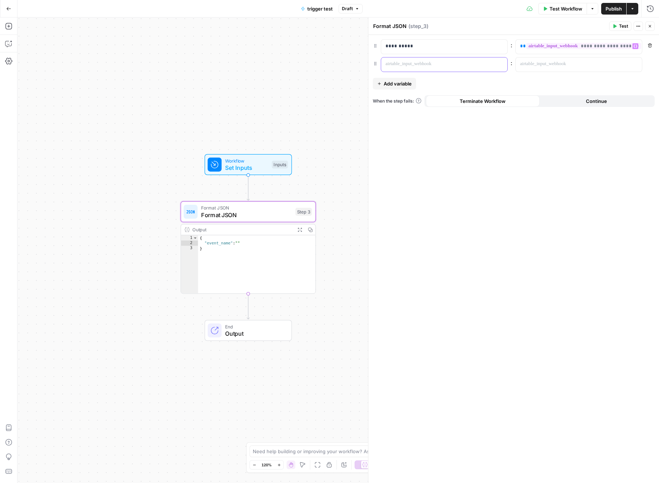
click at [418, 65] on p at bounding box center [438, 63] width 106 height 7
click at [581, 67] on p at bounding box center [573, 63] width 106 height 7
click at [585, 77] on div "**********" at bounding box center [513, 259] width 290 height 448
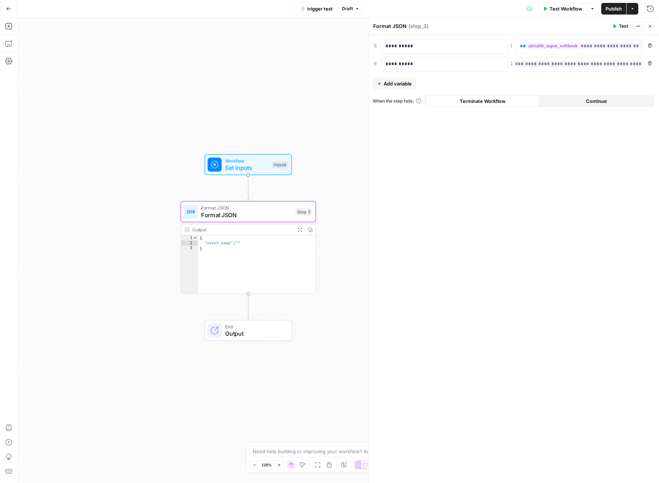
click at [622, 27] on span "Test" at bounding box center [623, 26] width 9 height 7
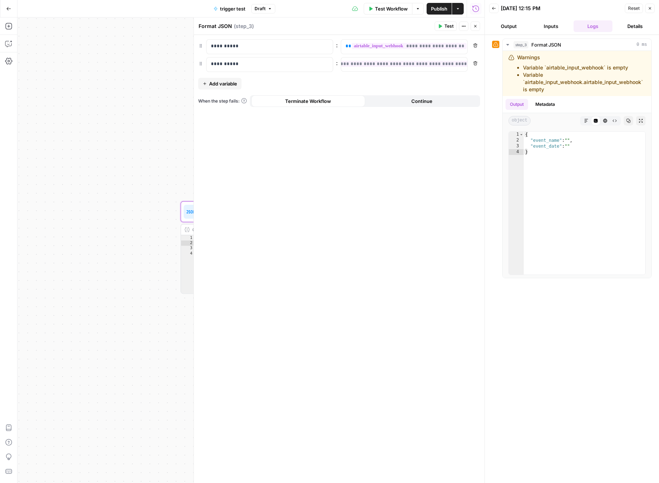
click at [437, 9] on span "Publish" at bounding box center [439, 8] width 16 height 7
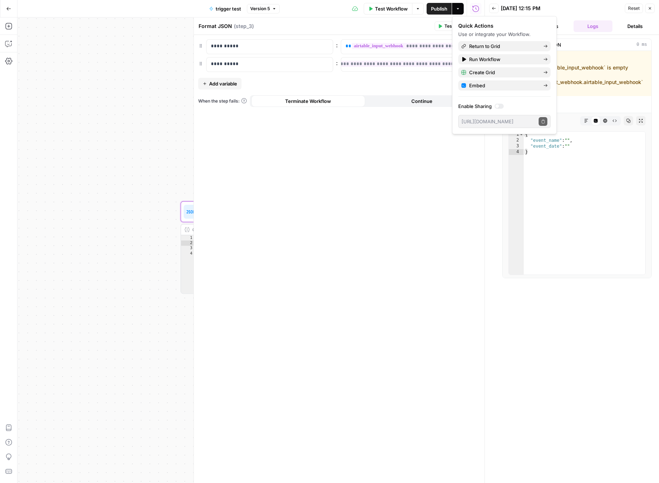
click at [587, 14] on header "Back 09/19/25 at 12:15 PM Reset Close Output Inputs Logs Details" at bounding box center [571, 17] width 174 height 35
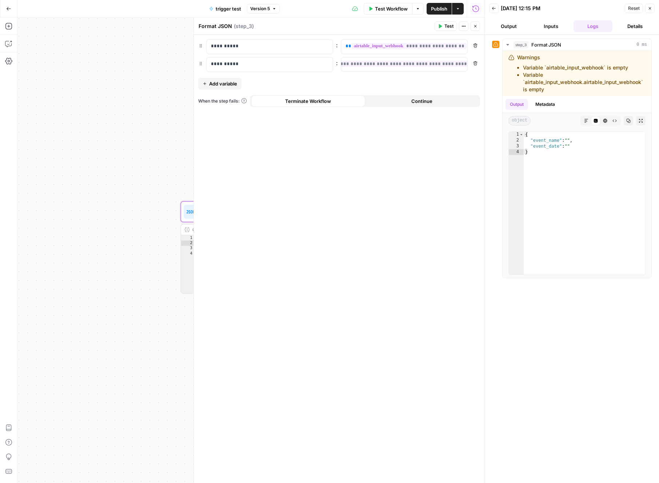
click at [478, 11] on icon "button" at bounding box center [475, 8] width 7 height 7
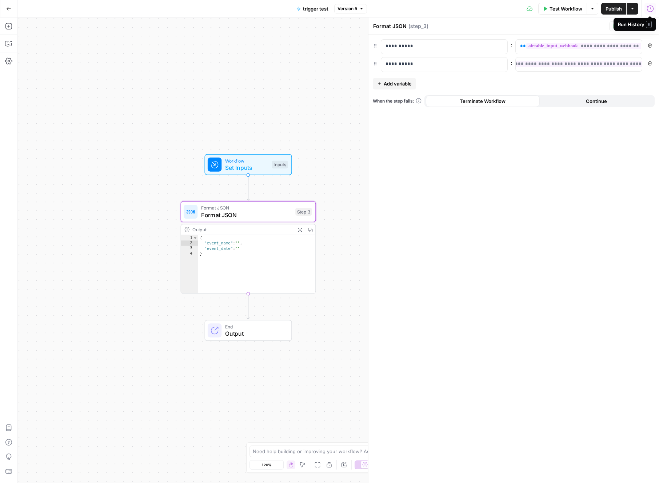
click at [646, 7] on button "Run History" at bounding box center [650, 9] width 12 height 12
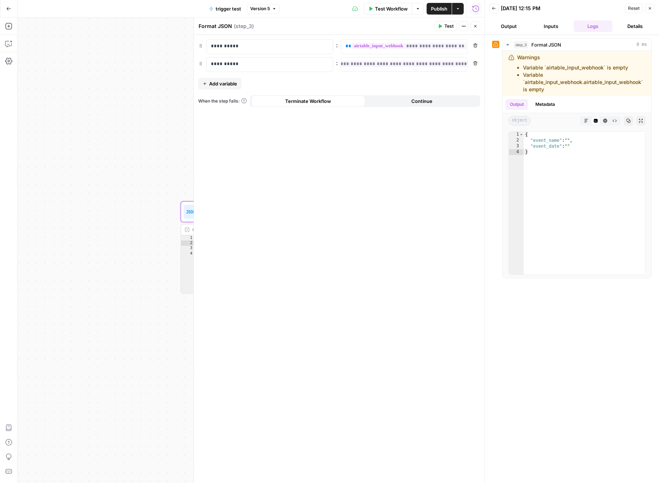
click at [651, 8] on icon "button" at bounding box center [649, 8] width 4 height 4
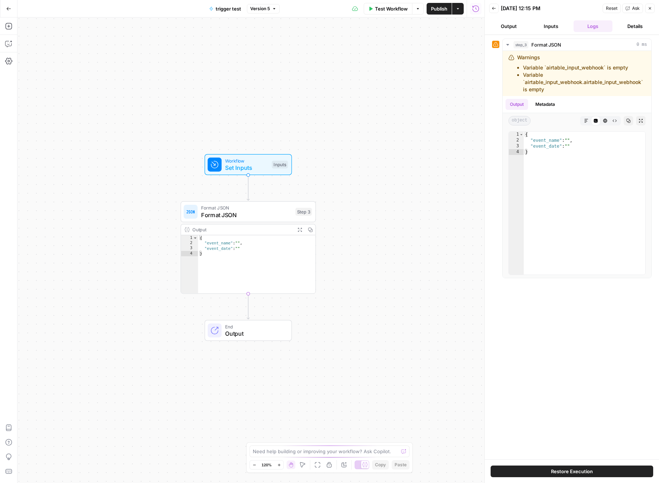
click at [474, 10] on icon "button" at bounding box center [475, 8] width 7 height 7
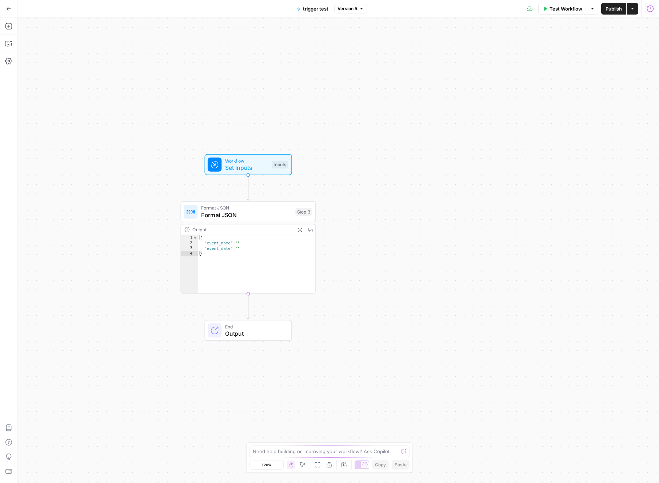
click at [648, 9] on icon "button" at bounding box center [649, 8] width 7 height 7
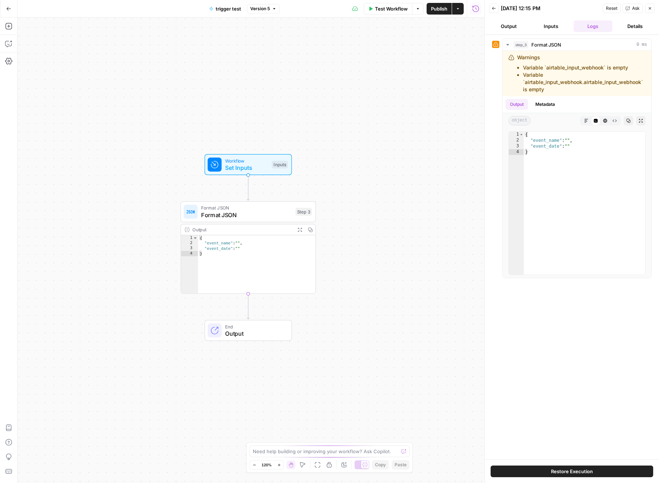
click at [491, 11] on button "Back" at bounding box center [493, 8] width 9 height 9
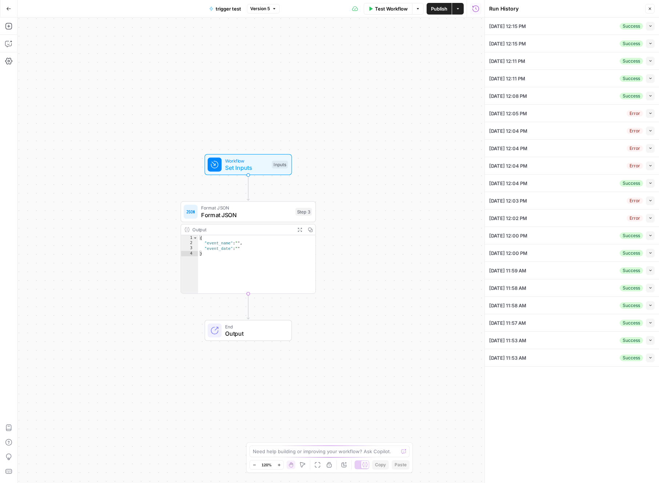
click at [648, 27] on icon "button" at bounding box center [650, 26] width 4 height 4
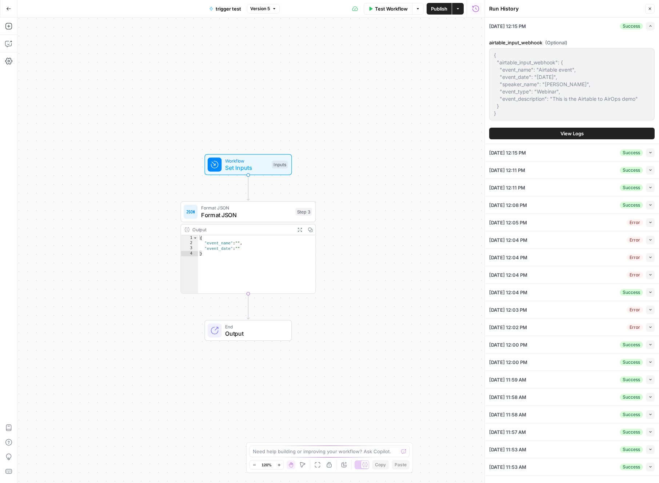
click at [586, 130] on button "View Logs" at bounding box center [571, 134] width 165 height 12
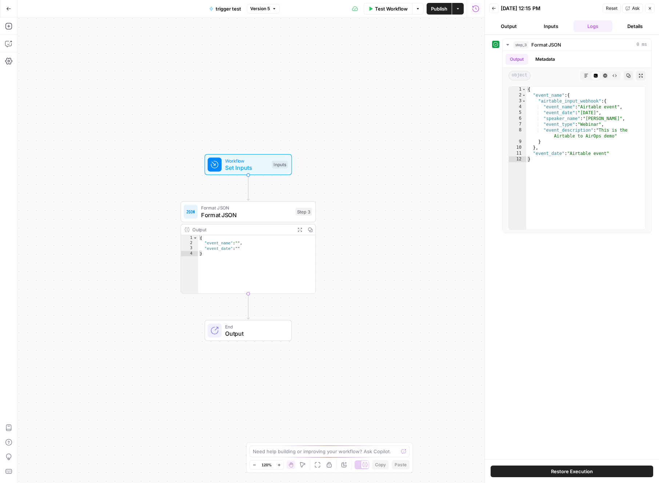
click at [556, 28] on button "Inputs" at bounding box center [550, 26] width 39 height 12
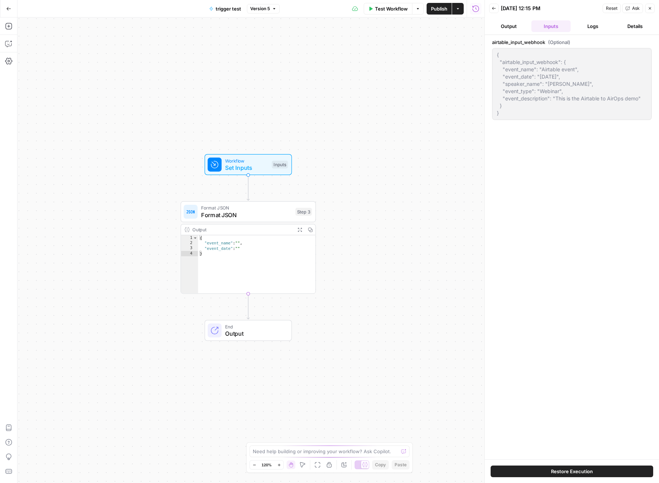
click at [513, 27] on button "Output" at bounding box center [508, 26] width 39 height 12
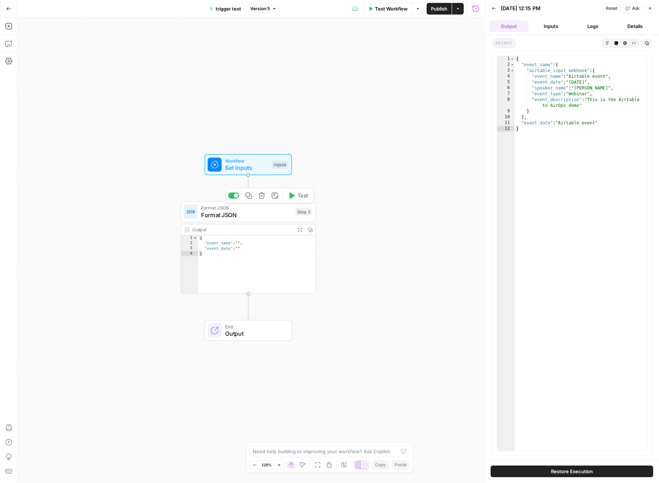
click at [278, 218] on span "Format JSON" at bounding box center [246, 214] width 91 height 9
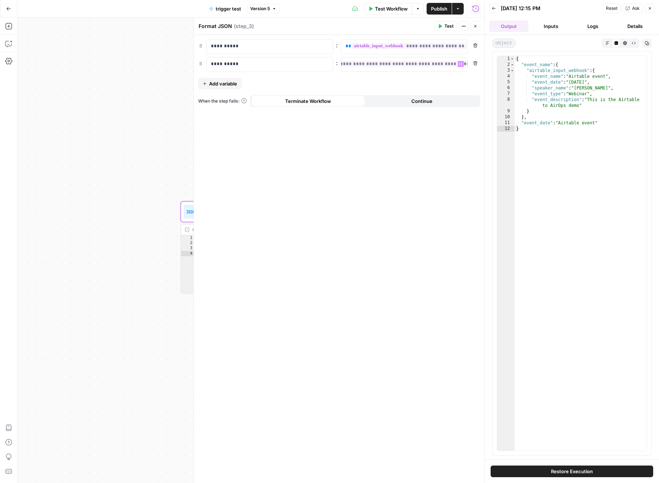
scroll to position [0, 57]
click at [454, 65] on span "**********" at bounding box center [383, 64] width 179 height 6
click at [453, 64] on span "**********" at bounding box center [383, 64] width 179 height 6
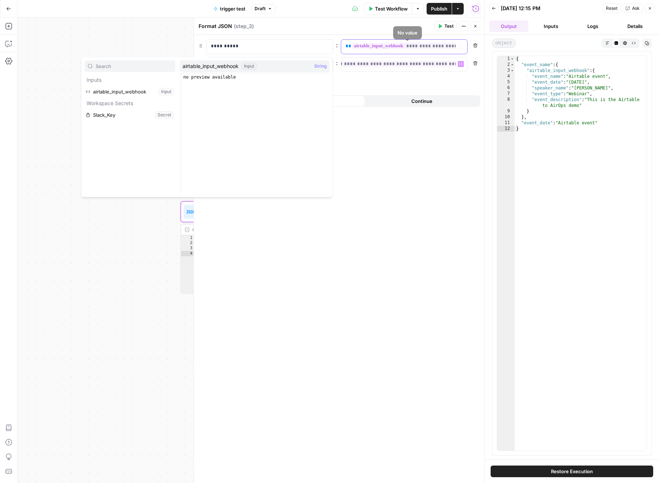
click at [378, 50] on div "**********" at bounding box center [398, 47] width 114 height 14
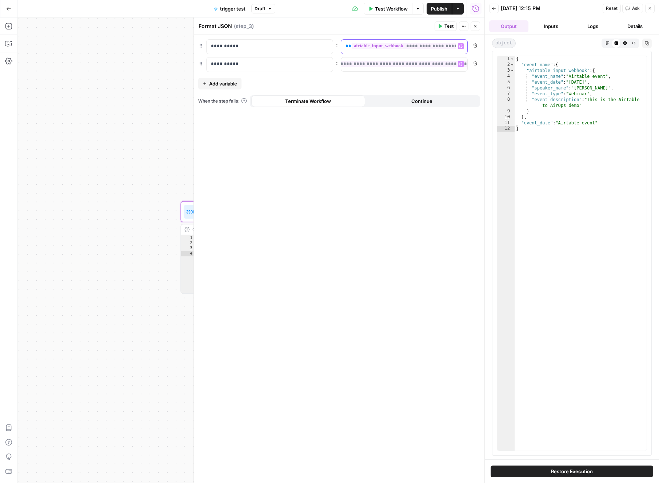
click at [345, 46] on span "**" at bounding box center [348, 46] width 6 height 5
paste div
click at [233, 81] on span "Add variable" at bounding box center [223, 83] width 28 height 7
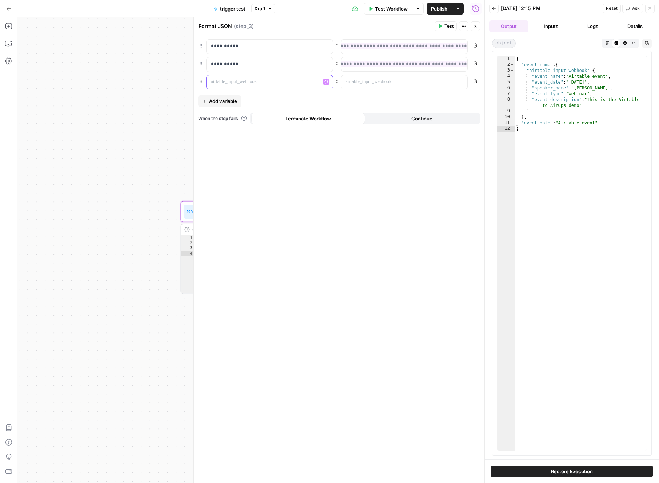
click at [263, 83] on p at bounding box center [264, 81] width 106 height 7
click at [424, 84] on p at bounding box center [398, 81] width 106 height 7
click at [440, 83] on span "**********" at bounding box center [439, 81] width 177 height 6
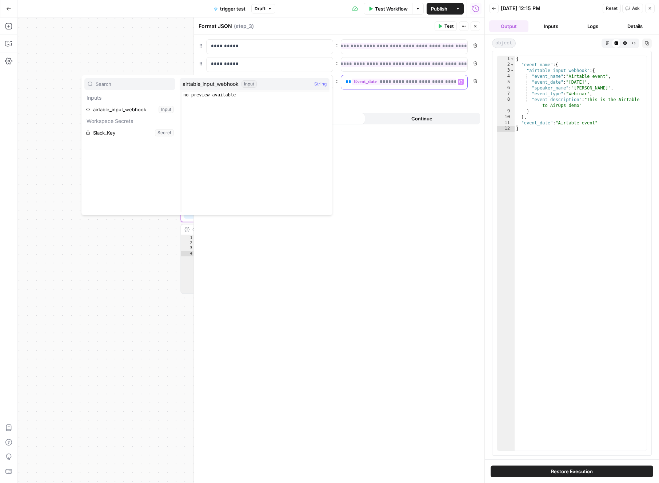
drag, startPoint x: 451, startPoint y: 78, endPoint x: 455, endPoint y: 81, distance: 4.9
click at [451, 79] on span "**********" at bounding box center [439, 81] width 177 height 6
click at [462, 82] on icon "button" at bounding box center [461, 82] width 4 height 4
click at [443, 100] on div "**********" at bounding box center [339, 259] width 290 height 448
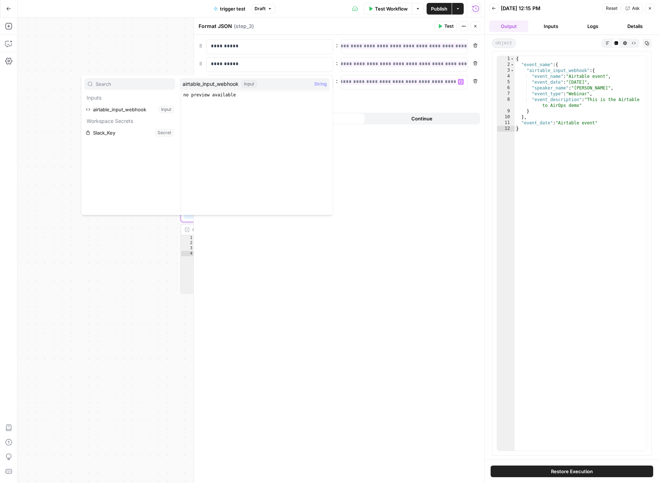
scroll to position [0, 83]
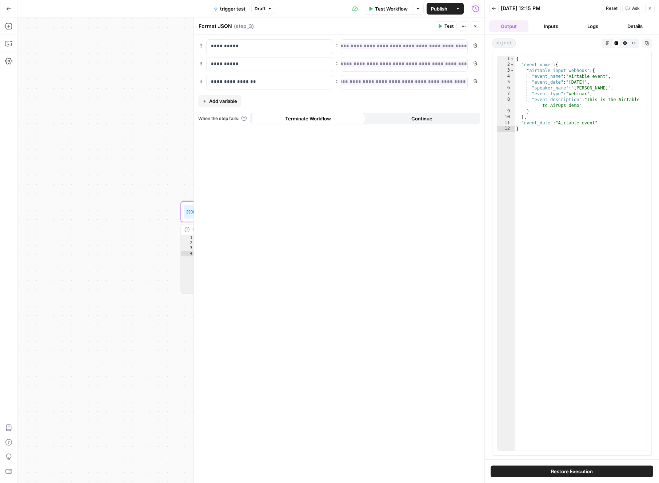
click at [222, 102] on span "Add variable" at bounding box center [223, 100] width 28 height 7
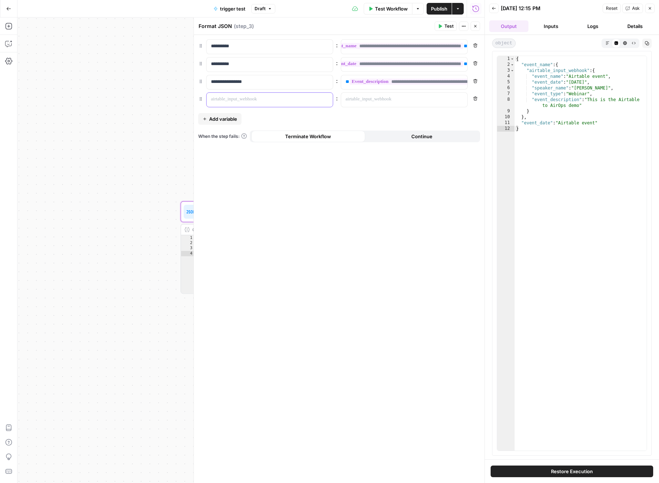
click at [244, 100] on p at bounding box center [264, 99] width 106 height 7
click at [386, 104] on div at bounding box center [398, 100] width 114 height 14
click at [316, 115] on div "**********" at bounding box center [339, 259] width 290 height 448
click at [228, 119] on span "Add variable" at bounding box center [223, 118] width 28 height 7
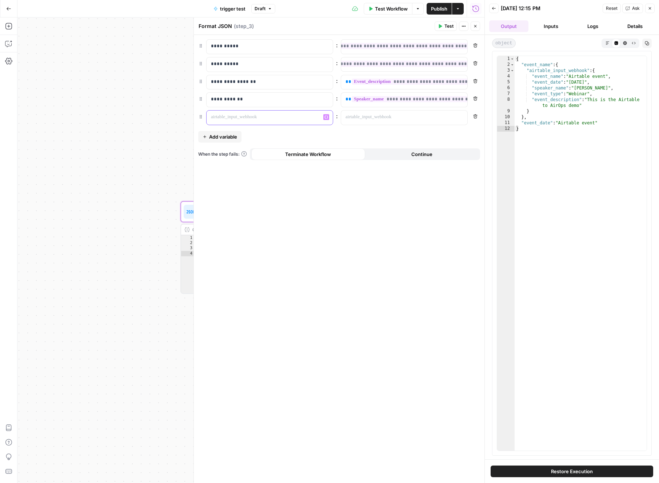
click at [250, 118] on p at bounding box center [264, 116] width 106 height 7
click at [417, 114] on p at bounding box center [398, 116] width 106 height 7
click at [437, 115] on span "**********" at bounding box center [439, 117] width 177 height 6
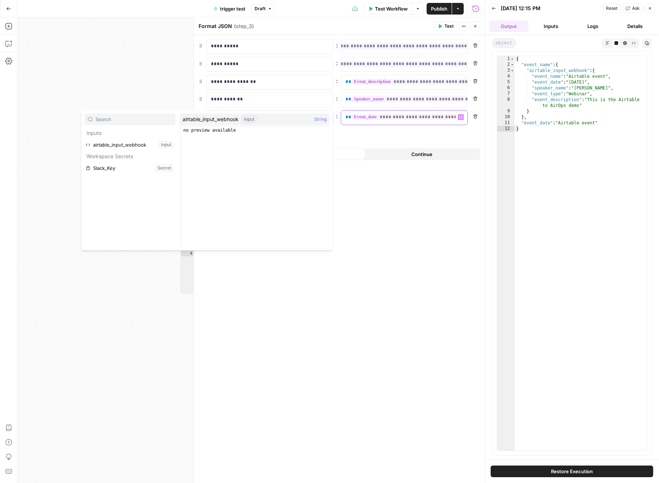
click at [440, 120] on span "**********" at bounding box center [439, 117] width 177 height 6
click at [442, 132] on div "**********" at bounding box center [339, 259] width 290 height 448
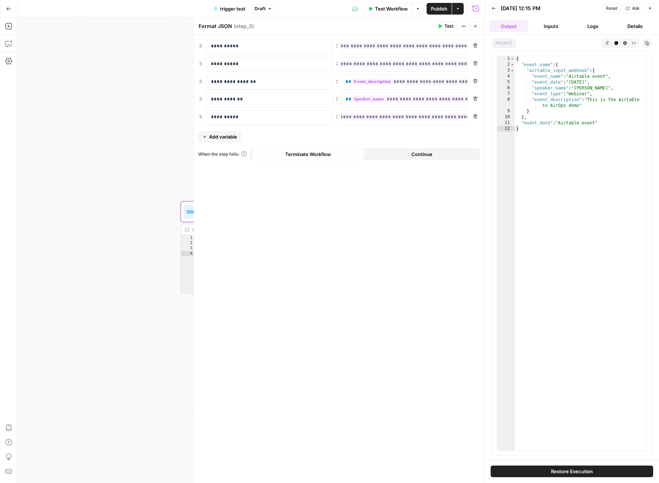
click at [443, 23] on div "Publish P" at bounding box center [438, 24] width 22 height 7
click at [411, 29] on div "Format JSON Format JSON ( step_3 )" at bounding box center [315, 26] width 234 height 8
click at [448, 27] on span "Test" at bounding box center [448, 26] width 9 height 7
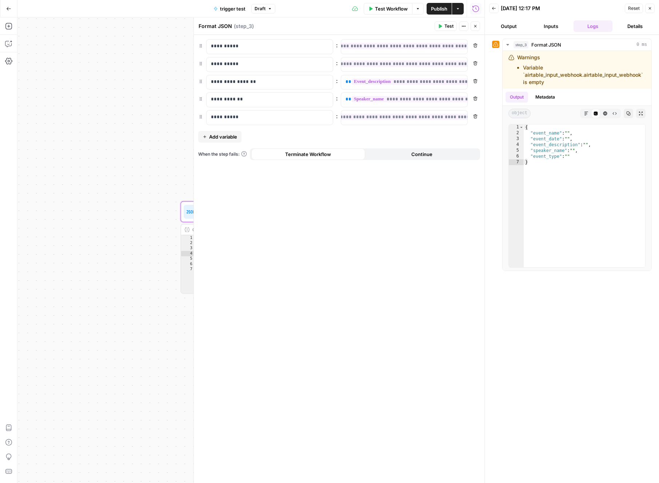
click at [444, 11] on span "Publish" at bounding box center [439, 8] width 16 height 7
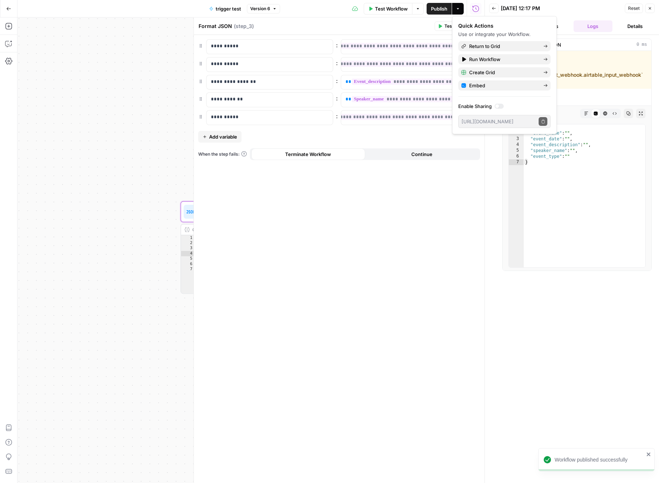
click at [432, 217] on div "**********" at bounding box center [339, 259] width 290 height 448
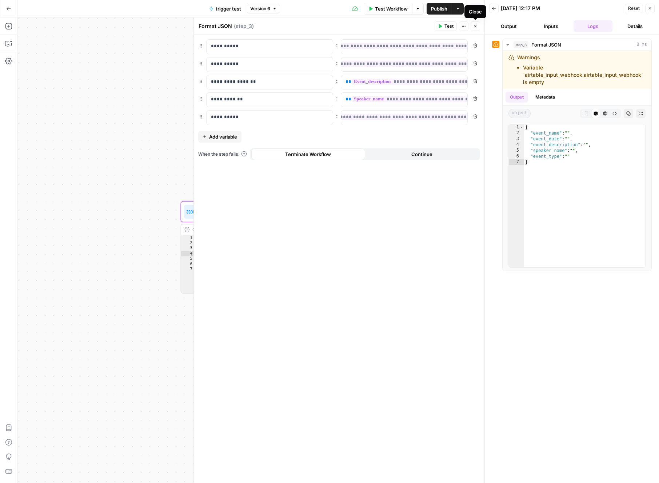
click at [475, 29] on button "Close" at bounding box center [474, 25] width 9 height 9
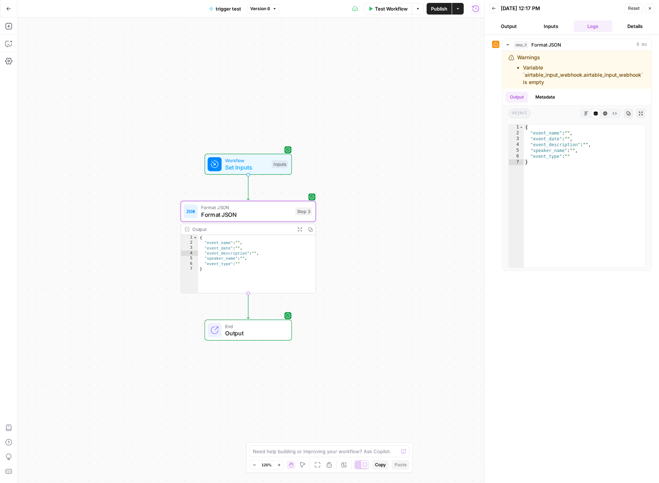
click at [402, 272] on div "Workflow Set Inputs Inputs Format JSON Format JSON Step 3 Output Expand Output …" at bounding box center [250, 249] width 467 height 465
click at [7, 26] on icon "button" at bounding box center [8, 26] width 7 height 7
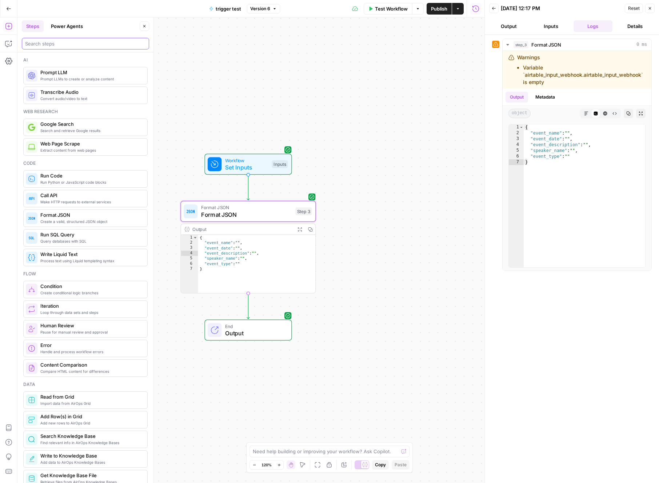
click at [95, 45] on input "search" at bounding box center [85, 43] width 121 height 7
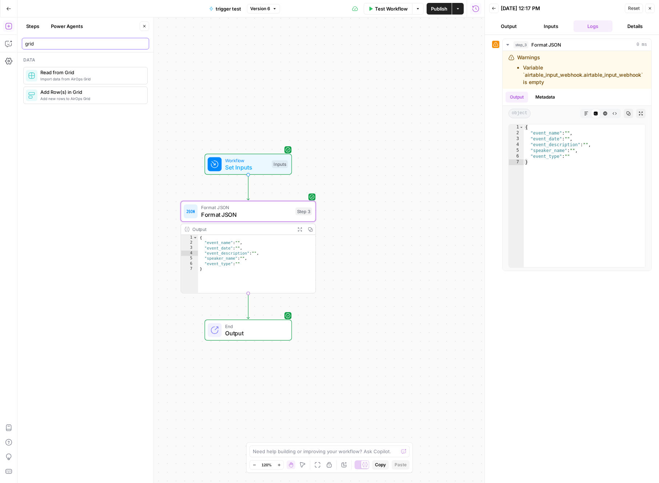
type input "grid"
click at [70, 98] on span "Add new rows to AirOps Grid" at bounding box center [90, 99] width 101 height 6
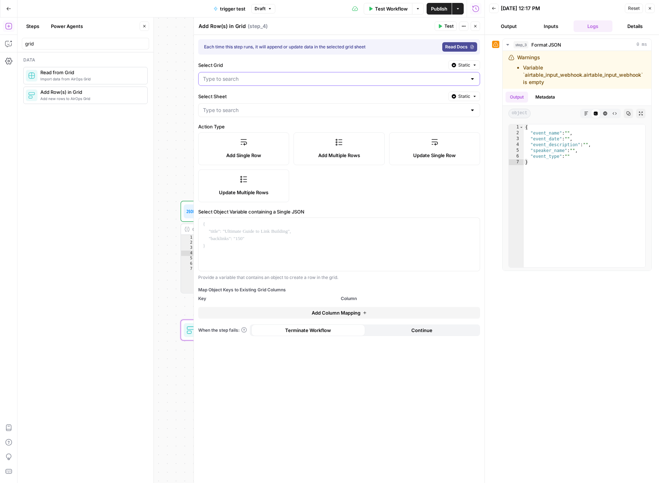
click at [290, 80] on input "Select Grid" at bounding box center [334, 78] width 263 height 7
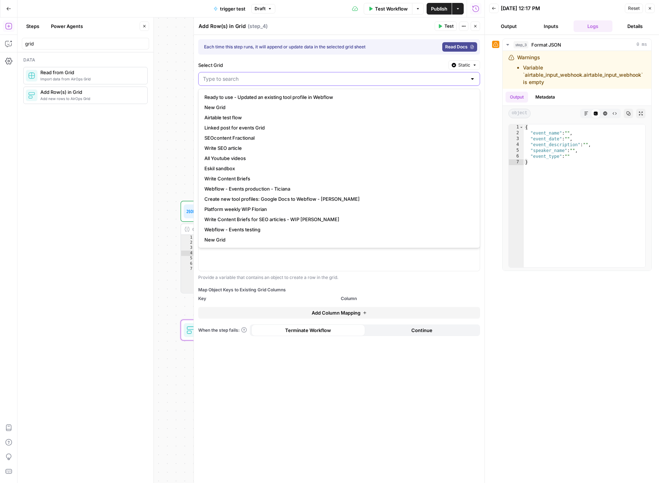
type input "y"
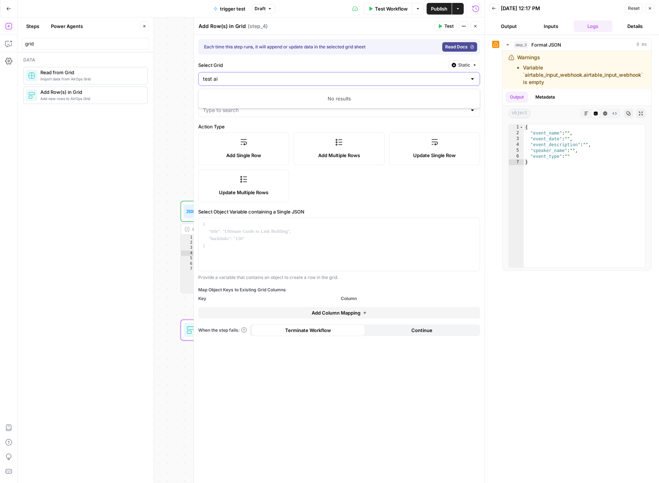
type input "test air"
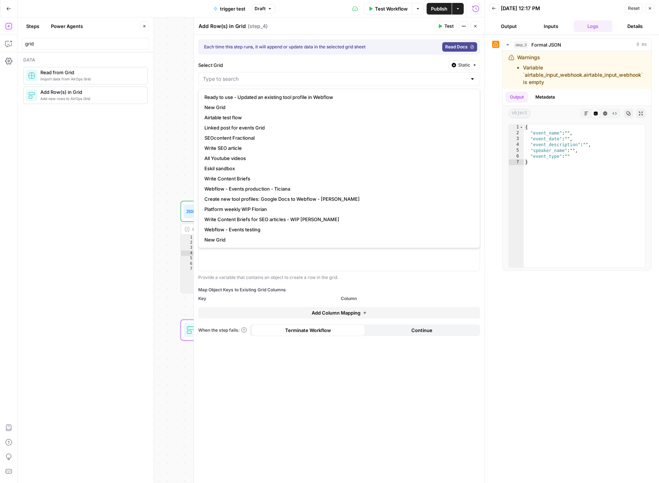
click at [401, 64] on label "Select Grid" at bounding box center [321, 64] width 247 height 7
click at [401, 75] on input "Select Grid" at bounding box center [334, 78] width 263 height 7
click at [401, 64] on label "Select Grid" at bounding box center [321, 64] width 247 height 7
click at [401, 75] on input "Select Grid" at bounding box center [334, 78] width 263 height 7
click at [401, 64] on label "Select Grid" at bounding box center [321, 64] width 247 height 7
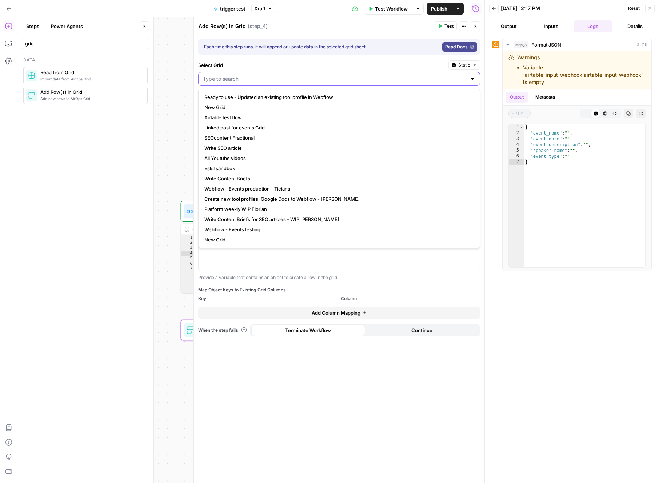
click at [401, 75] on input "Select Grid" at bounding box center [334, 78] width 263 height 7
click at [243, 105] on span "New Grid" at bounding box center [337, 107] width 266 height 7
type input "New Grid"
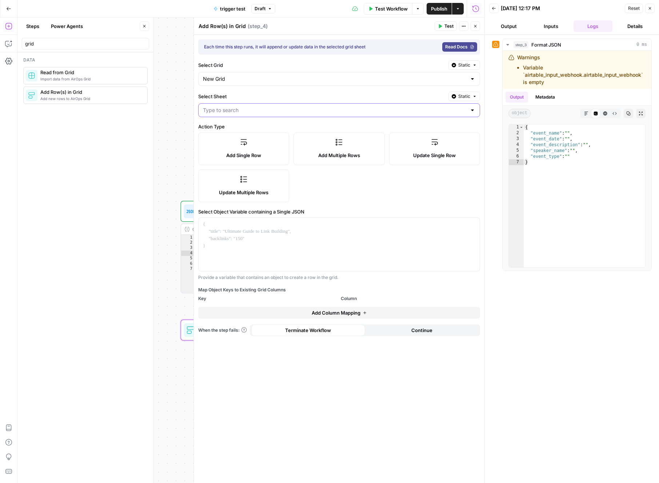
click at [296, 110] on input "Select Sheet" at bounding box center [334, 109] width 263 height 7
click at [297, 100] on label "Select Sheet" at bounding box center [321, 96] width 247 height 7
click at [297, 106] on input "Select Sheet" at bounding box center [334, 109] width 263 height 7
click at [414, 90] on div "Each time this step runs, it will append or update data in the selected grid sh…" at bounding box center [339, 259] width 290 height 448
click at [474, 65] on icon "button" at bounding box center [474, 65] width 2 height 1
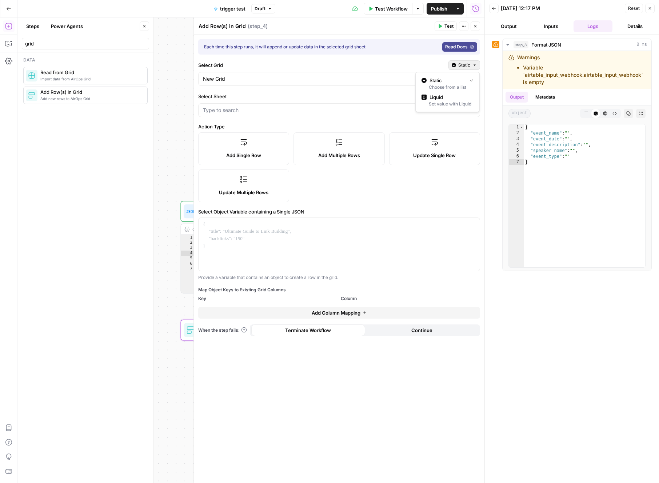
click at [474, 65] on icon "button" at bounding box center [474, 65] width 2 height 1
click at [471, 80] on div at bounding box center [472, 78] width 6 height 7
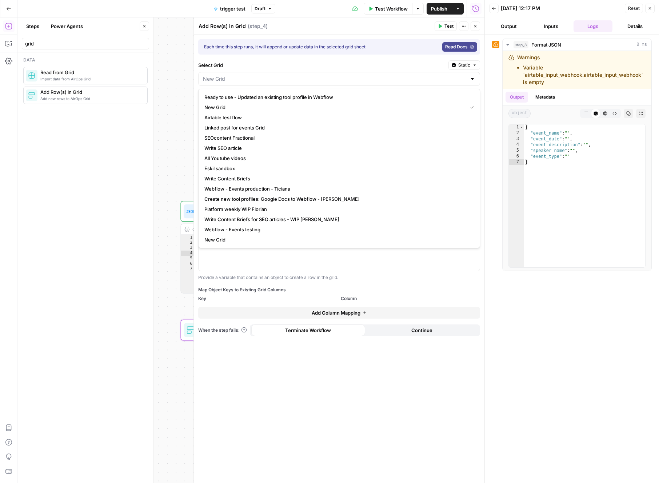
click at [471, 80] on div at bounding box center [472, 78] width 6 height 7
type input "New Grid"
click at [395, 61] on label "Select Grid" at bounding box center [321, 64] width 247 height 7
click at [395, 75] on input "New Grid" at bounding box center [334, 78] width 263 height 7
type input "New Grid"
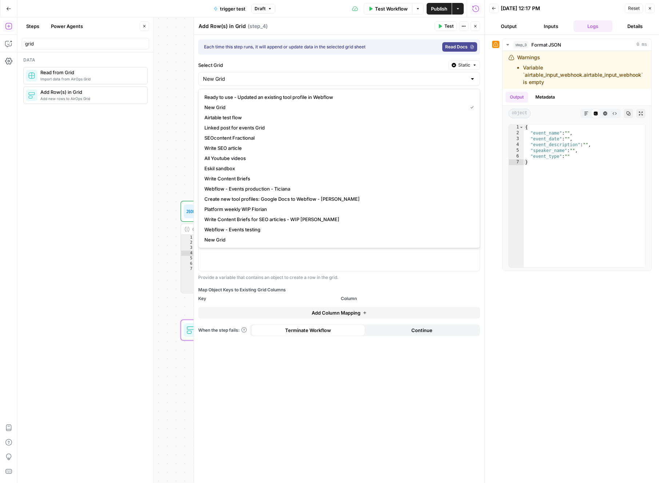
click at [395, 61] on label "Select Grid" at bounding box center [321, 64] width 247 height 7
click at [395, 75] on input "New Grid" at bounding box center [334, 78] width 263 height 7
type input "New Grid"
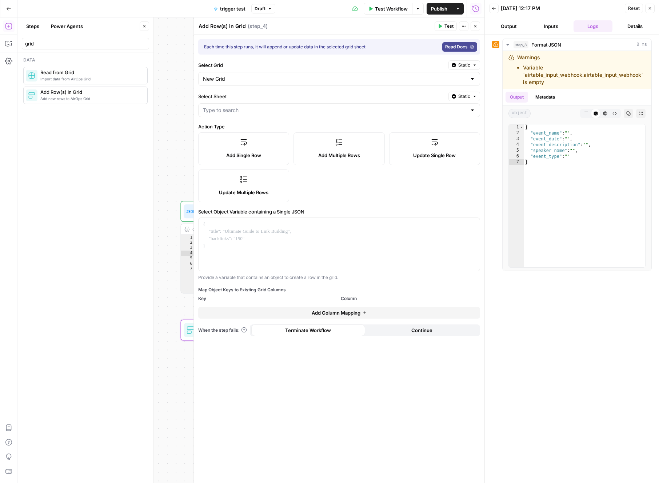
click at [395, 61] on label "Select Grid" at bounding box center [321, 64] width 247 height 7
click at [395, 75] on input "New Grid" at bounding box center [334, 78] width 263 height 7
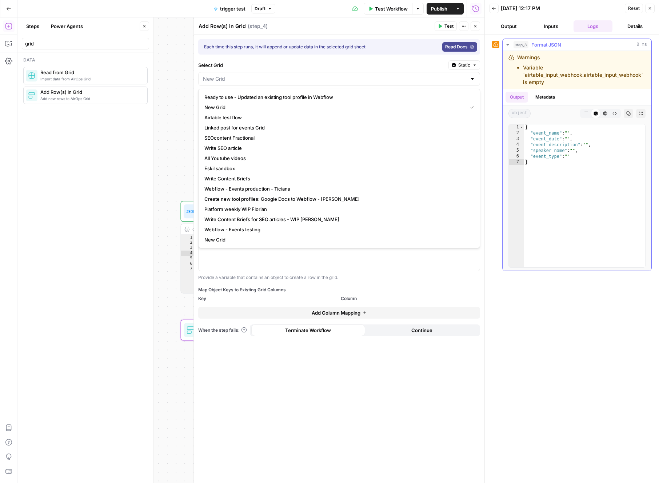
type input "New Grid"
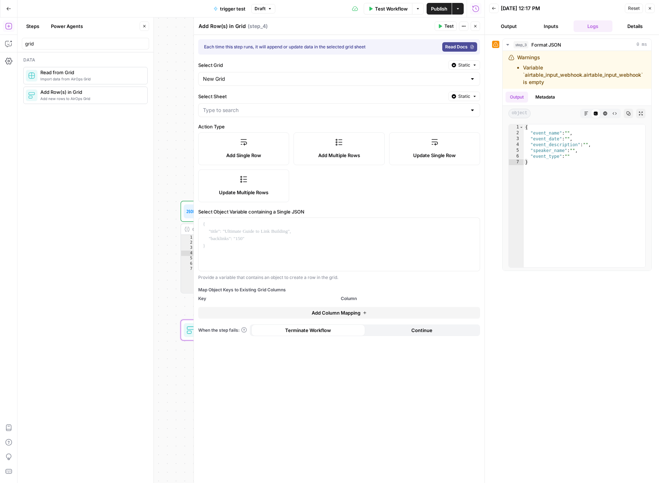
click at [490, 160] on div "step_3 Format JSON 0 ms Warnings Variable `airtable_input_webhook.airtable_inpu…" at bounding box center [571, 259] width 174 height 448
click at [268, 111] on input "Select Sheet" at bounding box center [334, 109] width 263 height 7
click at [248, 133] on button "Blank" at bounding box center [338, 128] width 275 height 10
type input "Blank"
click at [320, 232] on div at bounding box center [338, 244] width 281 height 53
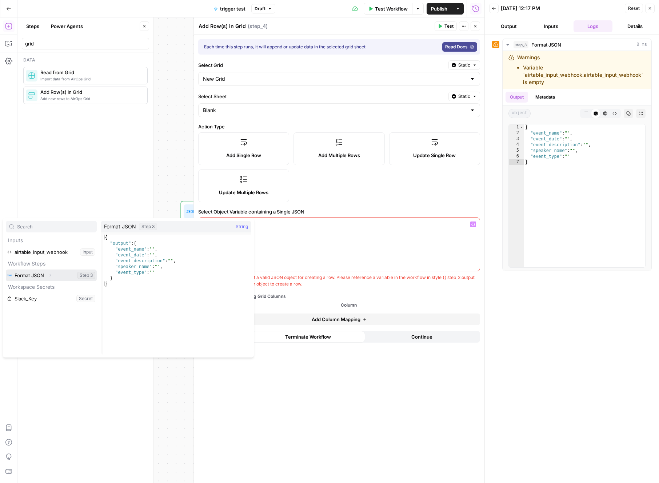
click at [55, 275] on button "Expand" at bounding box center [49, 274] width 9 height 9
click at [54, 289] on button "Select variable Output" at bounding box center [55, 287] width 84 height 12
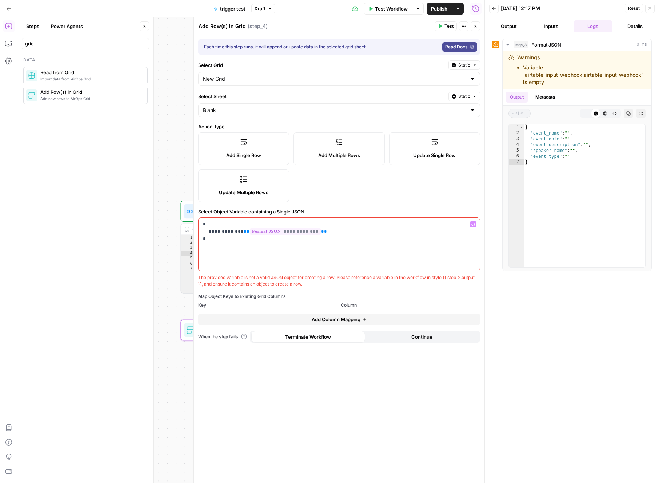
click at [334, 234] on p "**********" at bounding box center [339, 232] width 272 height 22
click at [354, 321] on span "Add Column Mapping" at bounding box center [335, 318] width 49 height 7
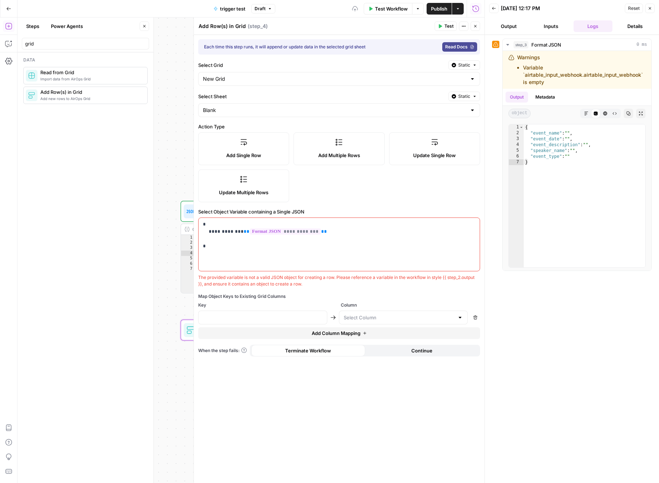
click at [290, 321] on div at bounding box center [262, 317] width 129 height 14
click at [380, 316] on input "text" at bounding box center [398, 317] width 111 height 7
click at [375, 333] on span "event_name" at bounding box center [402, 335] width 114 height 7
type input "event_name"
click at [281, 318] on input "text" at bounding box center [263, 317] width 120 height 7
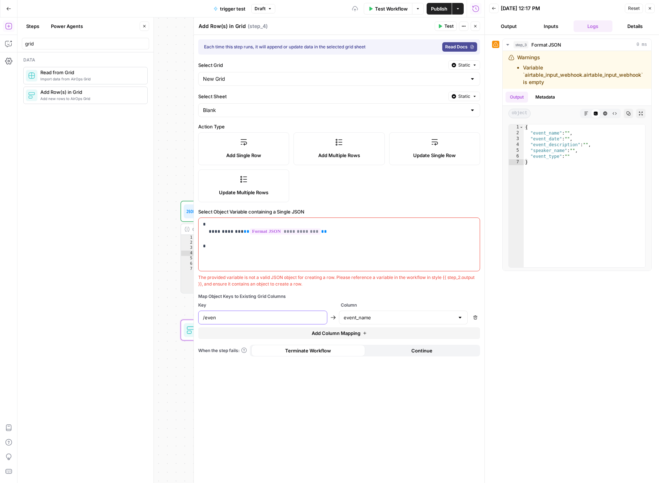
type input "/event"
click at [340, 235] on p "**********" at bounding box center [339, 235] width 272 height 29
click at [338, 233] on p "**********" at bounding box center [339, 235] width 272 height 29
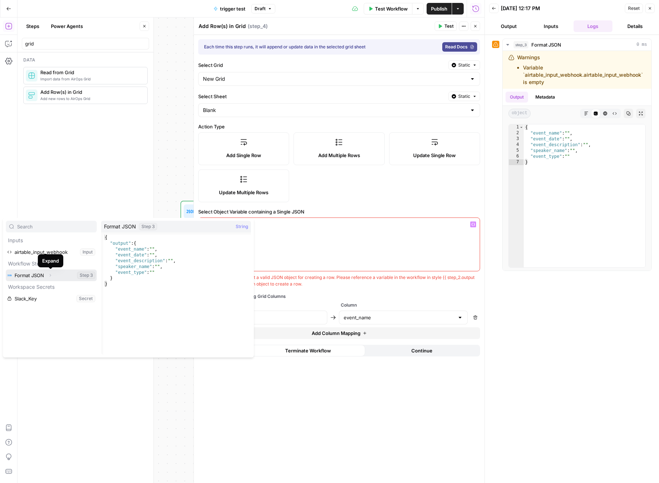
click at [51, 277] on icon "button" at bounding box center [50, 275] width 4 height 4
click at [375, 291] on div "**********" at bounding box center [339, 259] width 290 height 448
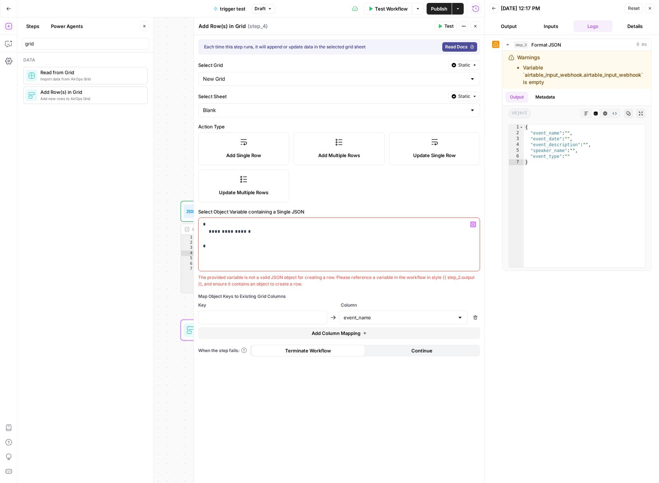
click at [378, 291] on div "**********" at bounding box center [339, 259] width 290 height 448
click at [332, 252] on div "**********" at bounding box center [338, 244] width 281 height 53
click at [311, 240] on p "**********" at bounding box center [339, 235] width 272 height 29
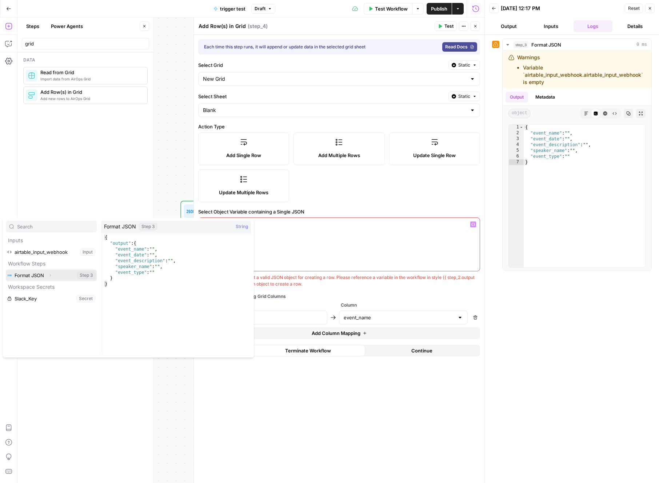
click at [67, 277] on button "Select variable Format JSON" at bounding box center [51, 275] width 91 height 12
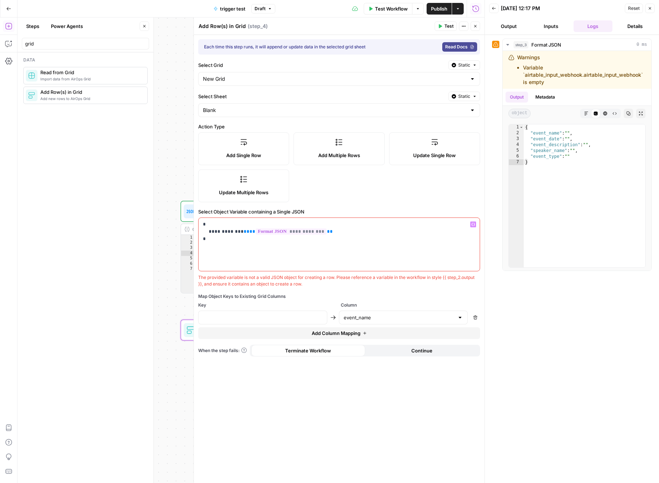
drag, startPoint x: 212, startPoint y: 232, endPoint x: 237, endPoint y: 232, distance: 25.1
click at [237, 232] on p "**********" at bounding box center [339, 232] width 272 height 22
click at [210, 232] on p "**********" at bounding box center [339, 232] width 272 height 22
click at [243, 233] on span "**" at bounding box center [246, 231] width 6 height 5
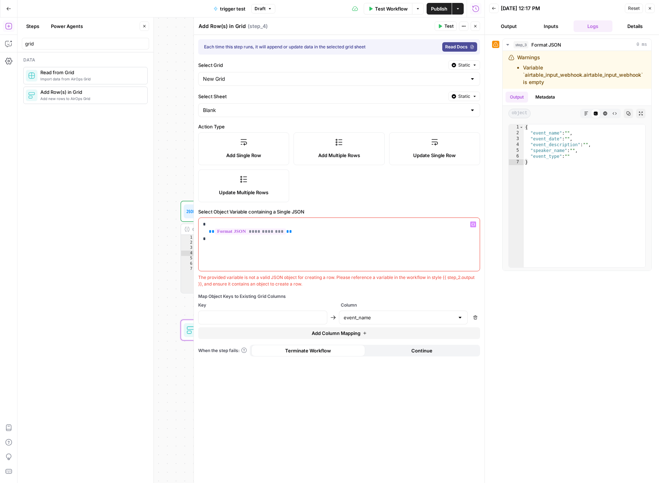
click at [299, 272] on div "**********" at bounding box center [339, 247] width 282 height 79
click at [328, 284] on div "The provided variable is not a valid JSON object for creating a row. Please ref…" at bounding box center [339, 280] width 282 height 13
click at [325, 259] on div "**********" at bounding box center [338, 244] width 281 height 53
type input "event_name"
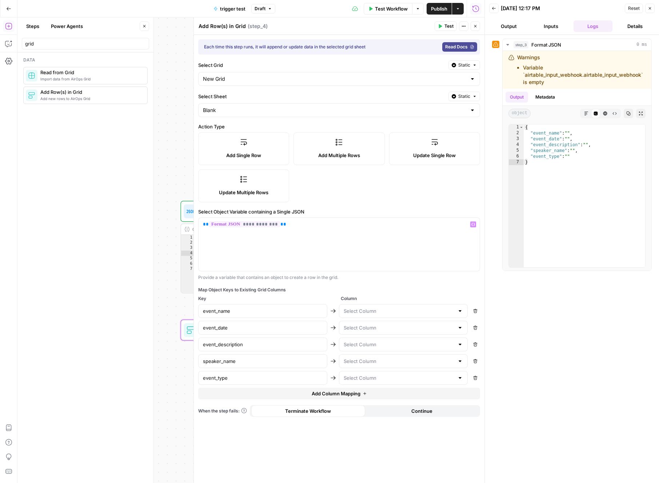
click at [354, 283] on div "**********" at bounding box center [339, 259] width 290 height 448
click at [388, 310] on input "text" at bounding box center [398, 310] width 111 height 7
click at [383, 325] on button "event_name" at bounding box center [403, 329] width 122 height 10
type input "event_name"
click at [375, 327] on input "text" at bounding box center [398, 327] width 111 height 7
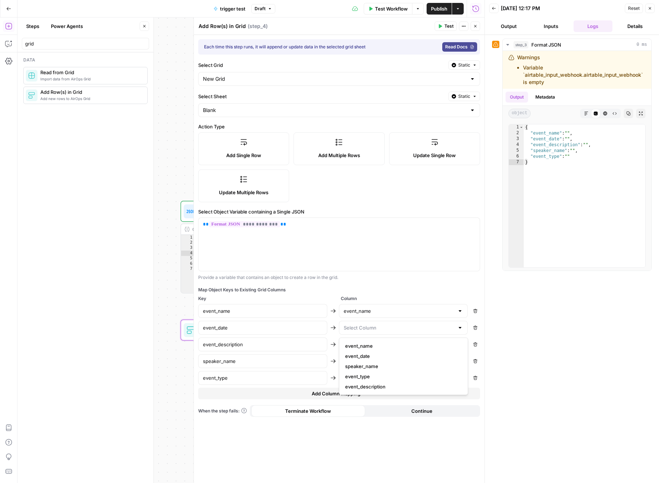
click at [379, 355] on span "event_date" at bounding box center [402, 355] width 114 height 7
type input "event_date"
click at [371, 347] on input "text" at bounding box center [398, 344] width 111 height 7
click at [379, 402] on span "event_description" at bounding box center [402, 402] width 114 height 7
type input "event_description"
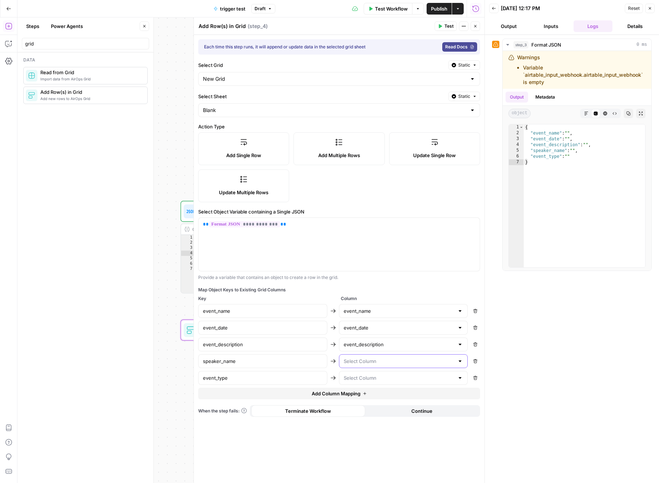
click at [372, 362] on input "text" at bounding box center [398, 360] width 111 height 7
click at [379, 400] on span "speaker_name" at bounding box center [402, 399] width 114 height 7
type input "speaker_name"
click at [365, 380] on input "text" at bounding box center [398, 377] width 111 height 7
click at [383, 424] on span "event_type" at bounding box center [402, 426] width 114 height 7
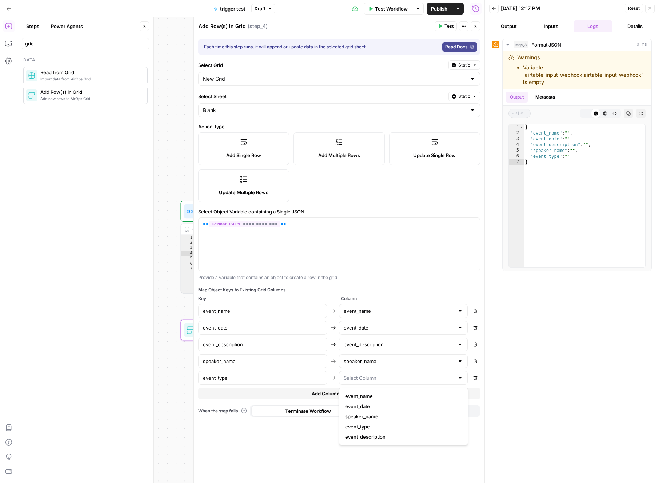
type input "event_type"
click at [438, 27] on icon "button" at bounding box center [440, 26] width 4 height 4
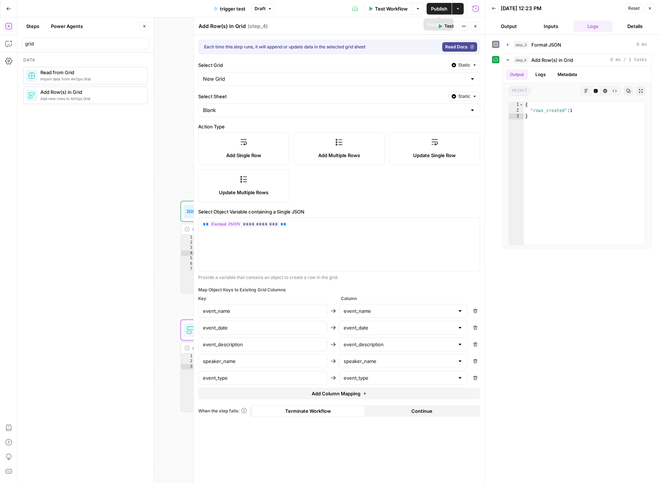
click at [440, 9] on span "Publish" at bounding box center [439, 8] width 16 height 7
click at [123, 184] on div "Data Import data from AirOps Grid Read from Grid Add new rows to AirOps Grid Ad…" at bounding box center [85, 267] width 136 height 430
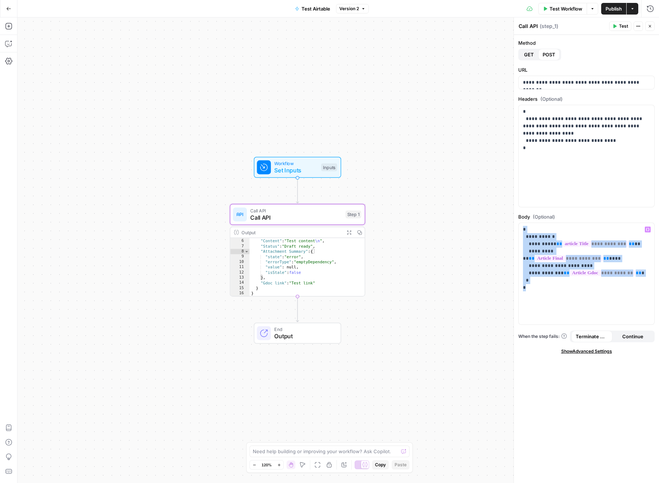
scroll to position [21, 0]
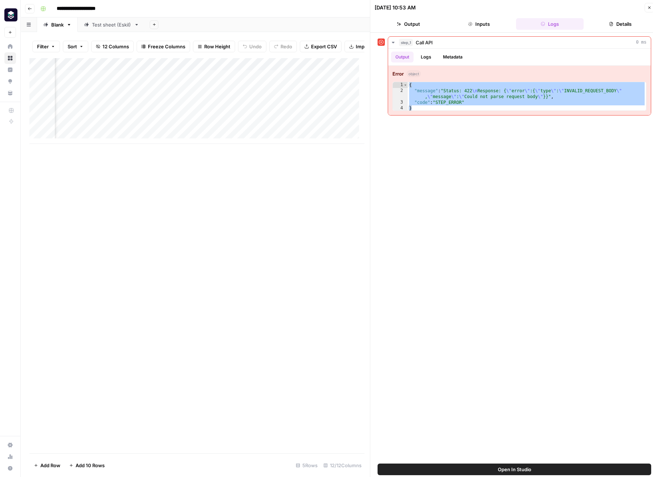
scroll to position [0, 283]
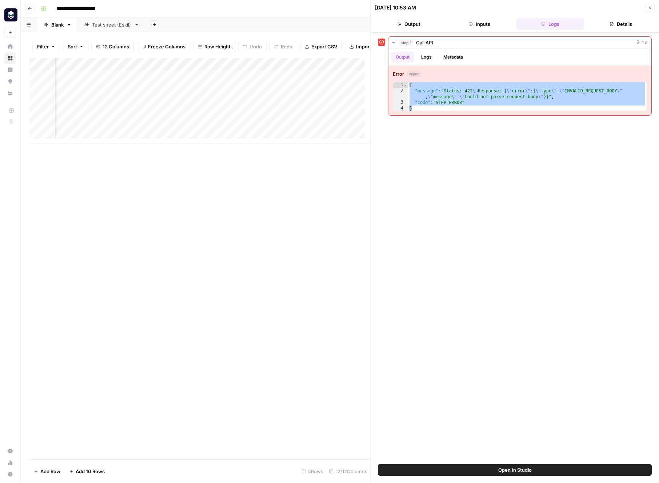
click at [28, 11] on button "Go back" at bounding box center [29, 8] width 9 height 9
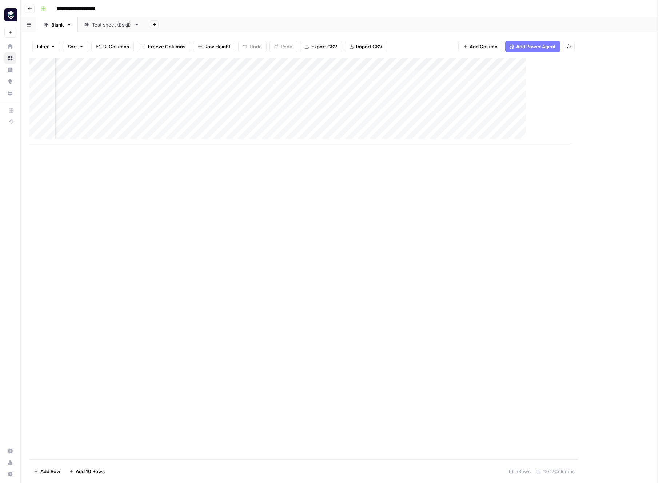
scroll to position [0, 266]
click at [30, 9] on icon "button" at bounding box center [30, 9] width 4 height 4
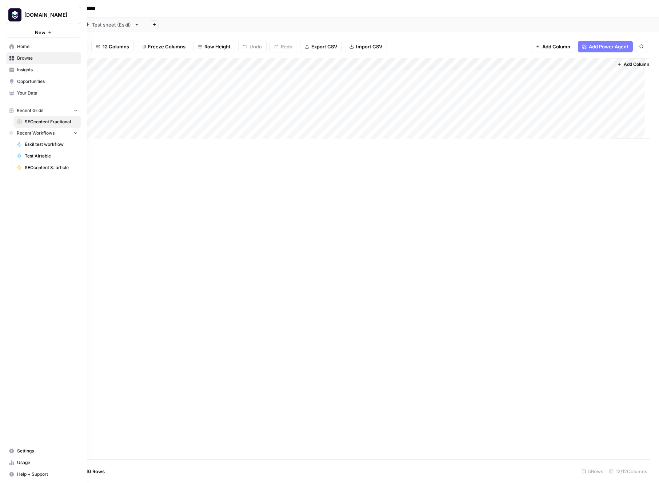
click at [13, 45] on icon at bounding box center [11, 46] width 5 height 5
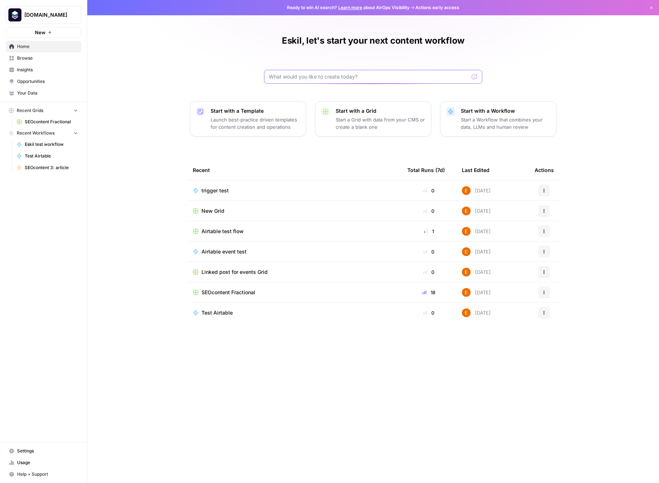
click at [325, 80] on input "text" at bounding box center [369, 76] width 200 height 7
click at [222, 231] on span "Airtable test flow" at bounding box center [222, 231] width 42 height 7
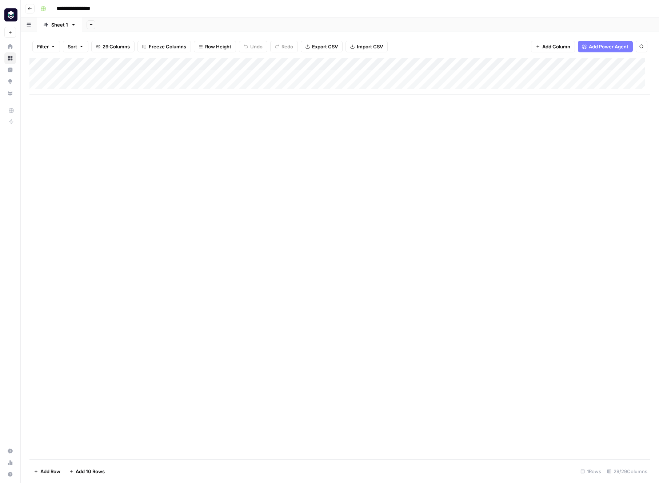
click at [27, 8] on button "Go back" at bounding box center [29, 8] width 9 height 9
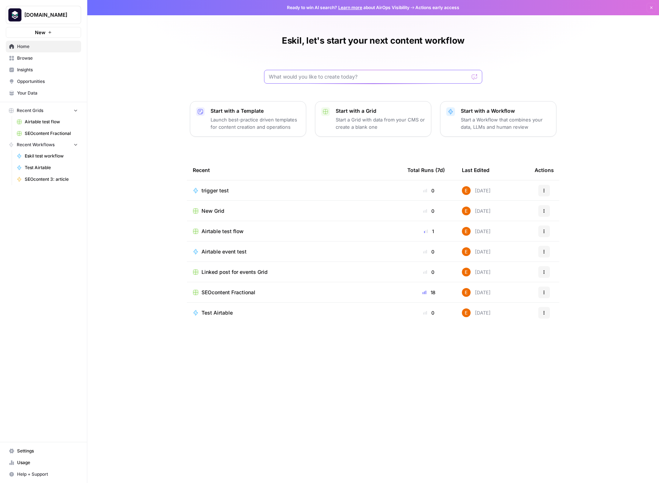
click at [327, 75] on input "text" at bounding box center [369, 76] width 200 height 7
click at [209, 214] on span "New Grid" at bounding box center [212, 210] width 23 height 7
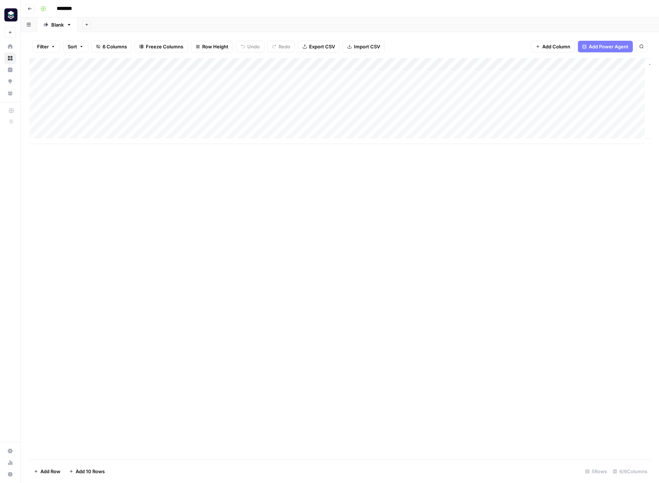
click at [67, 8] on input "********" at bounding box center [73, 9] width 41 height 12
click at [70, 8] on input "********" at bounding box center [73, 9] width 41 height 12
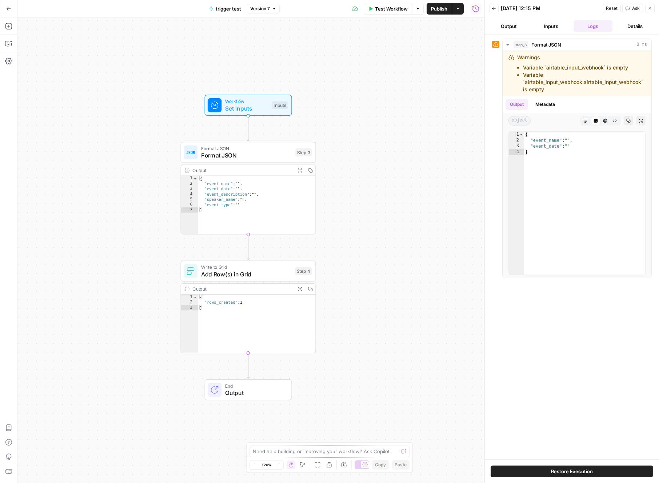
click at [476, 11] on icon "button" at bounding box center [475, 8] width 7 height 7
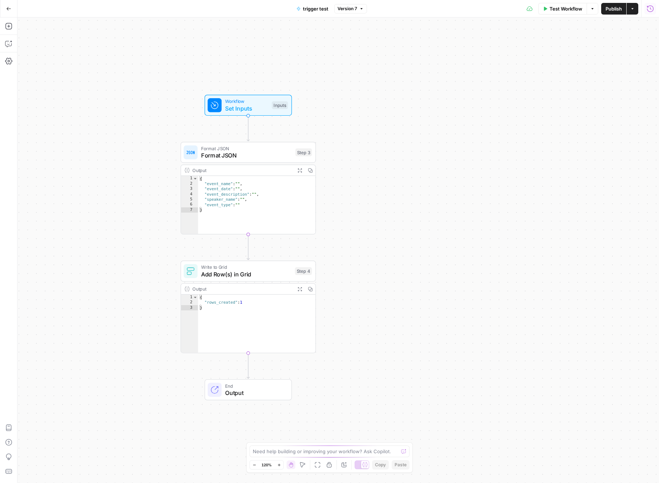
click at [641, 9] on hr at bounding box center [641, 8] width 0 height 17
click at [647, 8] on icon "button" at bounding box center [649, 8] width 7 height 7
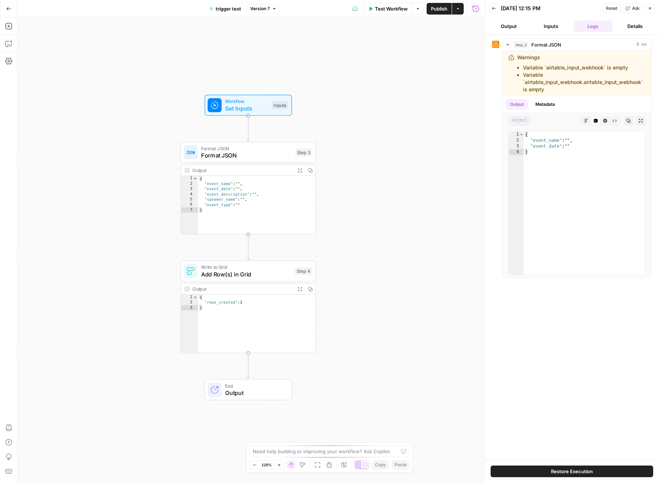
click at [496, 7] on button "Back" at bounding box center [493, 8] width 9 height 9
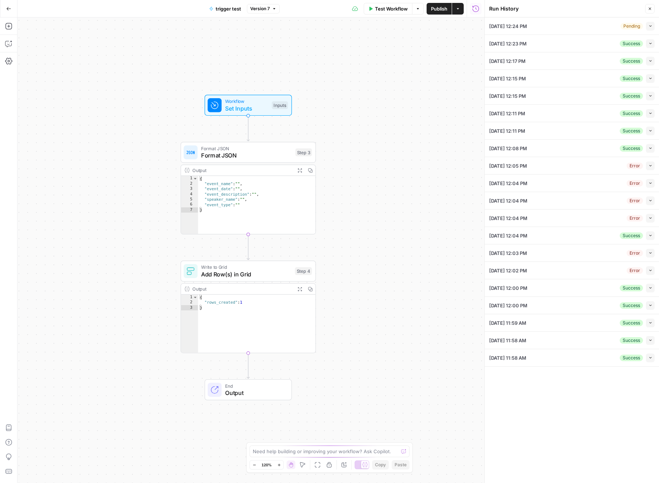
click at [648, 27] on icon "button" at bounding box center [650, 26] width 4 height 4
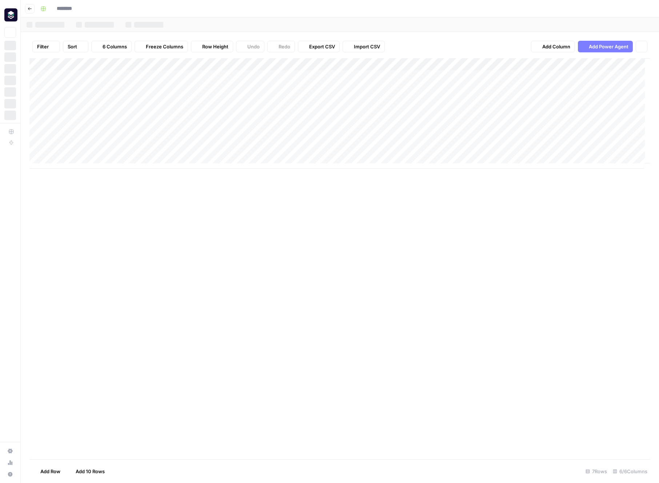
type input "********"
click at [559, 45] on span "Add Column" at bounding box center [556, 46] width 28 height 7
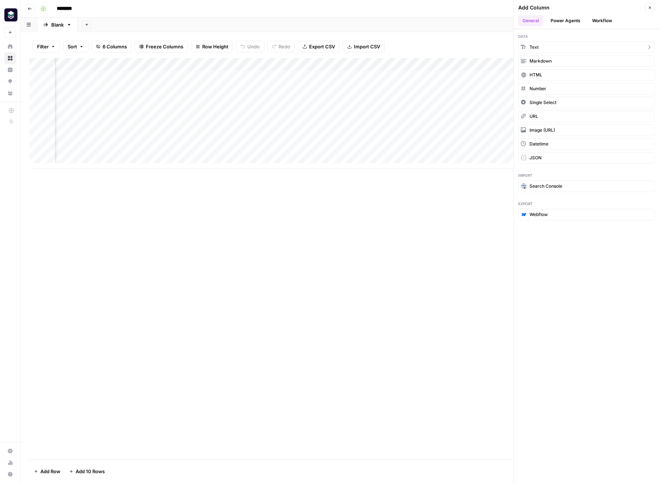
click at [560, 45] on button "Text" at bounding box center [586, 47] width 136 height 12
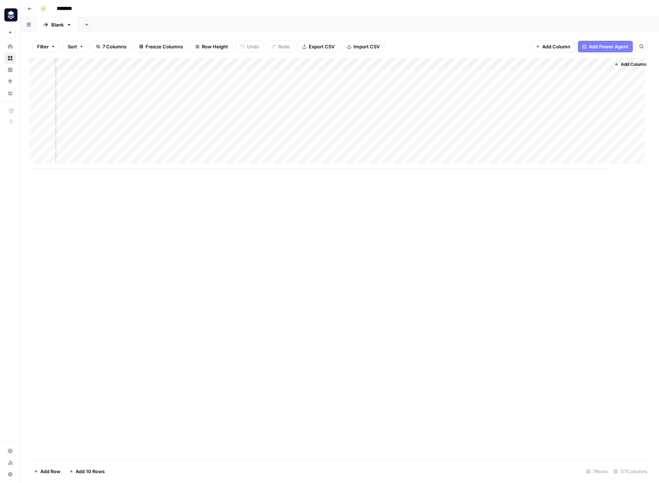
scroll to position [0, 145]
drag, startPoint x: 562, startPoint y: 65, endPoint x: 490, endPoint y: 64, distance: 72.7
click at [490, 64] on div "Add Column" at bounding box center [339, 113] width 620 height 110
click at [476, 75] on div "Add Column" at bounding box center [339, 113] width 620 height 110
click at [467, 149] on div "Add Column" at bounding box center [339, 113] width 620 height 110
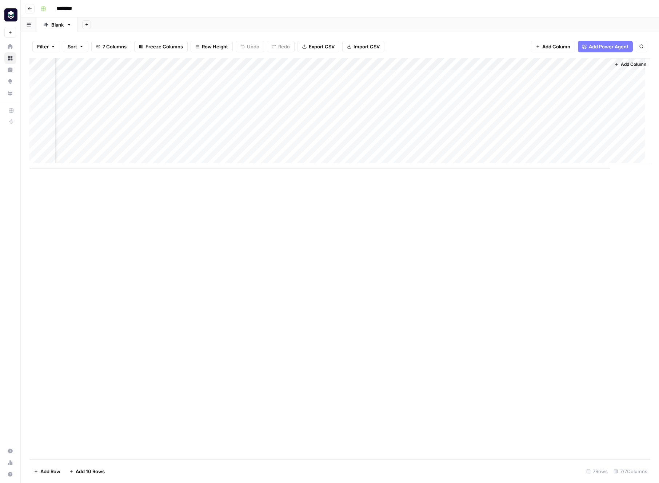
click at [631, 67] on span "Add Column" at bounding box center [632, 64] width 25 height 7
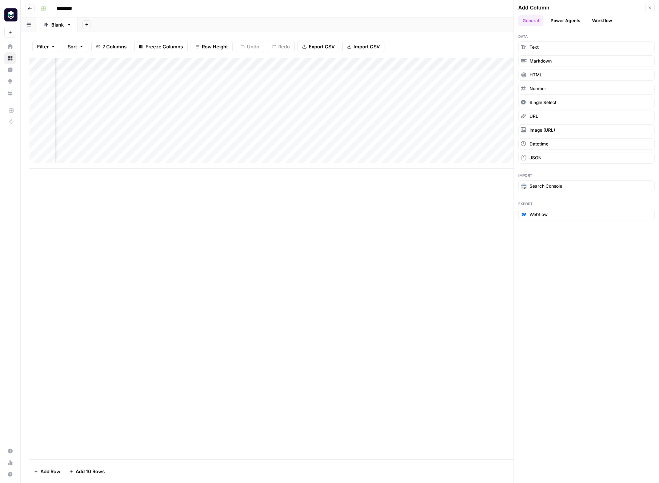
click at [602, 22] on button "Workflow" at bounding box center [601, 20] width 29 height 11
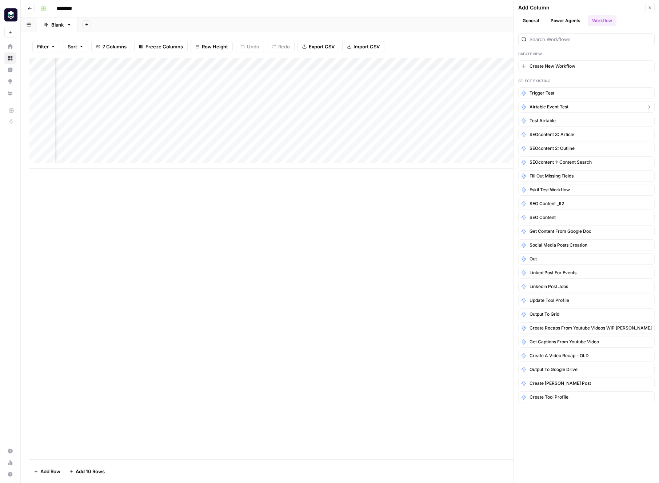
click at [581, 108] on button "Airtable event test" at bounding box center [586, 107] width 136 height 12
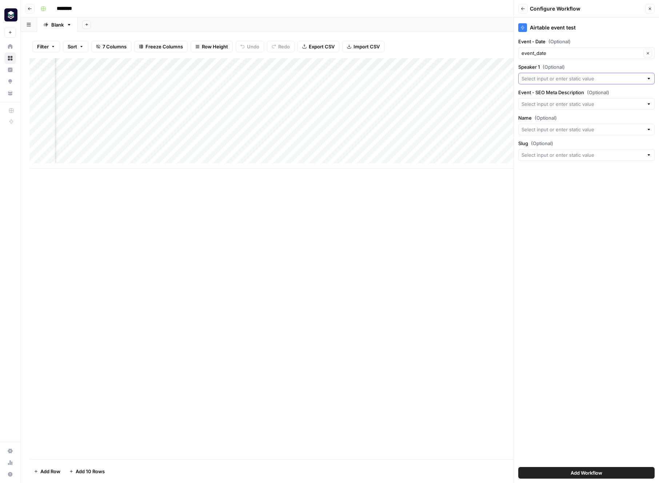
click at [584, 80] on input "Speaker 1 (Optional)" at bounding box center [582, 78] width 122 height 7
click at [571, 119] on span "speaker_name" at bounding box center [580, 119] width 112 height 7
type input "speaker_name"
click at [569, 108] on div at bounding box center [586, 104] width 136 height 12
click at [571, 180] on span "event_description" at bounding box center [580, 179] width 112 height 7
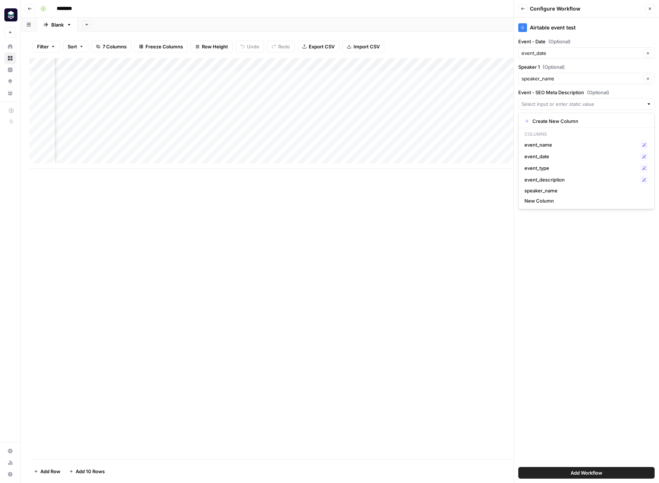
type input "event_description"
click at [569, 132] on input "Name (Optional)" at bounding box center [582, 129] width 122 height 7
click at [564, 170] on span "event_name" at bounding box center [580, 169] width 112 height 7
type input "event_name"
click at [637, 471] on button "Add Workflow" at bounding box center [586, 473] width 136 height 12
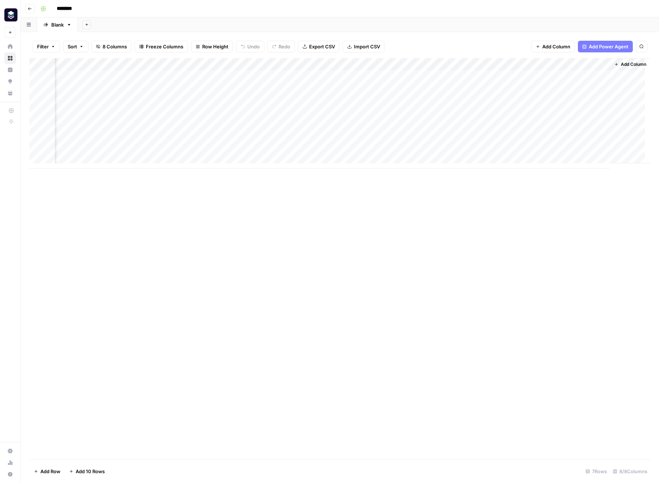
scroll to position [0, 220]
click at [563, 151] on div "Add Column" at bounding box center [339, 113] width 620 height 110
click at [579, 152] on div "Add Column" at bounding box center [339, 113] width 620 height 110
click at [598, 149] on div "Add Column" at bounding box center [339, 113] width 620 height 110
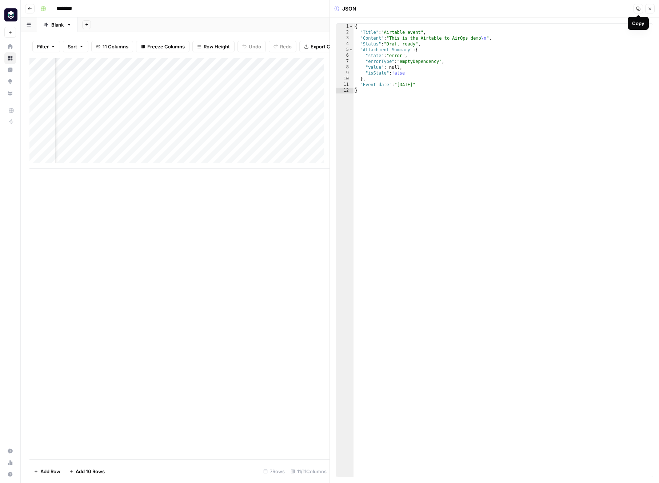
click at [648, 9] on icon "button" at bounding box center [649, 9] width 4 height 4
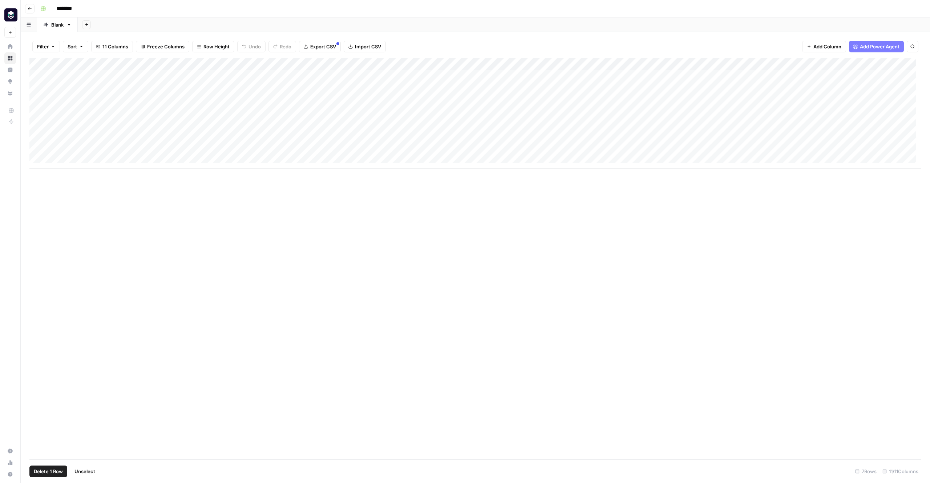
click at [39, 74] on div "Add Column" at bounding box center [475, 113] width 892 height 110
click at [39, 139] on div "Add Column" at bounding box center [475, 113] width 892 height 110
click at [37, 151] on div "Add Column" at bounding box center [475, 113] width 892 height 110
click at [30, 154] on div "Add Column" at bounding box center [475, 113] width 892 height 110
click at [30, 77] on div "Add Column" at bounding box center [475, 113] width 892 height 110
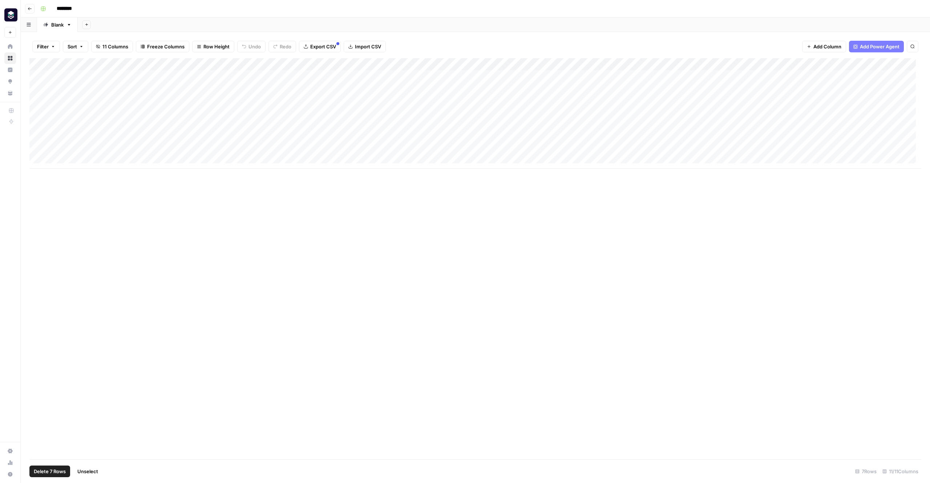
click at [37, 152] on div "Add Column" at bounding box center [475, 113] width 892 height 110
drag, startPoint x: 32, startPoint y: 138, endPoint x: 32, endPoint y: 129, distance: 9.8
click at [32, 129] on div "Add Column" at bounding box center [475, 113] width 892 height 110
click at [427, 255] on div "Add Column" at bounding box center [475, 258] width 892 height 401
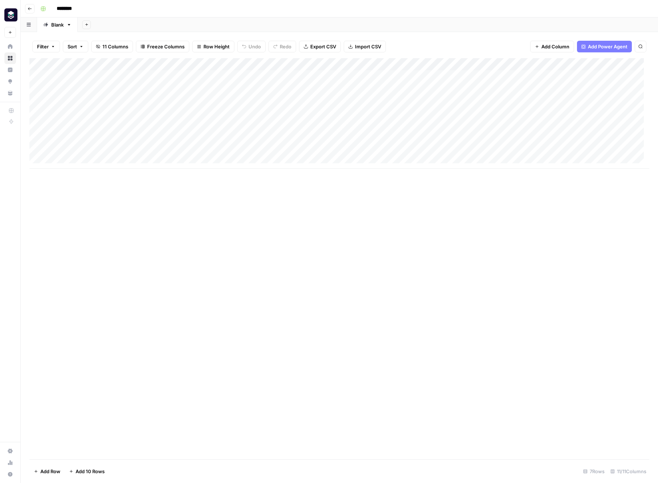
click at [29, 8] on icon "button" at bounding box center [30, 8] width 4 height 3
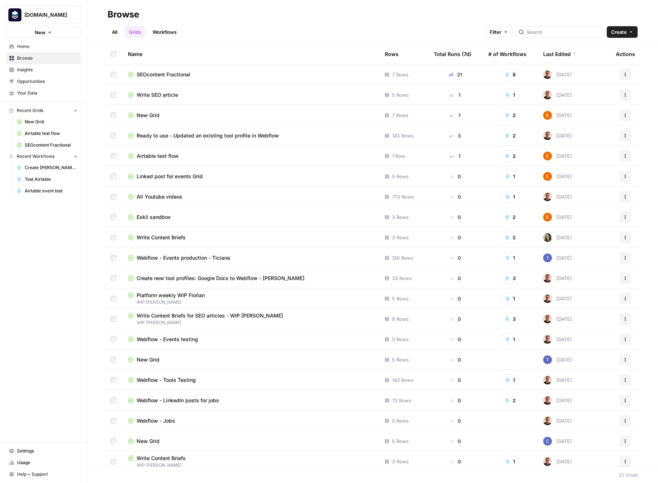
click at [182, 74] on span "SEOcontent Fractional" at bounding box center [164, 74] width 54 height 7
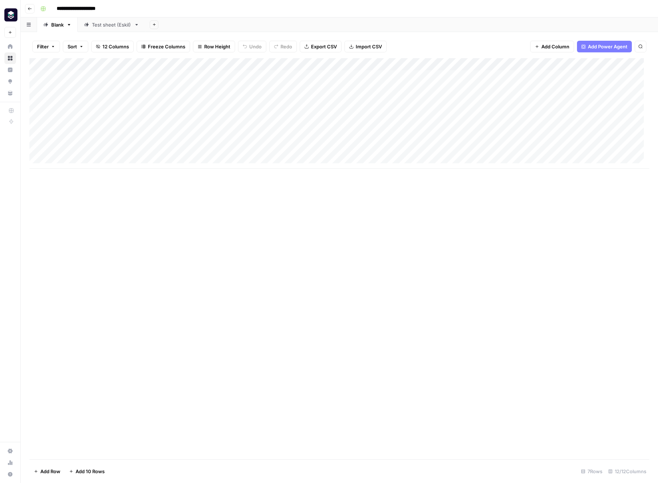
drag, startPoint x: 325, startPoint y: 169, endPoint x: 256, endPoint y: 167, distance: 68.7
click at [256, 167] on div "Add Column" at bounding box center [339, 258] width 620 height 401
click at [341, 63] on div "Add Column" at bounding box center [339, 113] width 620 height 110
click at [341, 63] on div at bounding box center [347, 65] width 66 height 15
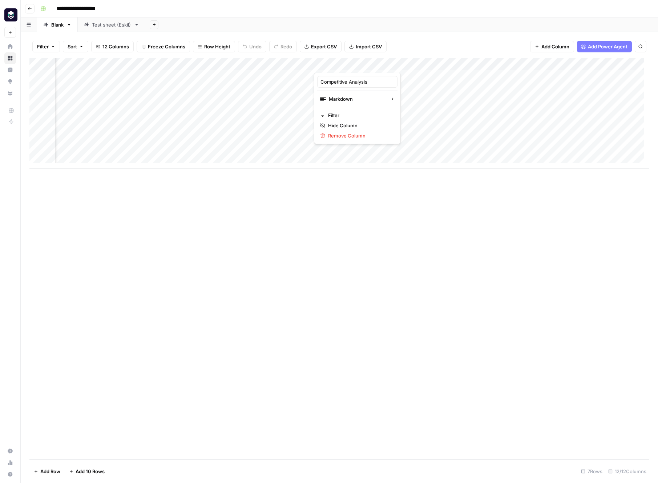
click at [399, 113] on div "Add Column" at bounding box center [339, 113] width 620 height 110
click at [351, 113] on div "Add Column" at bounding box center [339, 113] width 620 height 110
click at [371, 113] on div "Add Column" at bounding box center [339, 113] width 620 height 110
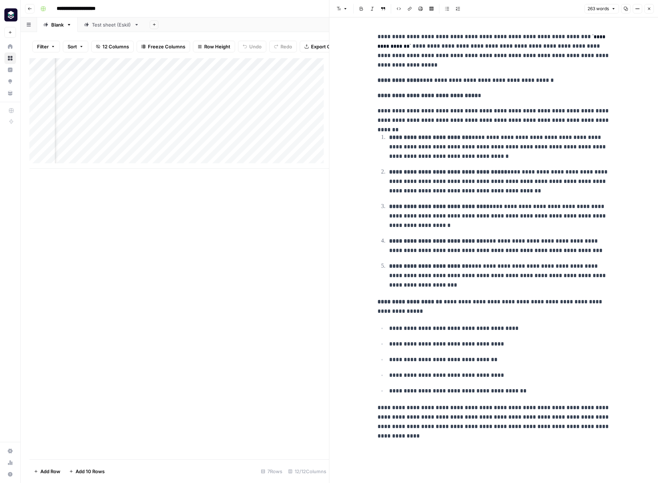
click at [648, 11] on icon "button" at bounding box center [649, 9] width 4 height 4
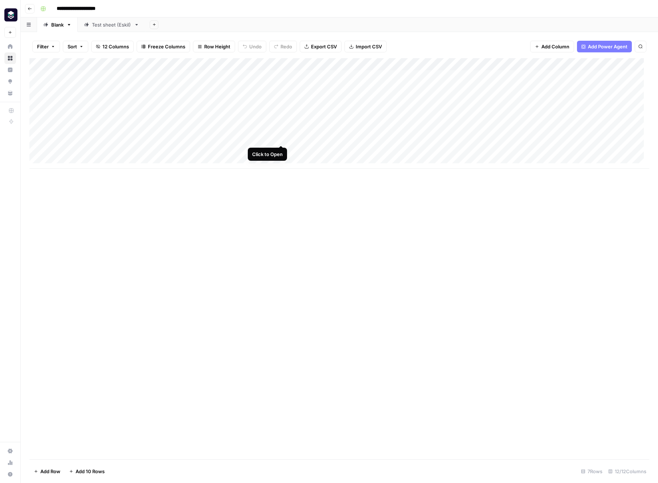
click at [280, 137] on div "Add Column" at bounding box center [339, 113] width 620 height 110
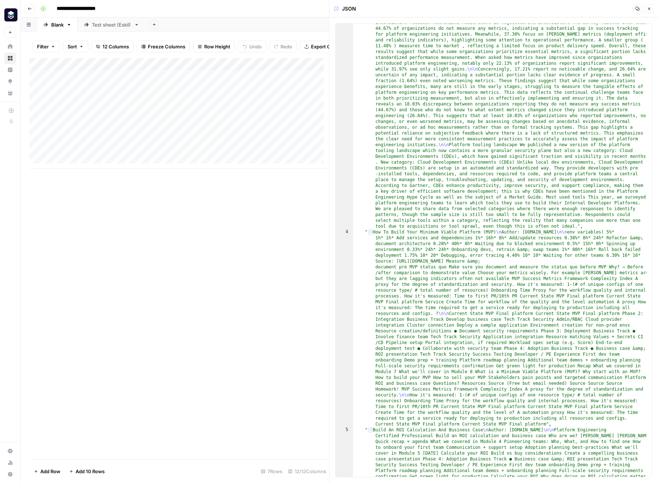
scroll to position [53, 0]
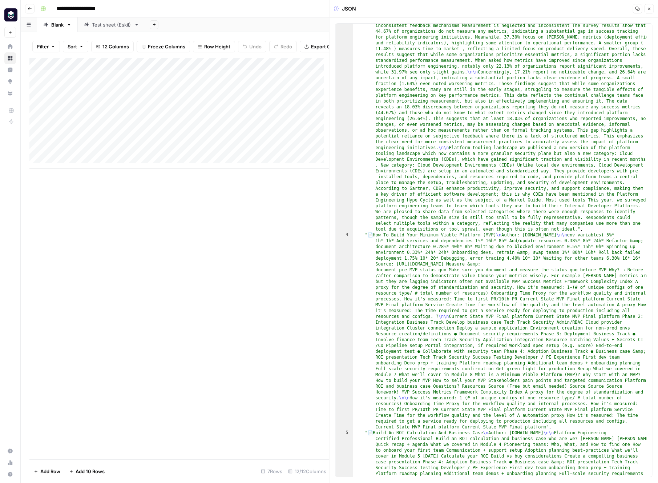
click at [648, 7] on icon "button" at bounding box center [649, 9] width 4 height 4
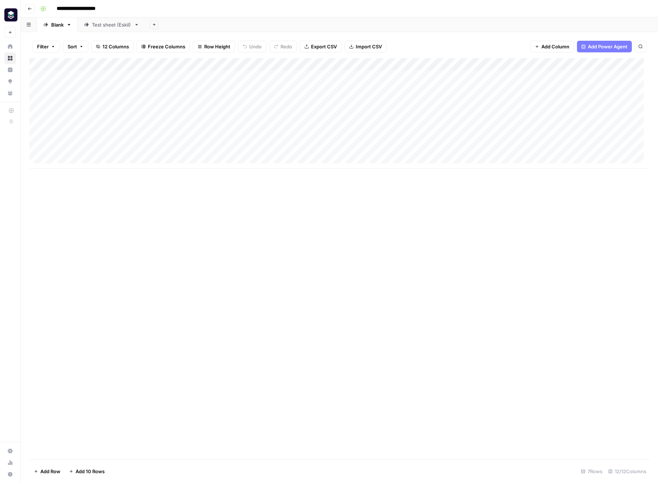
click at [206, 64] on div "Add Column" at bounding box center [339, 113] width 620 height 110
click at [197, 134] on span "Edit Workflow" at bounding box center [200, 135] width 64 height 7
click at [104, 24] on div "Test sheet (Eskil)" at bounding box center [111, 24] width 39 height 7
click at [137, 25] on icon "button" at bounding box center [137, 24] width 3 height 1
click at [165, 65] on span "Delete Sheet" at bounding box center [165, 64] width 35 height 7
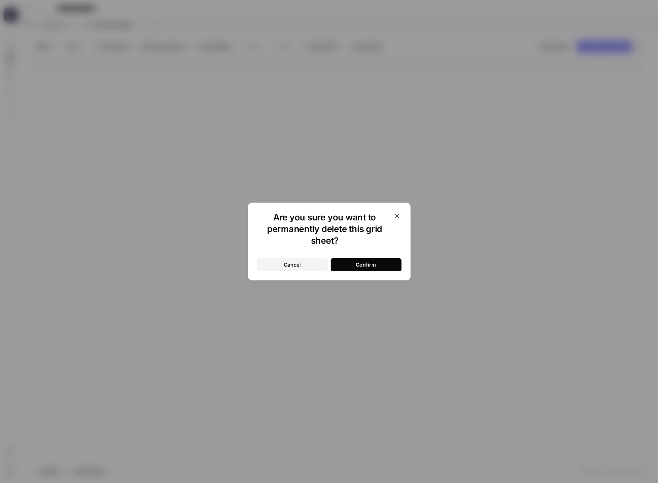
click at [373, 267] on div "Confirm" at bounding box center [366, 264] width 20 height 7
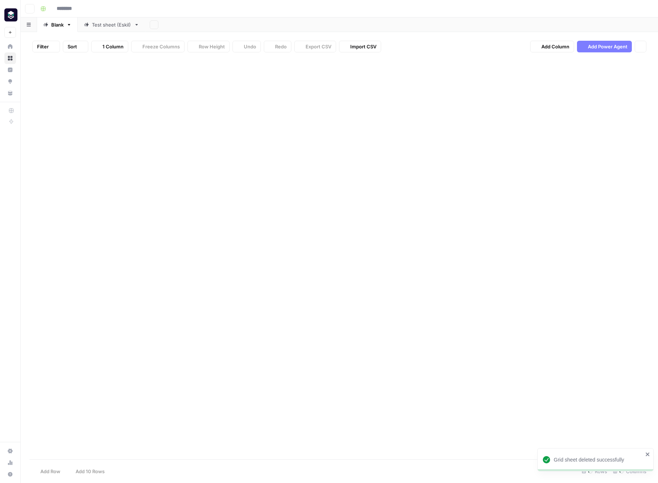
type input "**********"
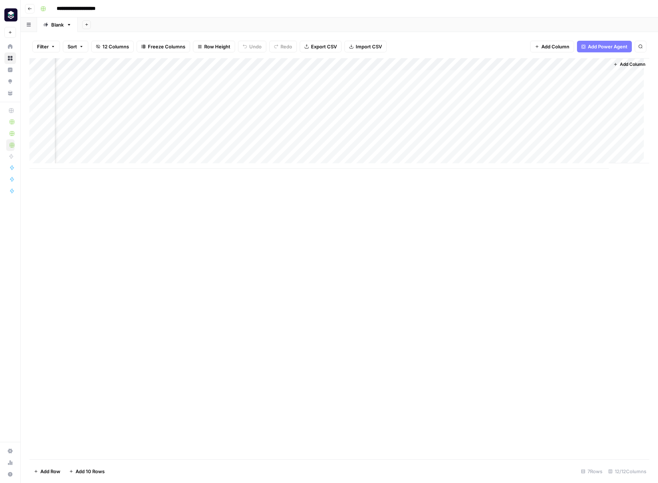
scroll to position [0, 275]
click at [365, 149] on div "Add Column" at bounding box center [339, 113] width 620 height 110
